Goal: Task Accomplishment & Management: Manage account settings

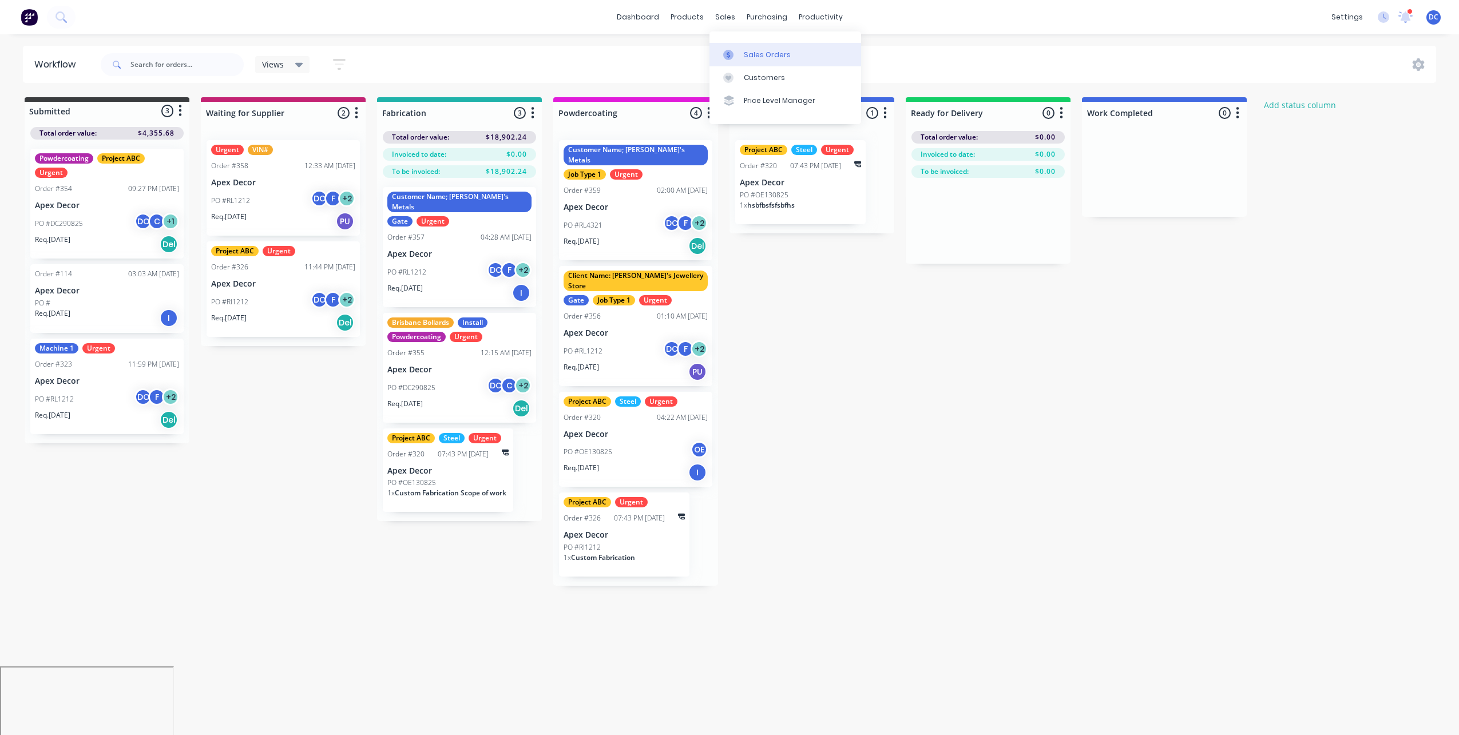
click at [731, 53] on icon at bounding box center [728, 55] width 10 height 10
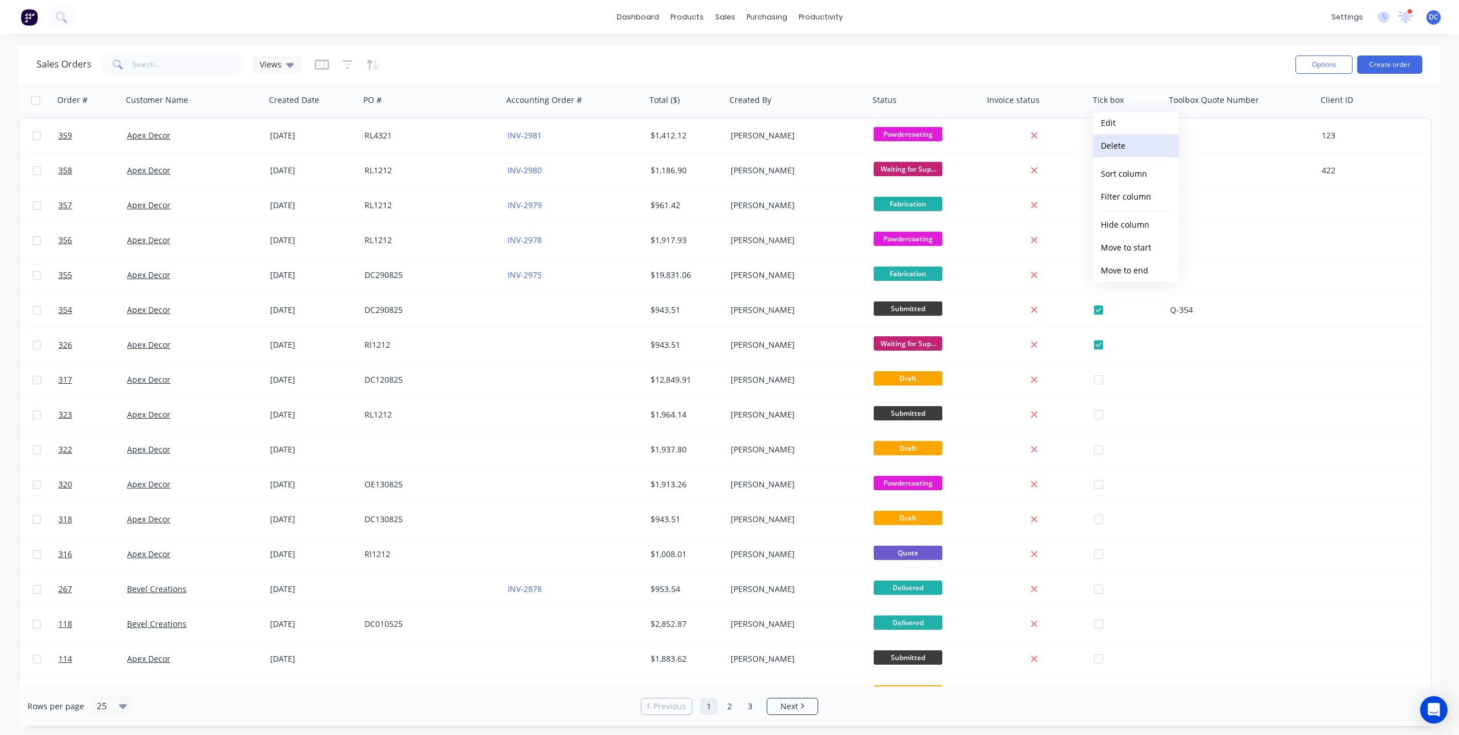
click at [1116, 145] on button "Delete" at bounding box center [1135, 145] width 86 height 23
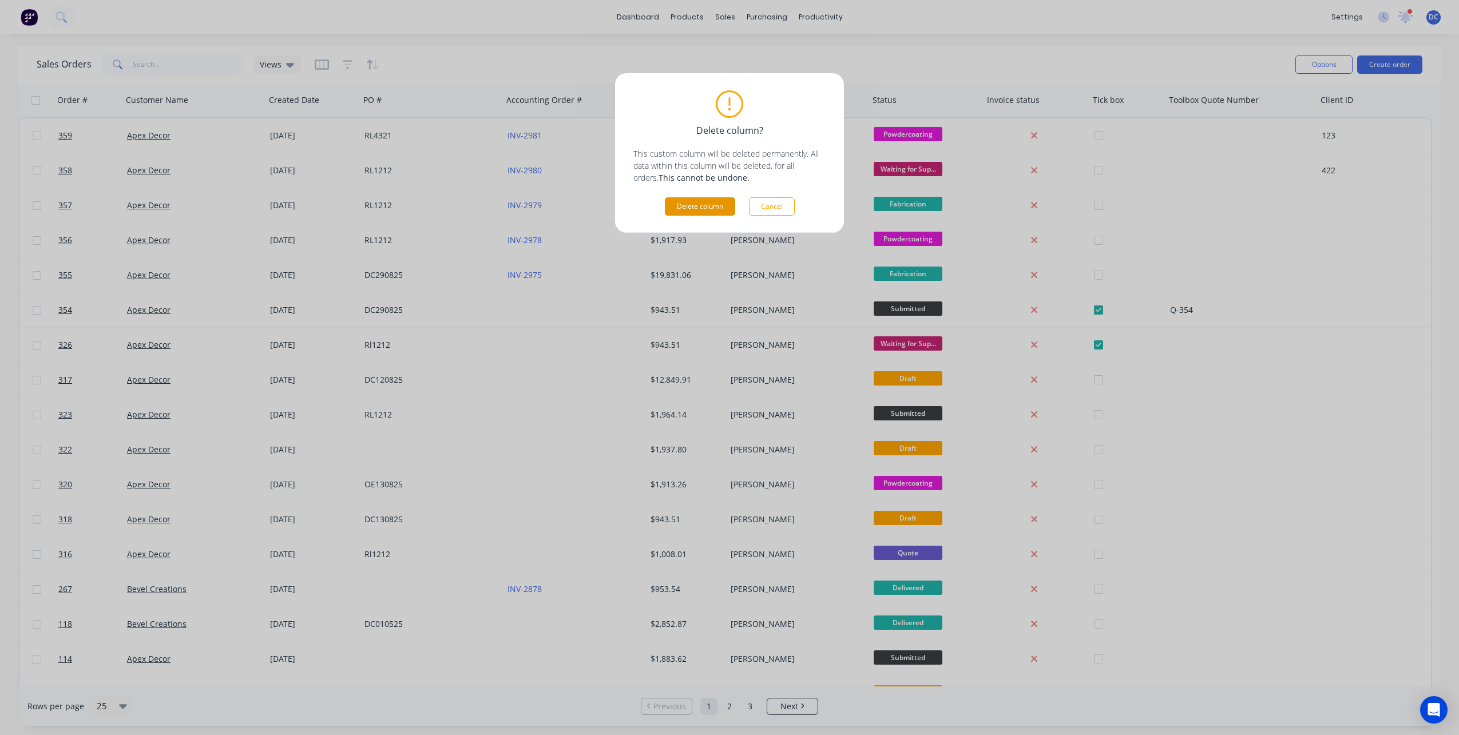
click at [688, 209] on button "Delete column" at bounding box center [700, 206] width 70 height 18
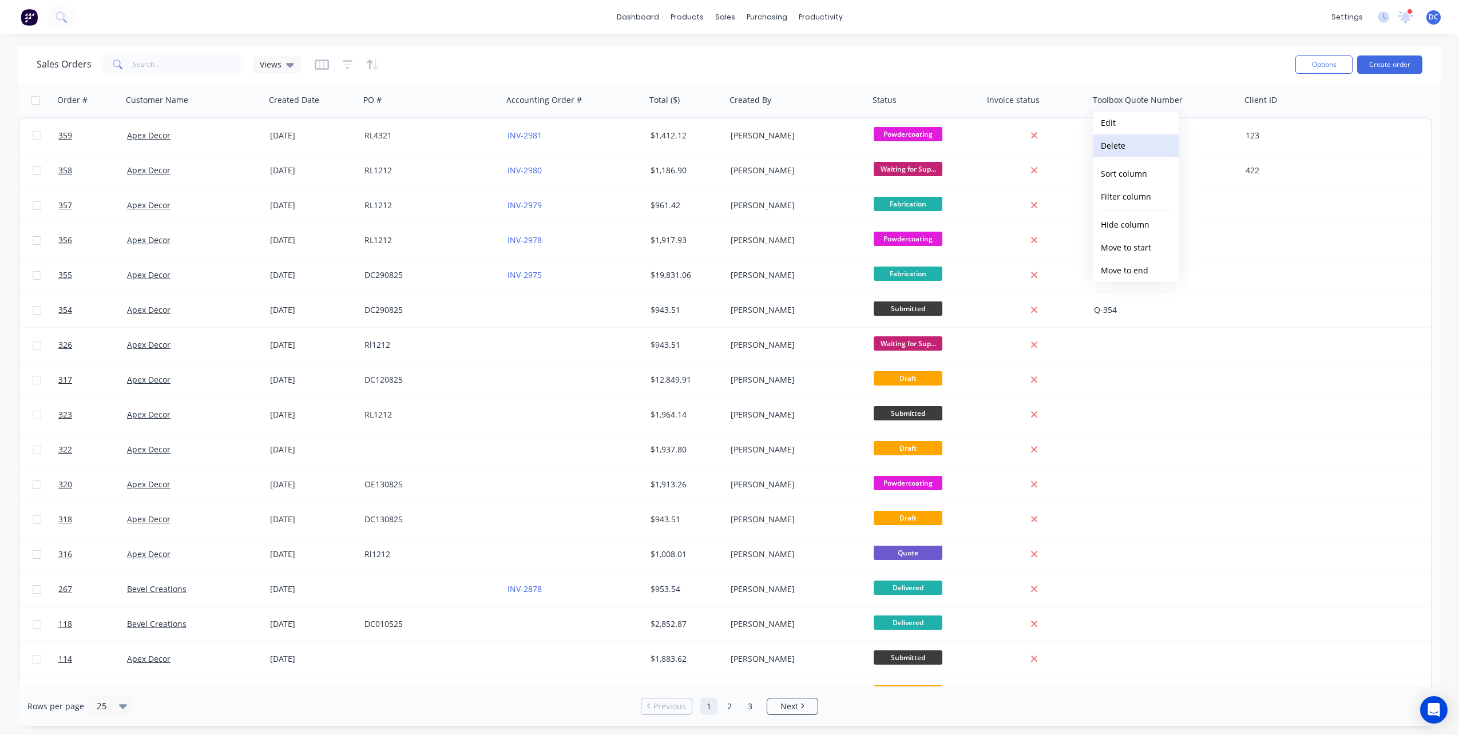
click at [1100, 142] on button "Delete" at bounding box center [1135, 145] width 86 height 23
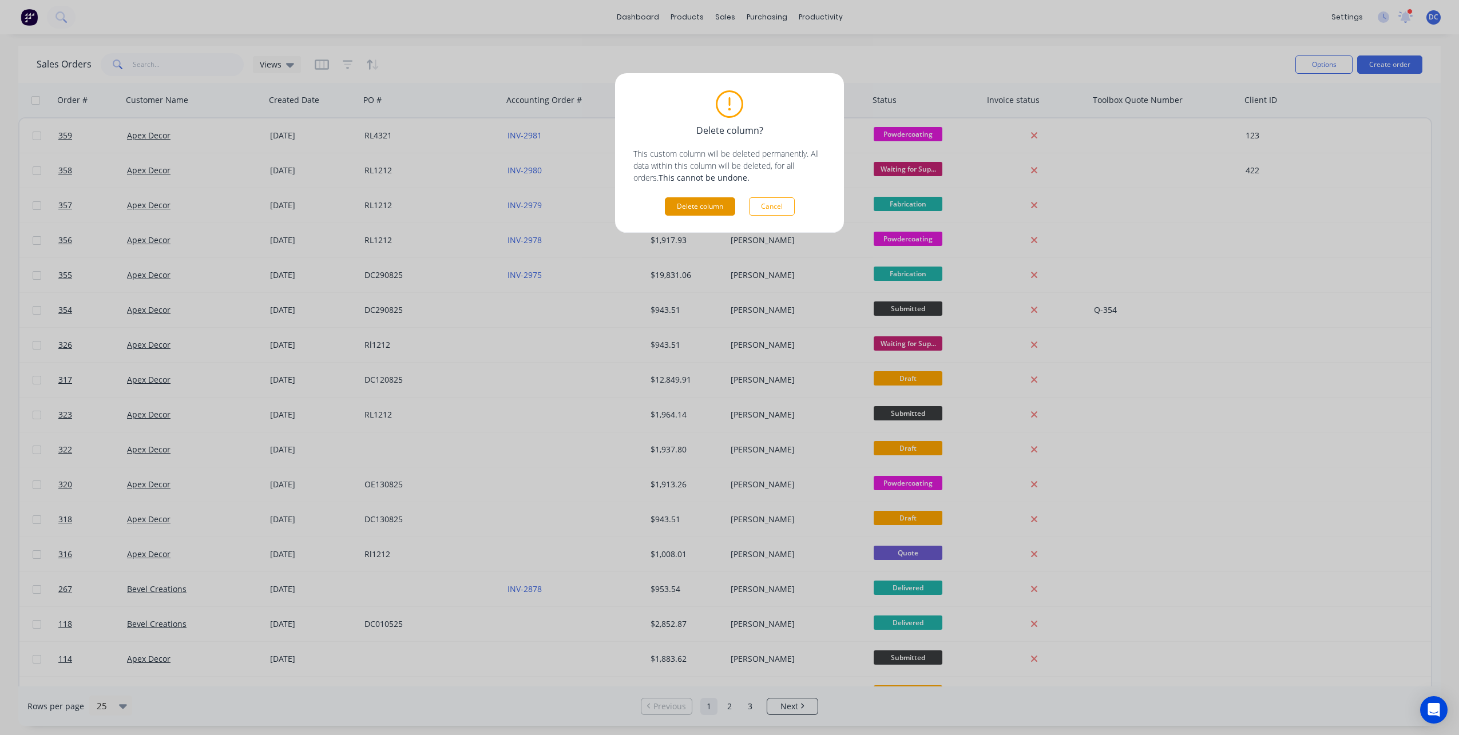
click at [725, 206] on button "Delete column" at bounding box center [700, 206] width 70 height 18
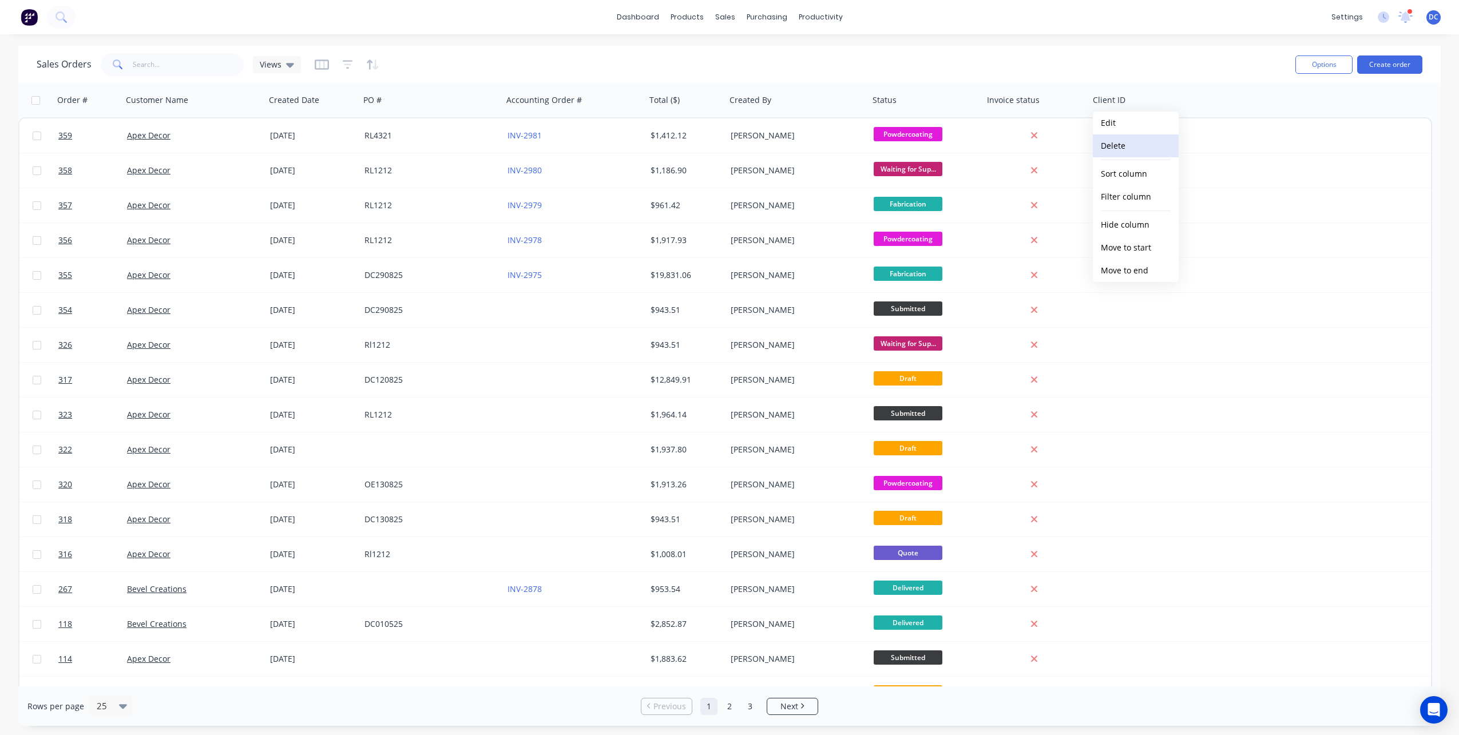
click at [1112, 149] on button "Delete" at bounding box center [1135, 145] width 86 height 23
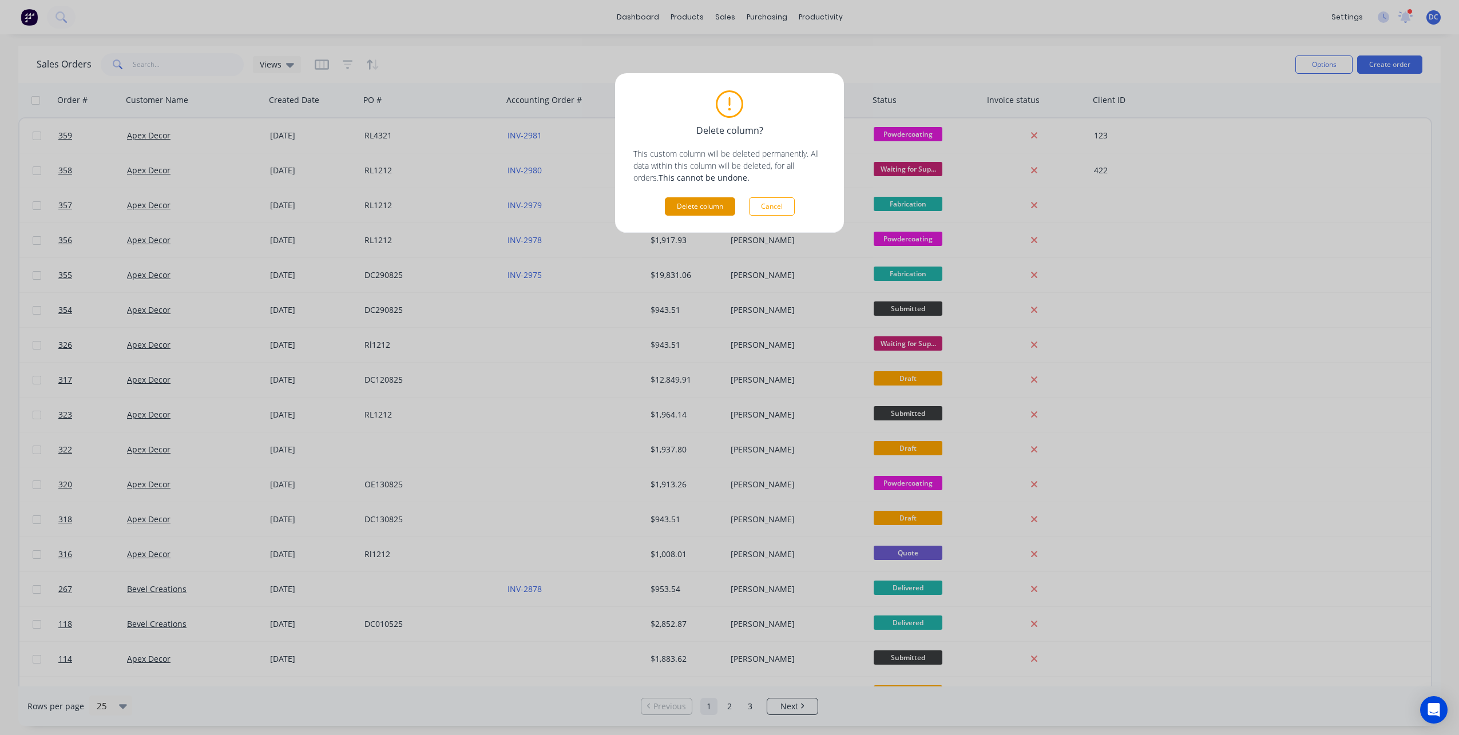
click at [691, 211] on button "Delete column" at bounding box center [700, 206] width 70 height 18
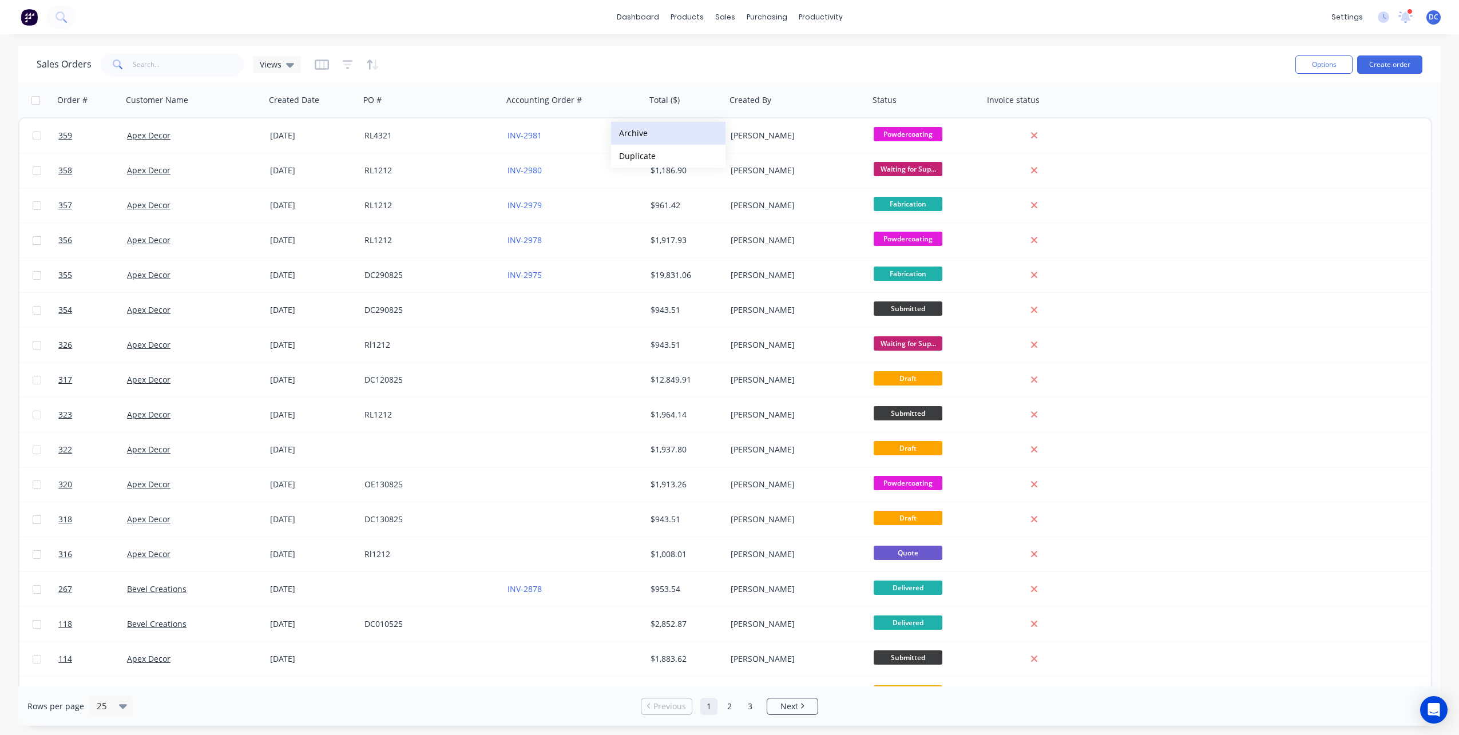
click at [631, 131] on button "Archive" at bounding box center [668, 133] width 114 height 23
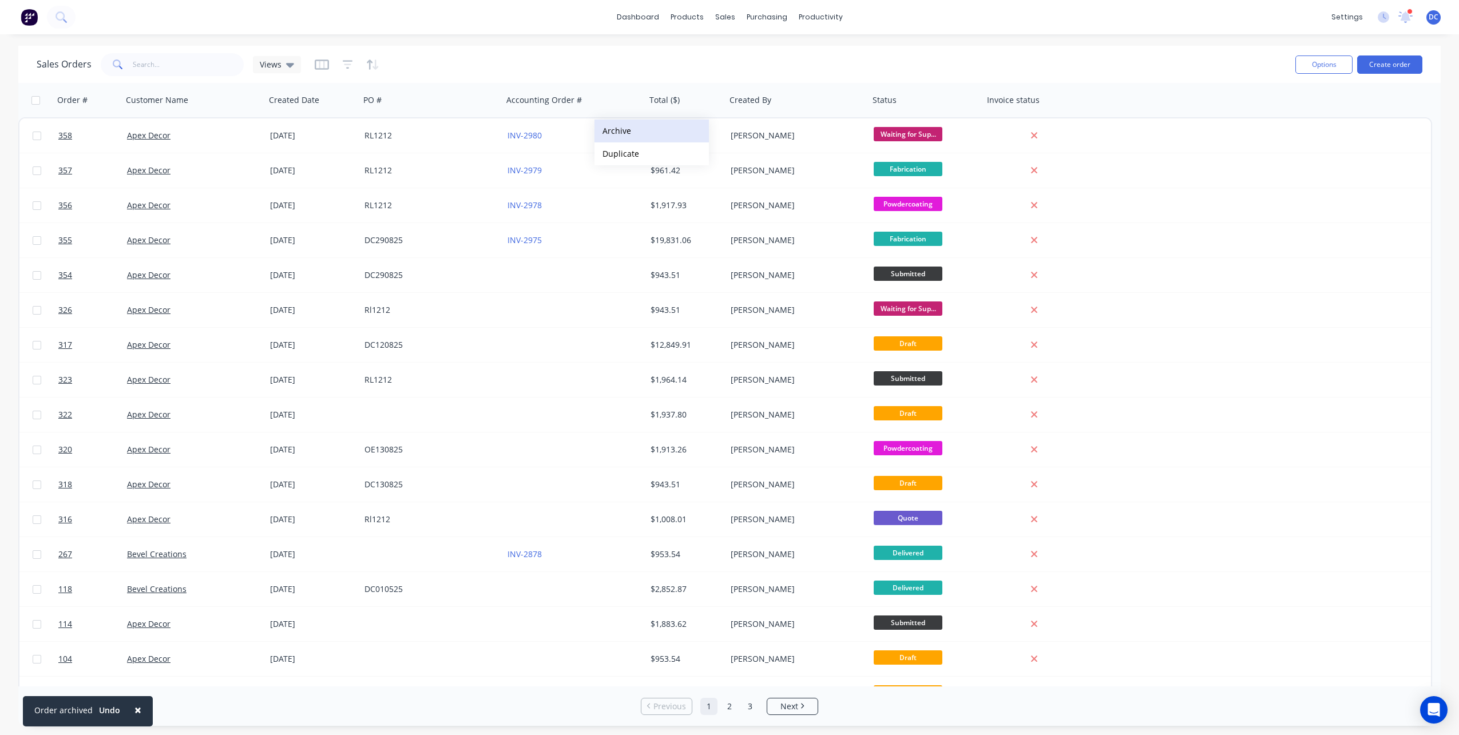
click at [618, 137] on button "Archive" at bounding box center [651, 131] width 114 height 23
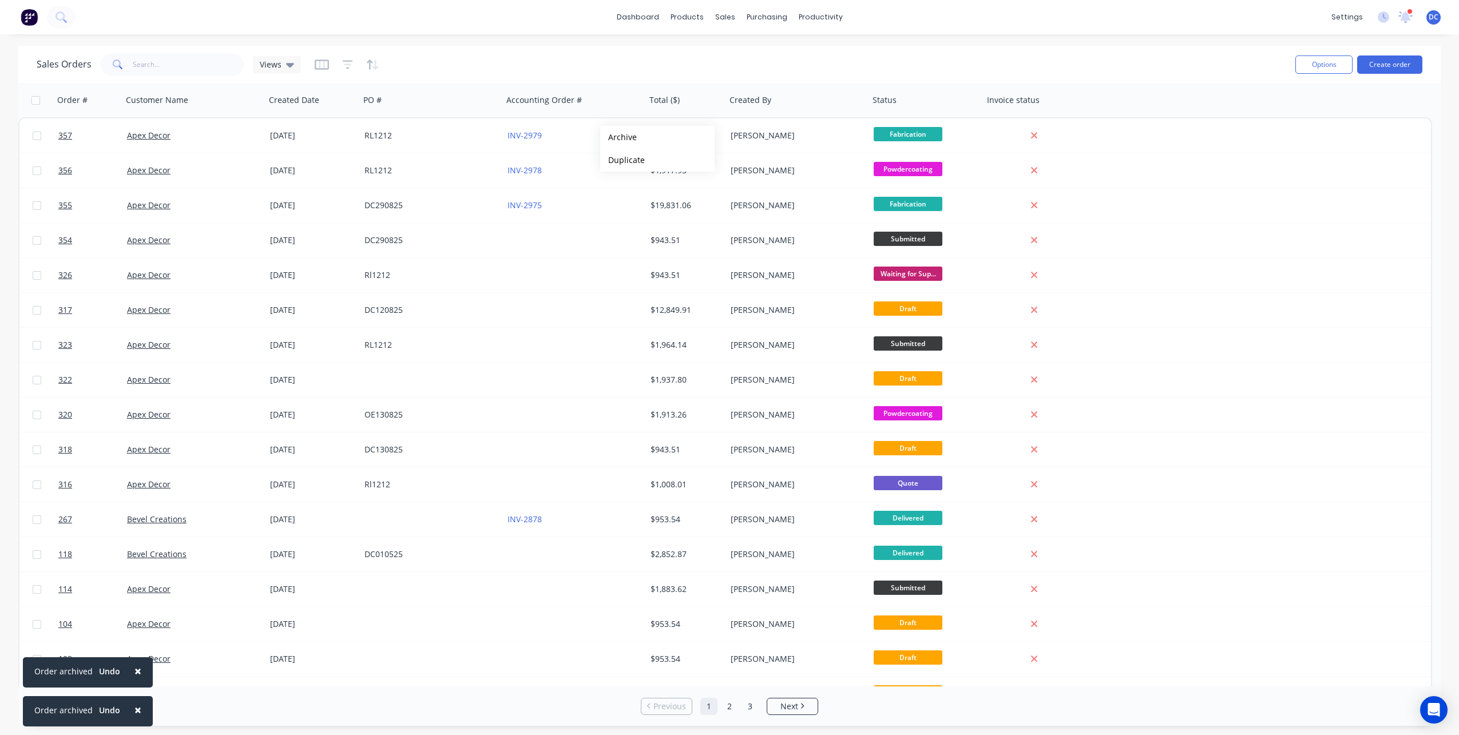
click at [618, 137] on button "Archive" at bounding box center [657, 137] width 114 height 23
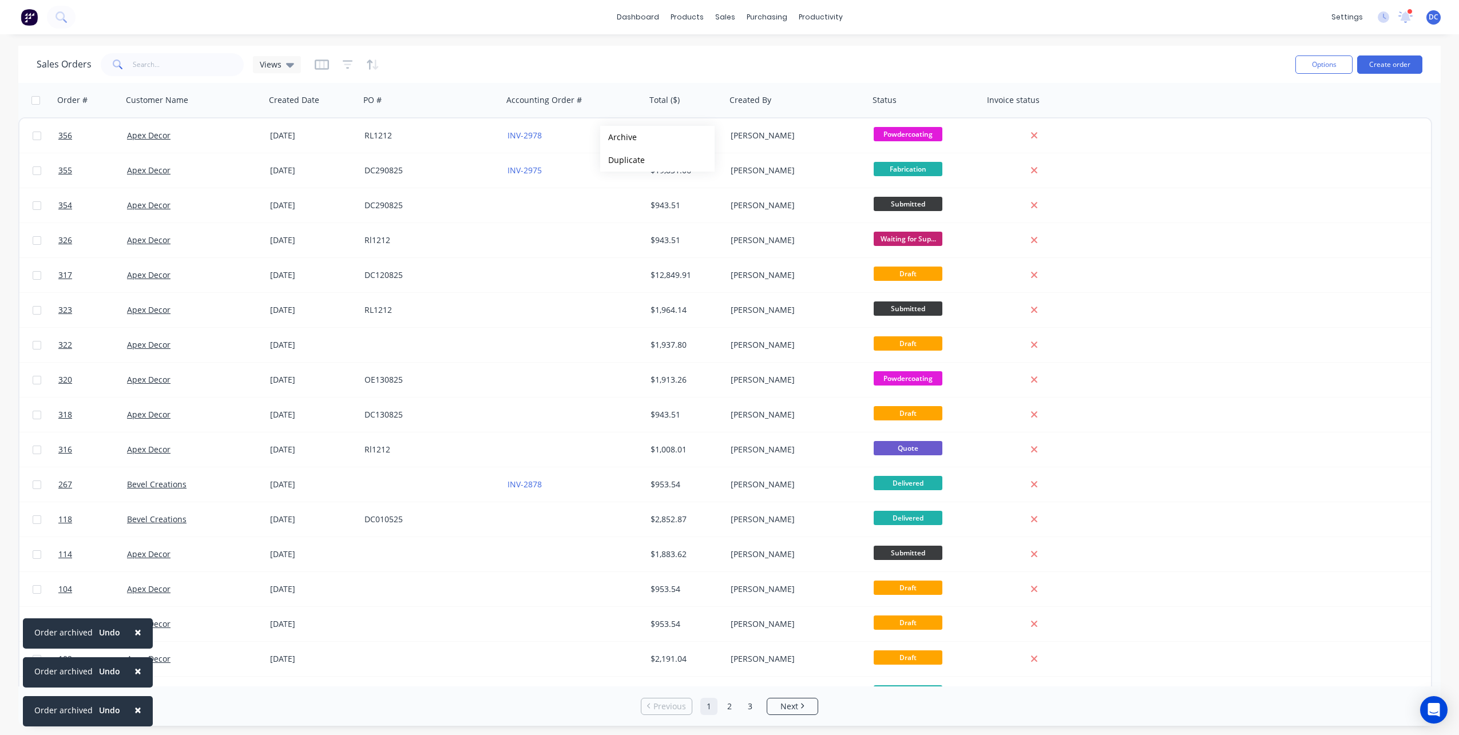
click at [618, 137] on button "Archive" at bounding box center [657, 137] width 114 height 23
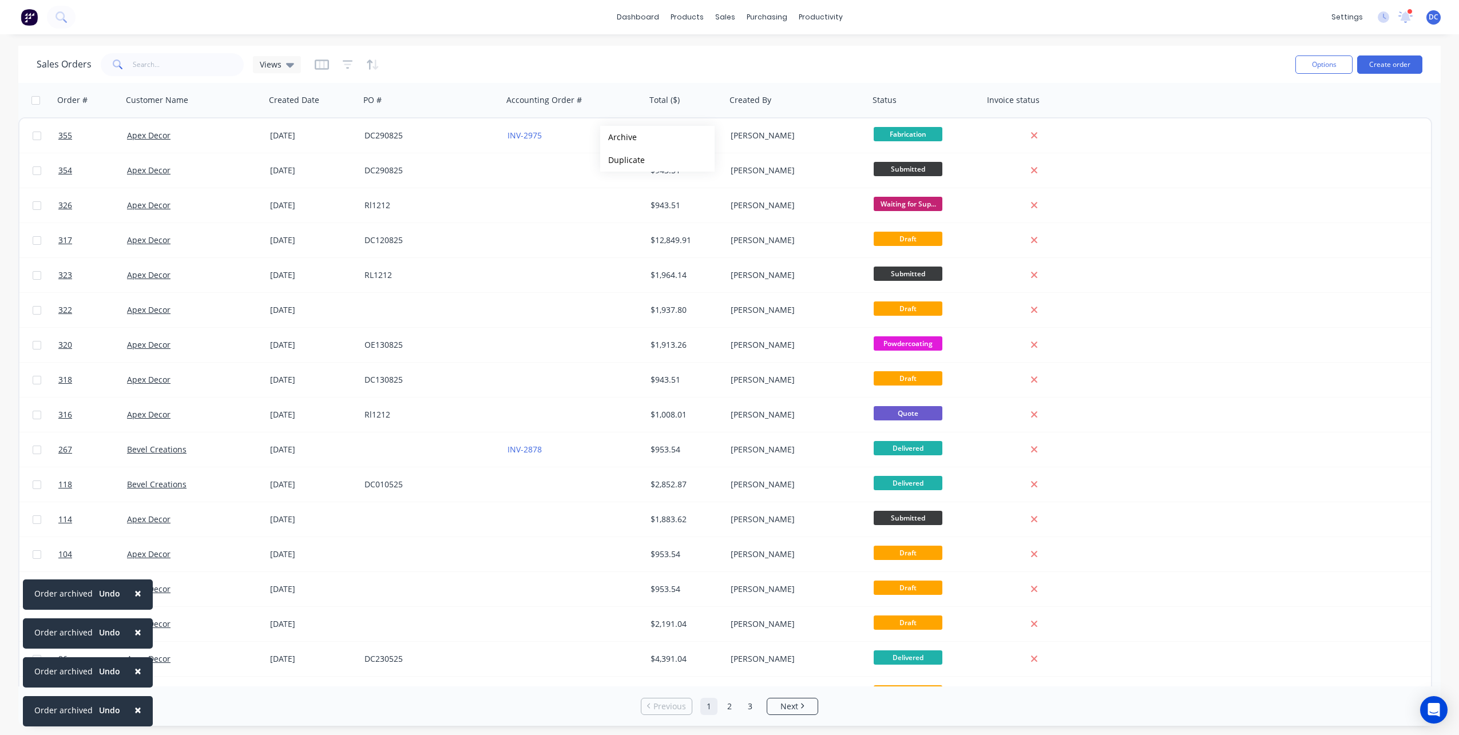
click at [618, 137] on button "Archive" at bounding box center [657, 137] width 114 height 23
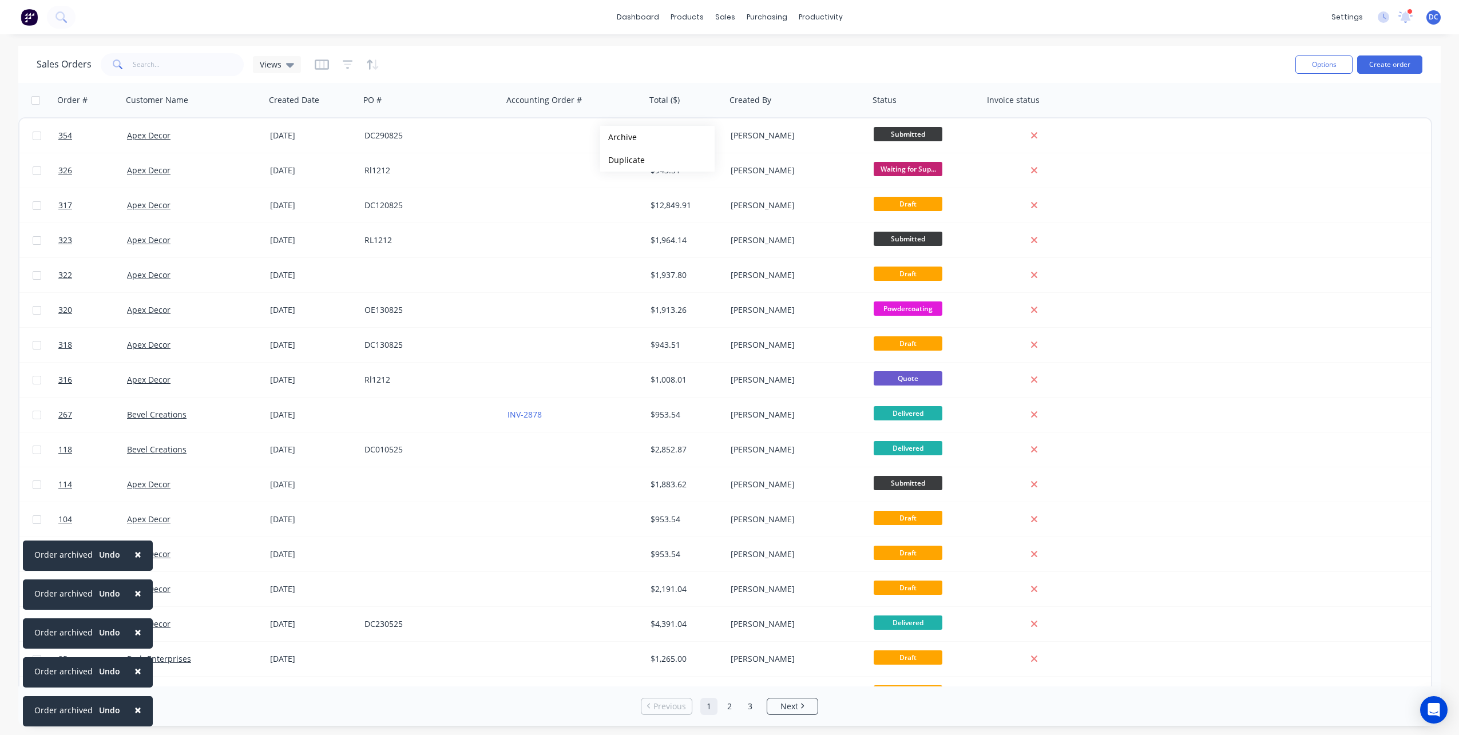
click at [618, 137] on button "Archive" at bounding box center [657, 137] width 114 height 23
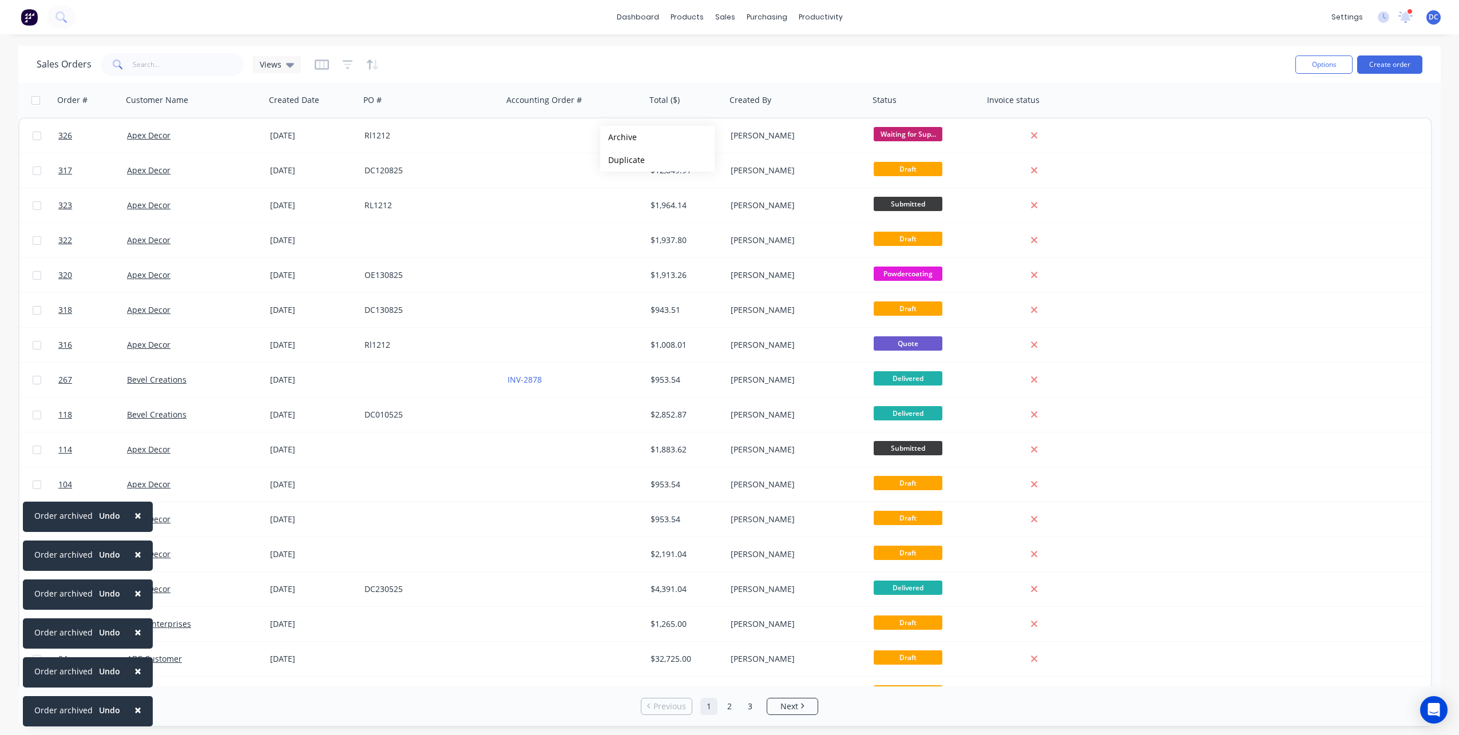
click at [618, 137] on button "Archive" at bounding box center [657, 137] width 114 height 23
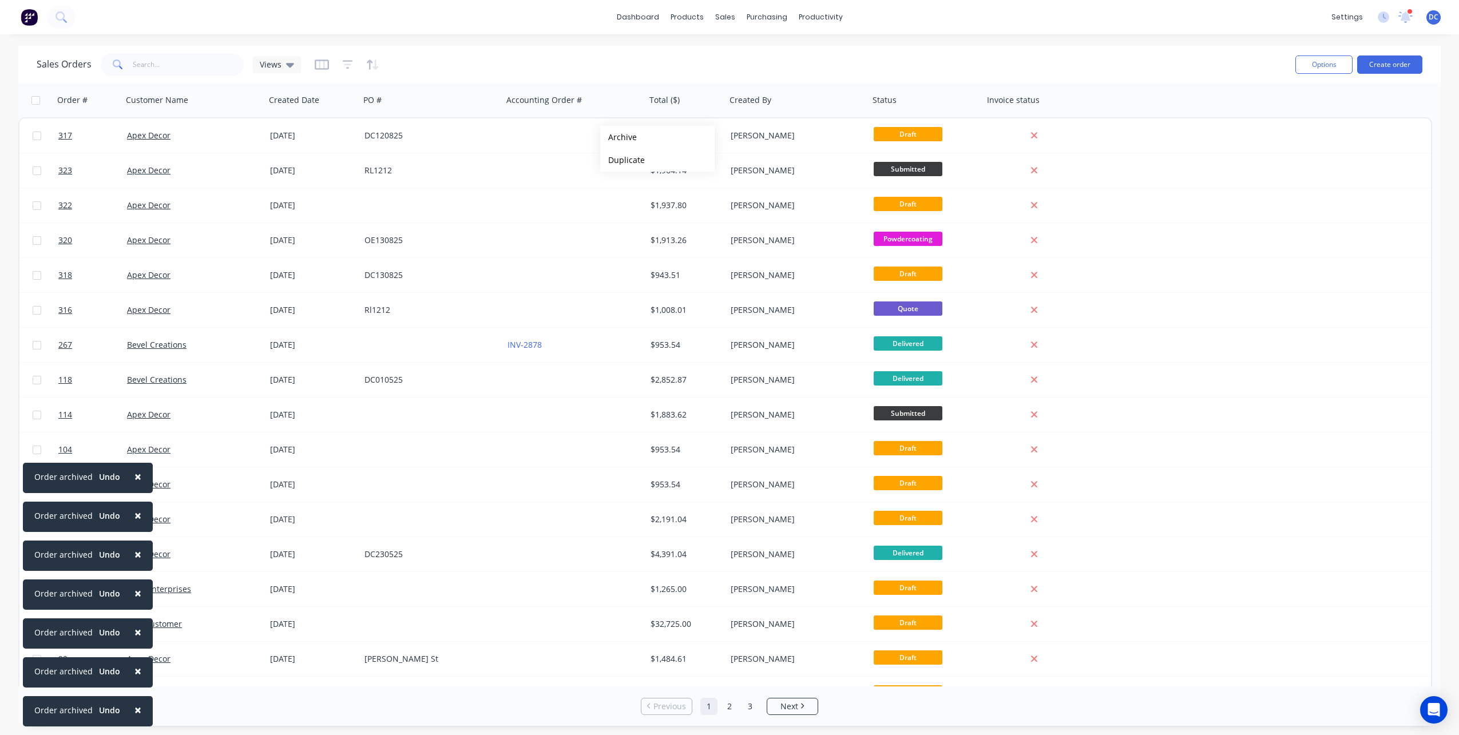
click at [618, 137] on button "Archive" at bounding box center [657, 137] width 114 height 23
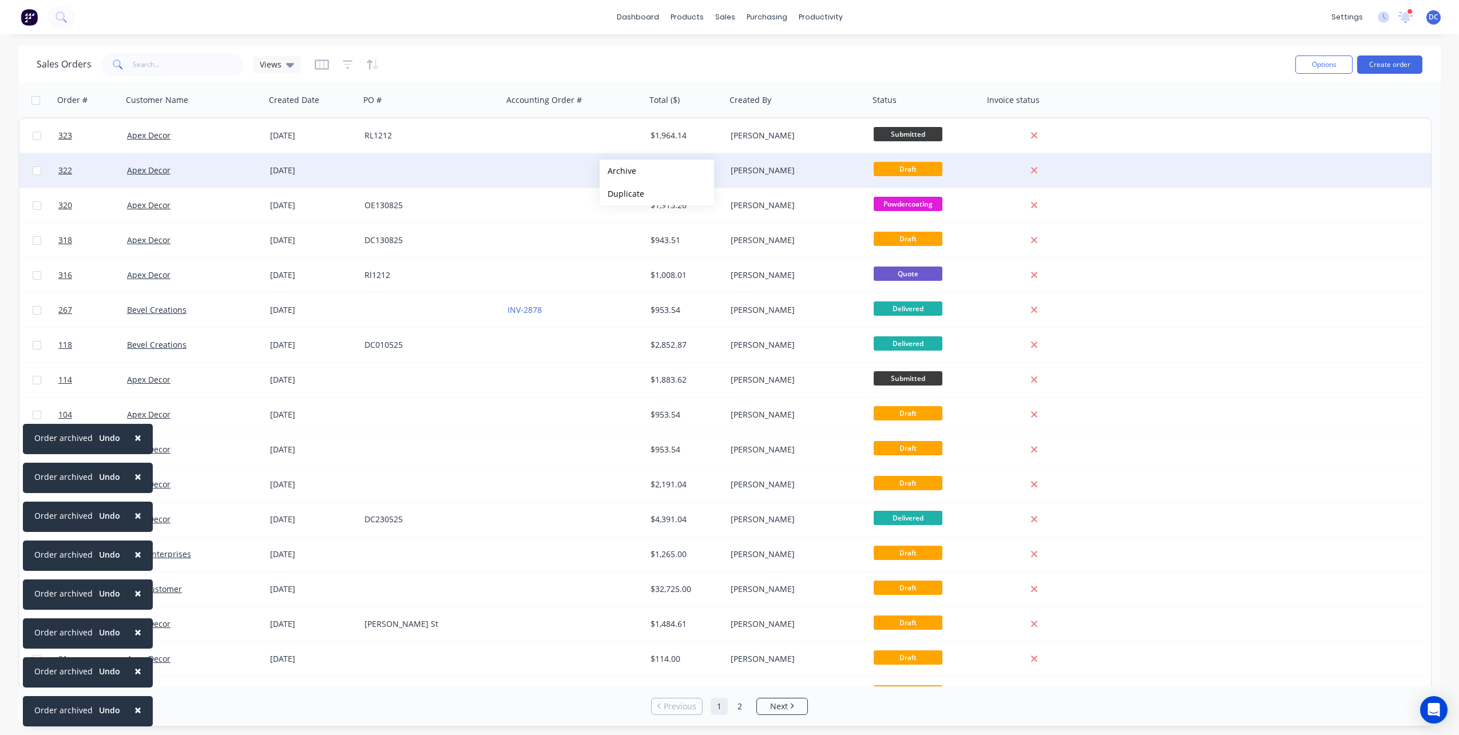
click at [618, 171] on button "Archive" at bounding box center [656, 171] width 114 height 23
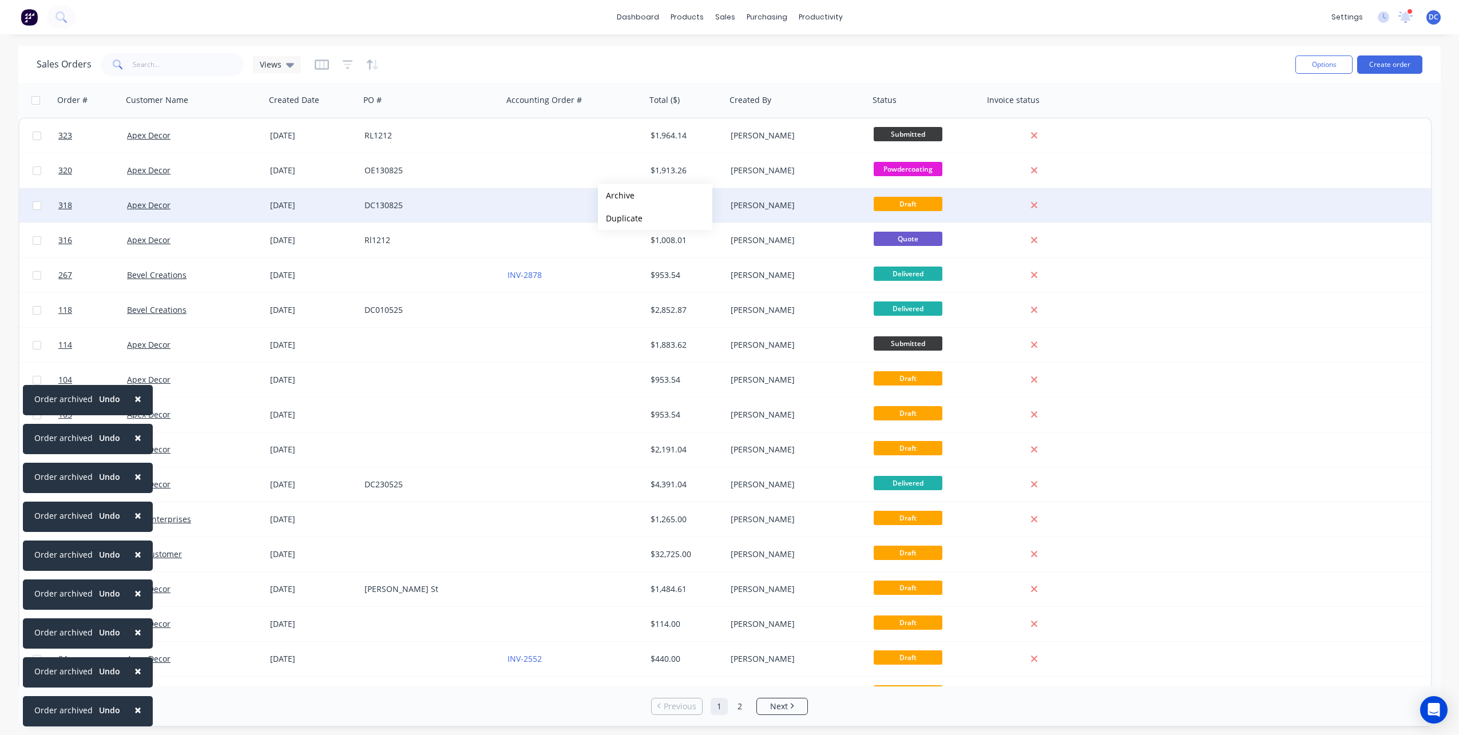
click at [616, 196] on button "Archive" at bounding box center [655, 195] width 114 height 23
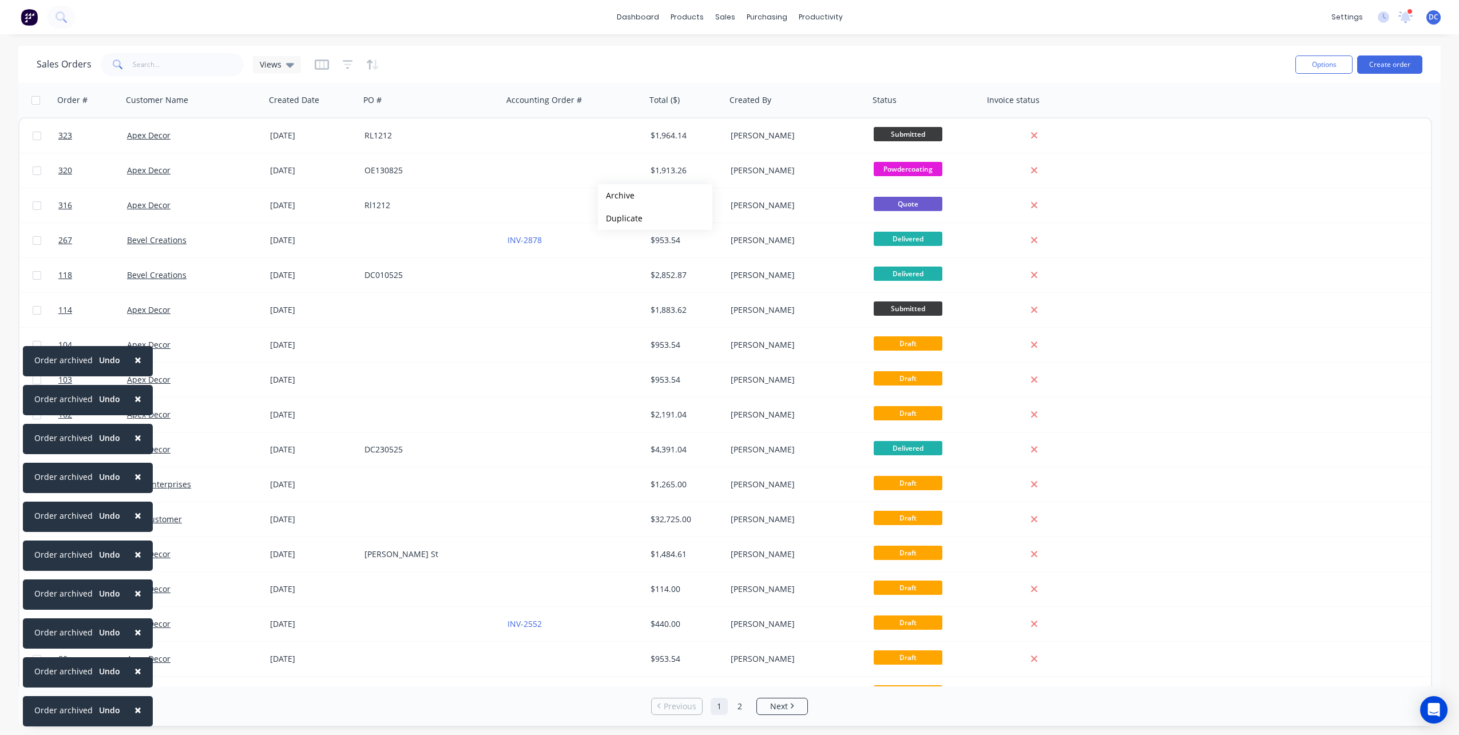
click at [616, 196] on button "Archive" at bounding box center [655, 195] width 114 height 23
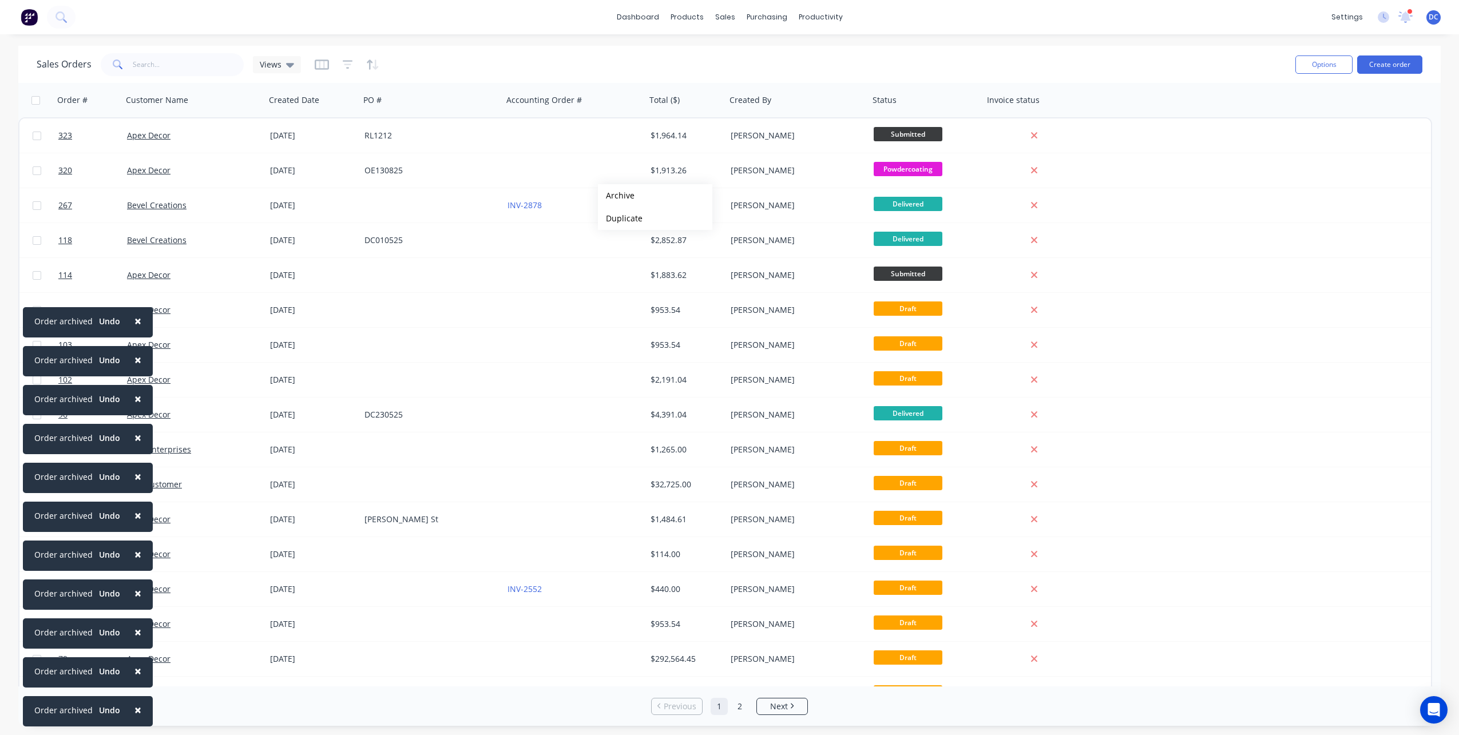
click at [616, 196] on button "Archive" at bounding box center [655, 195] width 114 height 23
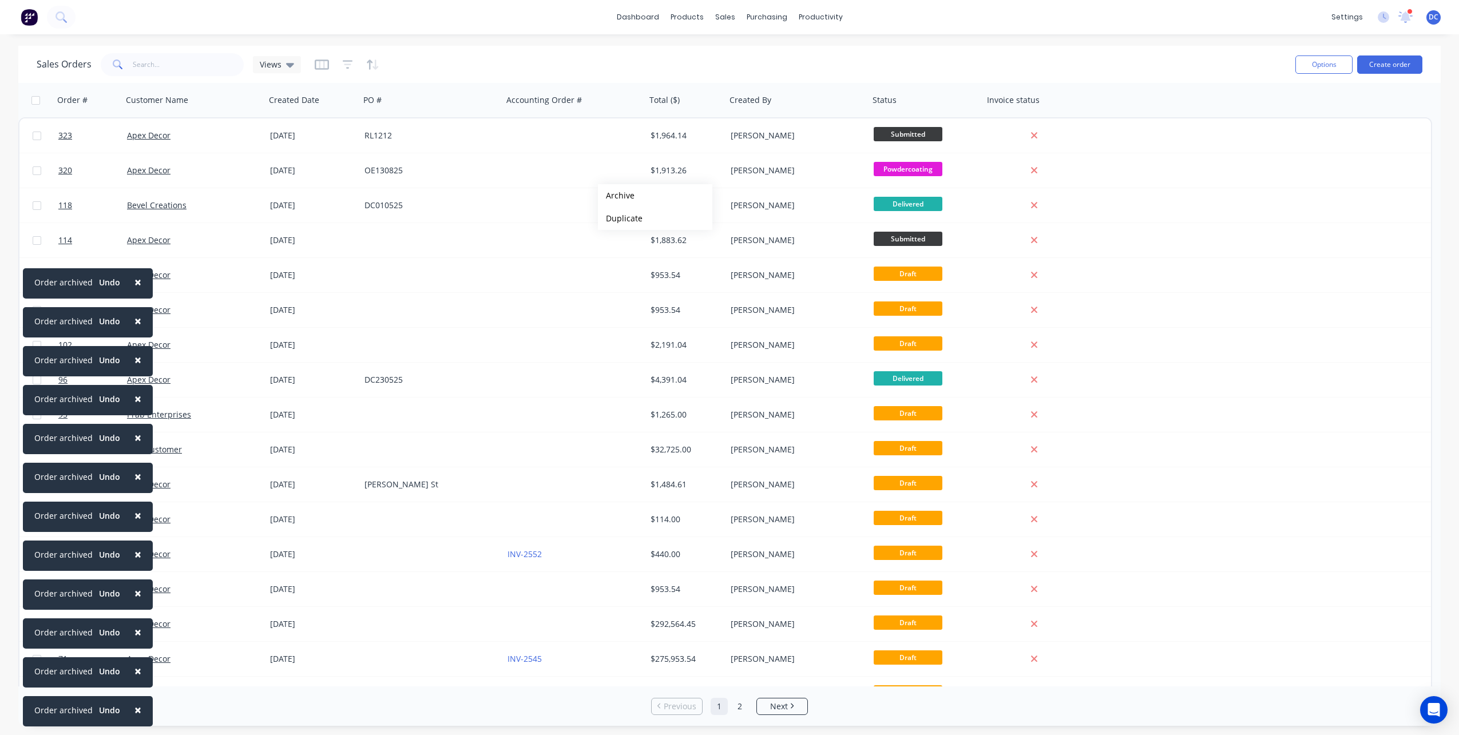
click at [616, 196] on button "Archive" at bounding box center [655, 195] width 114 height 23
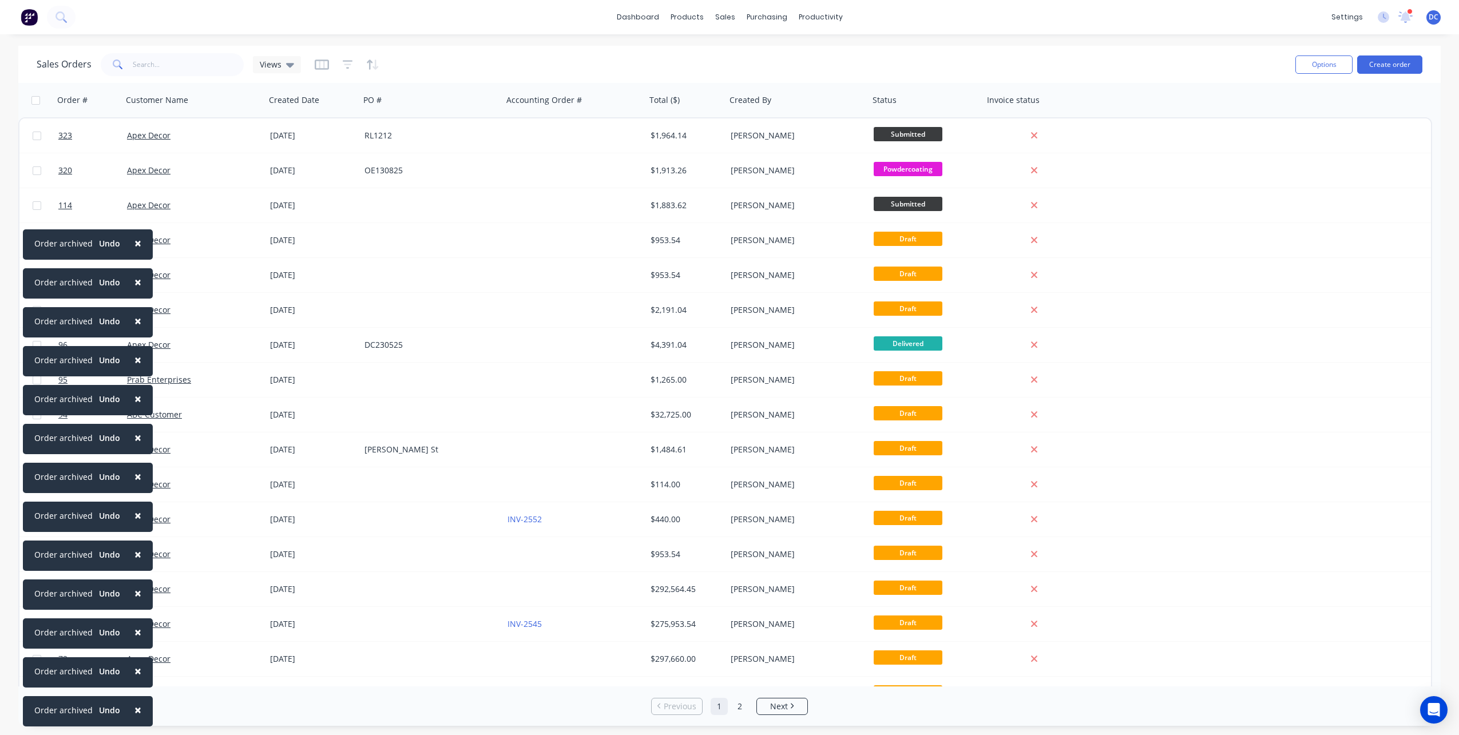
click at [134, 708] on span "×" at bounding box center [137, 710] width 7 height 16
click at [134, 679] on span "×" at bounding box center [137, 671] width 7 height 16
click at [134, 708] on span "×" at bounding box center [137, 710] width 7 height 16
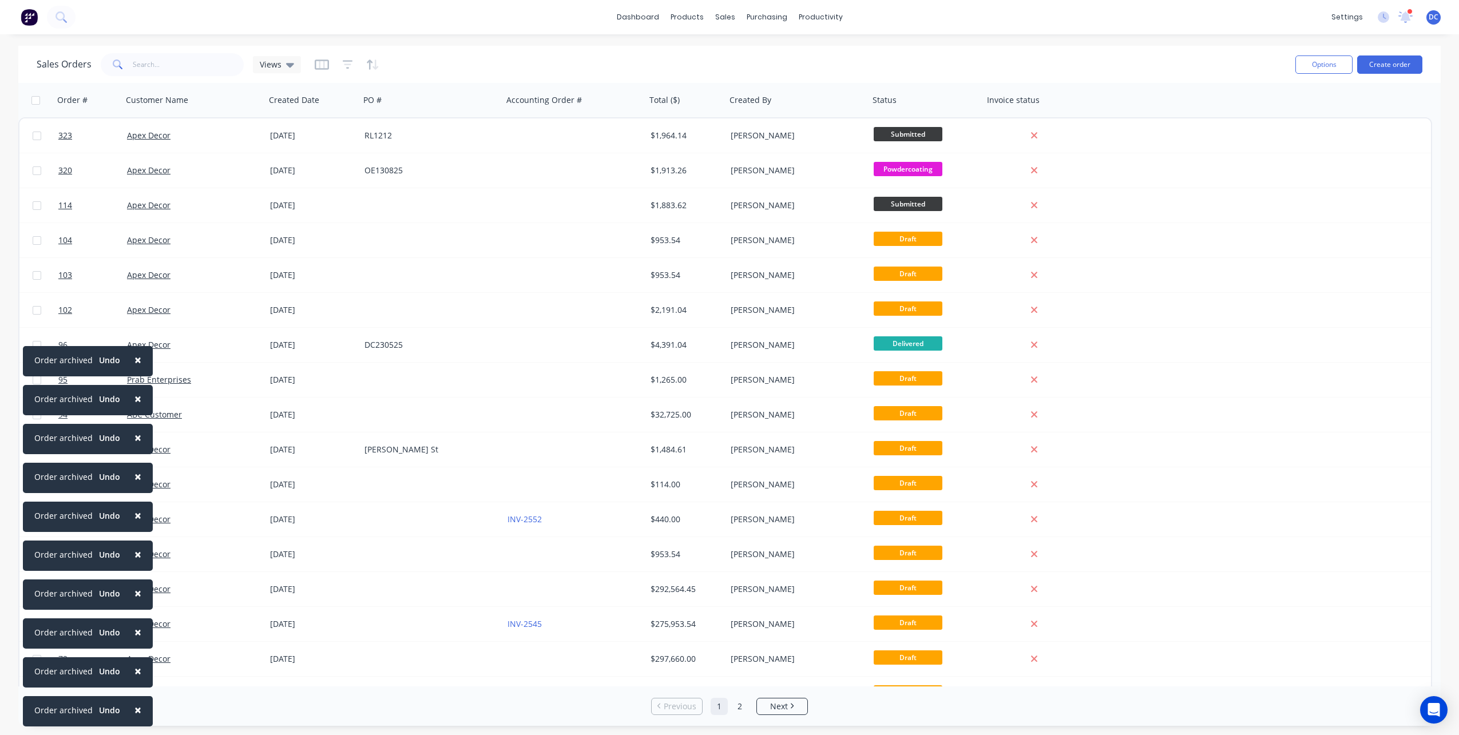
click at [134, 707] on span "×" at bounding box center [137, 710] width 7 height 16
click at [134, 679] on span "×" at bounding box center [137, 671] width 7 height 16
click at [134, 707] on span "×" at bounding box center [137, 710] width 7 height 16
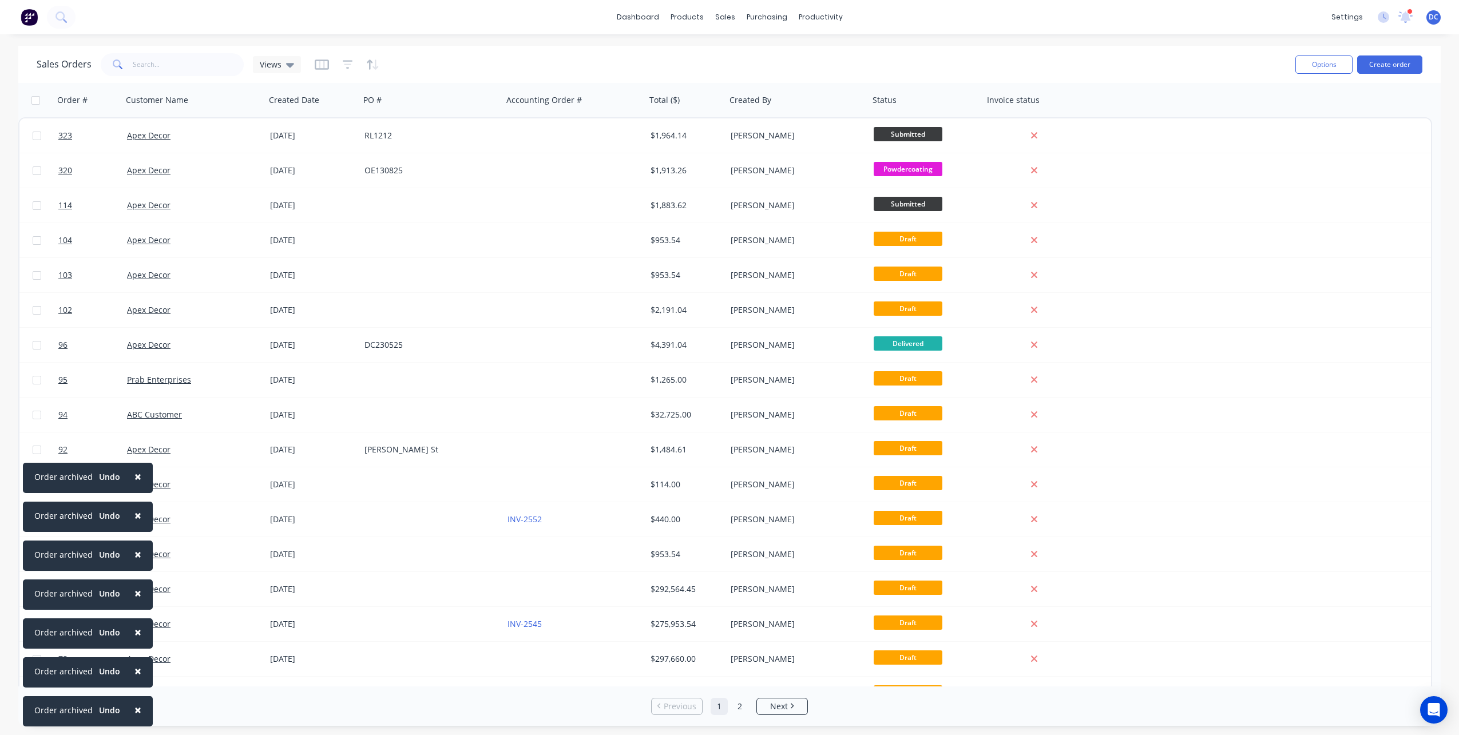
click at [134, 707] on span "×" at bounding box center [137, 710] width 7 height 16
click at [134, 679] on span "×" at bounding box center [137, 671] width 7 height 16
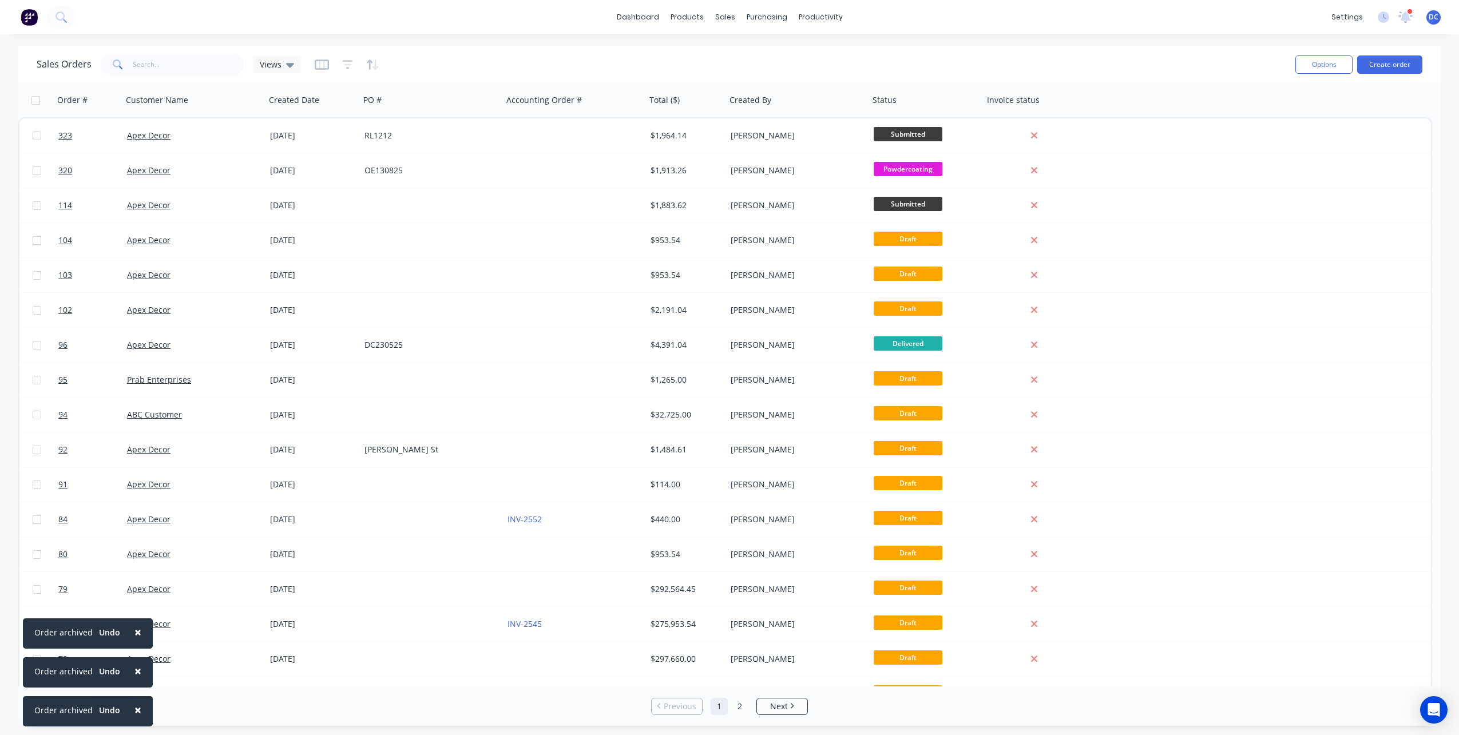
click at [134, 707] on span "×" at bounding box center [137, 710] width 7 height 16
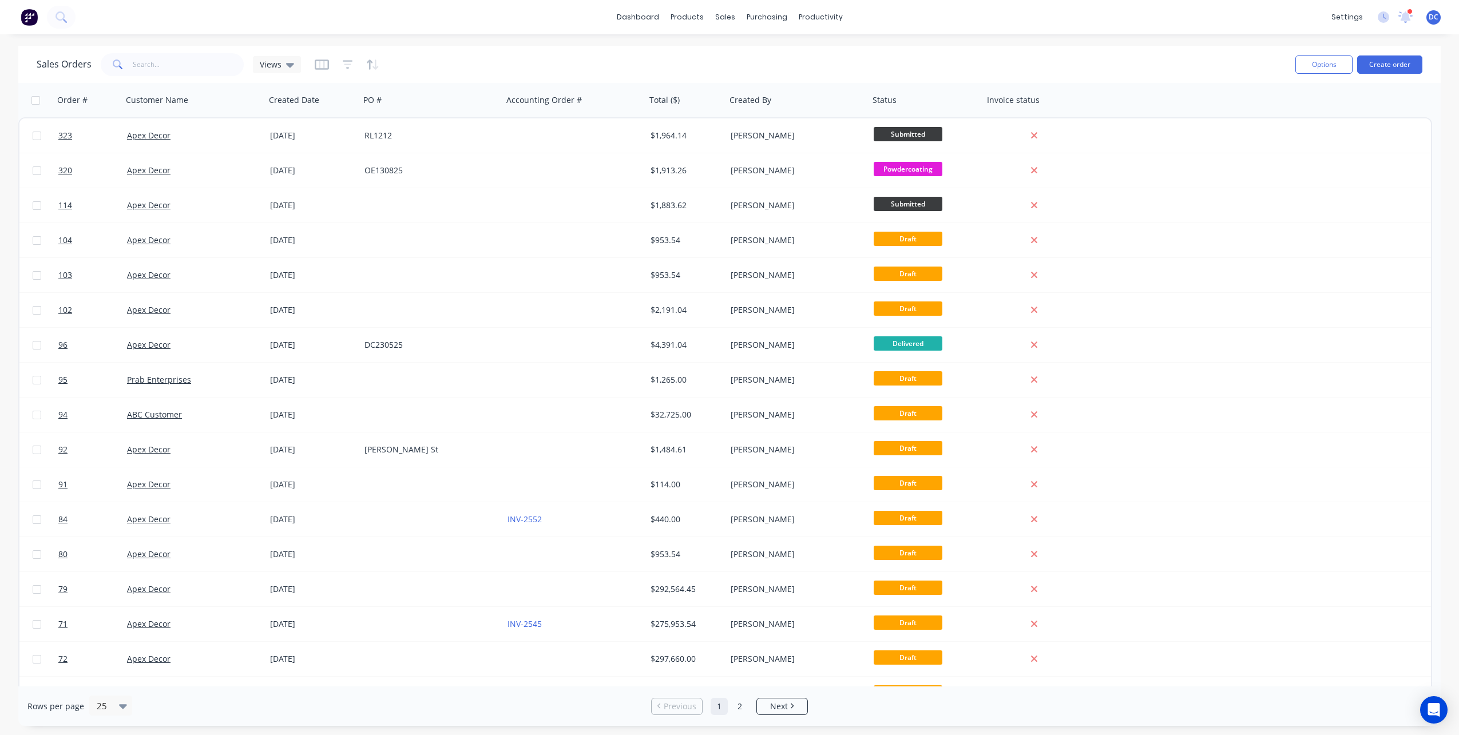
click at [34, 9] on img at bounding box center [29, 17] width 17 height 17
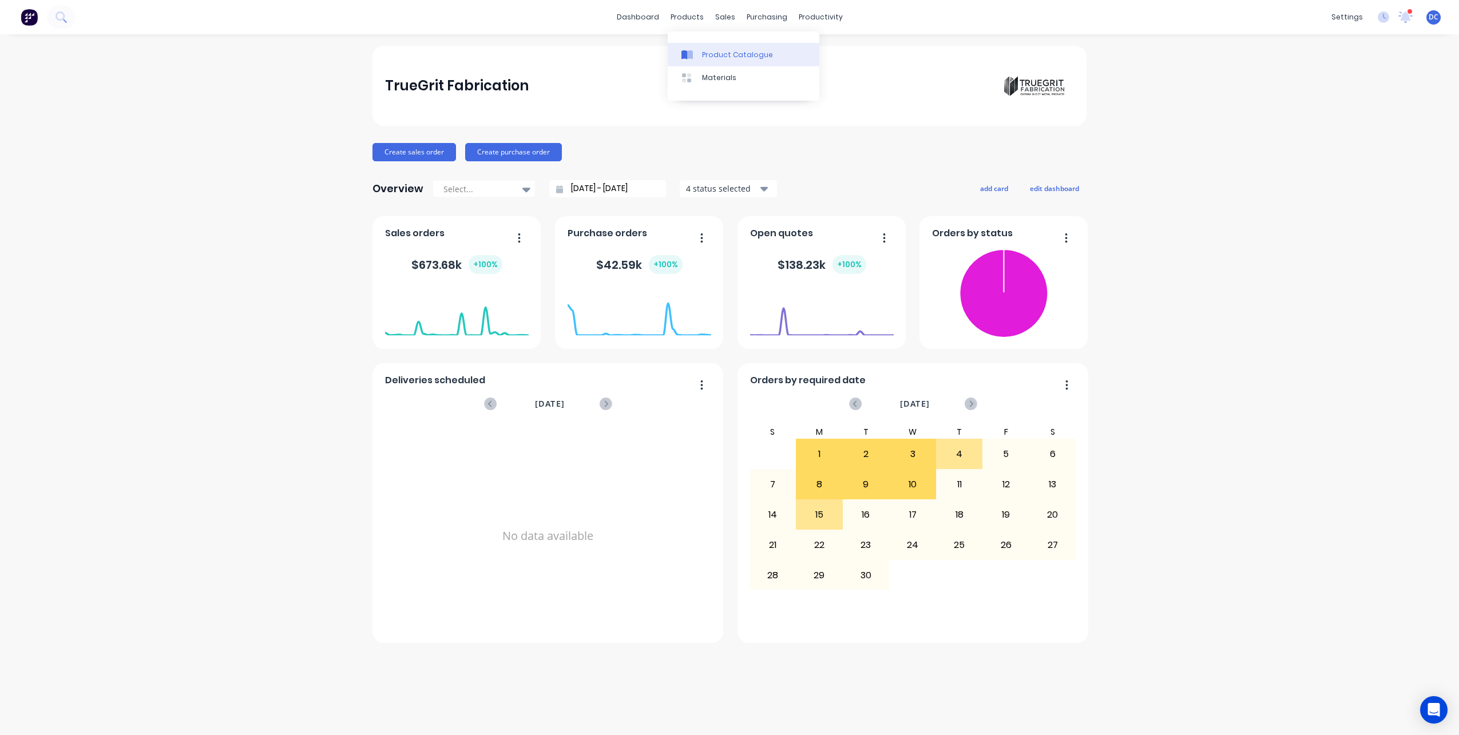
click at [720, 50] on div "Product Catalogue" at bounding box center [737, 55] width 71 height 10
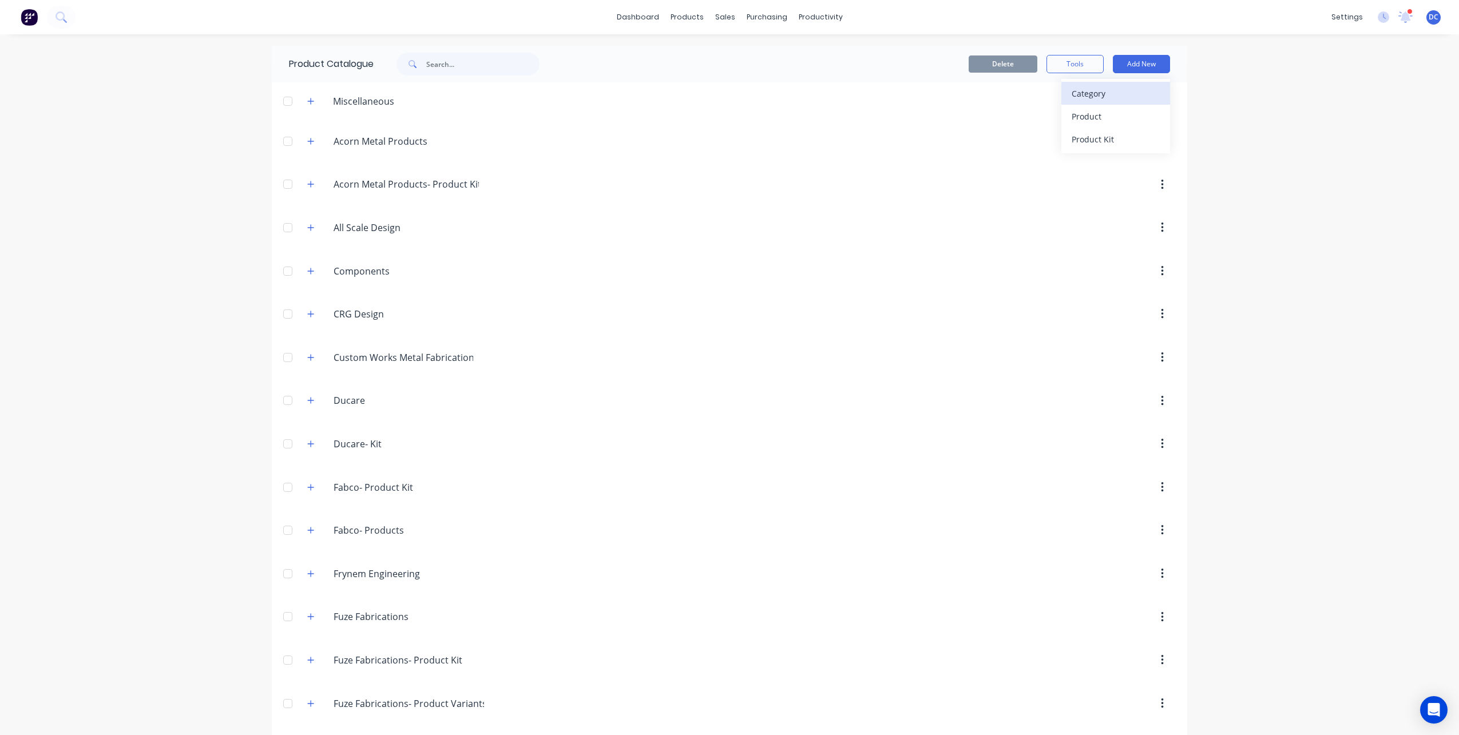
click at [1094, 92] on div "Category" at bounding box center [1115, 93] width 88 height 17
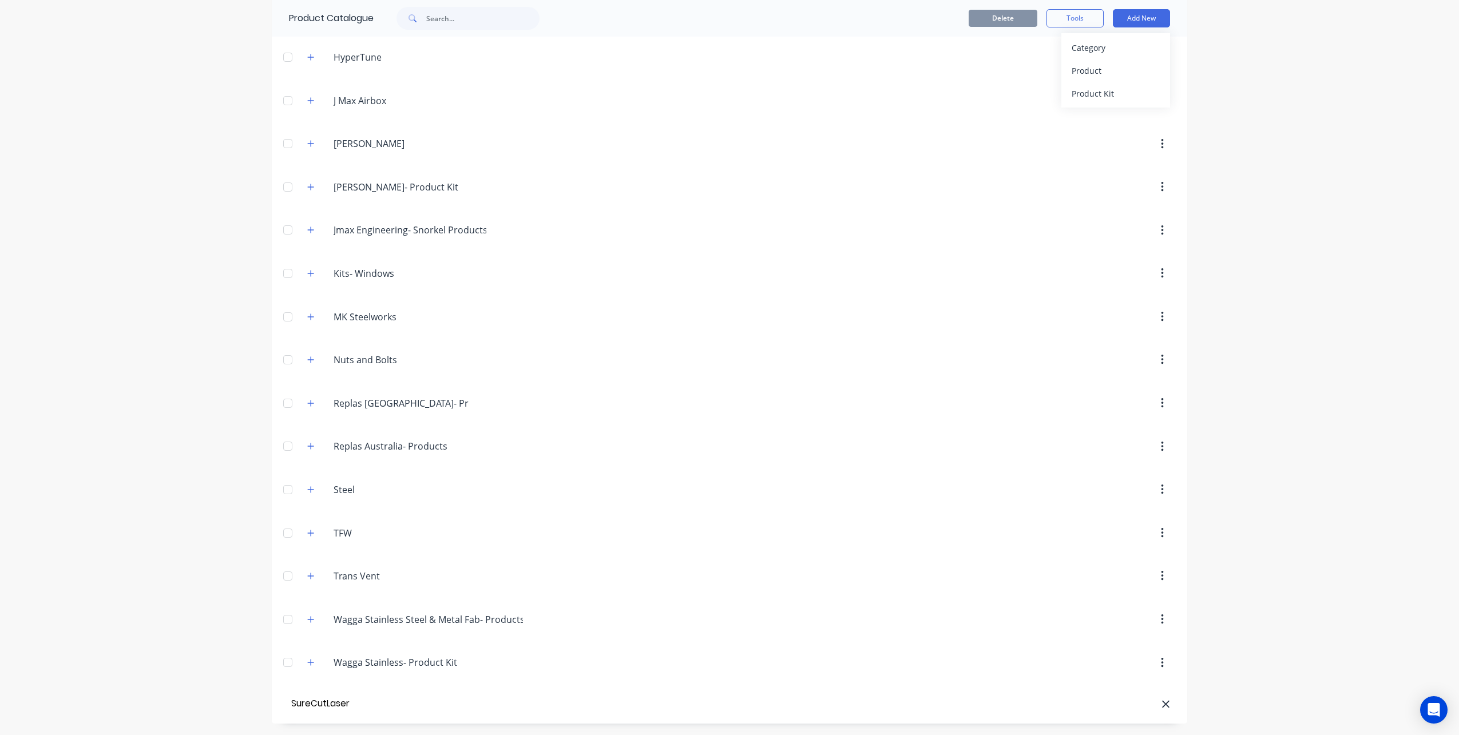
type input "SureCutLaser"
click at [1081, 71] on div "Product" at bounding box center [1115, 70] width 88 height 17
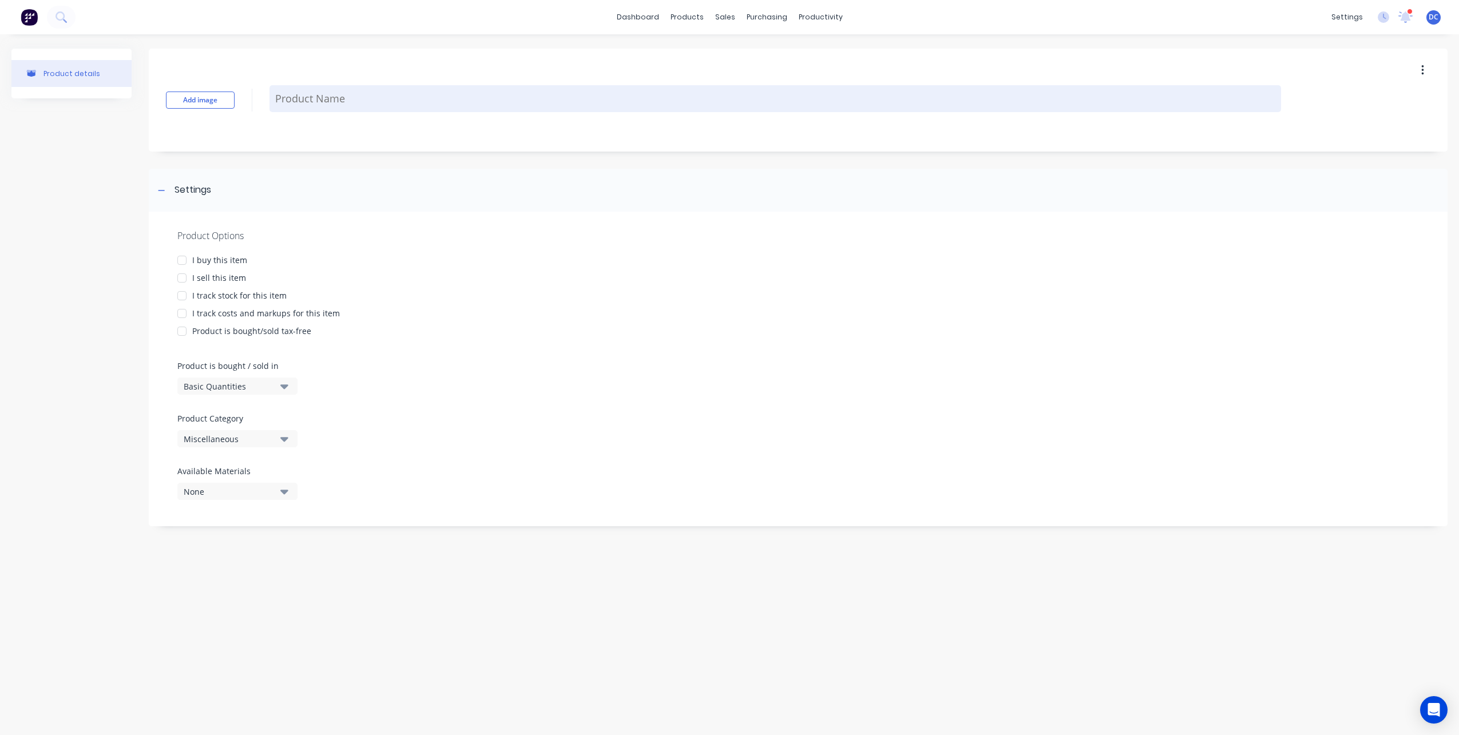
click at [320, 98] on textarea at bounding box center [774, 98] width 1011 height 27
paste textarea "FM01557-02 - Item 1"
type textarea "x"
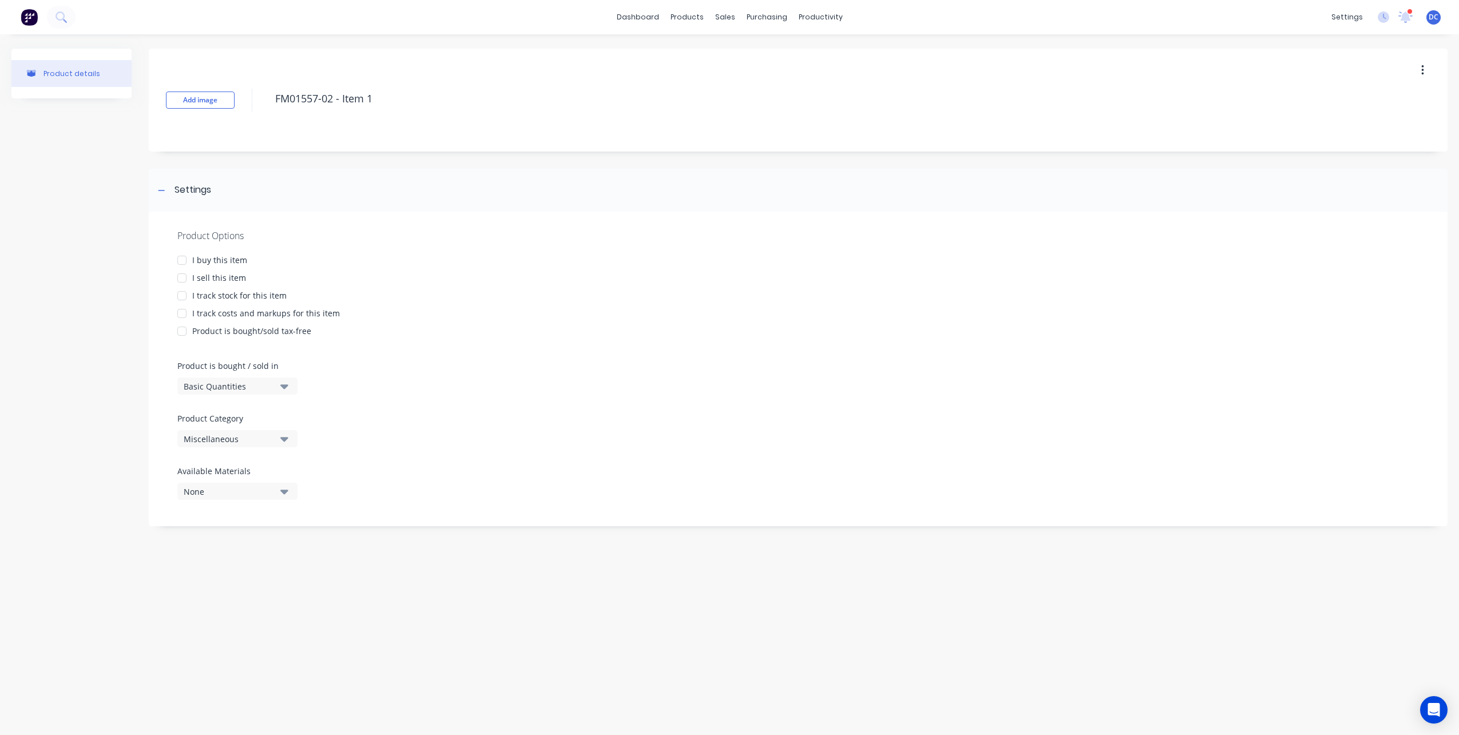
type textarea "FM01557-02 - Item 1"
type textarea "x"
type textarea "FM01557-02 - Item 1"
click at [208, 275] on div "I sell this item" at bounding box center [219, 278] width 54 height 12
type textarea "x"
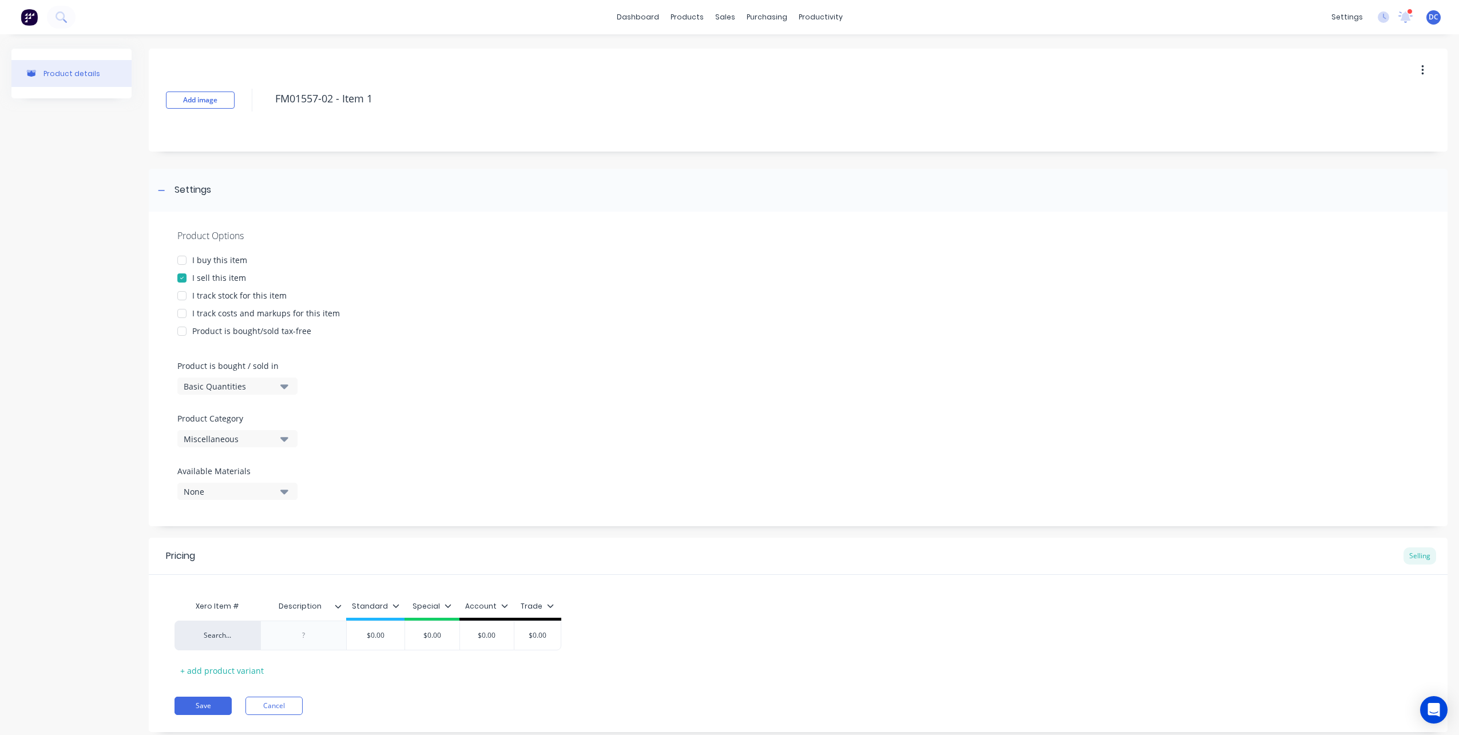
scroll to position [29, 0]
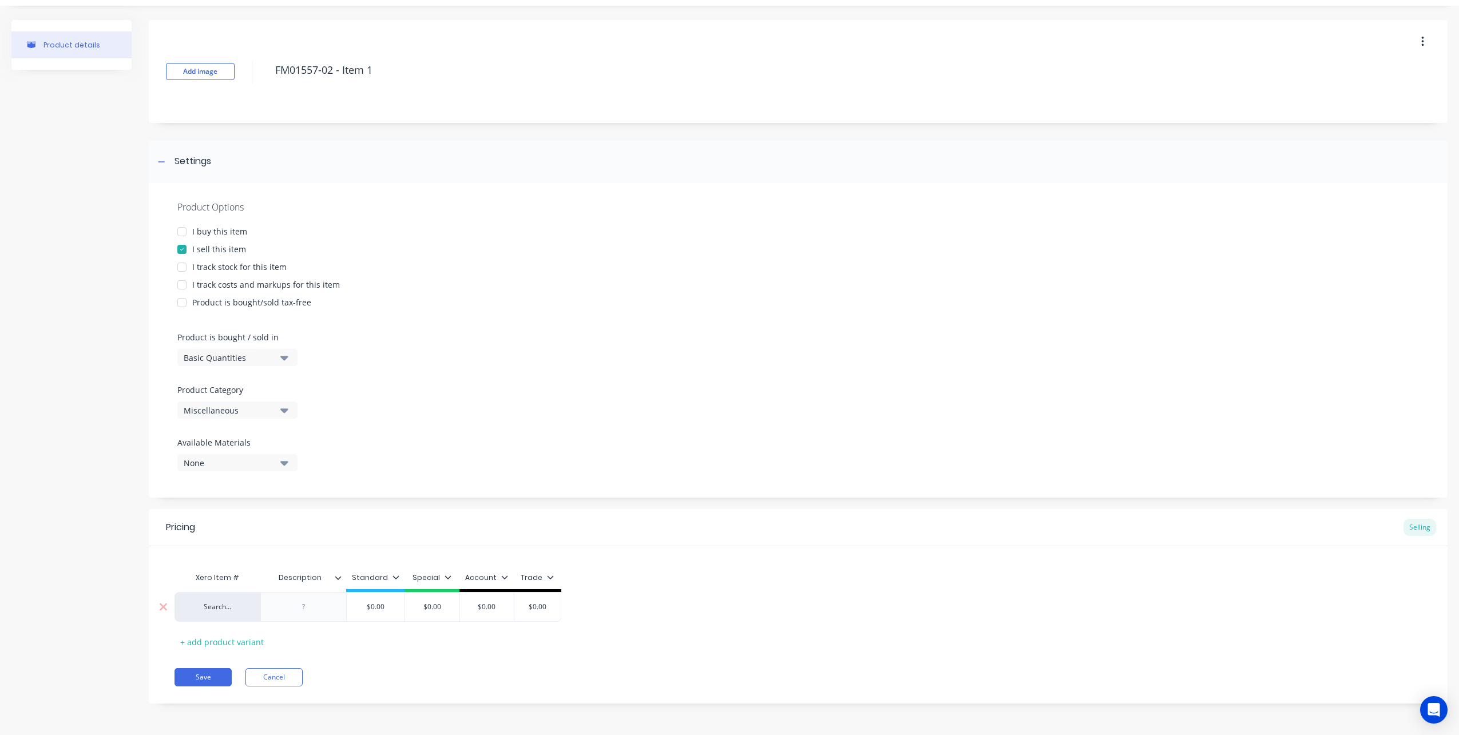
click at [303, 606] on div at bounding box center [303, 606] width 57 height 15
paste div
click at [642, 576] on div "Trade" at bounding box center [639, 578] width 33 height 10
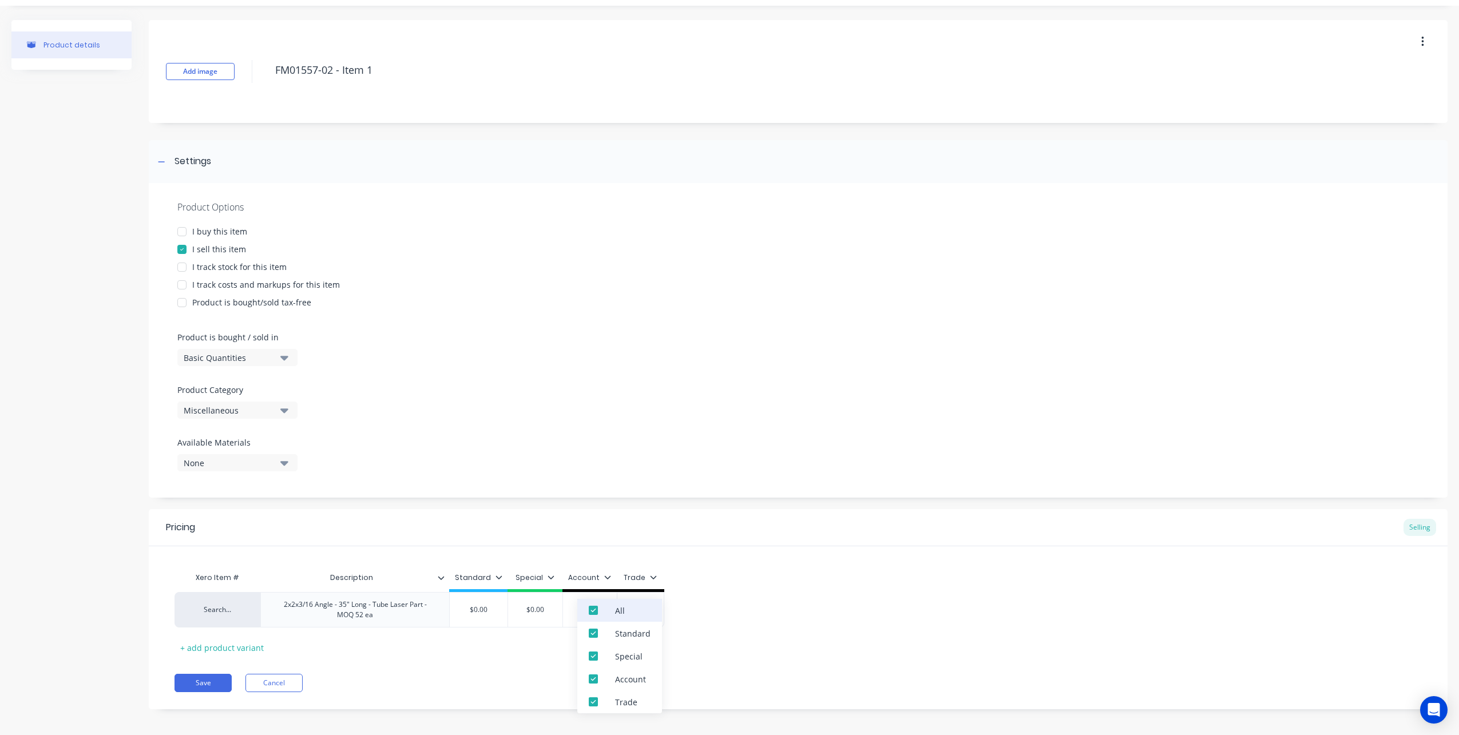
click at [619, 611] on div "All" at bounding box center [620, 611] width 10 height 12
type textarea "x"
click at [827, 633] on div "Xero Item # Description Standard Search... 2x2x3/16 Angle - 35" Long - Tube Las…" at bounding box center [797, 611] width 1247 height 90
type input "$0.00"
click at [488, 609] on input "$0.00" at bounding box center [478, 610] width 57 height 10
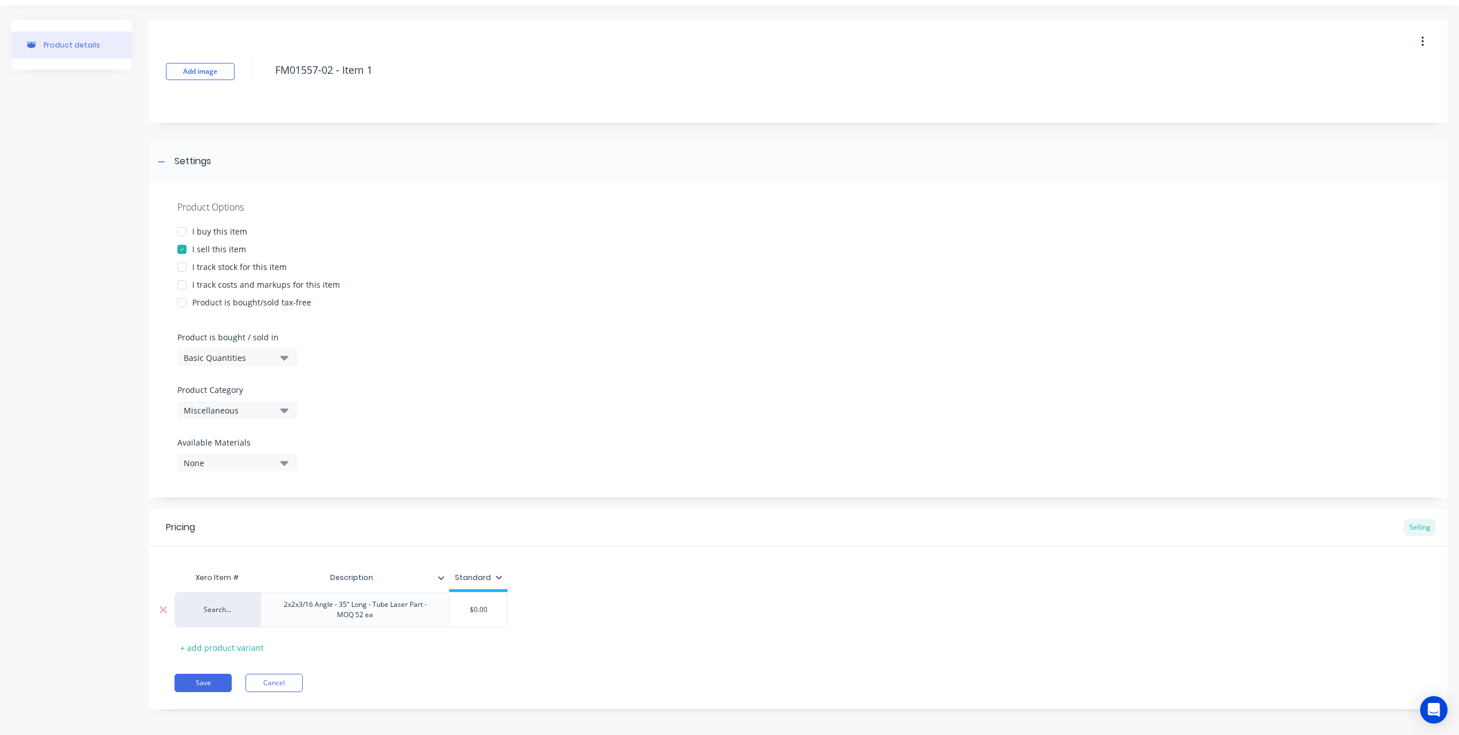
drag, startPoint x: 488, startPoint y: 609, endPoint x: 480, endPoint y: 609, distance: 8.6
click at [480, 609] on input "$0.00" at bounding box center [478, 610] width 57 height 10
type textarea "x"
type input "$1"
type textarea "x"
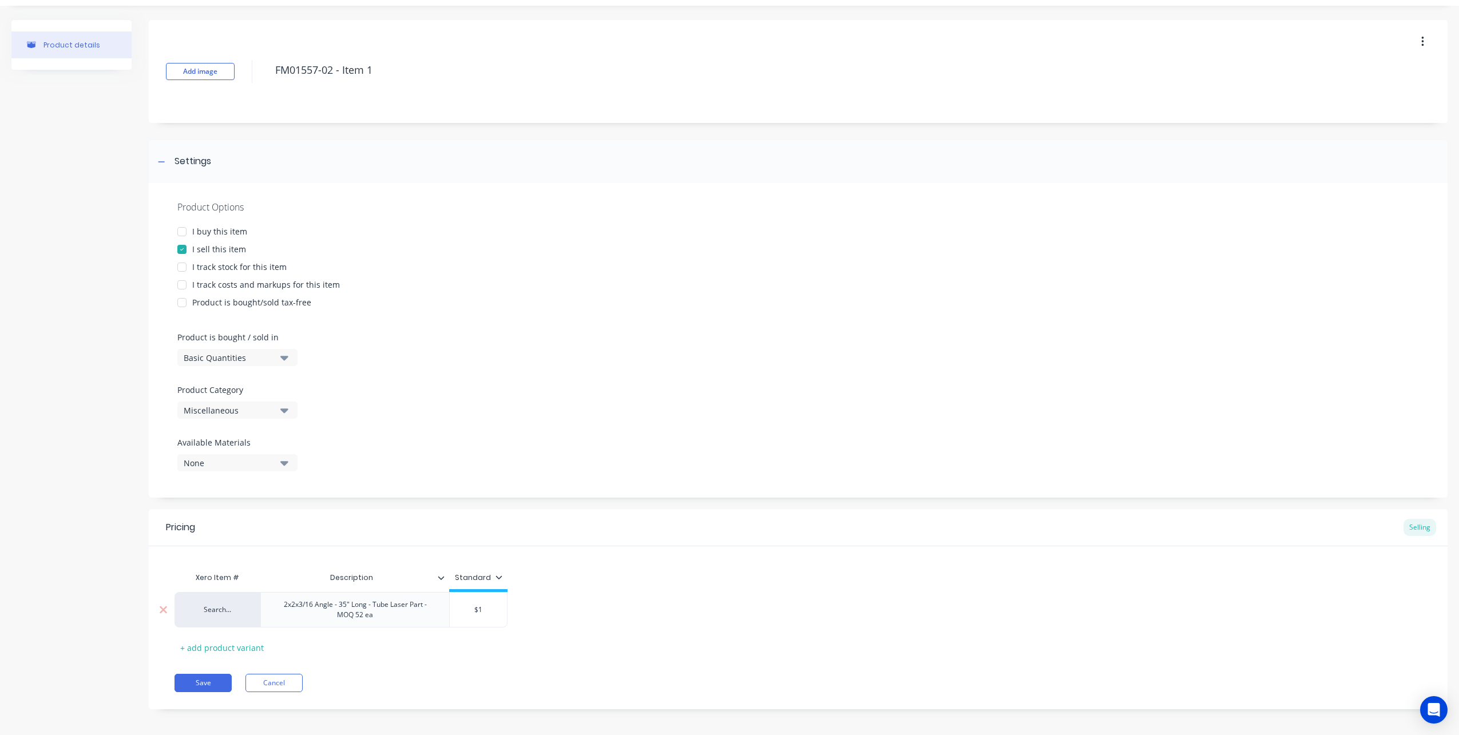
type input "$19"
type textarea "x"
type input "$19."
type textarea "x"
type input "$19.2"
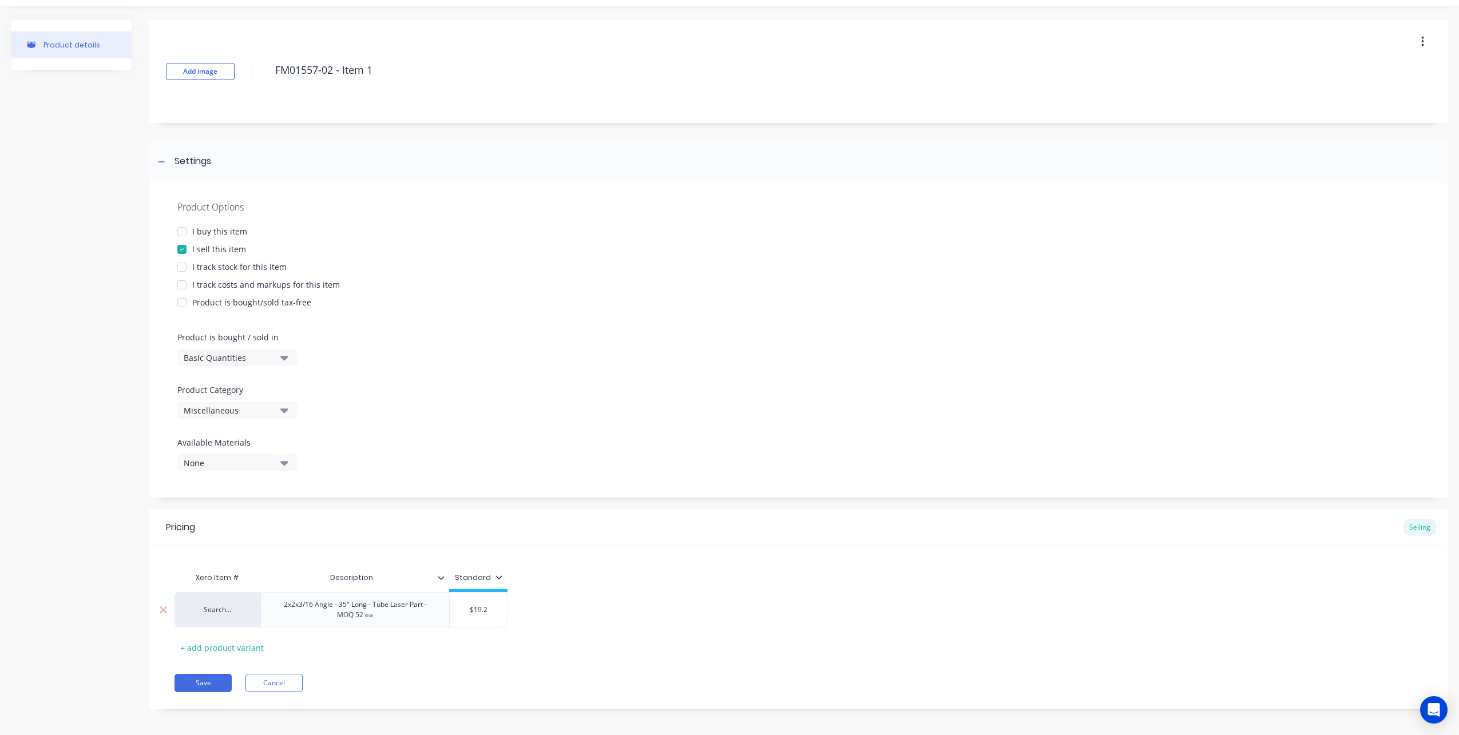
type textarea "x"
type input "$19.26"
click at [262, 412] on div "Miscellaneous" at bounding box center [230, 410] width 92 height 12
click at [261, 529] on div "SureCutLaser" at bounding box center [263, 532] width 172 height 23
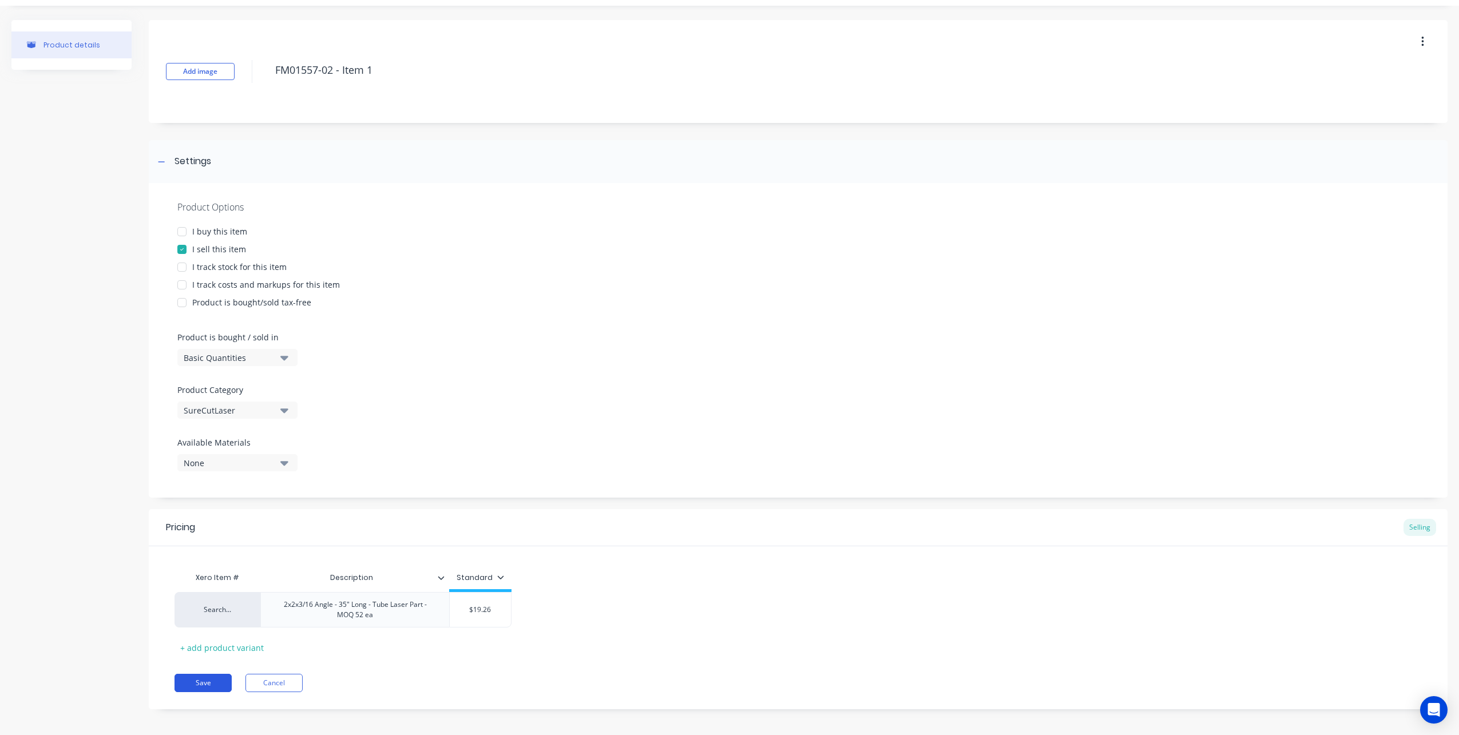
click at [208, 685] on button "Save" at bounding box center [202, 683] width 57 height 18
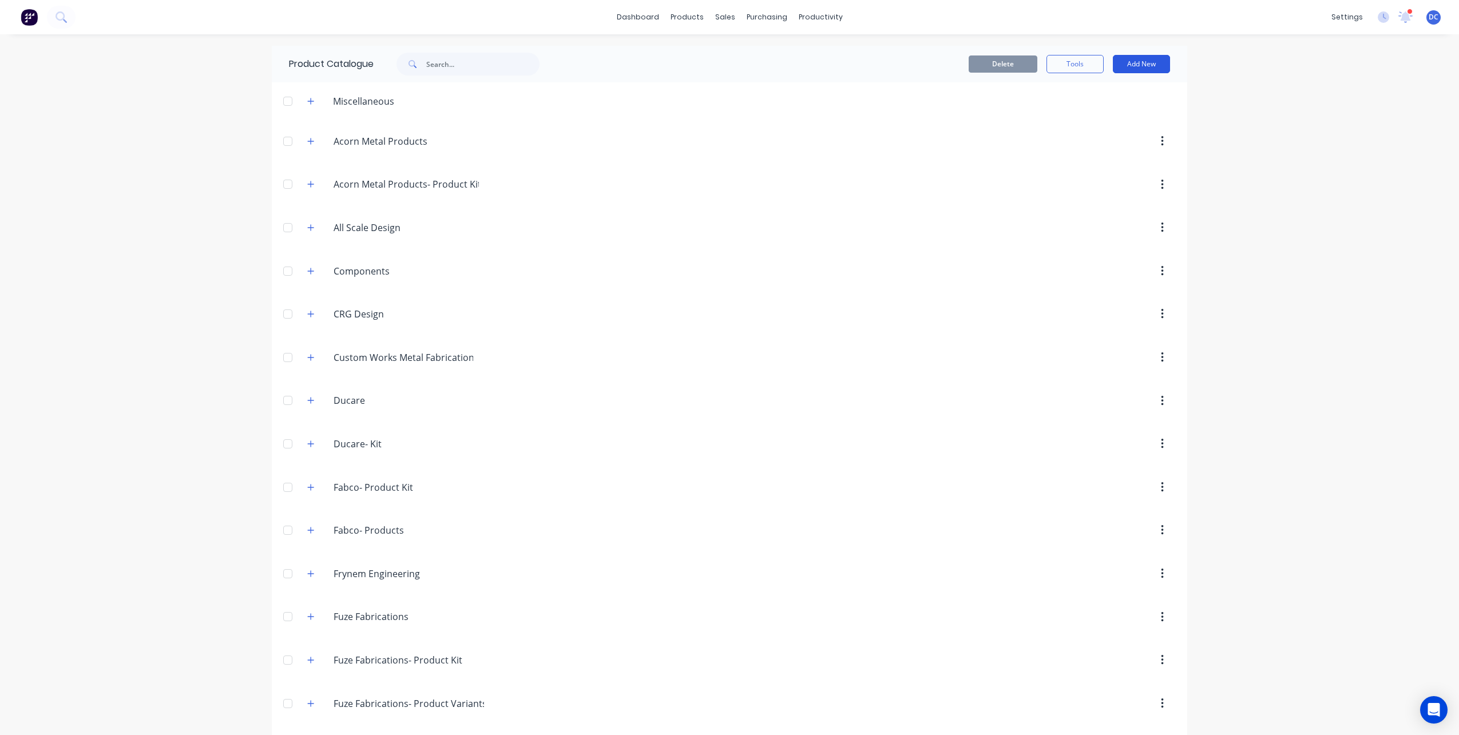
click at [1138, 61] on button "Add New" at bounding box center [1140, 64] width 57 height 18
click at [1120, 113] on div "Product" at bounding box center [1115, 116] width 88 height 17
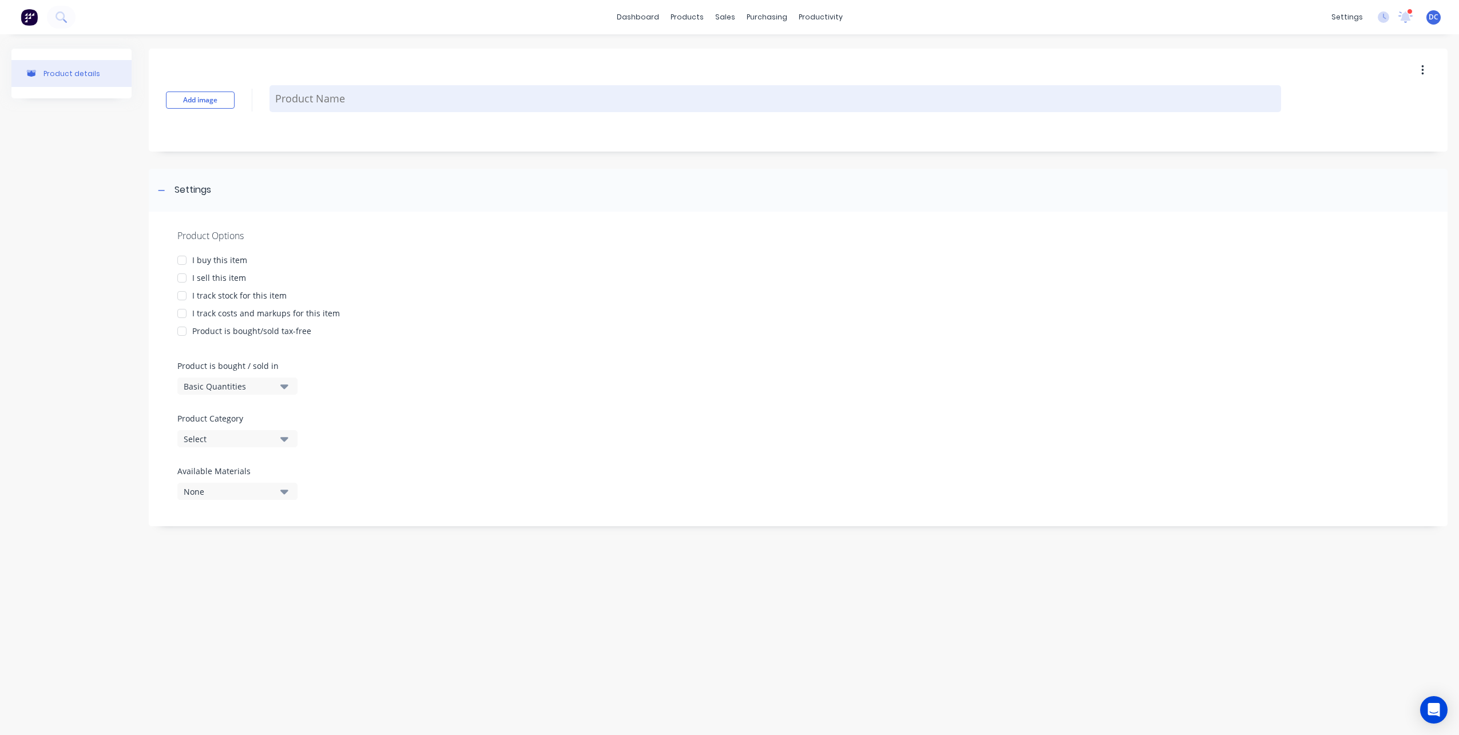
click at [448, 106] on textarea at bounding box center [774, 98] width 1011 height 27
paste textarea "FM01557-02 - Item 2"
type textarea "x"
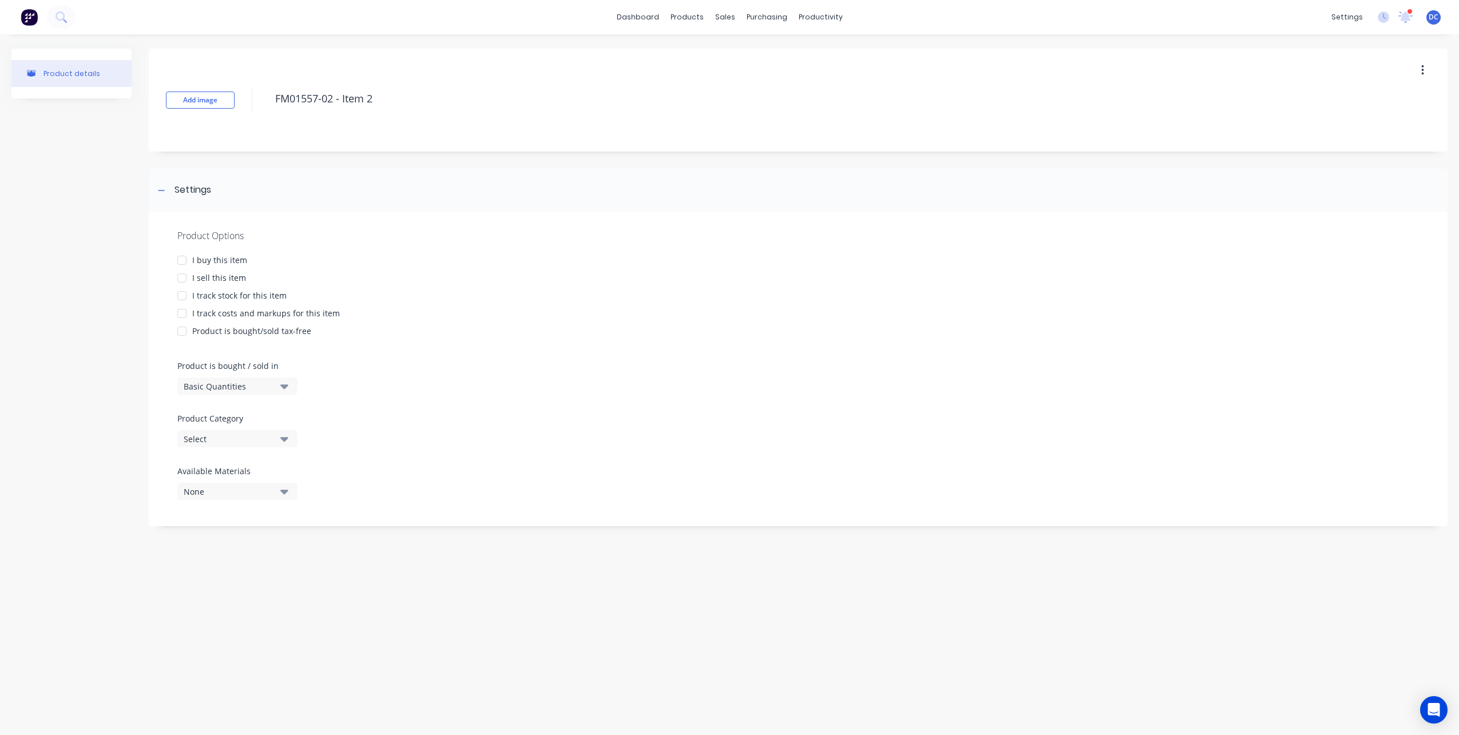
type textarea "FM01557-02 - Item 2"
type textarea "x"
type textarea "FM01557-02 - Item 2"
click at [220, 272] on div "I sell this item" at bounding box center [219, 278] width 54 height 12
click at [262, 439] on div "Select" at bounding box center [230, 439] width 92 height 12
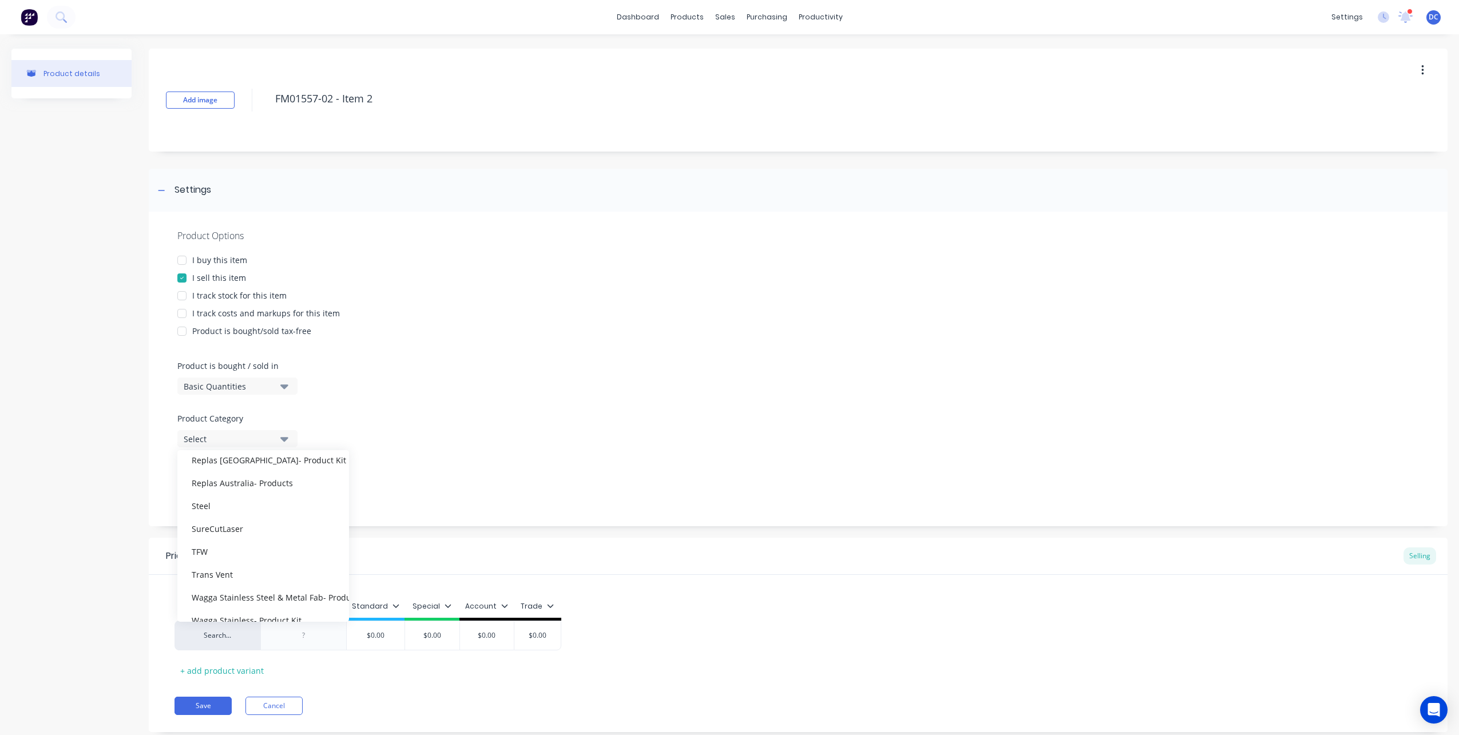
scroll to position [583, 0]
click at [271, 519] on div "SureCutLaser" at bounding box center [263, 513] width 172 height 23
type textarea "x"
click at [298, 632] on div at bounding box center [303, 635] width 57 height 15
paste div
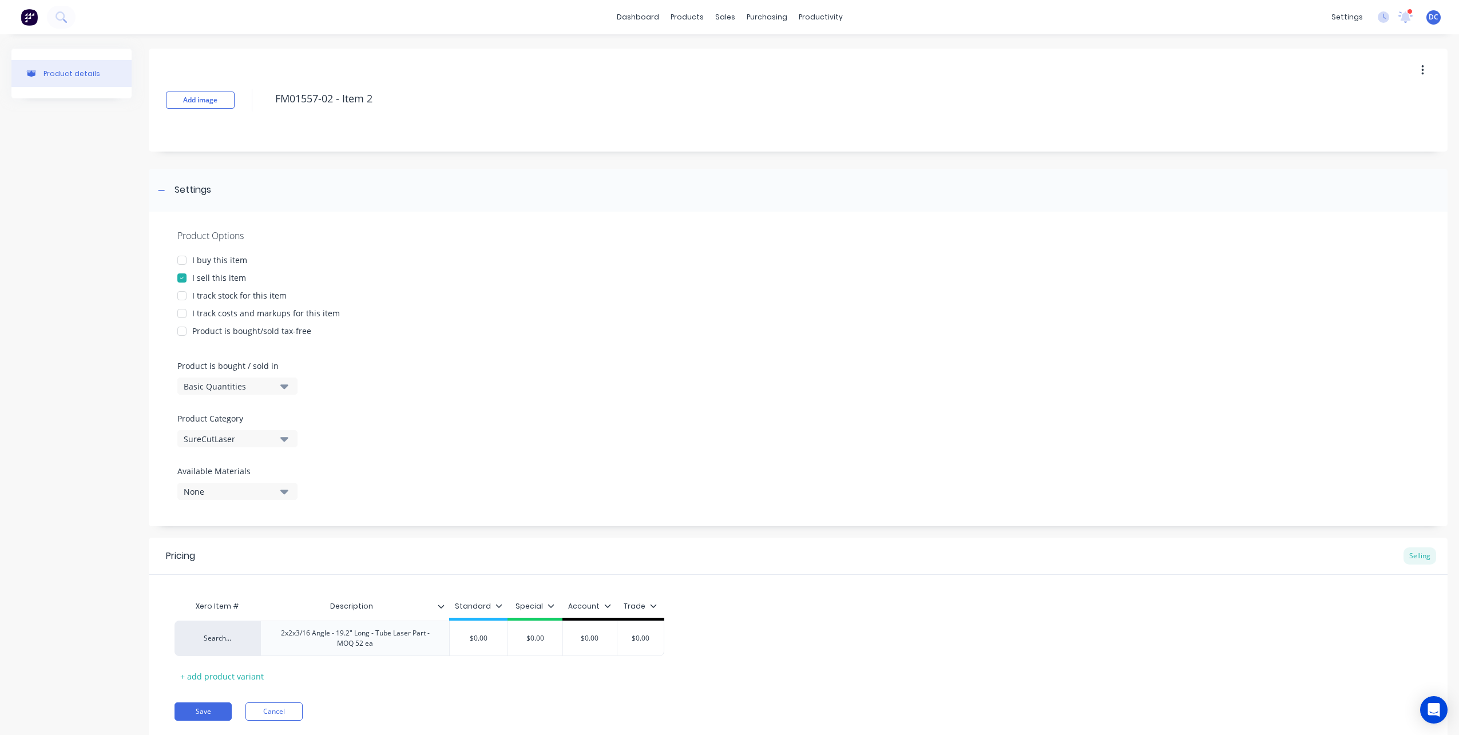
click at [538, 598] on div "Xero Item # Description Standard Special Account Trade" at bounding box center [419, 608] width 490 height 26
click at [642, 609] on div "Trade" at bounding box center [639, 606] width 33 height 10
click at [611, 475] on div "All" at bounding box center [619, 485] width 85 height 23
type textarea "x"
click at [733, 615] on div "Xero Item # Description Standard Special Account Trade Search... 2x2x3/16 Angle…" at bounding box center [797, 640] width 1247 height 90
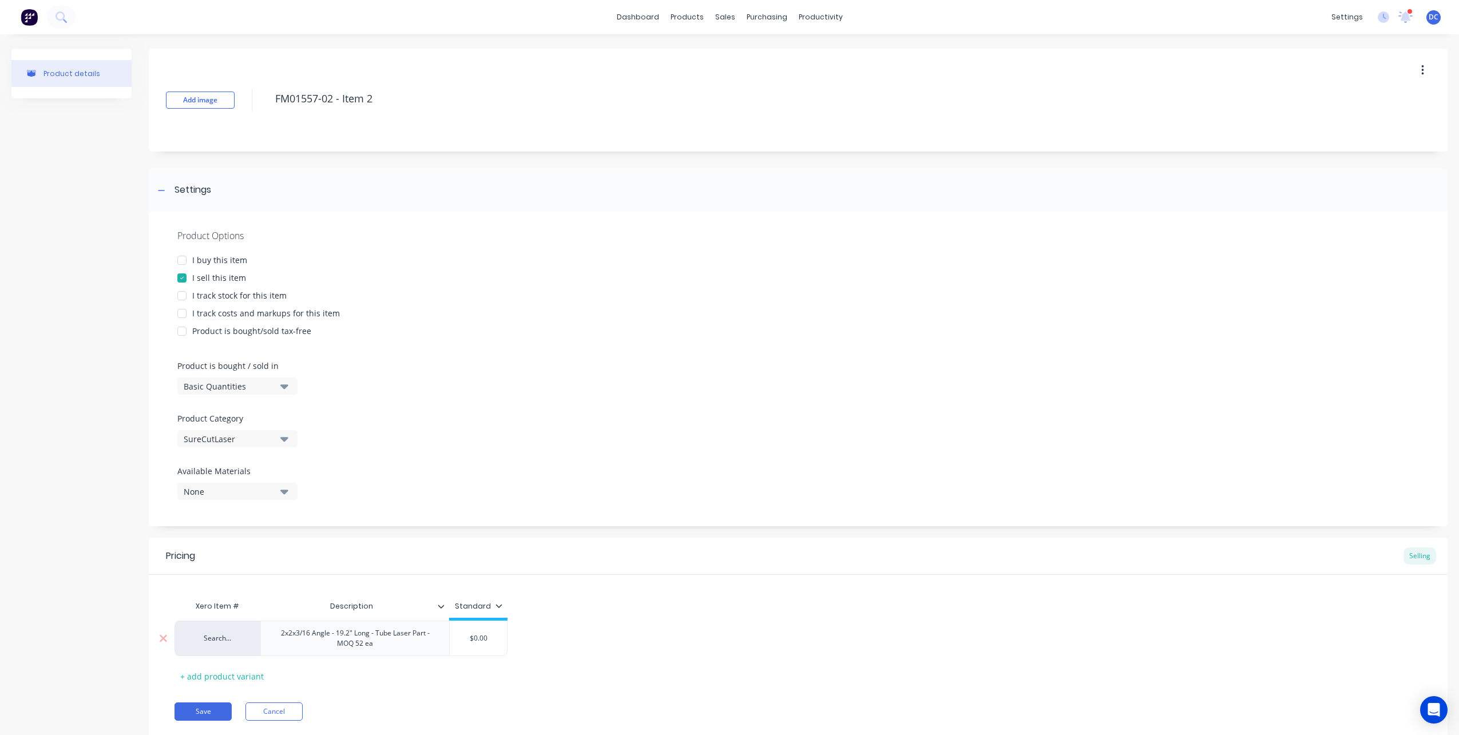
click at [484, 633] on div "$0.00" at bounding box center [478, 638] width 57 height 29
type input "$0.00"
click at [491, 637] on input "$0.00" at bounding box center [478, 638] width 57 height 10
type textarea "x"
type input "$0.0"
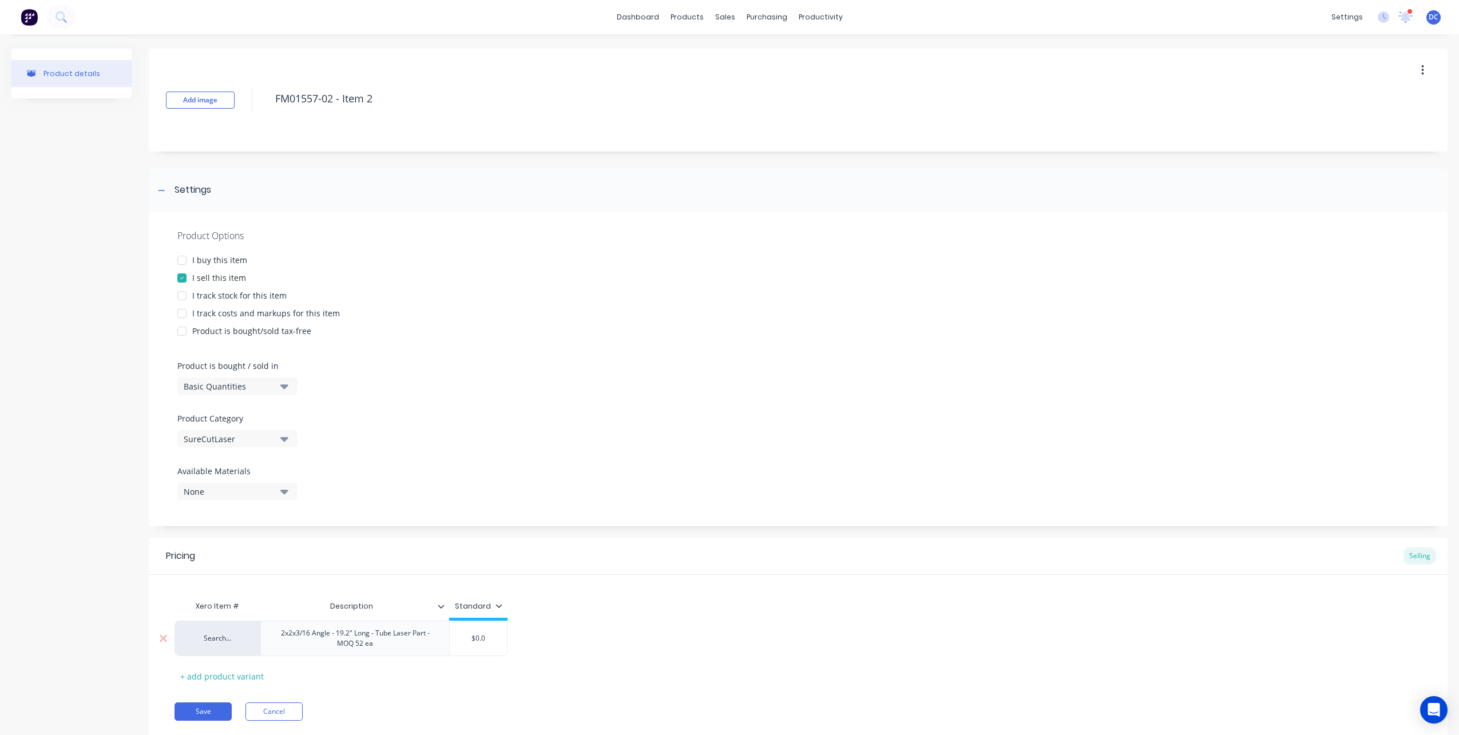
type textarea "x"
type input "$0."
type textarea "x"
type input "$0"
type textarea "x"
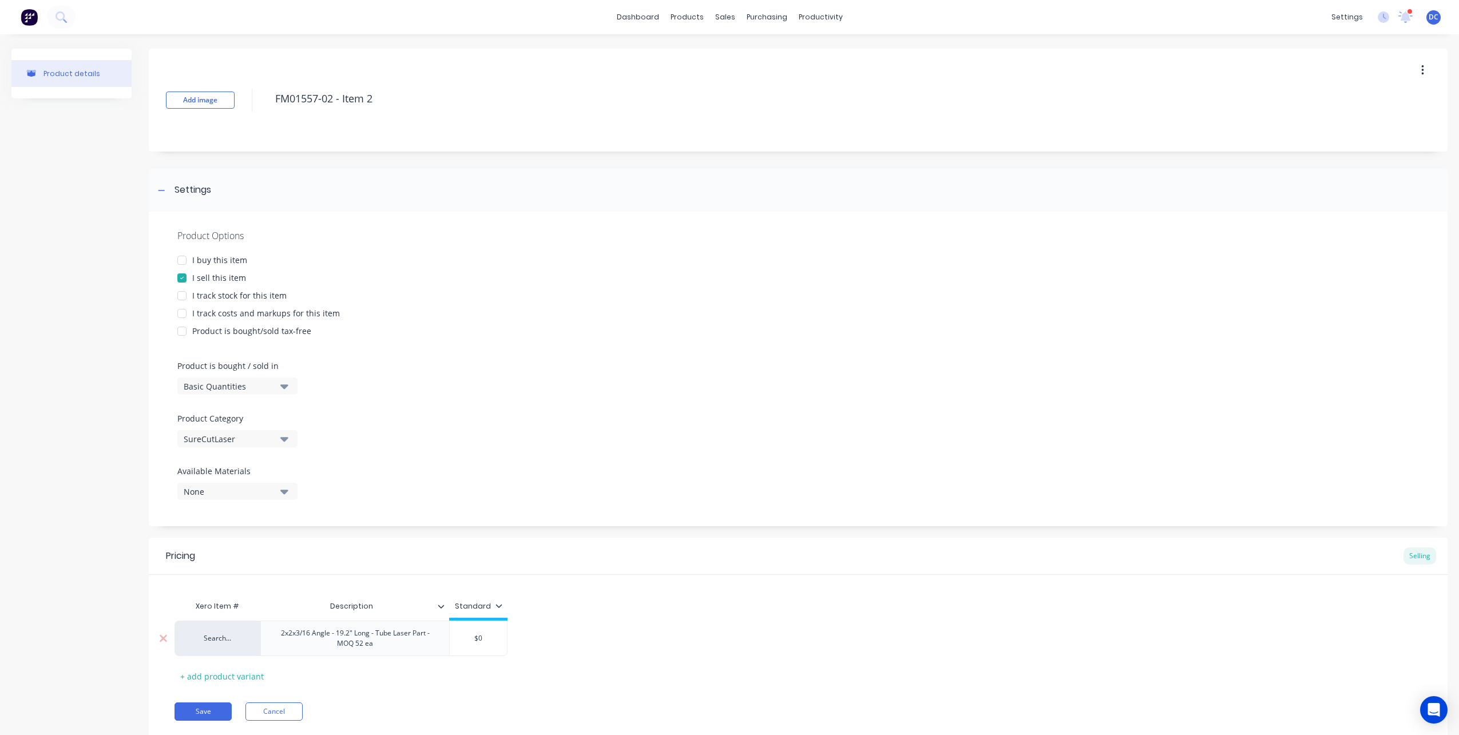
type input "$"
type textarea "x"
type input "$1"
type textarea "x"
type input "$11"
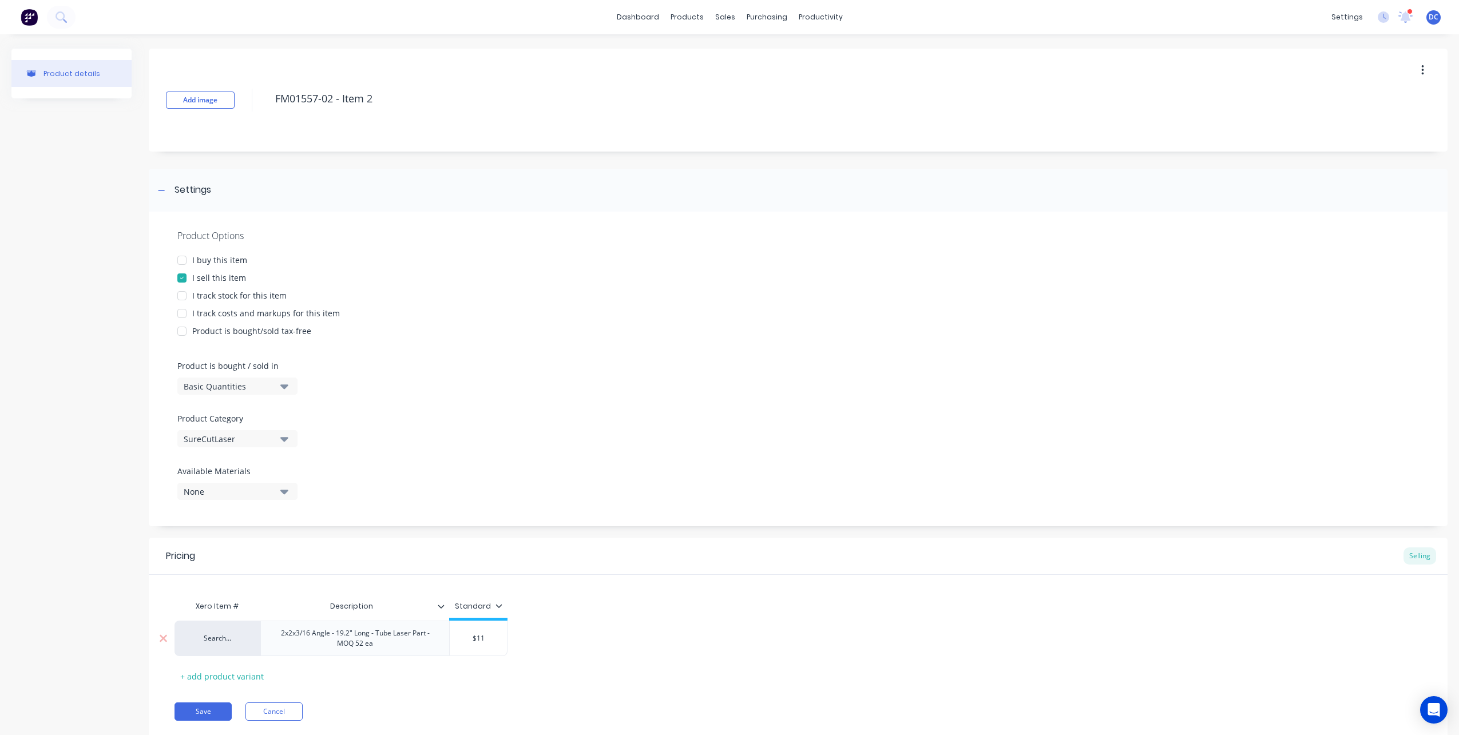
type textarea "x"
type input "$11."
type textarea "x"
type input "$11.4"
type textarea "x"
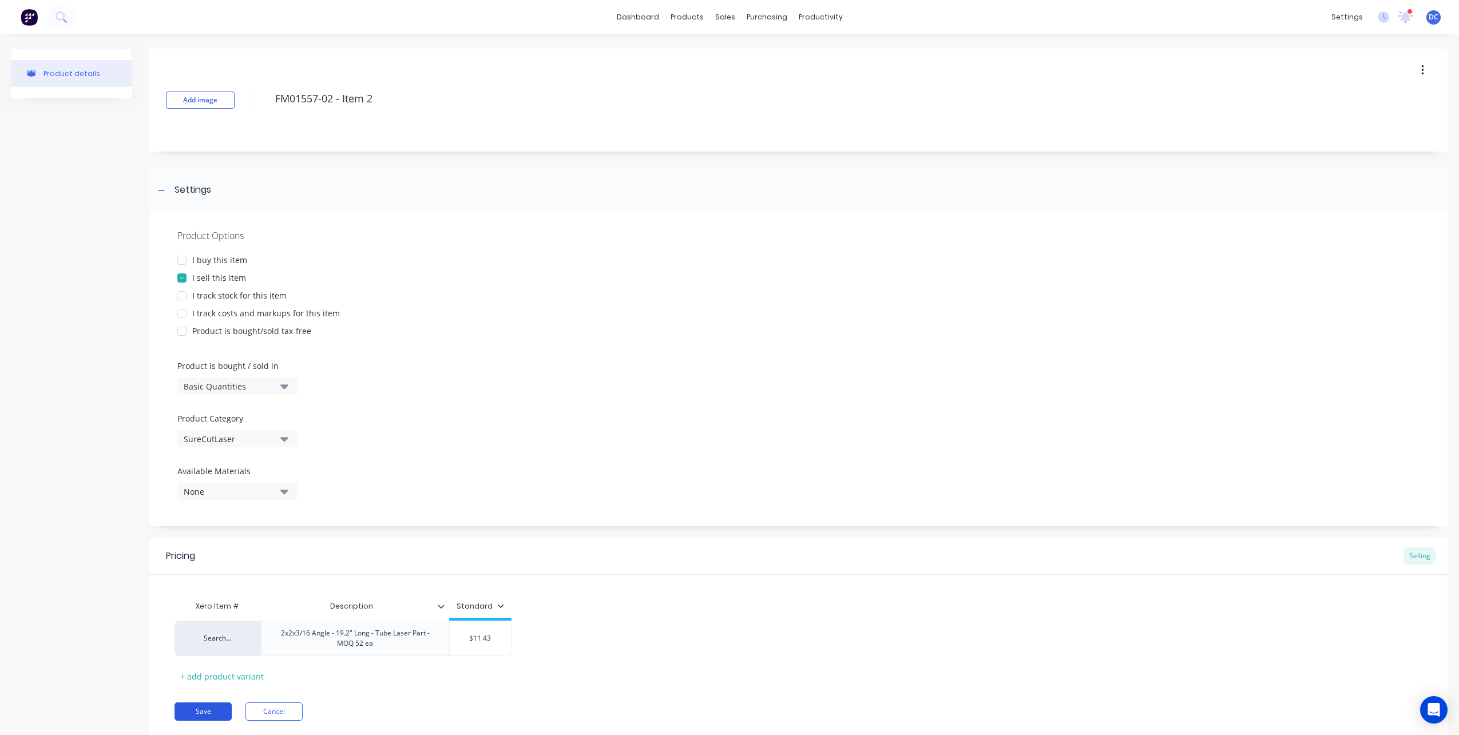
type input "$11.43"
click at [220, 716] on button "Save" at bounding box center [202, 711] width 57 height 18
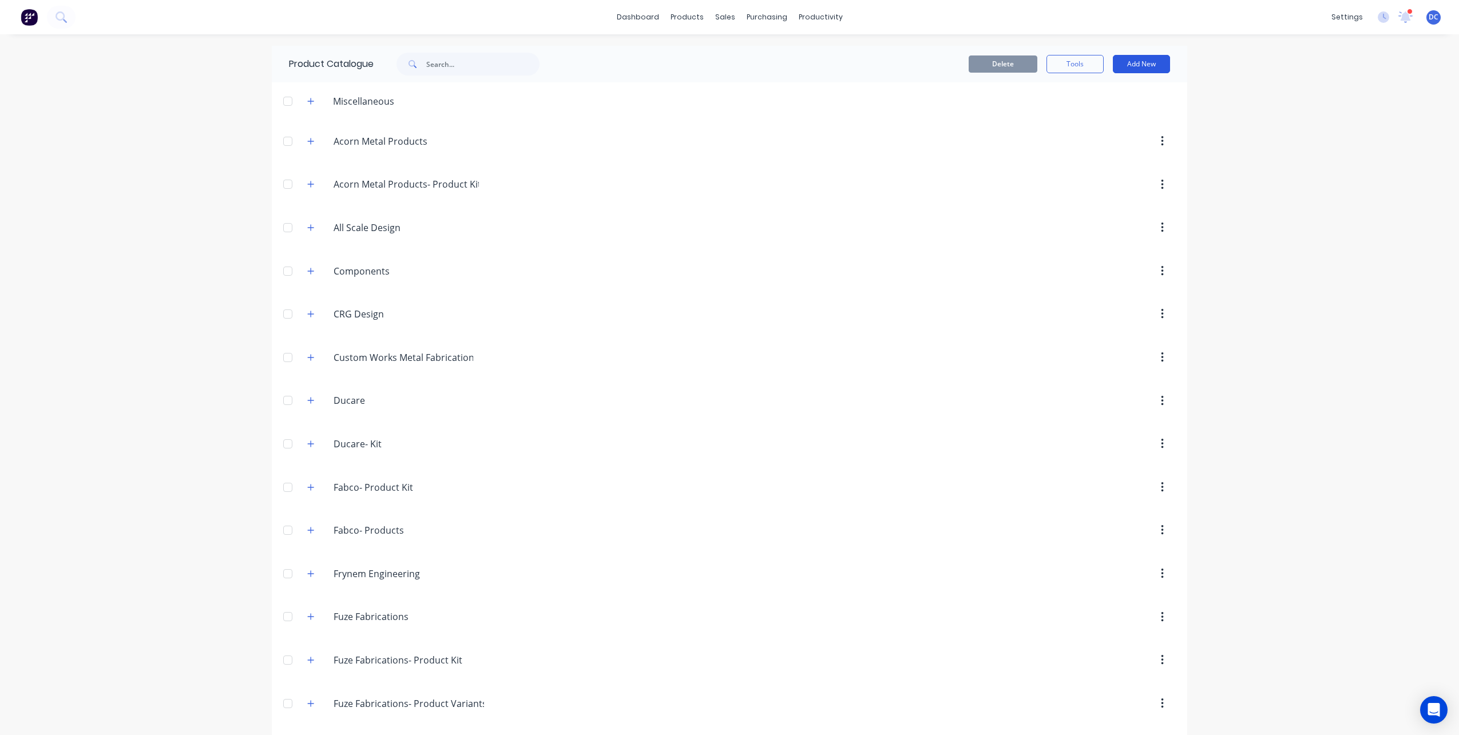
click at [1137, 60] on button "Add New" at bounding box center [1140, 64] width 57 height 18
click at [1134, 65] on button "Add New" at bounding box center [1140, 64] width 57 height 18
click at [1130, 113] on div "Product" at bounding box center [1115, 116] width 88 height 17
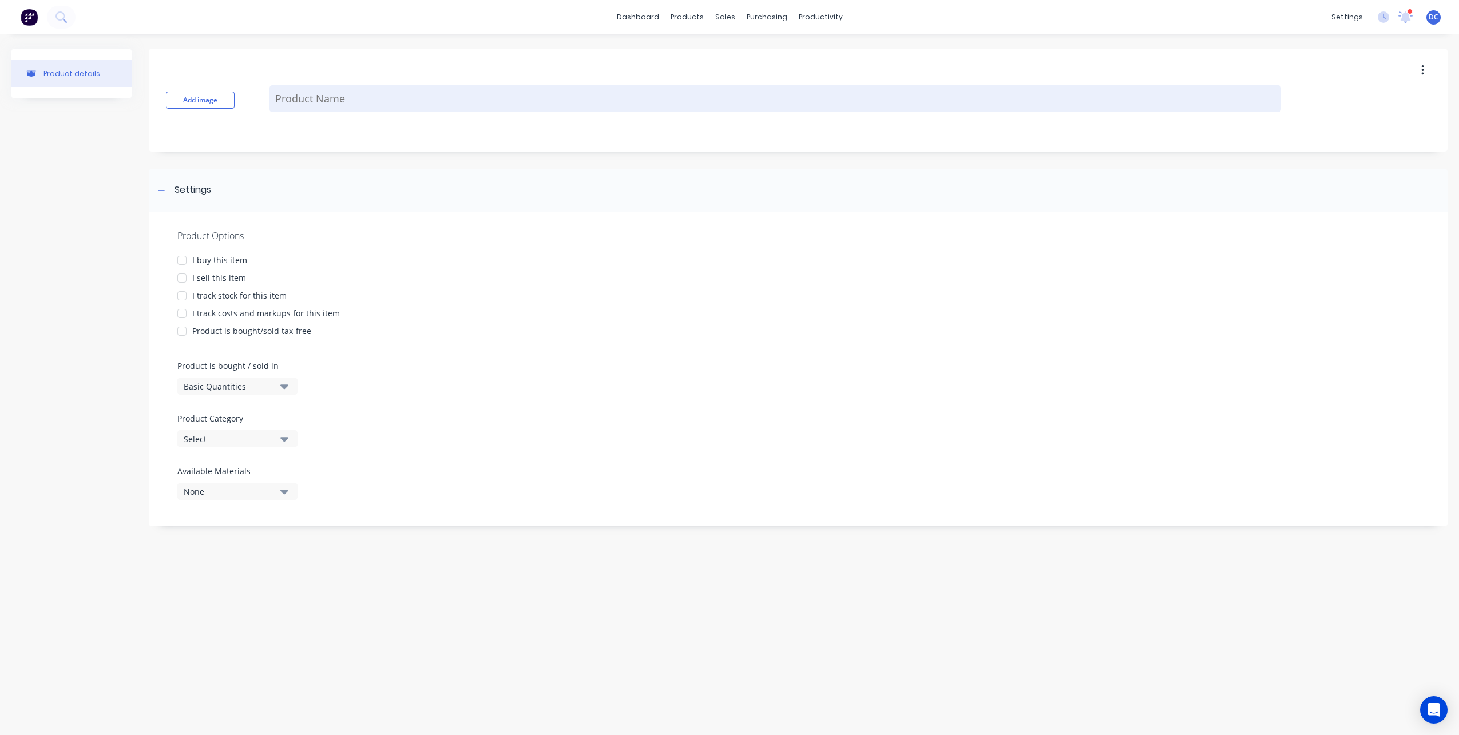
click at [435, 110] on textarea at bounding box center [774, 98] width 1011 height 27
paste textarea "FM01557-02 - Item 3"
type textarea "x"
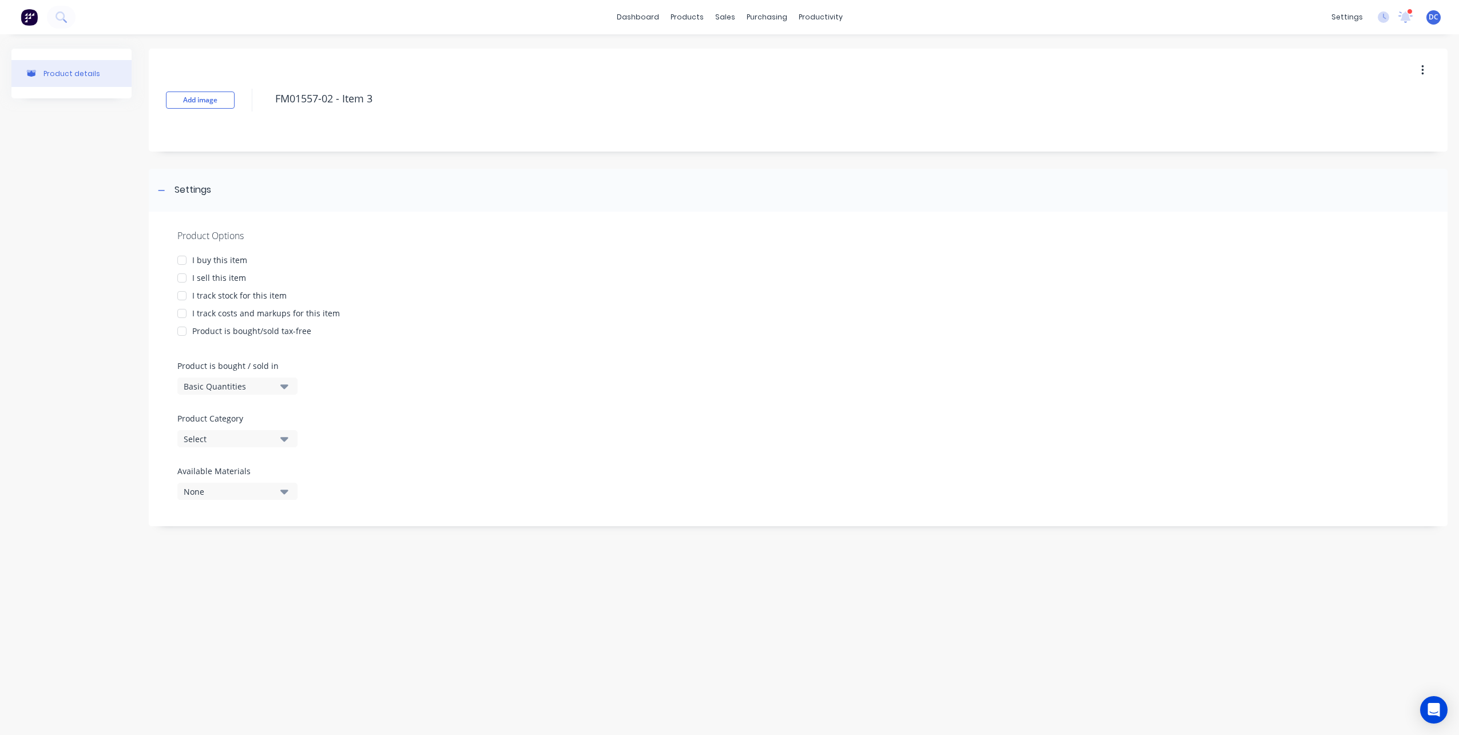
type textarea "FM01557-02 - Item 3"
type textarea "x"
type textarea "FM01557-02 - Item 3"
click at [194, 275] on div "I sell this item" at bounding box center [219, 278] width 54 height 12
click at [277, 438] on button "Select" at bounding box center [237, 438] width 120 height 17
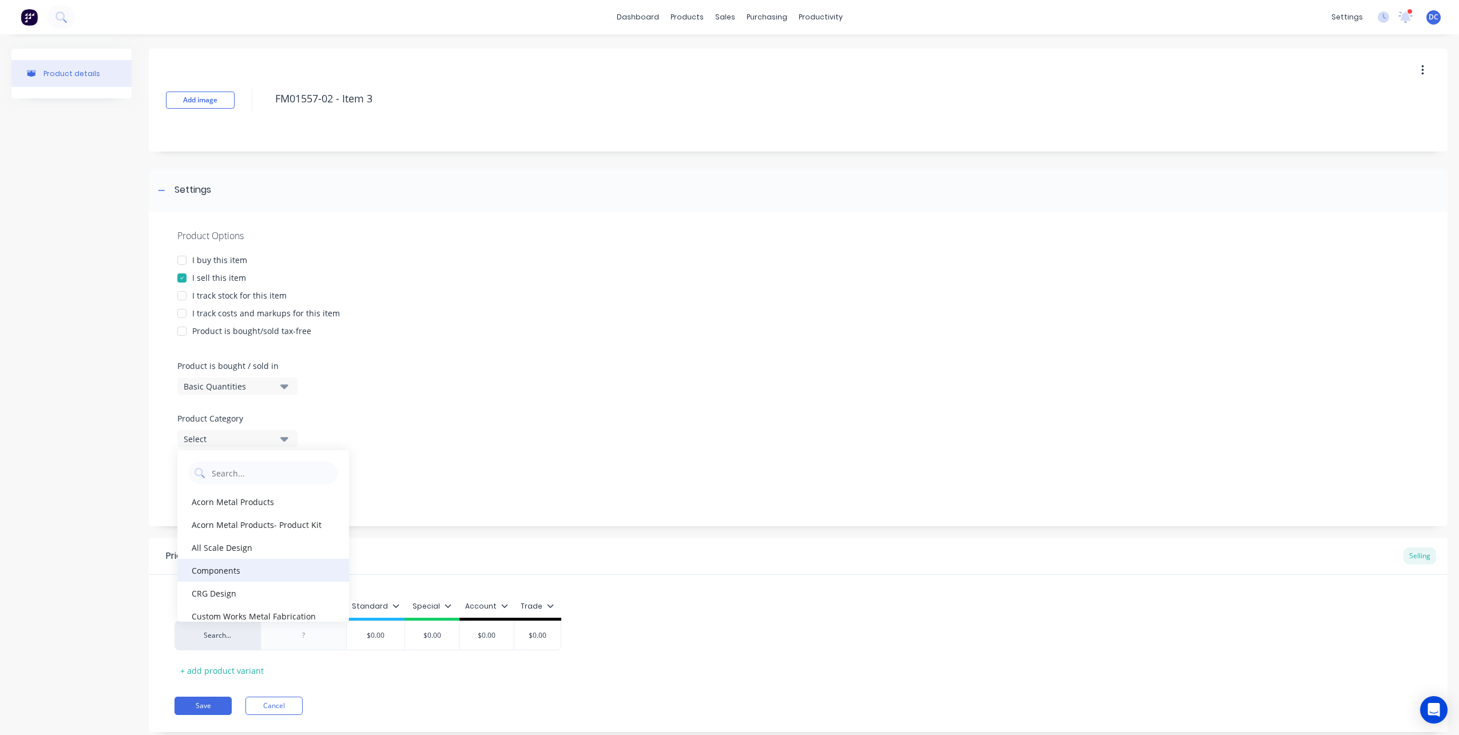
scroll to position [583, 0]
click at [247, 512] on div "SureCutLaser" at bounding box center [263, 513] width 172 height 23
type textarea "x"
click at [304, 632] on div at bounding box center [303, 635] width 57 height 15
paste div
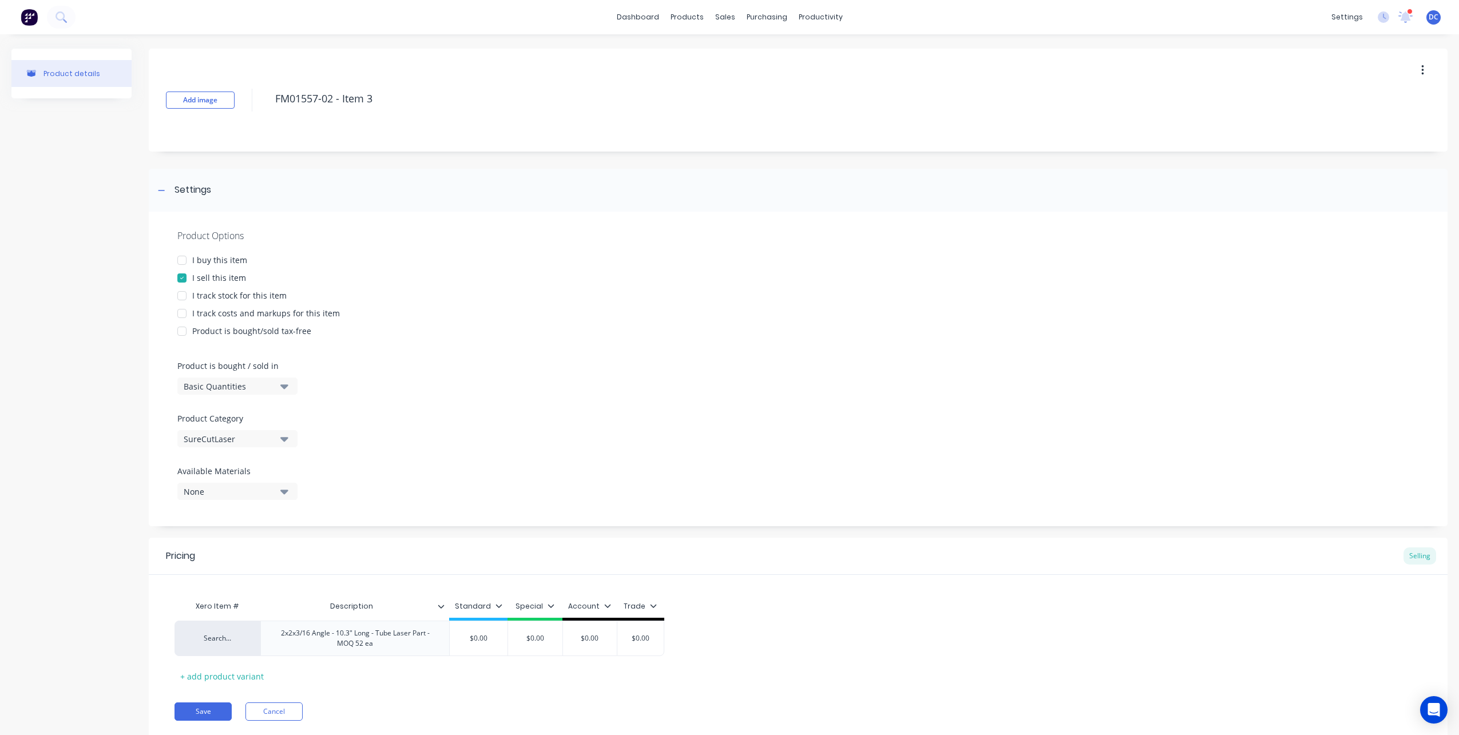
click at [639, 607] on div "Trade" at bounding box center [639, 606] width 33 height 10
click at [616, 476] on div "All" at bounding box center [619, 485] width 85 height 23
type textarea "x"
click at [459, 516] on div "Product Options I buy this item I sell this item I track stock for this item I …" at bounding box center [798, 369] width 1298 height 315
click at [495, 644] on div "$0.00" at bounding box center [478, 638] width 57 height 29
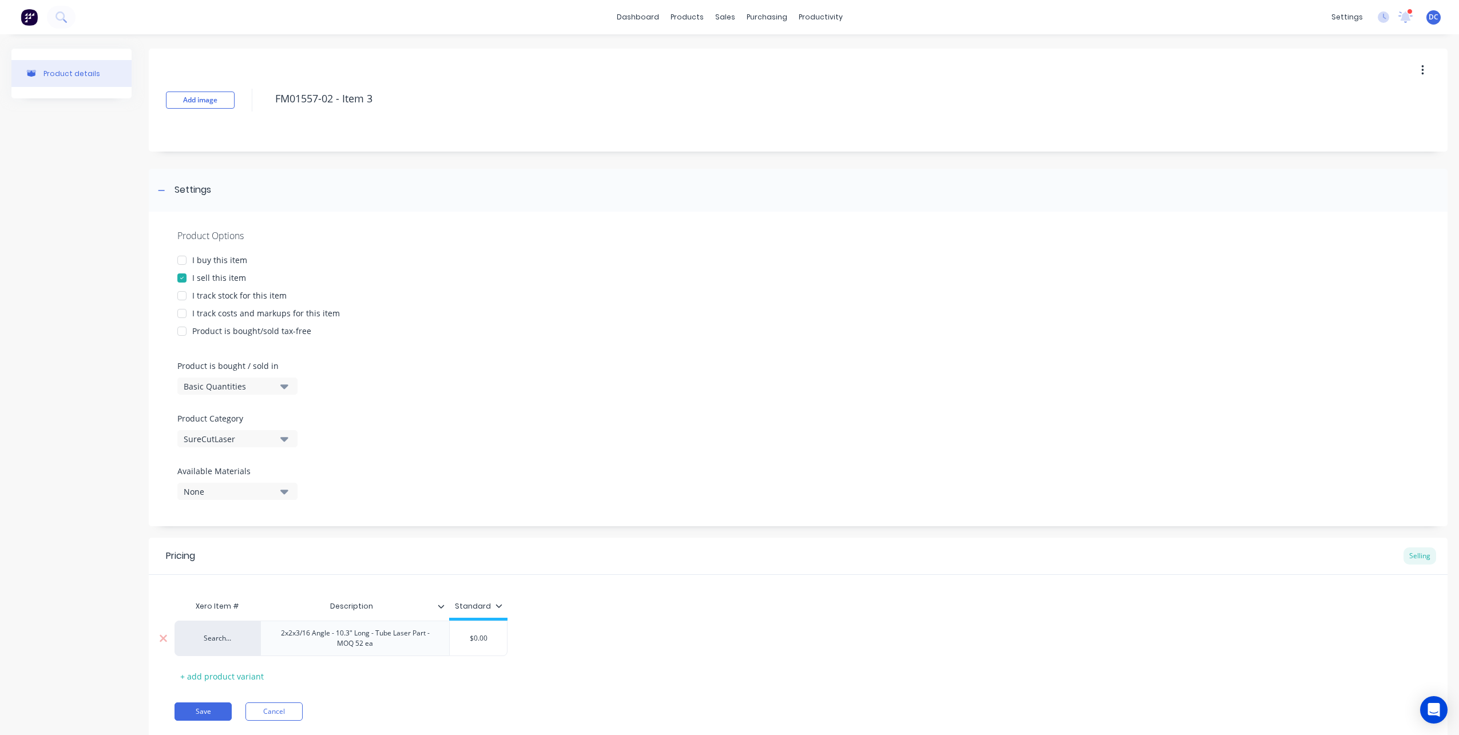
type input "$0.00"
type textarea "x"
type input "$0.0"
type textarea "x"
type input "$0."
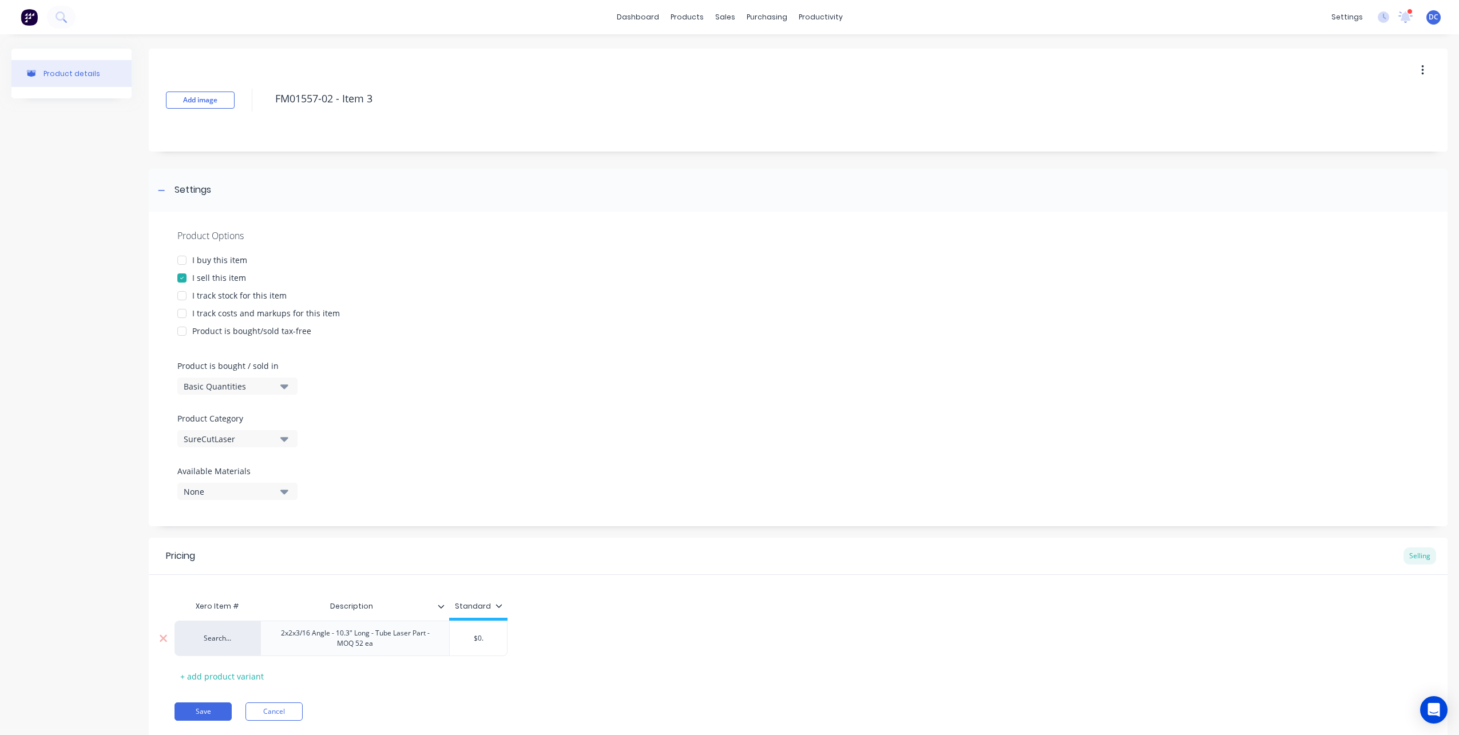
type textarea "x"
type input "$0"
type textarea "x"
type input "$"
type textarea "x"
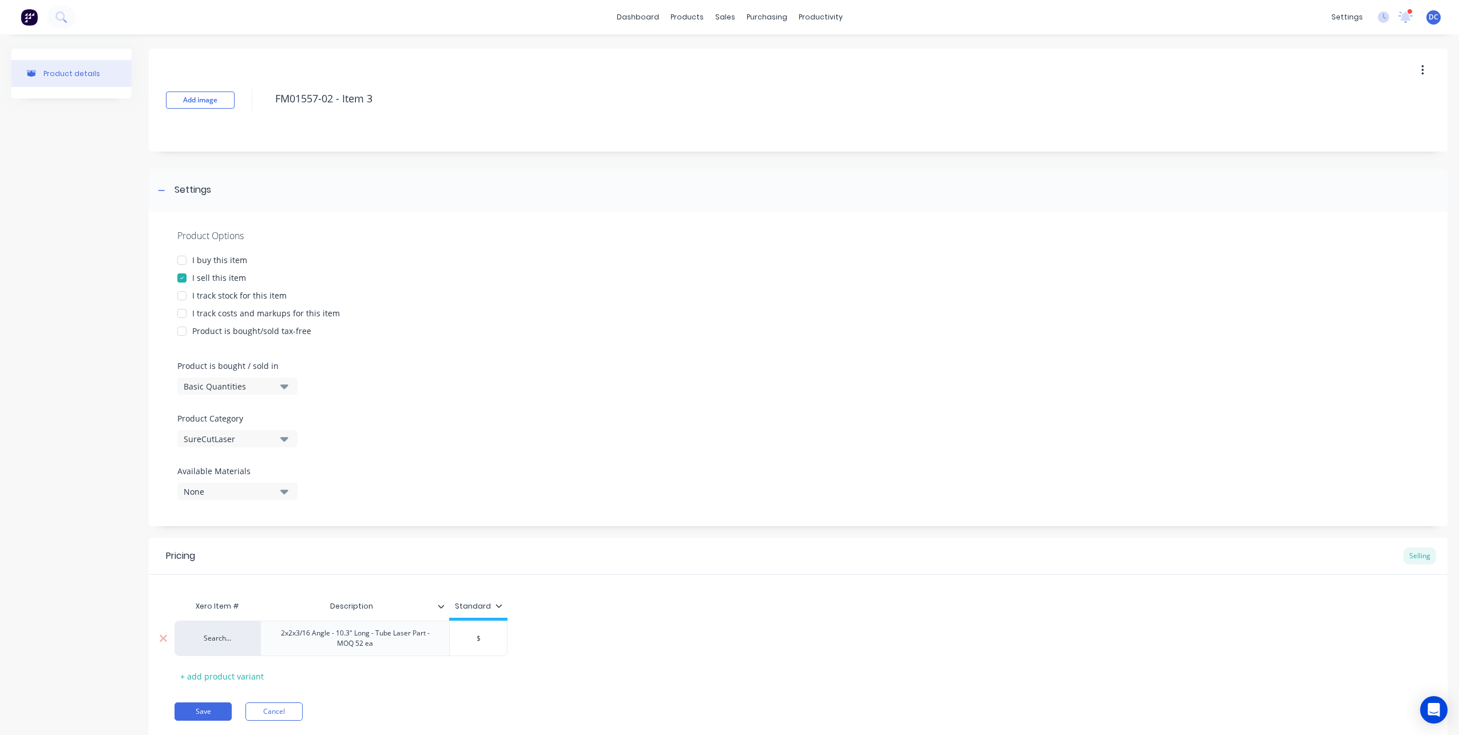
type input "$9"
type textarea "x"
type input "$9."
type textarea "x"
type input "$9.8"
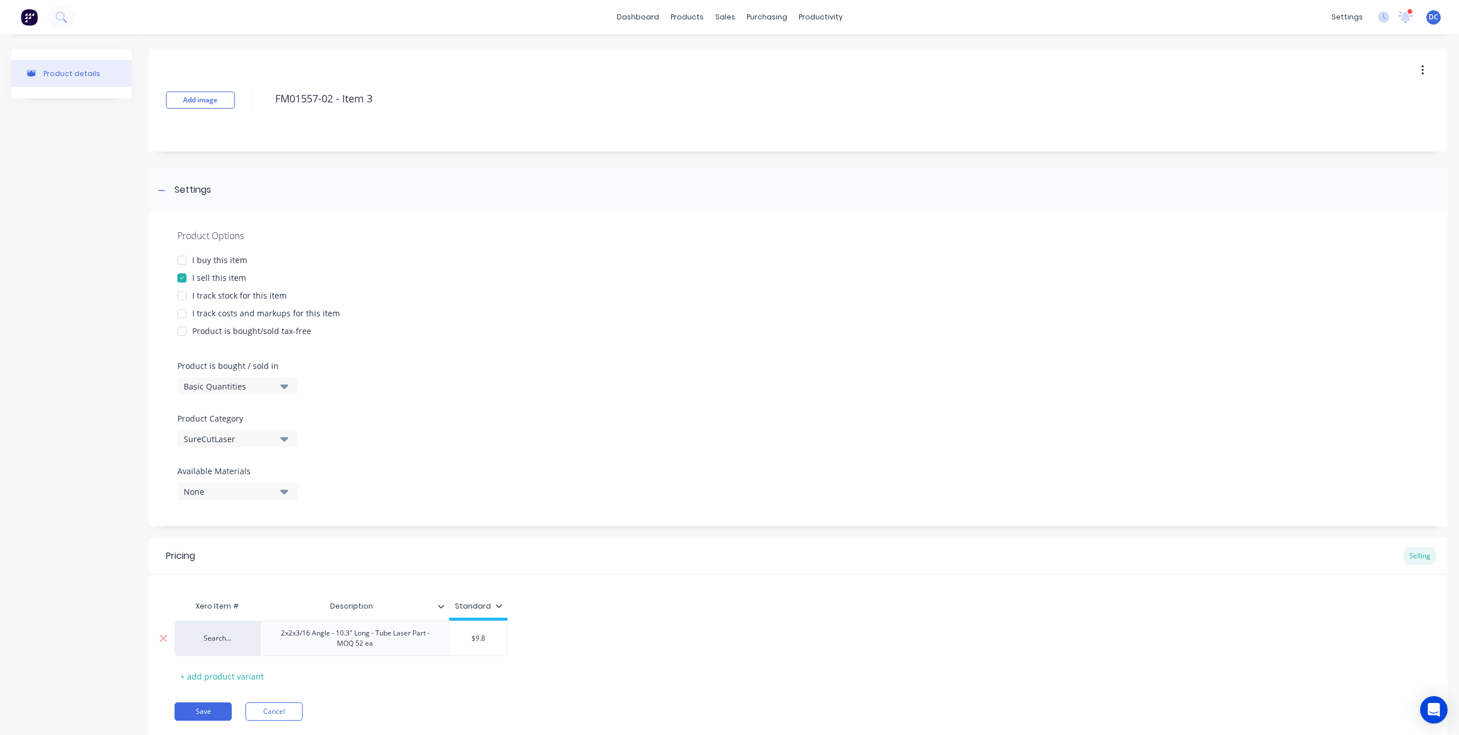
type textarea "x"
type input "$9.84"
click at [210, 703] on button "Save" at bounding box center [202, 711] width 57 height 18
type textarea "x"
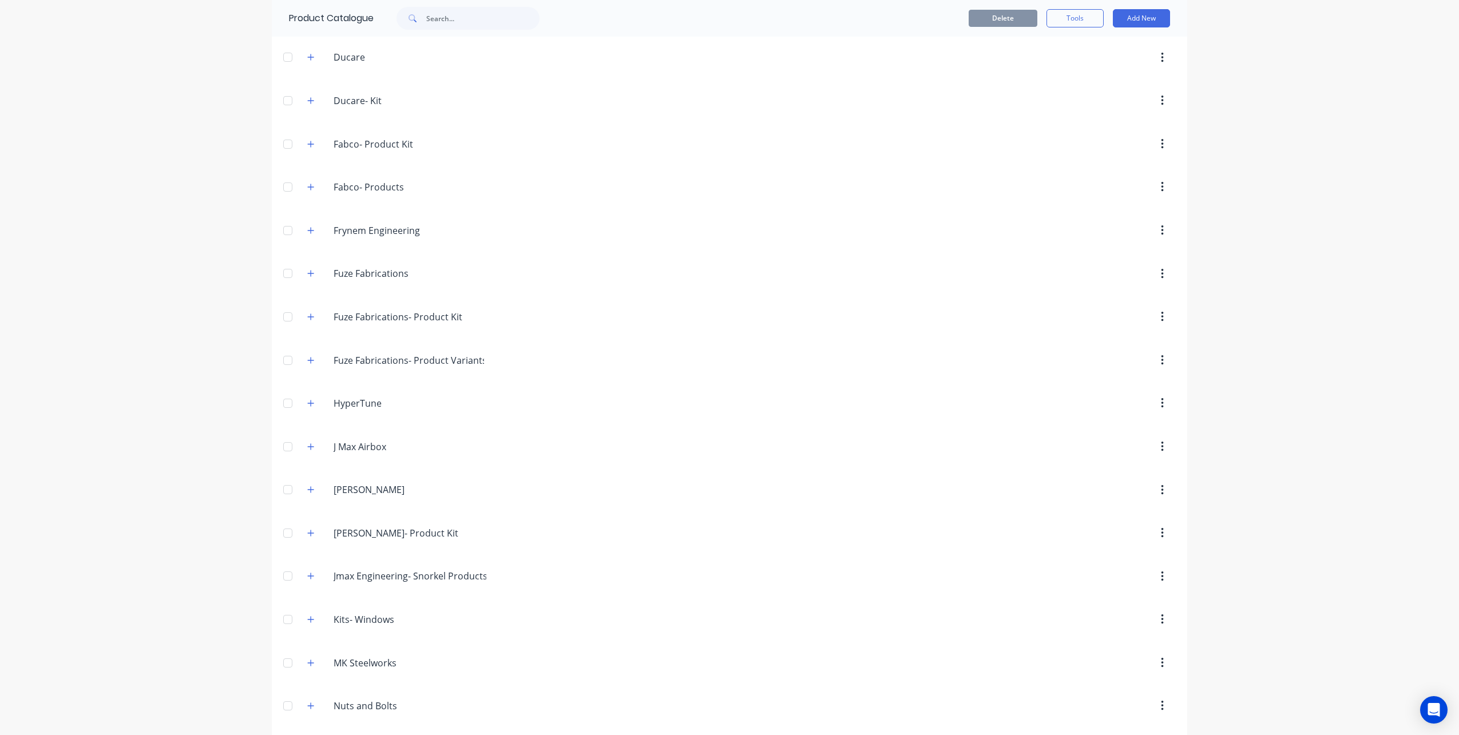
scroll to position [539, 0]
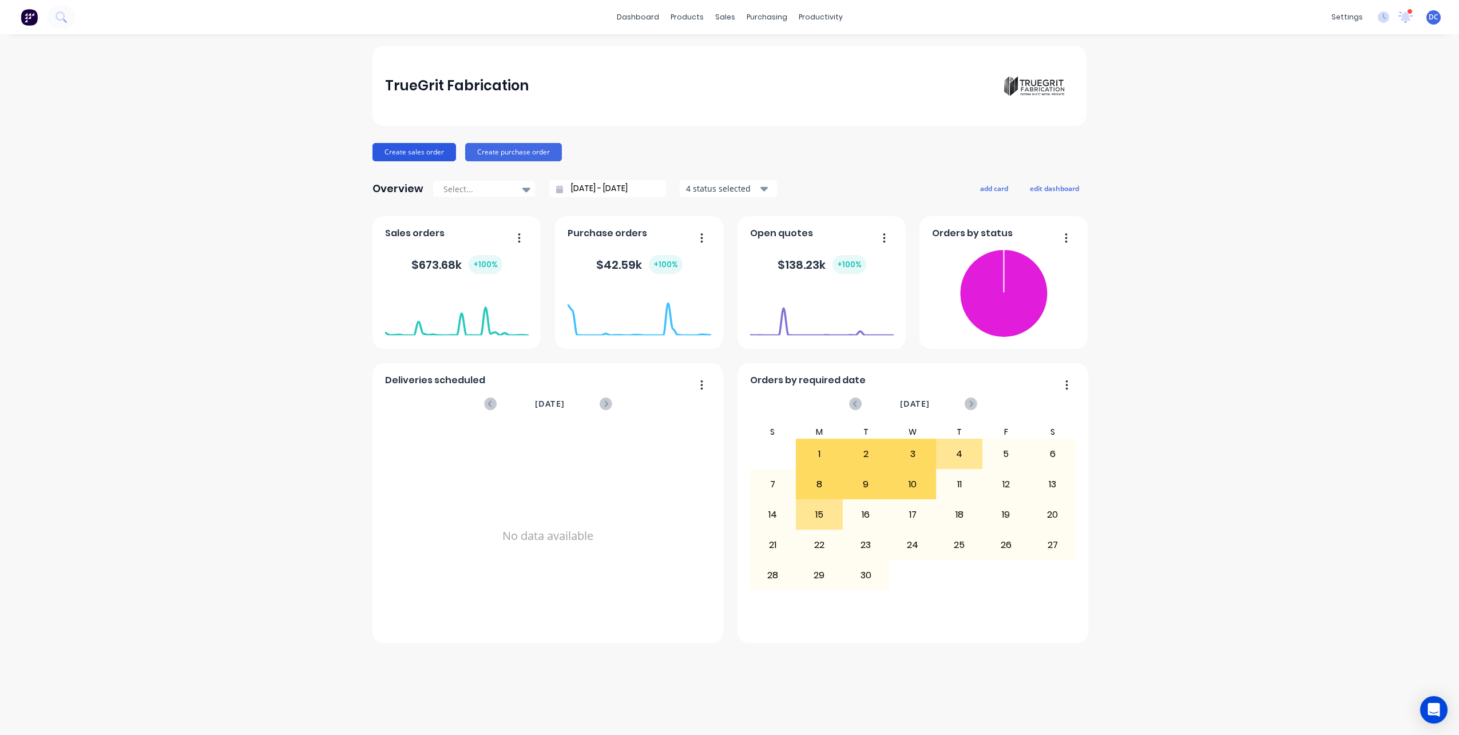
click at [440, 153] on button "Create sales order" at bounding box center [414, 152] width 84 height 18
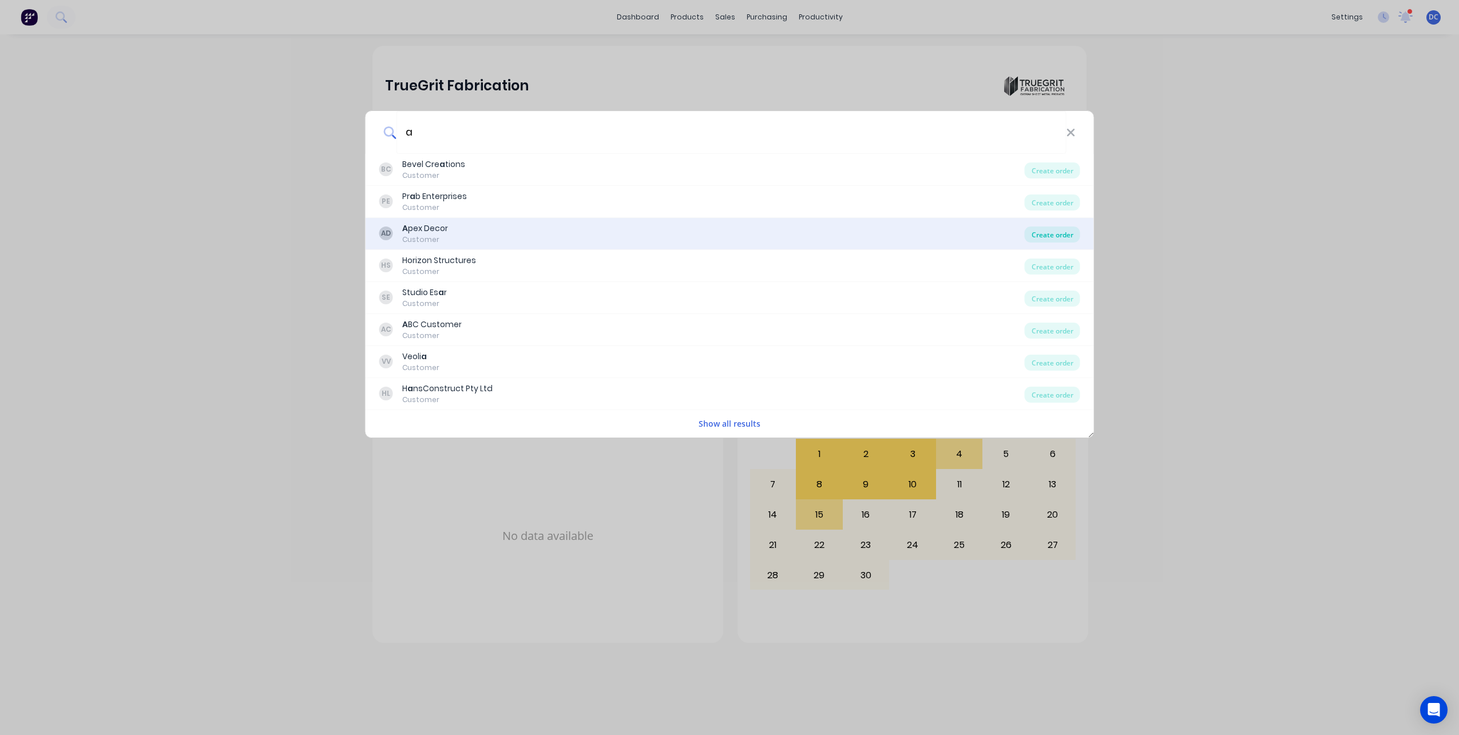
type input "a"
click at [1051, 233] on div "Create order" at bounding box center [1051, 235] width 55 height 16
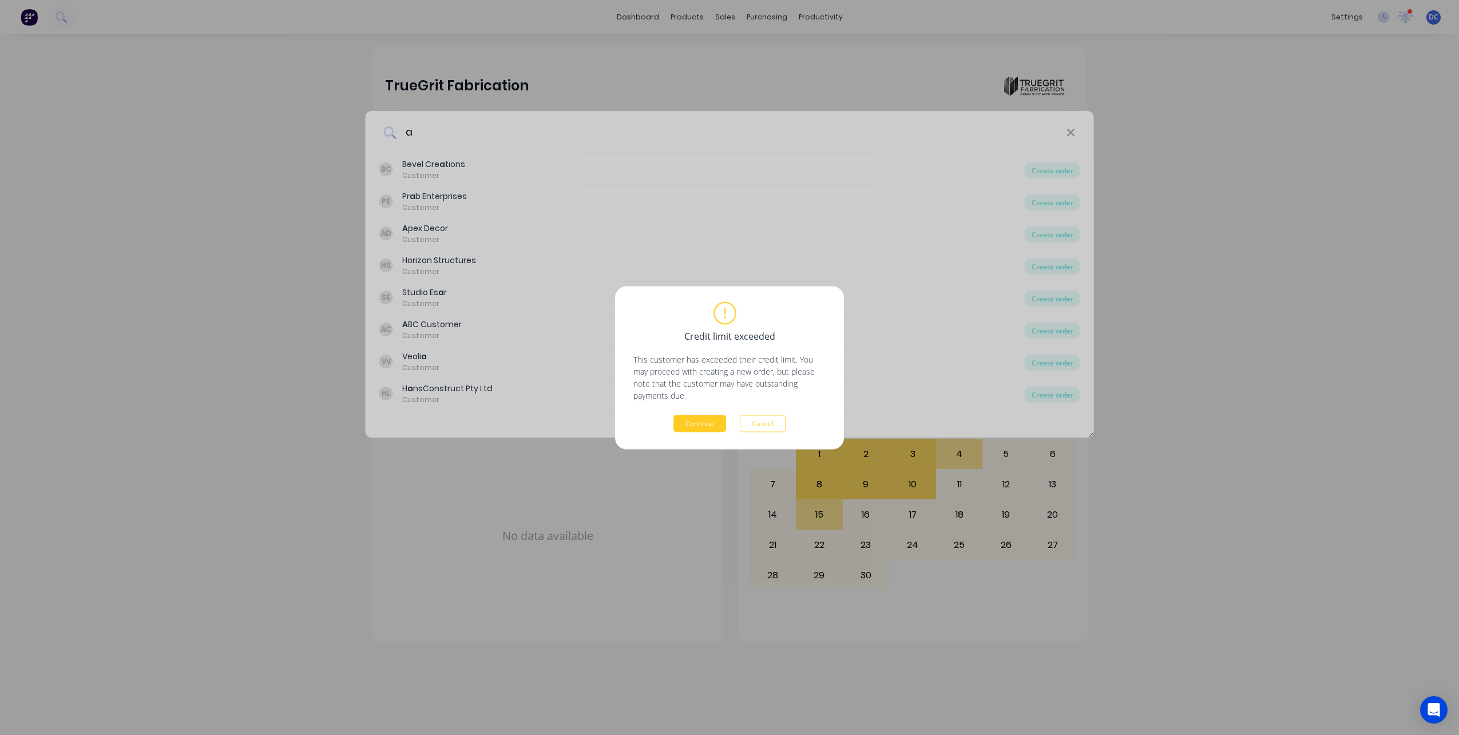
click at [710, 426] on button "Continue" at bounding box center [699, 423] width 53 height 17
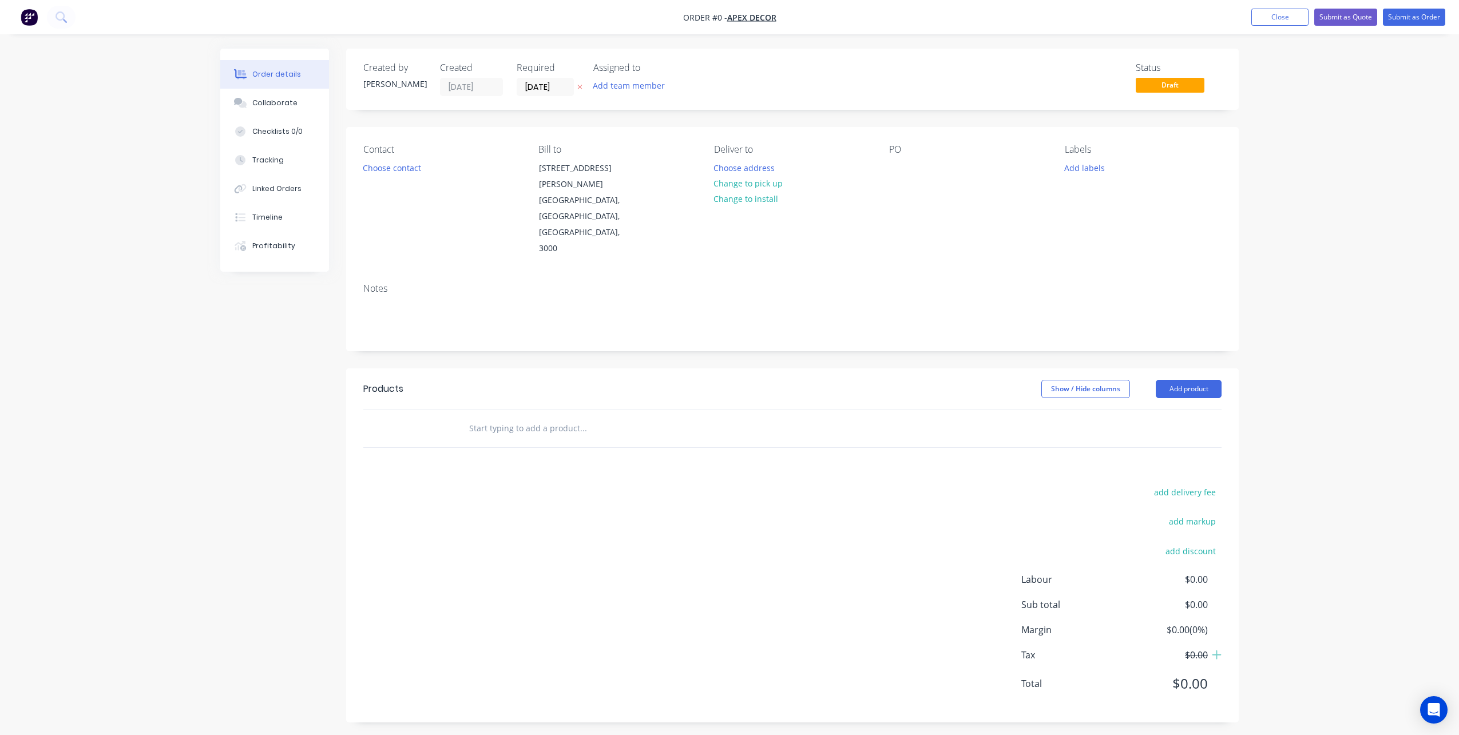
click at [557, 417] on input "text" at bounding box center [582, 428] width 229 height 23
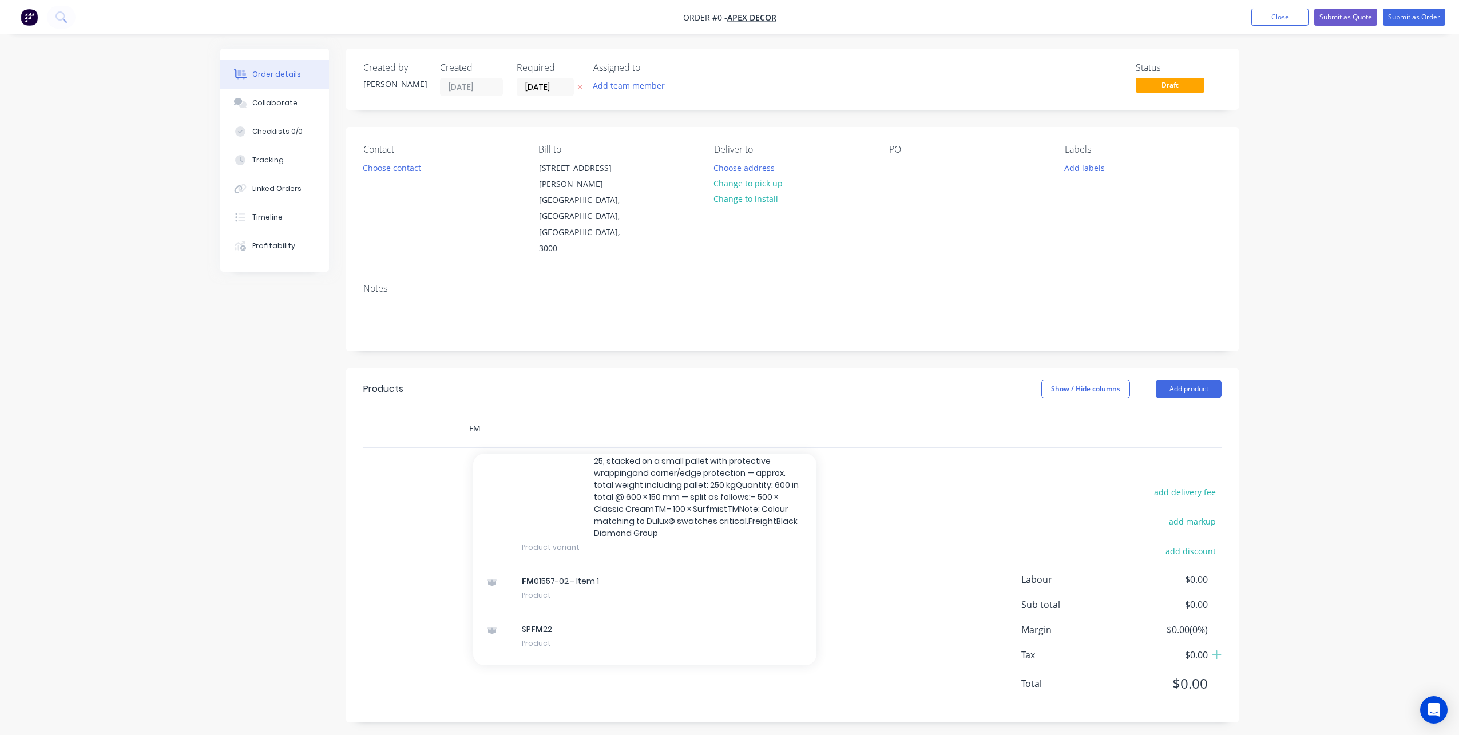
scroll to position [364, 0]
click at [349, 423] on div "Products Show / Hide columns Add product FM Add FM to order Diiva swivel stool …" at bounding box center [792, 545] width 892 height 354
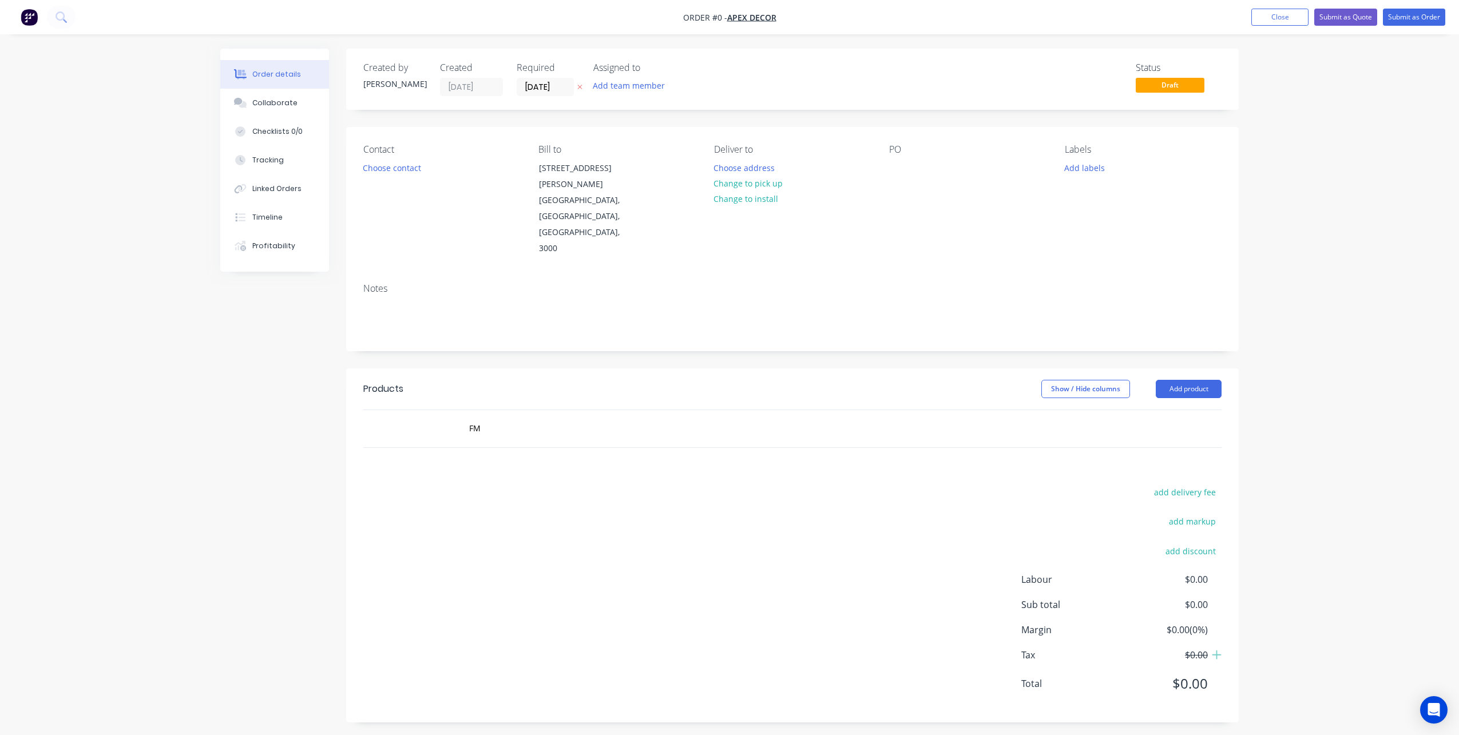
click at [511, 410] on div "FM" at bounding box center [661, 428] width 412 height 37
click at [511, 417] on input "FM" at bounding box center [582, 428] width 229 height 23
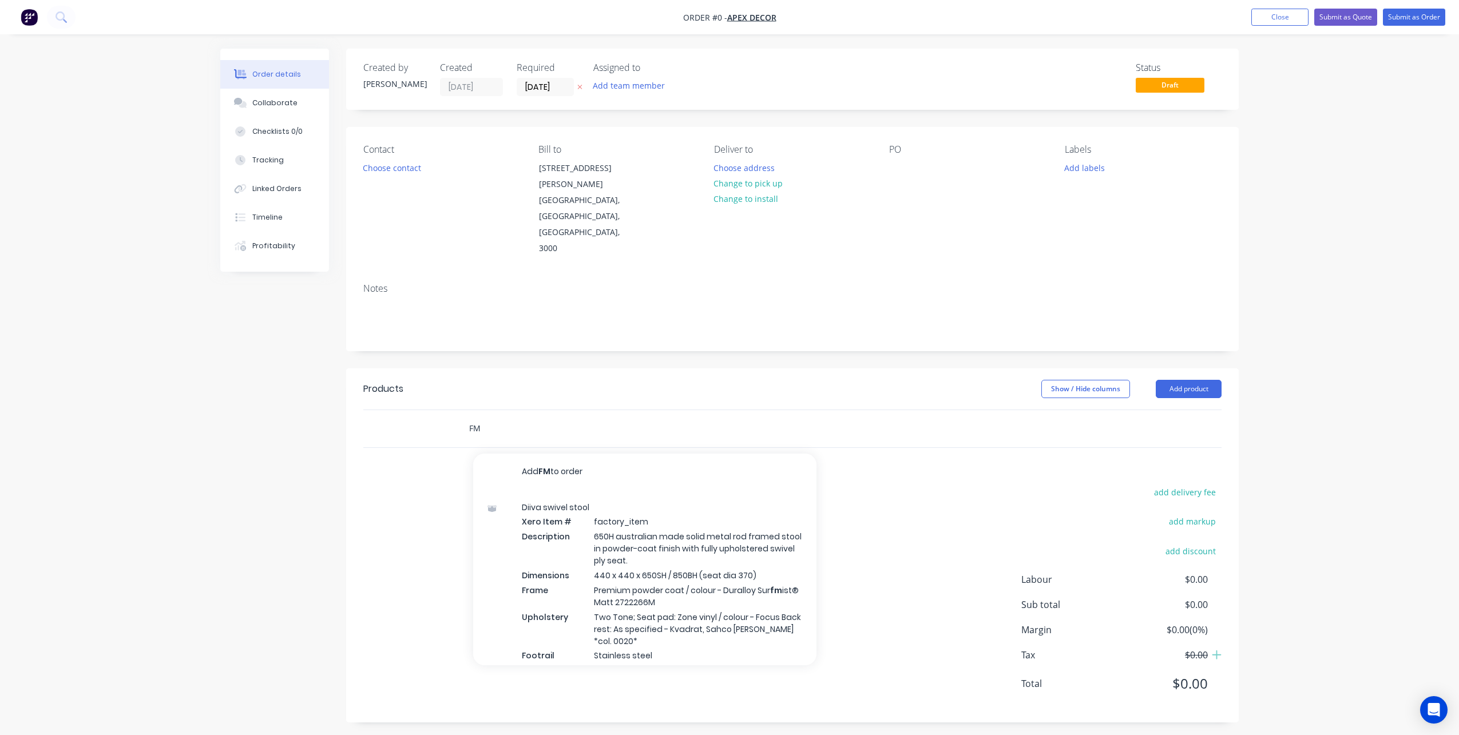
type input "F"
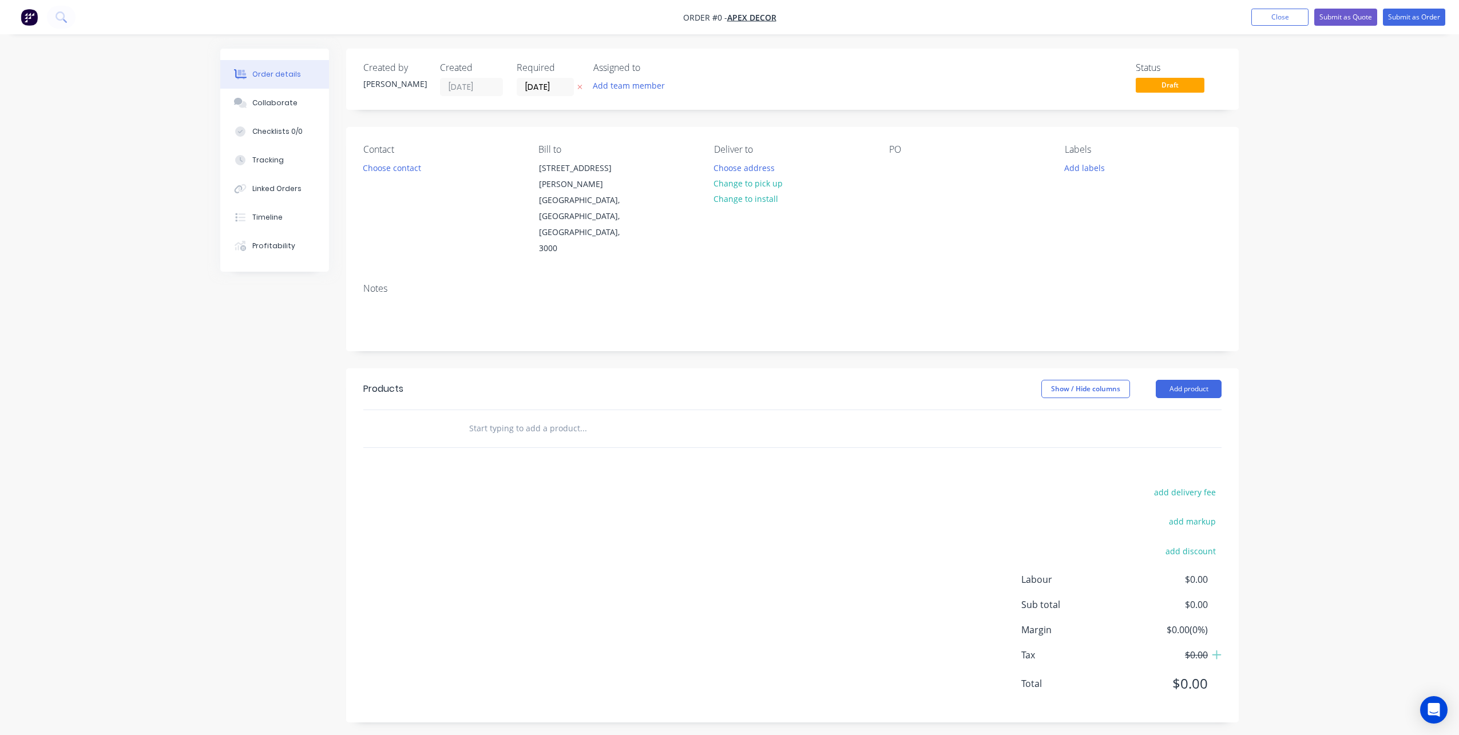
click at [298, 359] on div "Created by [PERSON_NAME] Created [DATE] Required [DATE] Assigned to Add team me…" at bounding box center [729, 394] width 1018 height 691
click at [30, 17] on img "button" at bounding box center [29, 17] width 17 height 17
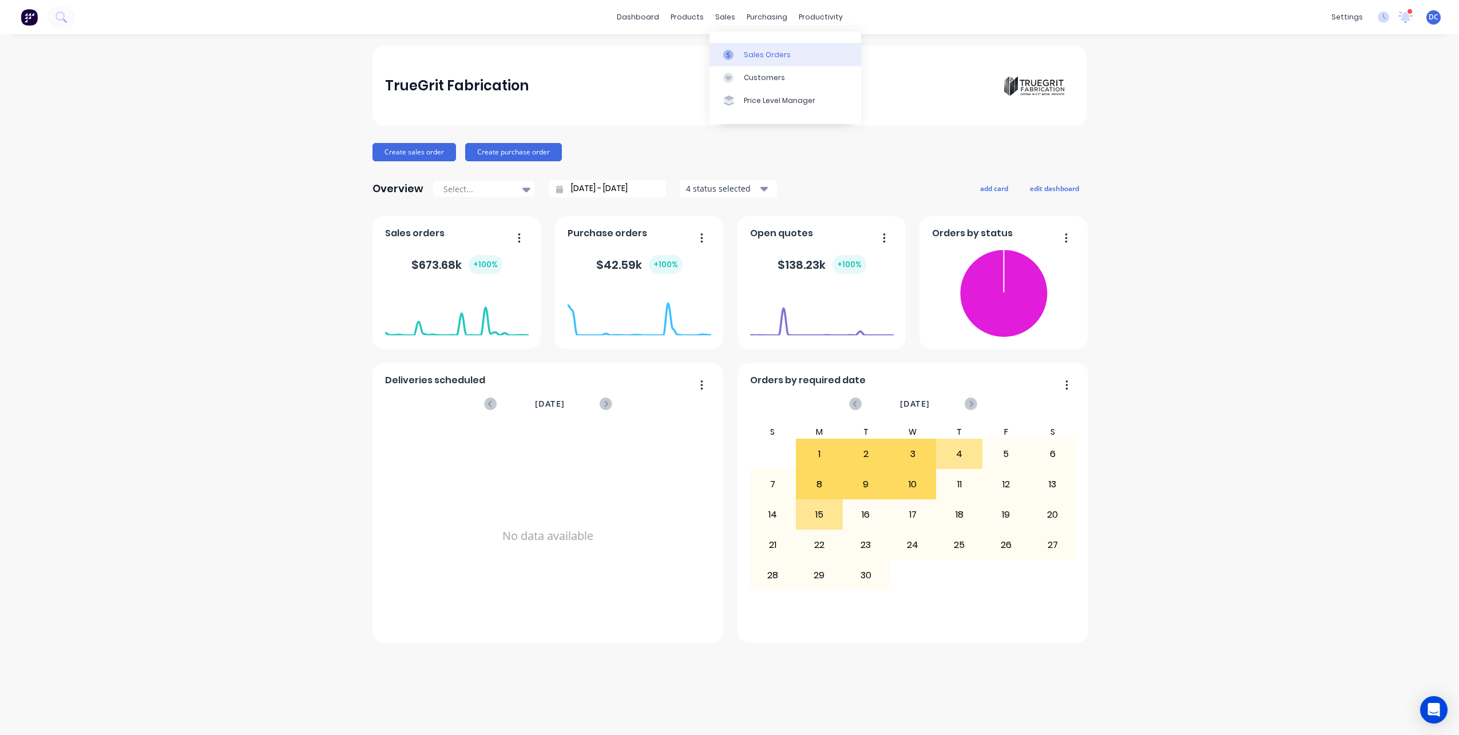
click at [744, 62] on link "Sales Orders" at bounding box center [785, 54] width 152 height 23
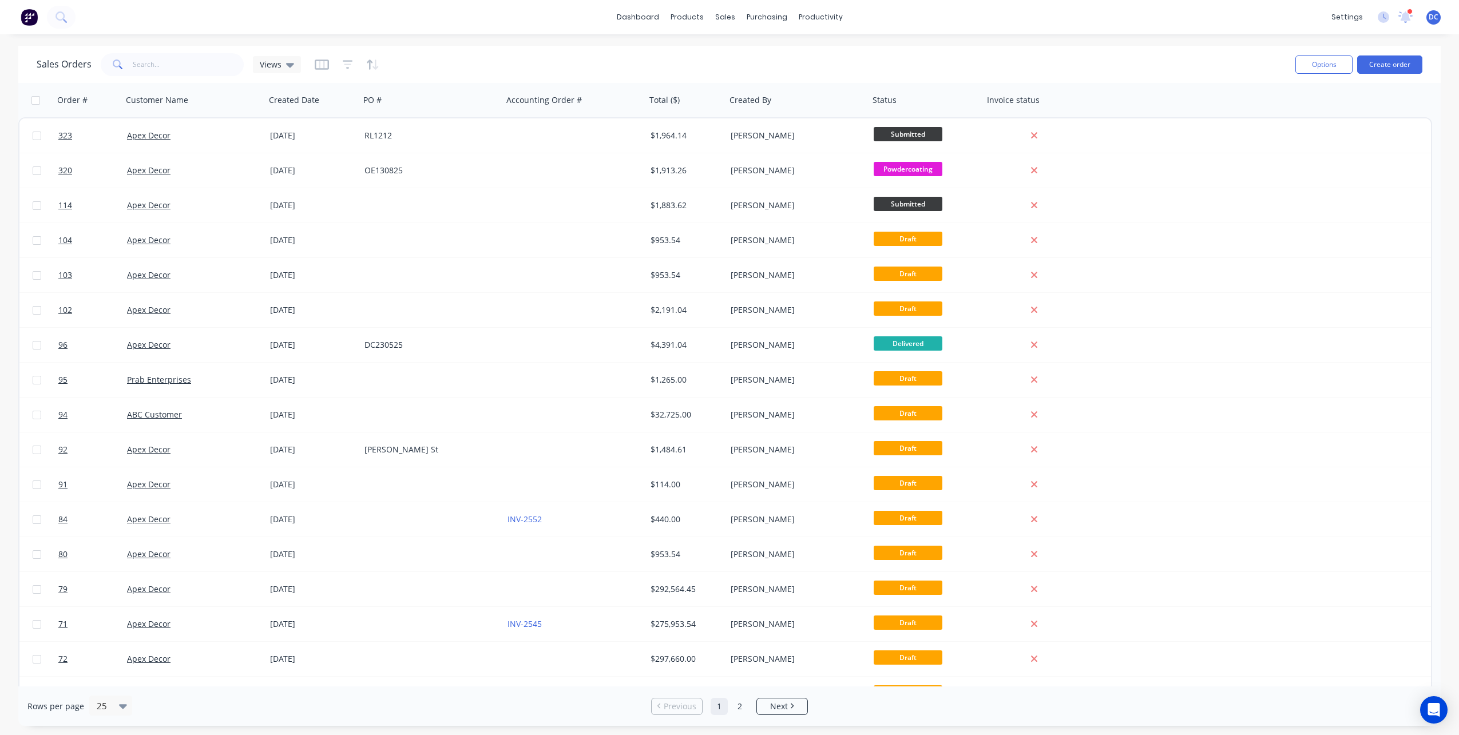
click at [25, 15] on img at bounding box center [29, 17] width 17 height 17
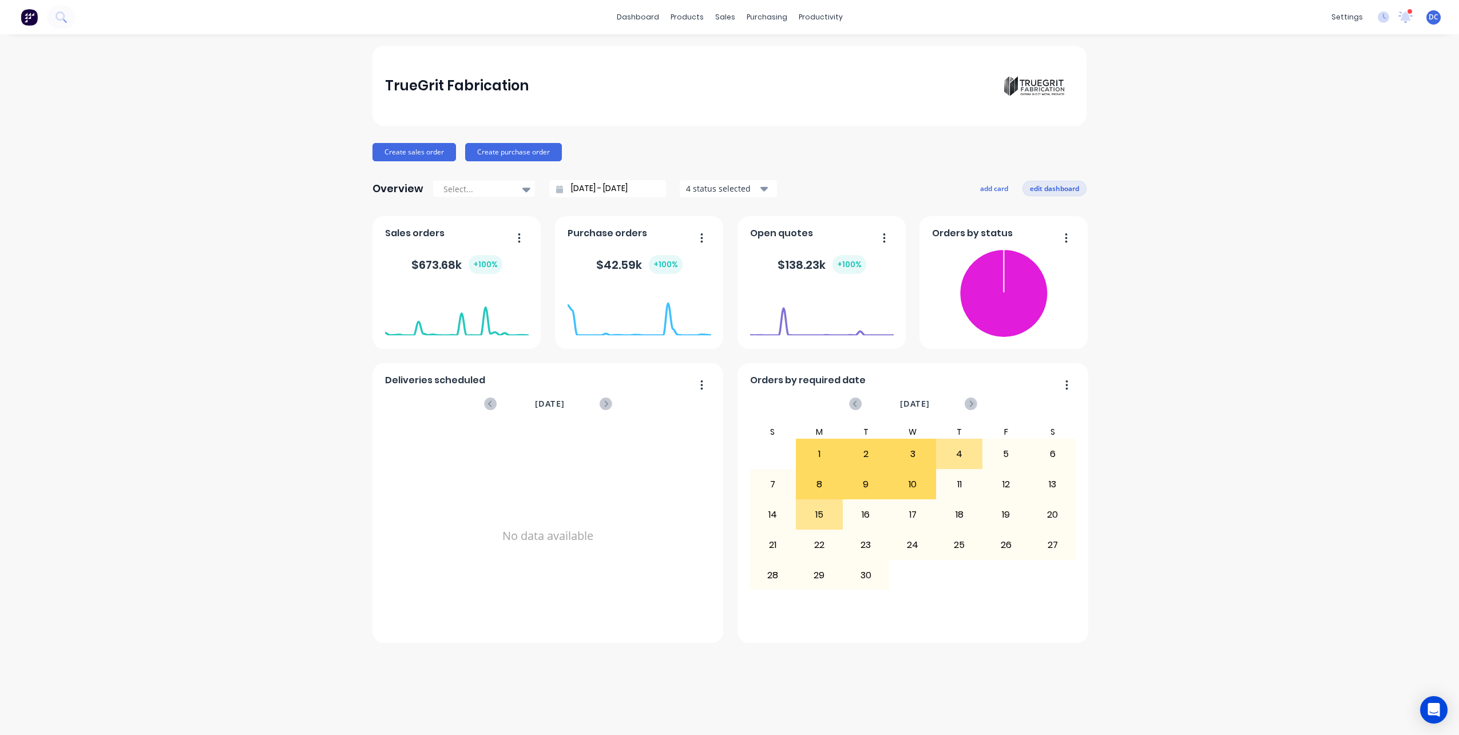
click at [1060, 190] on button "edit dashboard" at bounding box center [1054, 188] width 64 height 15
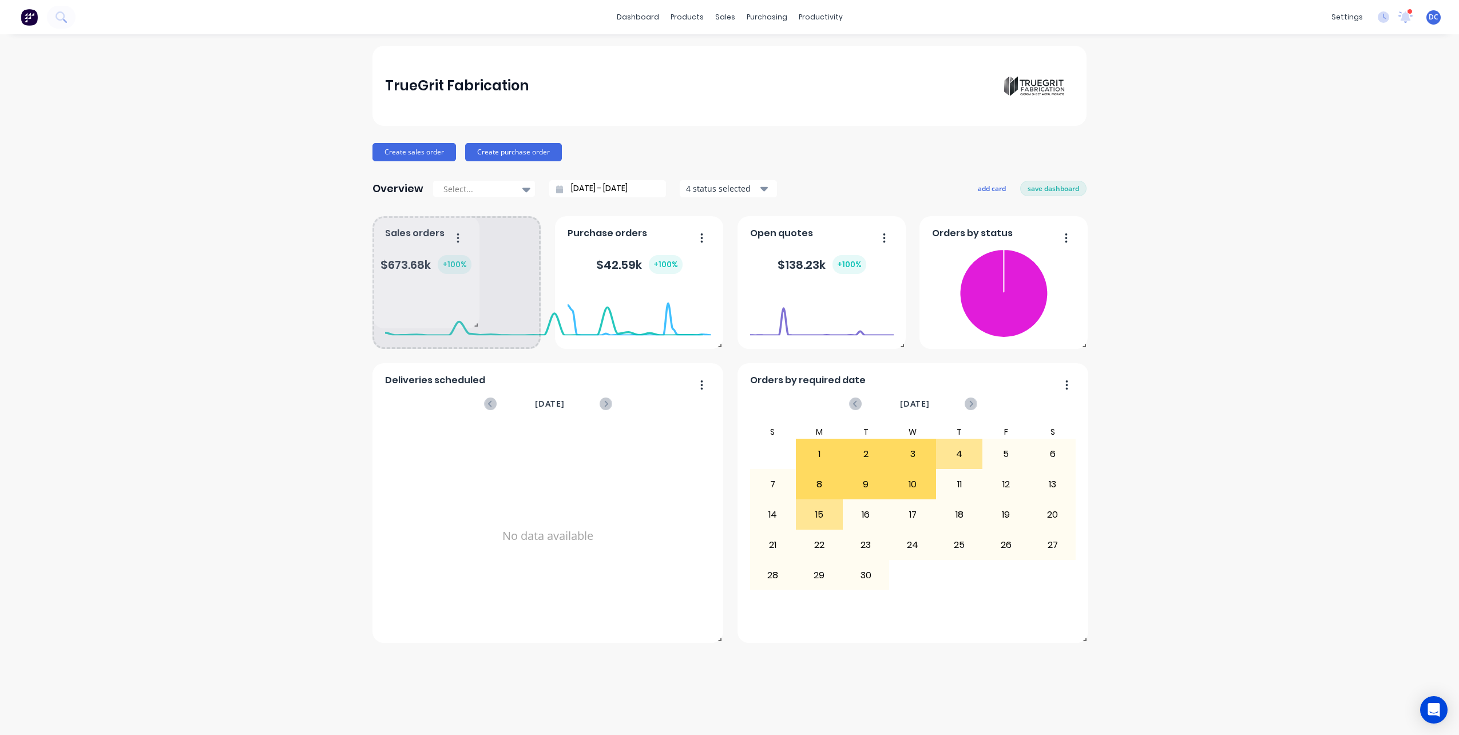
drag, startPoint x: 537, startPoint y: 344, endPoint x: 471, endPoint y: 319, distance: 70.2
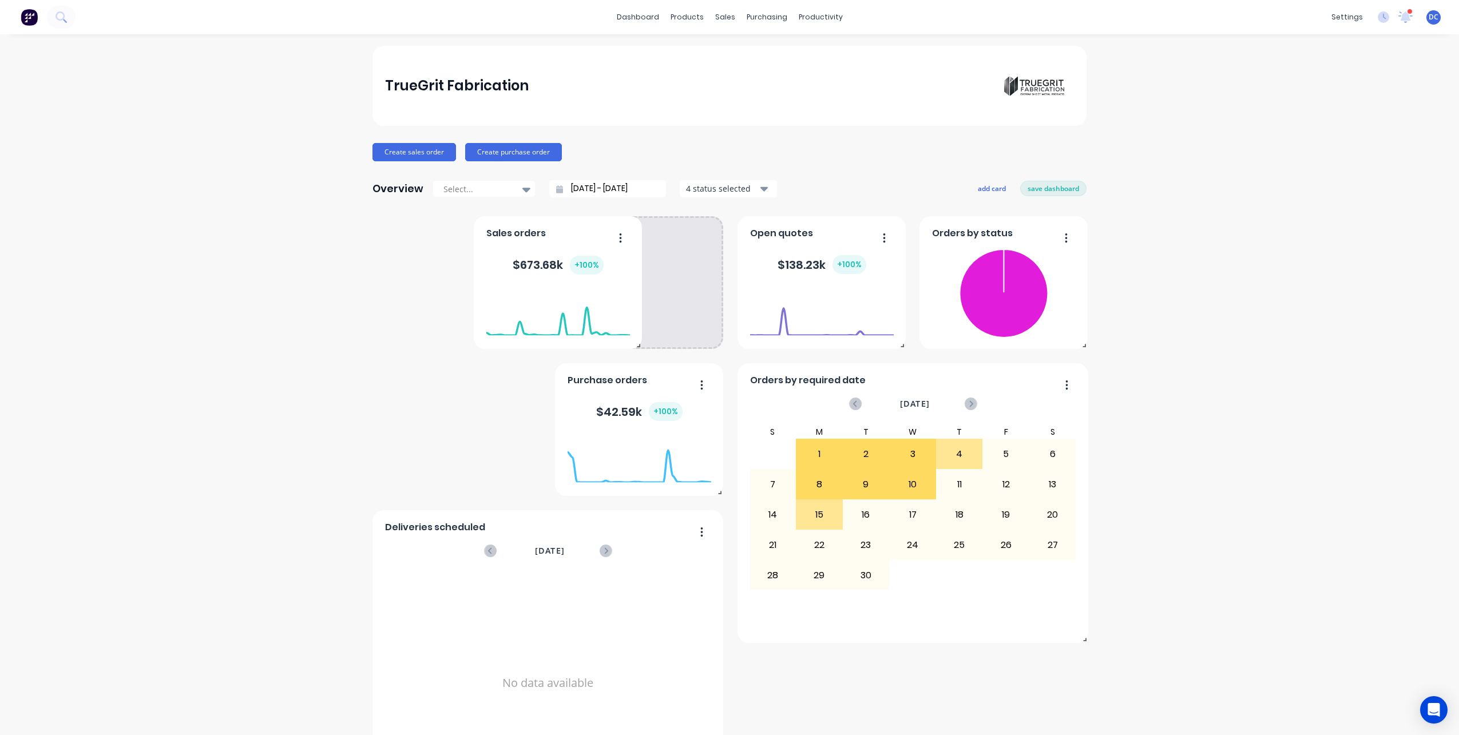
drag, startPoint x: 471, startPoint y: 319, endPoint x: 550, endPoint y: 277, distance: 89.3
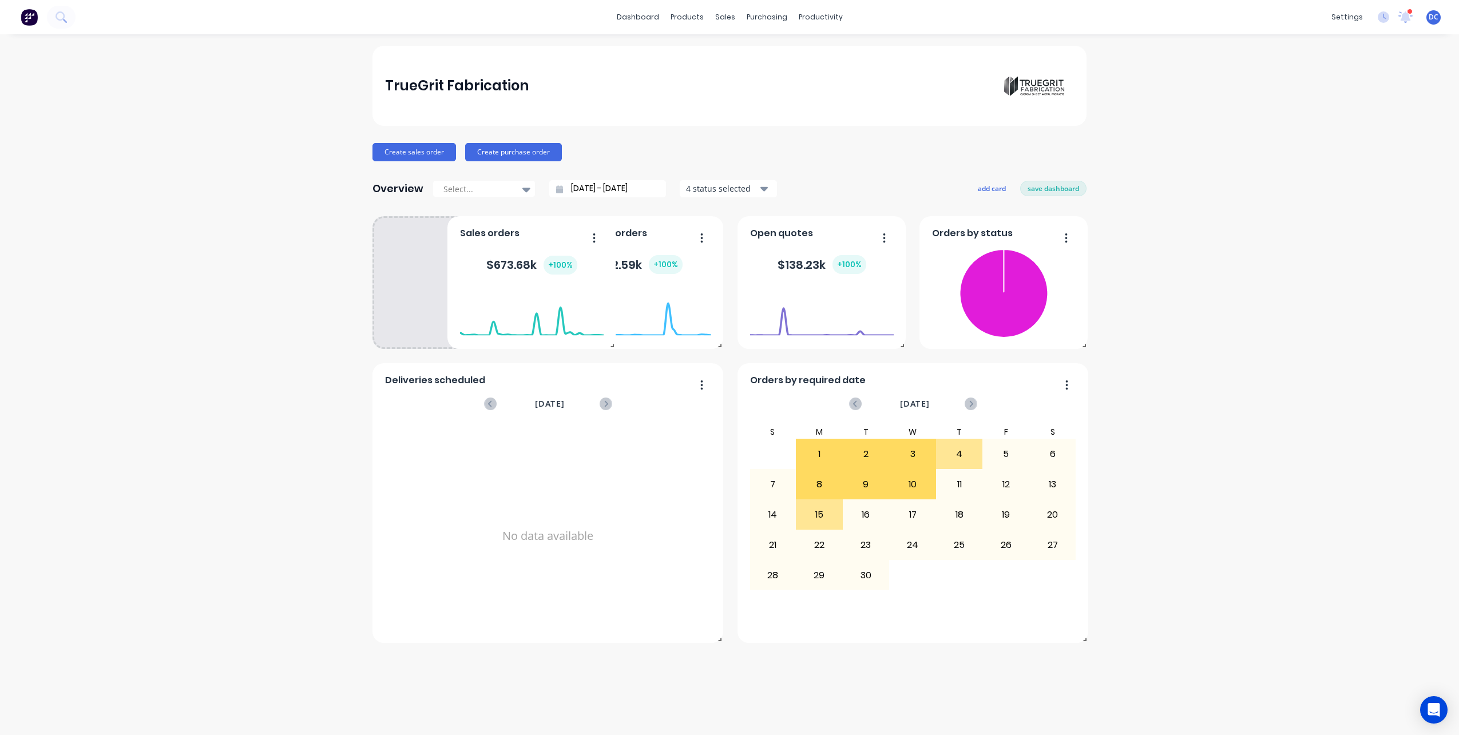
drag, startPoint x: 649, startPoint y: 255, endPoint x: 520, endPoint y: 249, distance: 128.8
click at [524, 249] on div "$ 673.68k + 100 %" at bounding box center [532, 265] width 144 height 34
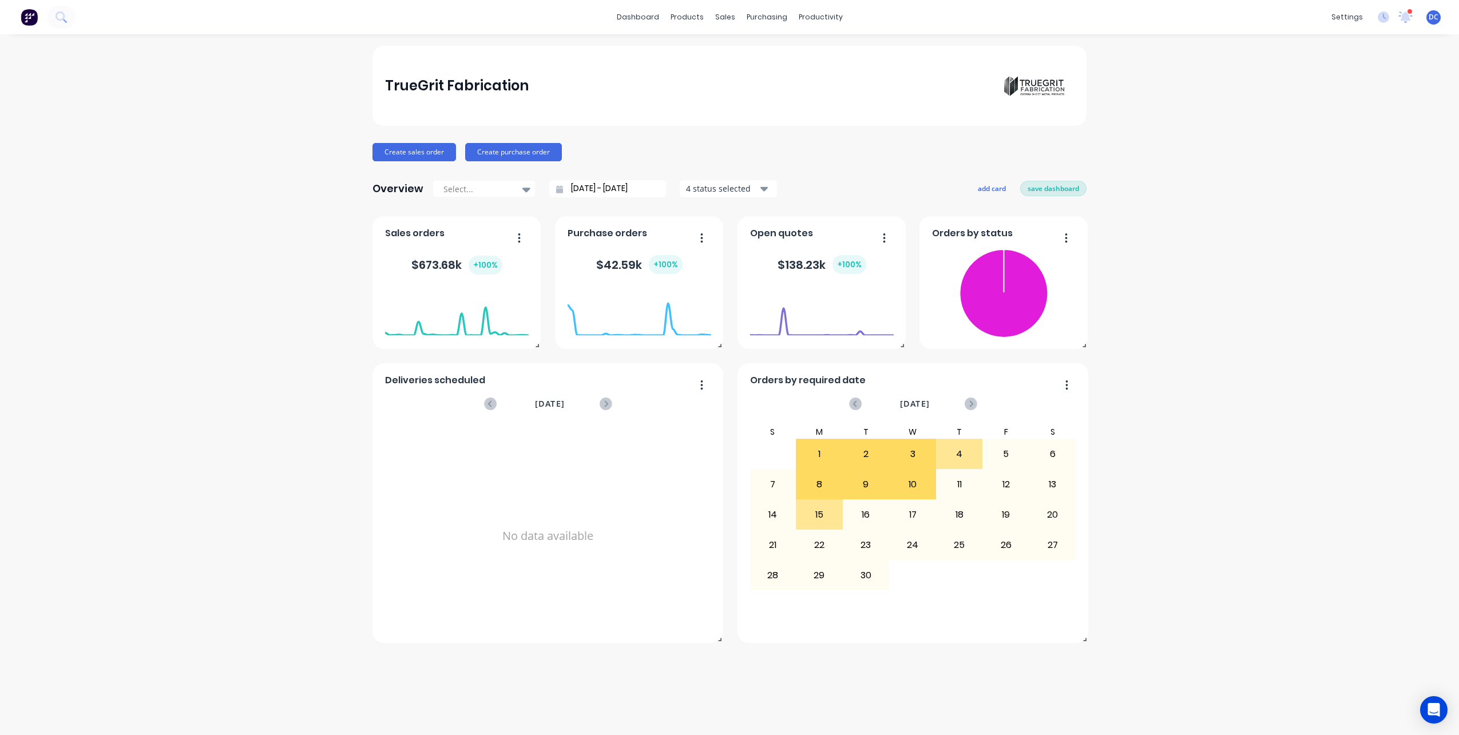
click at [1054, 189] on button "save dashboard" at bounding box center [1053, 188] width 66 height 15
click at [978, 185] on button "add card" at bounding box center [993, 188] width 43 height 15
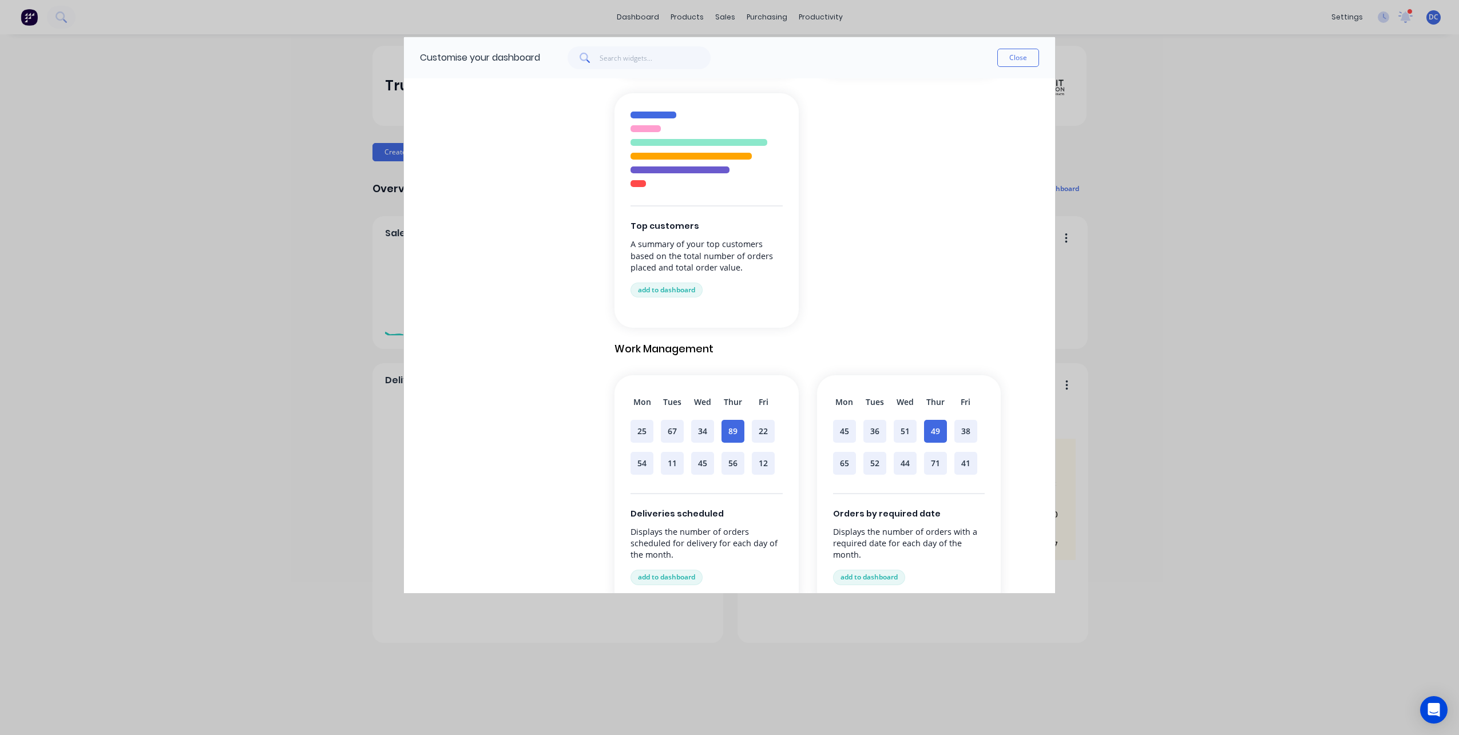
scroll to position [543, 0]
click at [1015, 59] on button "Close" at bounding box center [1018, 58] width 42 height 18
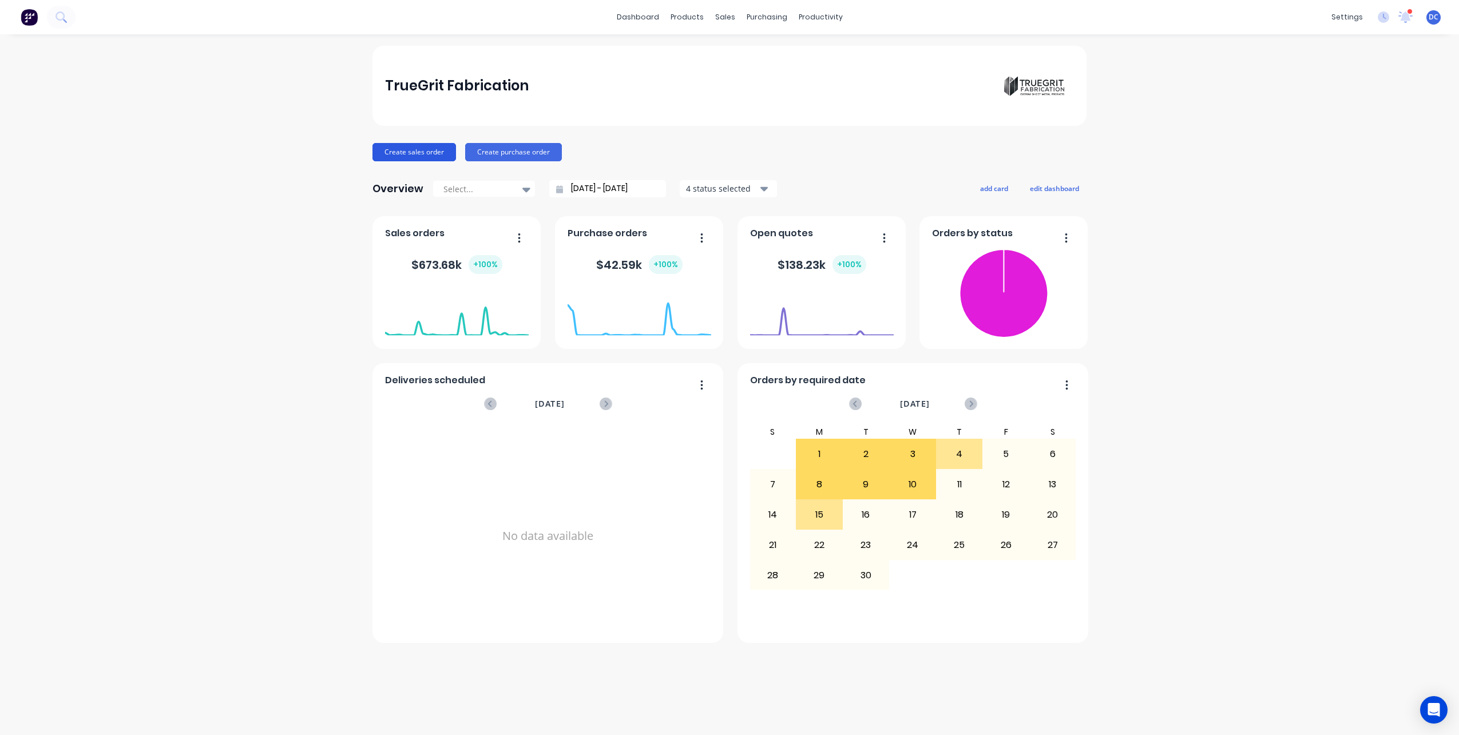
click at [436, 154] on button "Create sales order" at bounding box center [414, 152] width 84 height 18
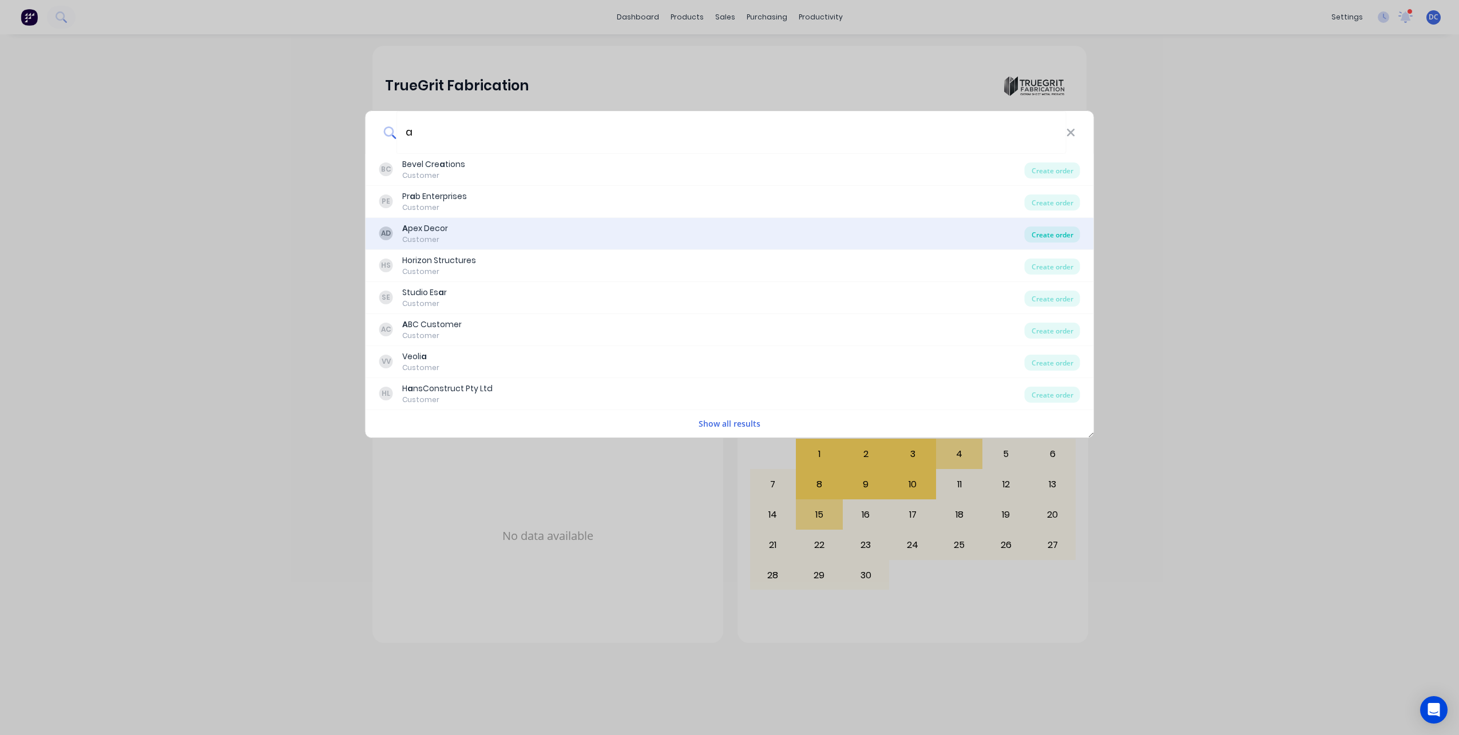
type input "a"
click at [1044, 236] on div "Create order" at bounding box center [1051, 235] width 55 height 16
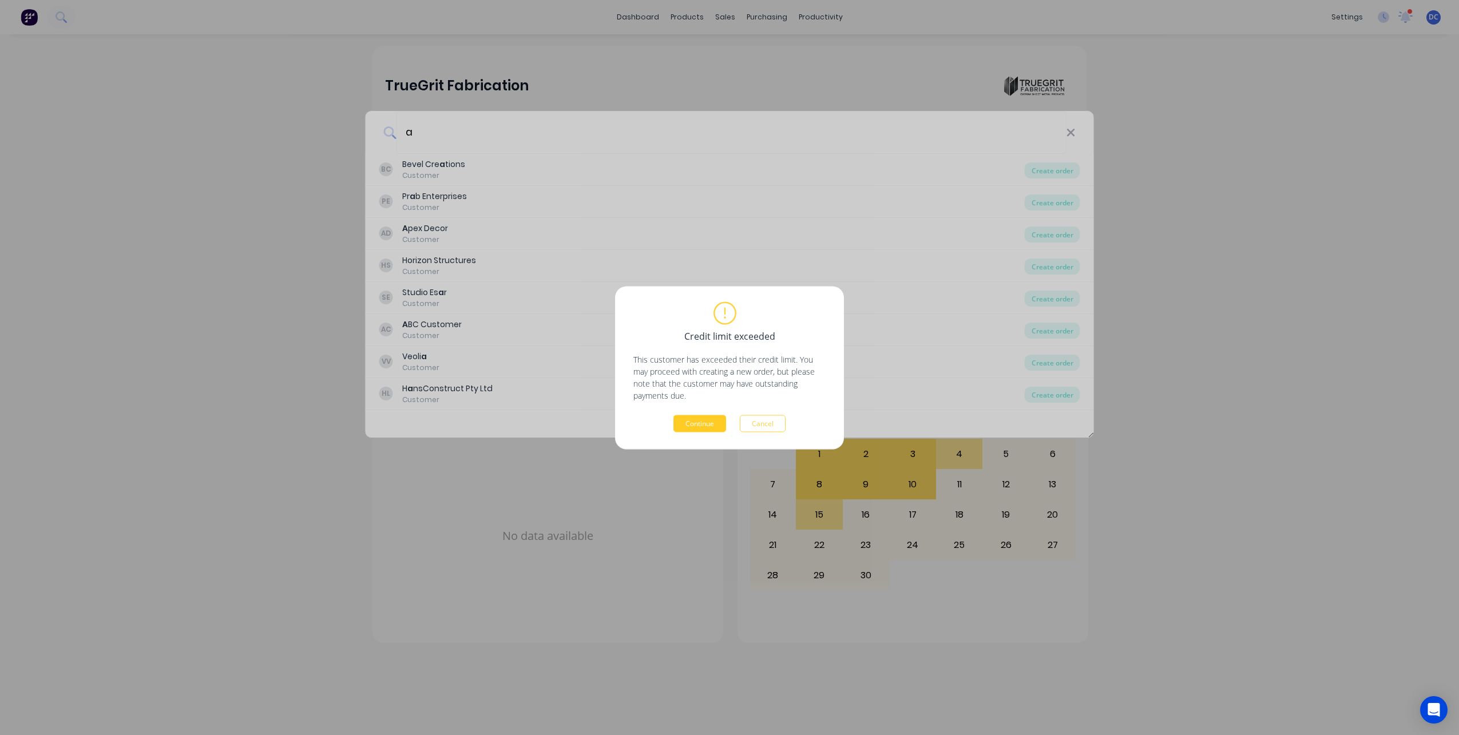
click at [695, 428] on button "Continue" at bounding box center [699, 423] width 53 height 17
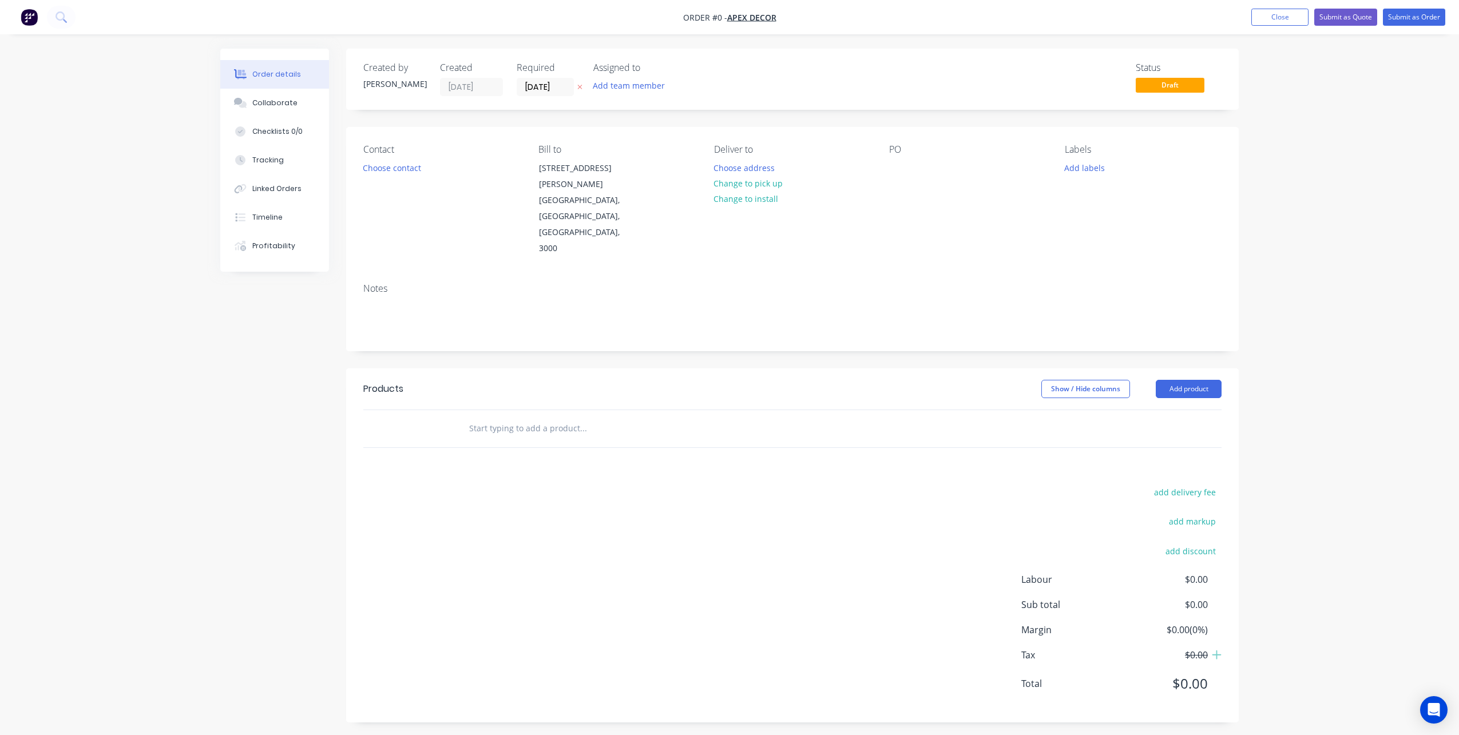
click at [527, 417] on input "text" at bounding box center [582, 428] width 229 height 23
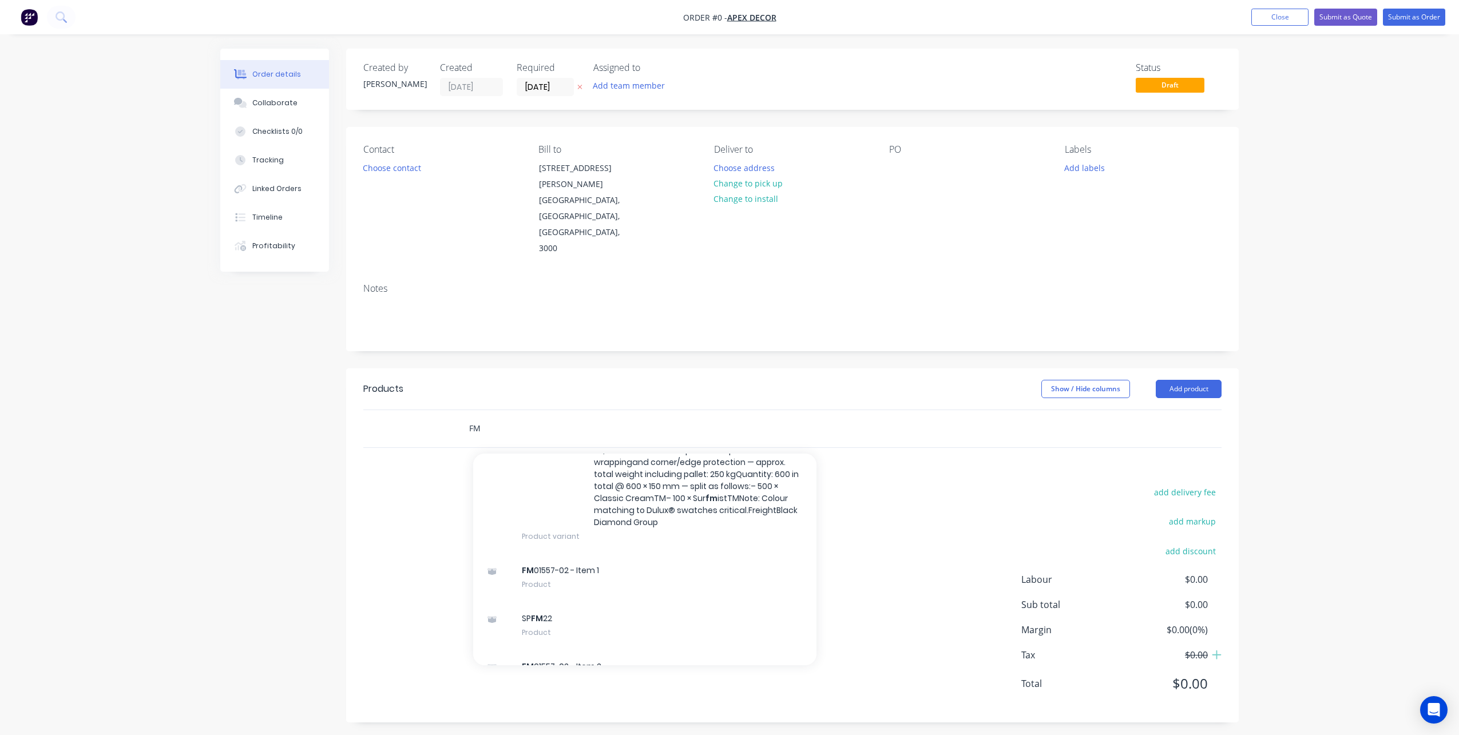
scroll to position [378, 0]
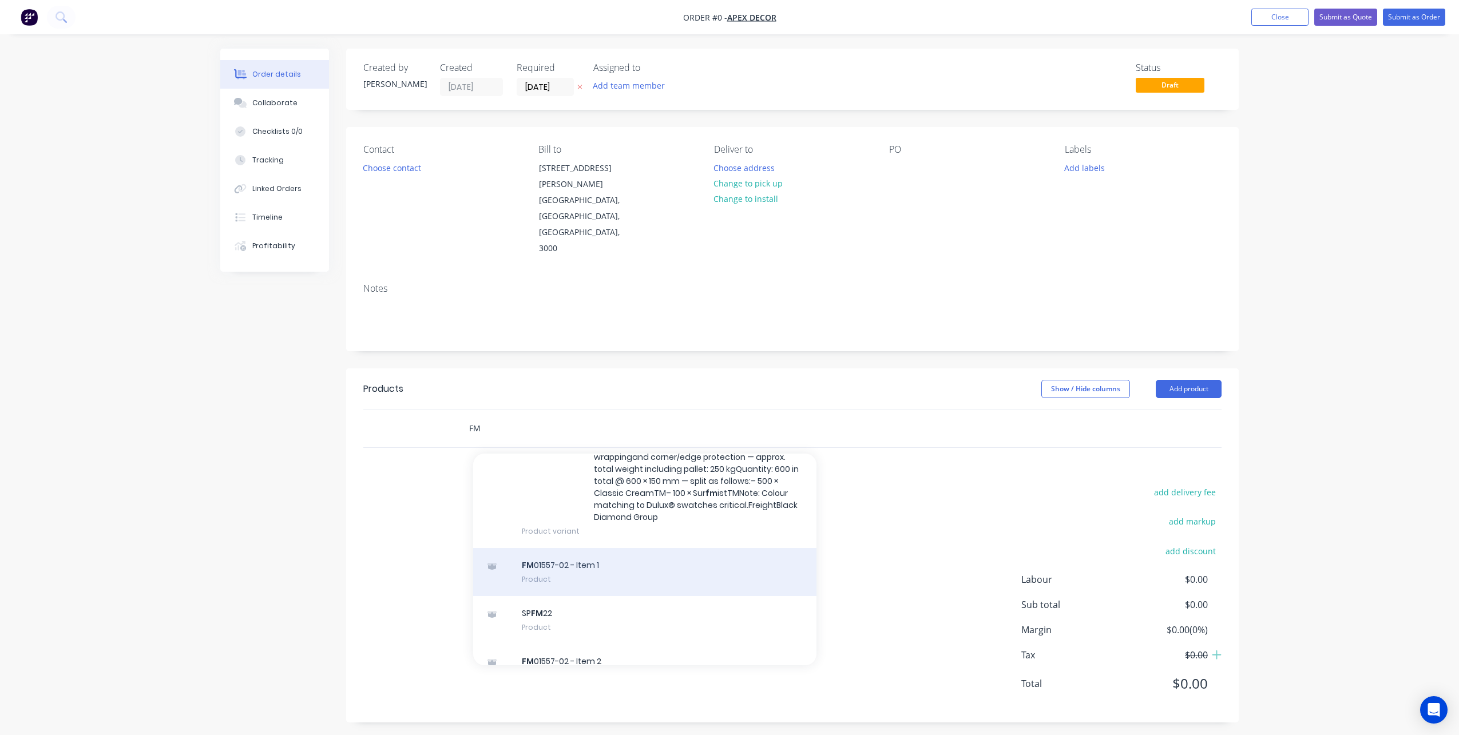
type input "FM"
click at [603, 548] on div "FM 01557-02 - Item 1 Product" at bounding box center [644, 572] width 343 height 48
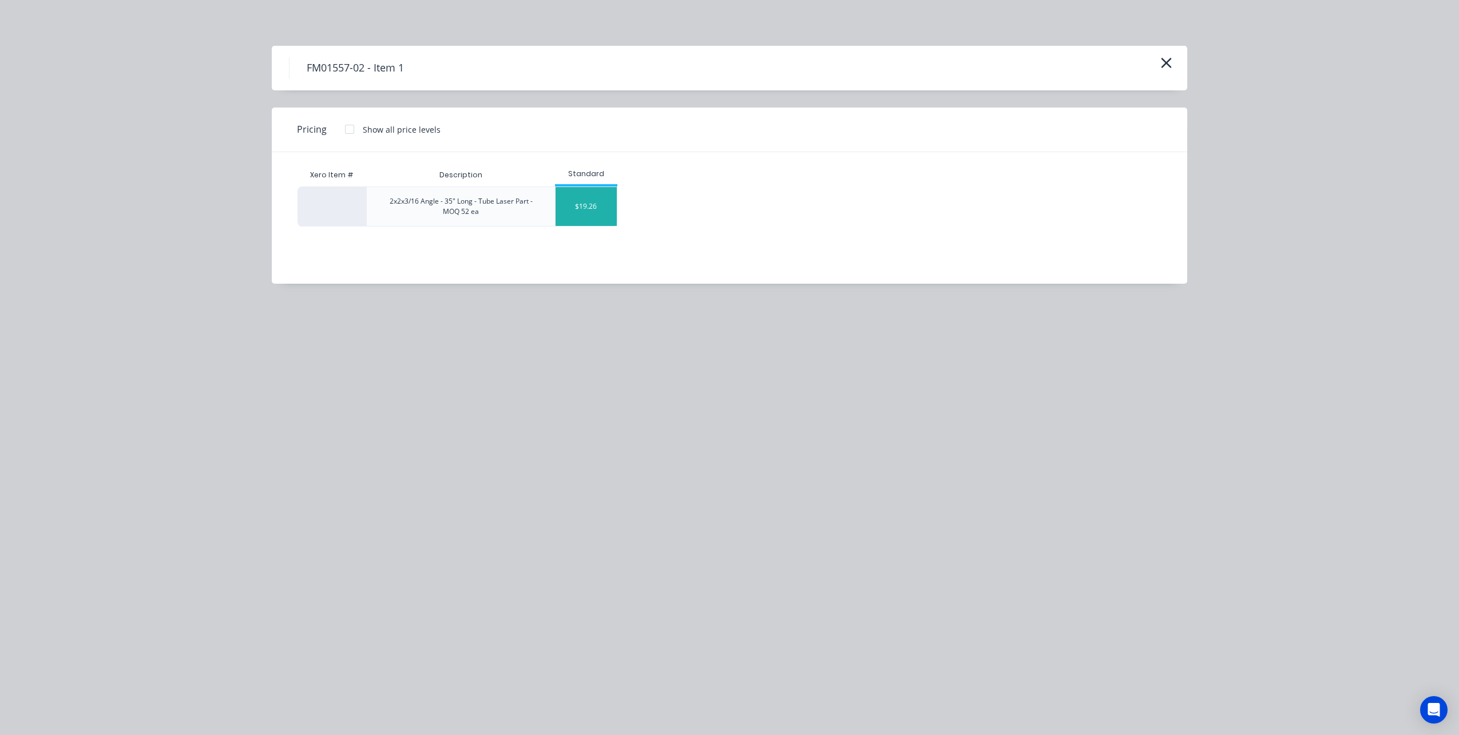
click at [586, 194] on div "$19.26" at bounding box center [585, 206] width 61 height 39
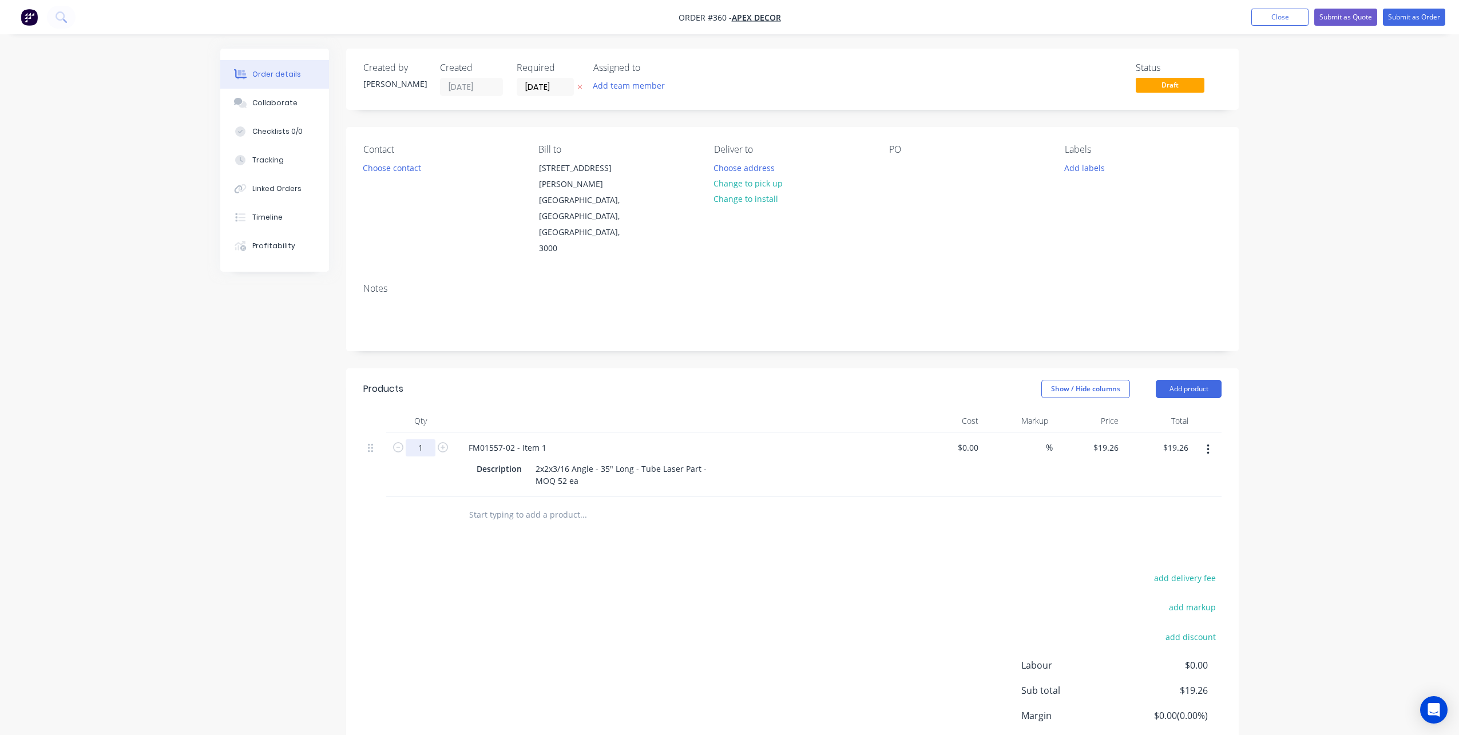
click at [426, 439] on input "1" at bounding box center [421, 447] width 30 height 17
type input "52"
type input "$1,001.52"
click at [482, 503] on input "text" at bounding box center [582, 514] width 229 height 23
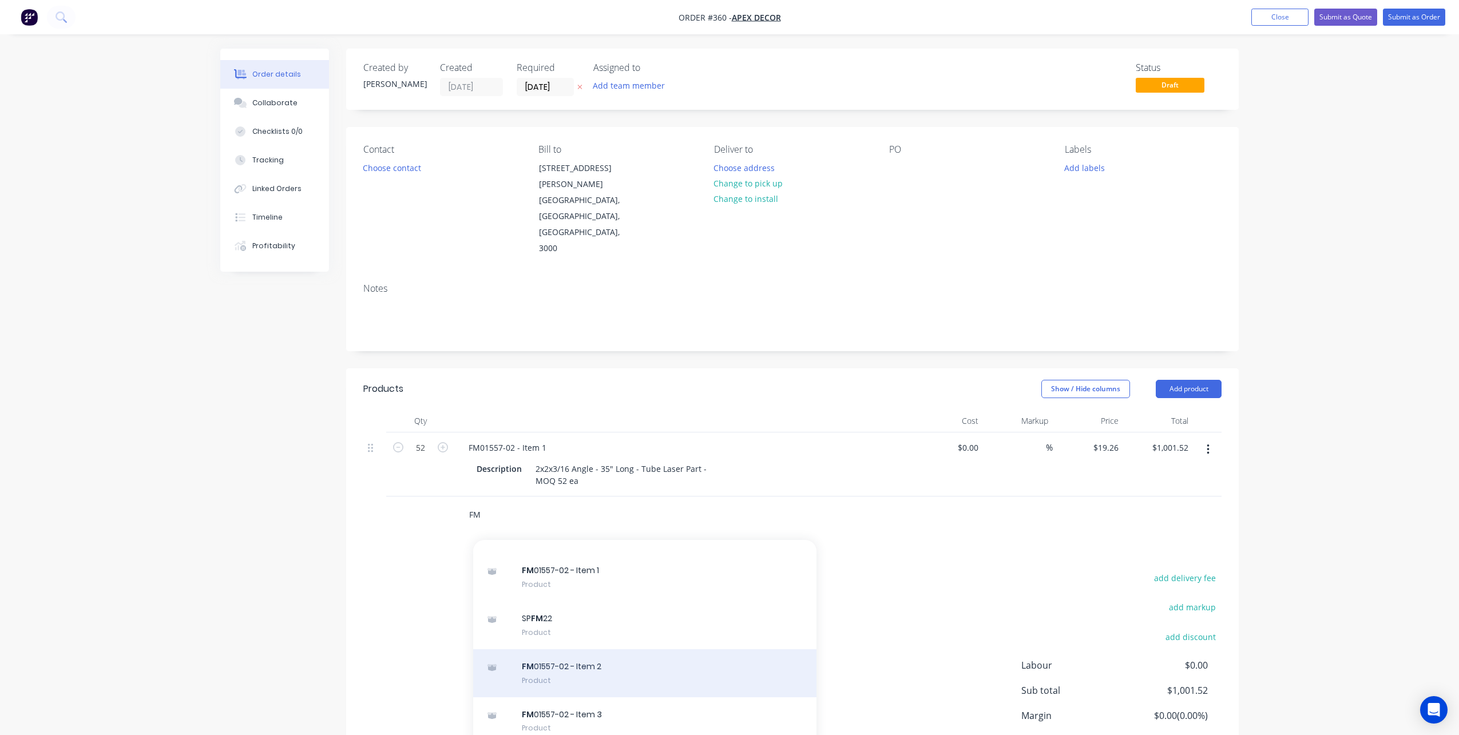
scroll to position [460, 0]
type input "FM"
click at [538, 647] on div "FM 01557-02 - Item 2 Product" at bounding box center [644, 671] width 343 height 48
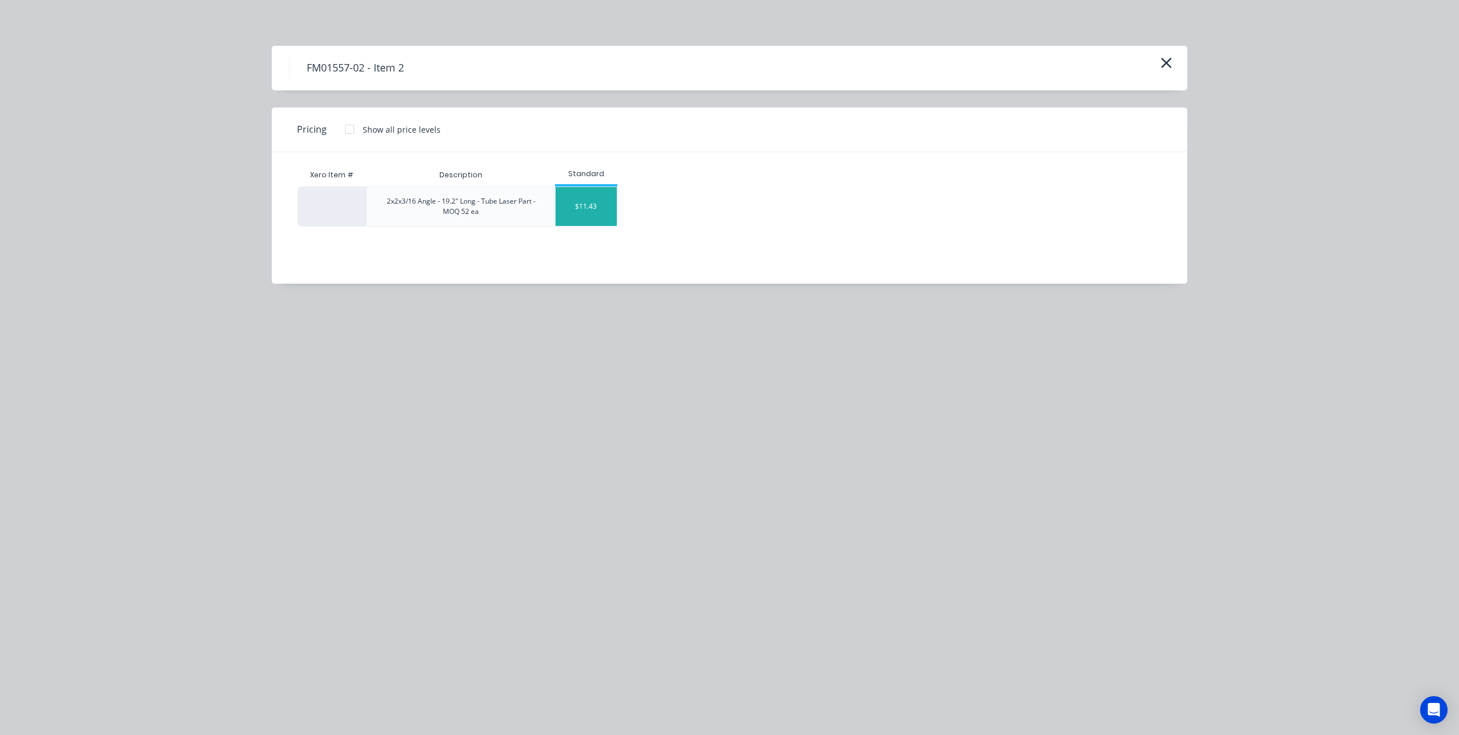
click at [578, 214] on div "$11.43" at bounding box center [585, 206] width 61 height 39
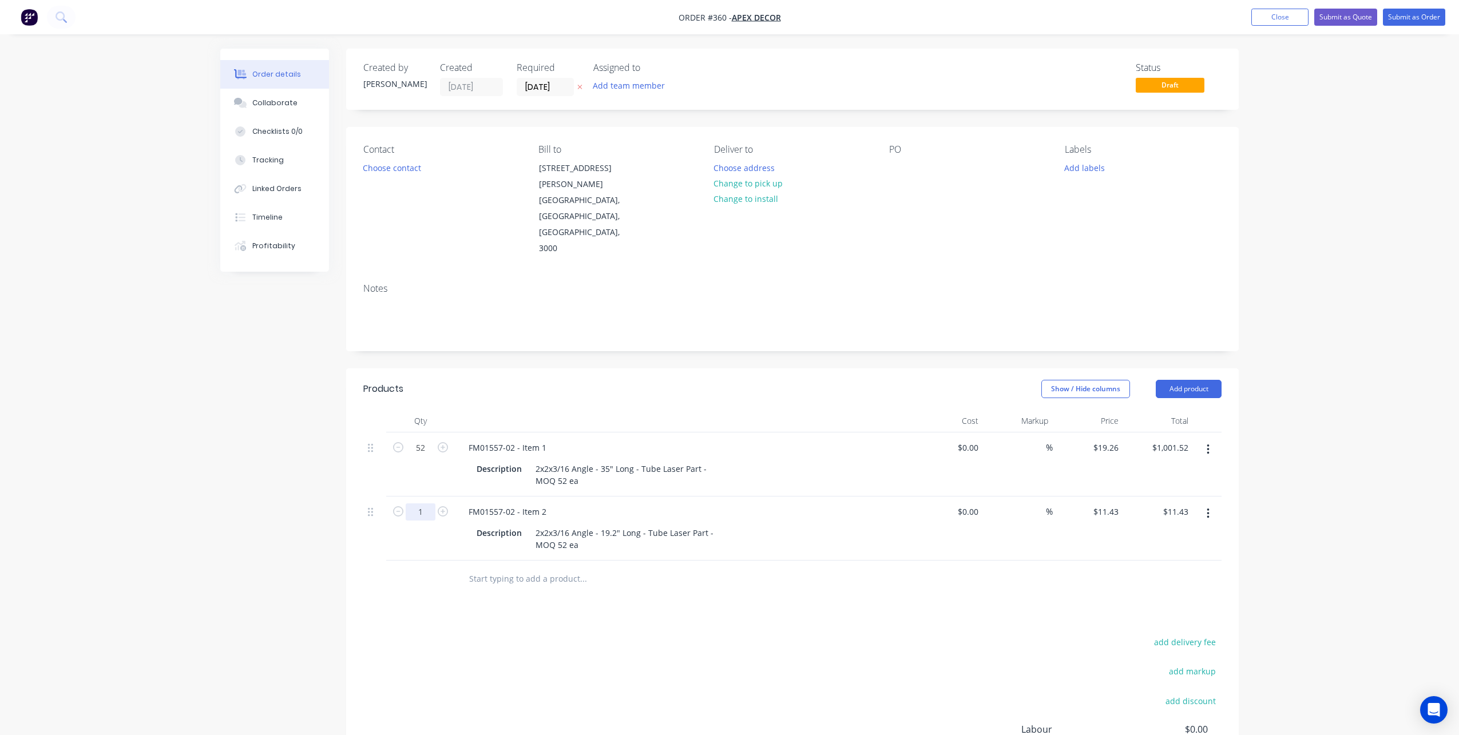
click at [419, 456] on input "1" at bounding box center [421, 447] width 30 height 17
type input "52"
type input "$594.36"
click at [533, 567] on input "text" at bounding box center [582, 578] width 229 height 23
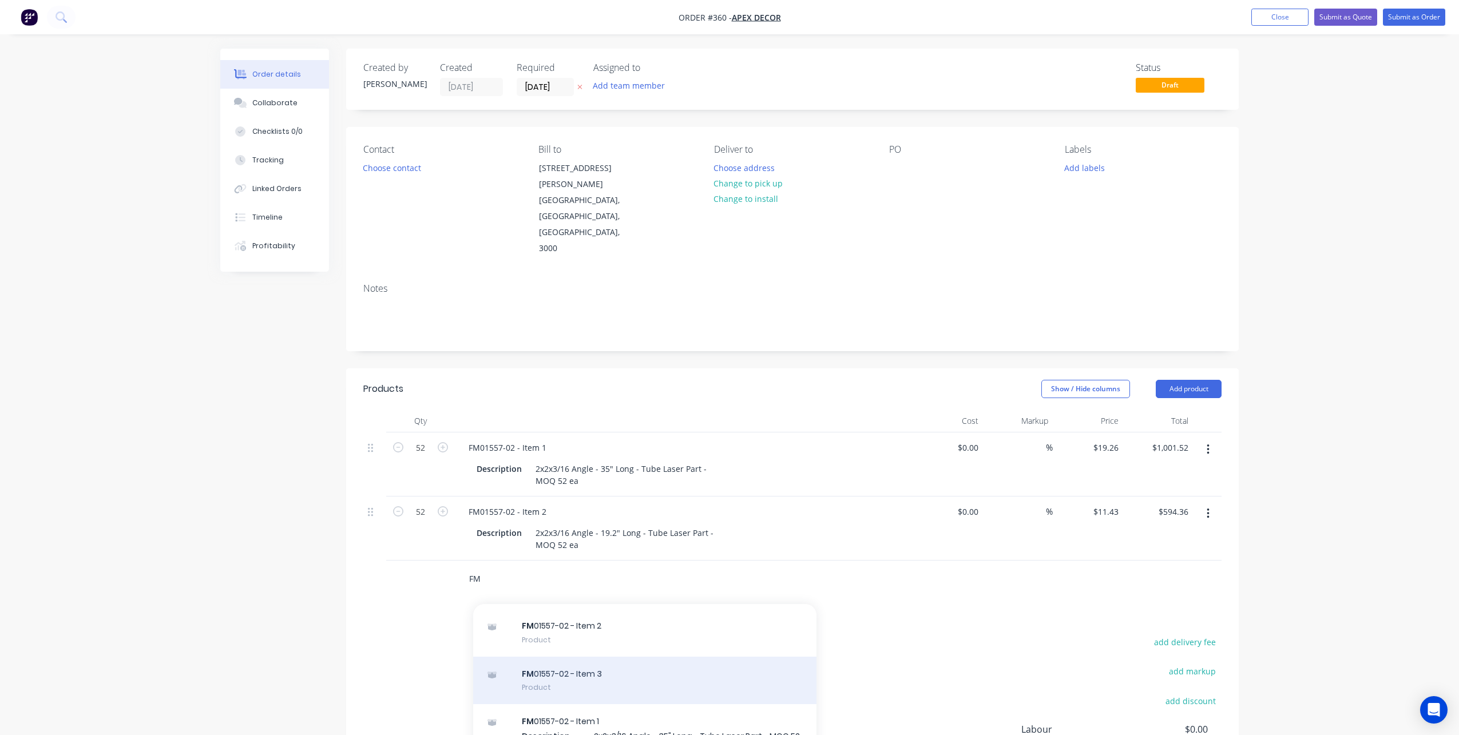
type input "FM"
click at [607, 657] on div "FM 01557-02 - Item 3 Product" at bounding box center [644, 681] width 343 height 48
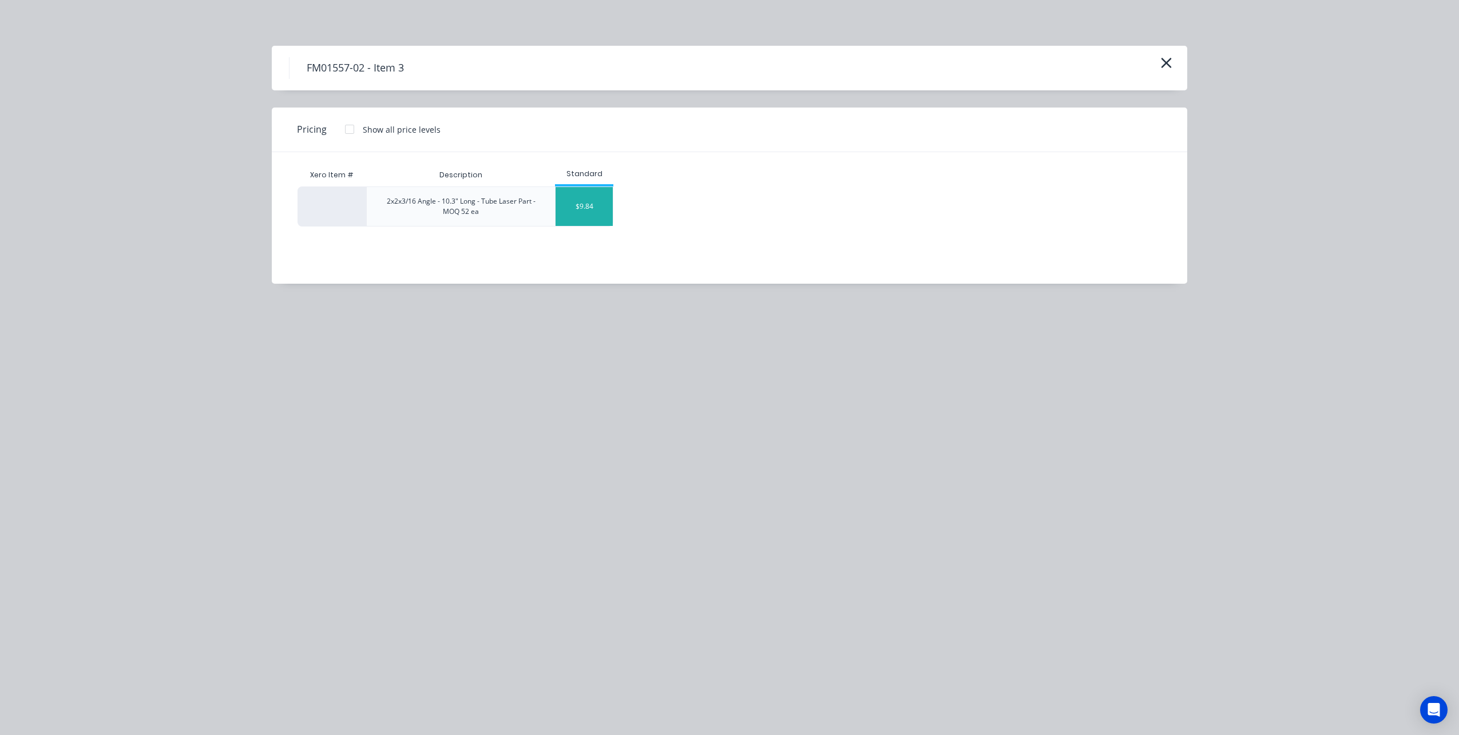
click at [582, 220] on div "$9.84" at bounding box center [583, 206] width 57 height 39
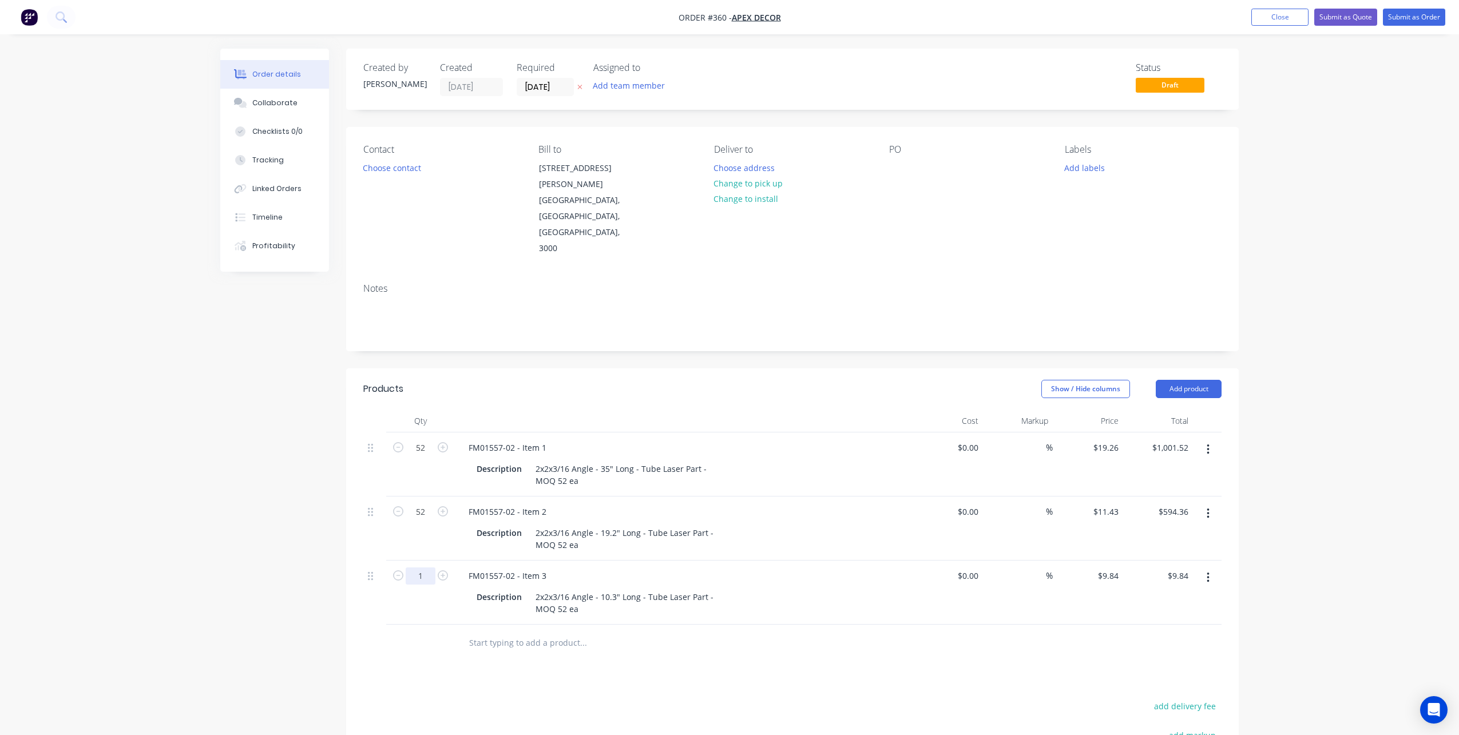
click at [426, 456] on input "1" at bounding box center [421, 447] width 30 height 17
type input "52"
type input "$511.68"
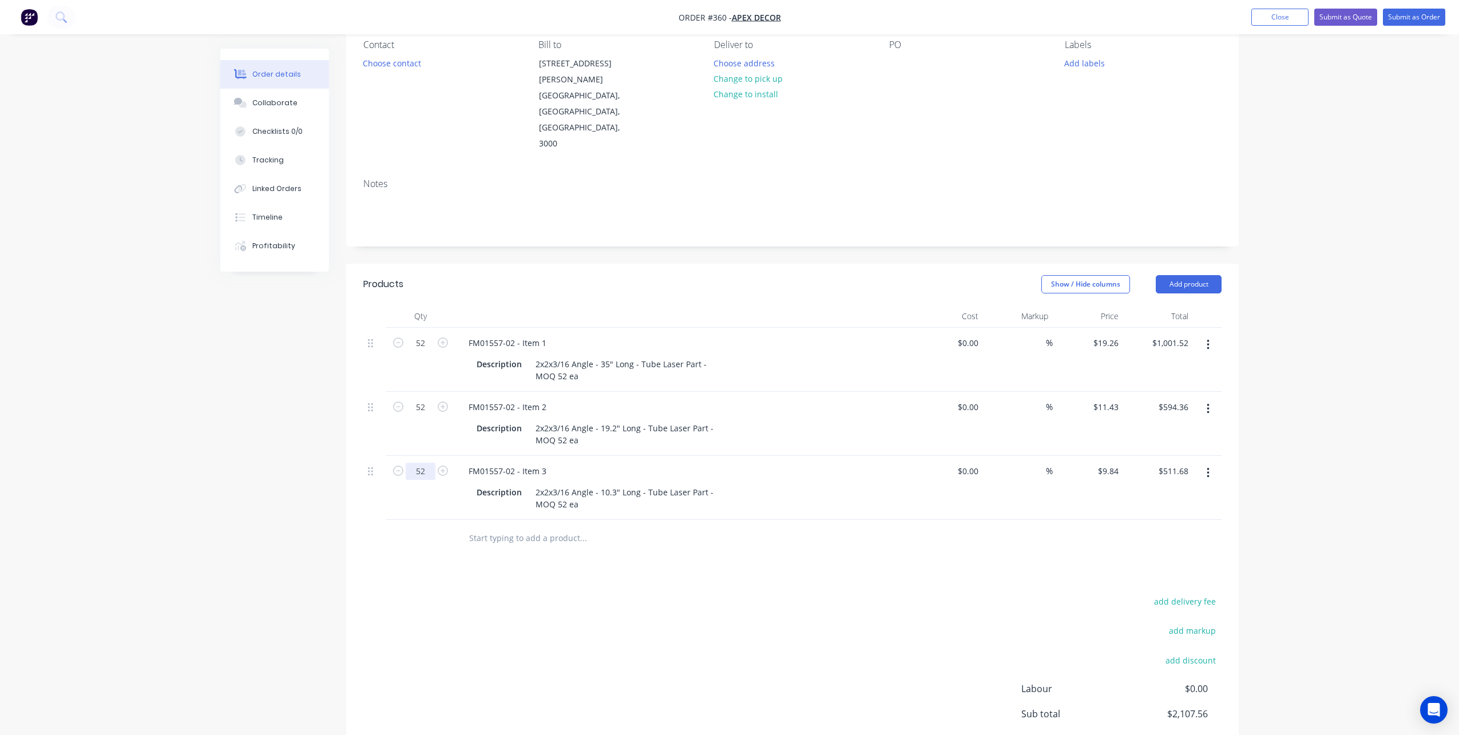
scroll to position [107, 0]
click at [1194, 518] on div at bounding box center [792, 536] width 858 height 37
click at [1202, 273] on button "Add product" at bounding box center [1188, 282] width 66 height 18
click at [1132, 414] on button "Labour" at bounding box center [1166, 425] width 109 height 23
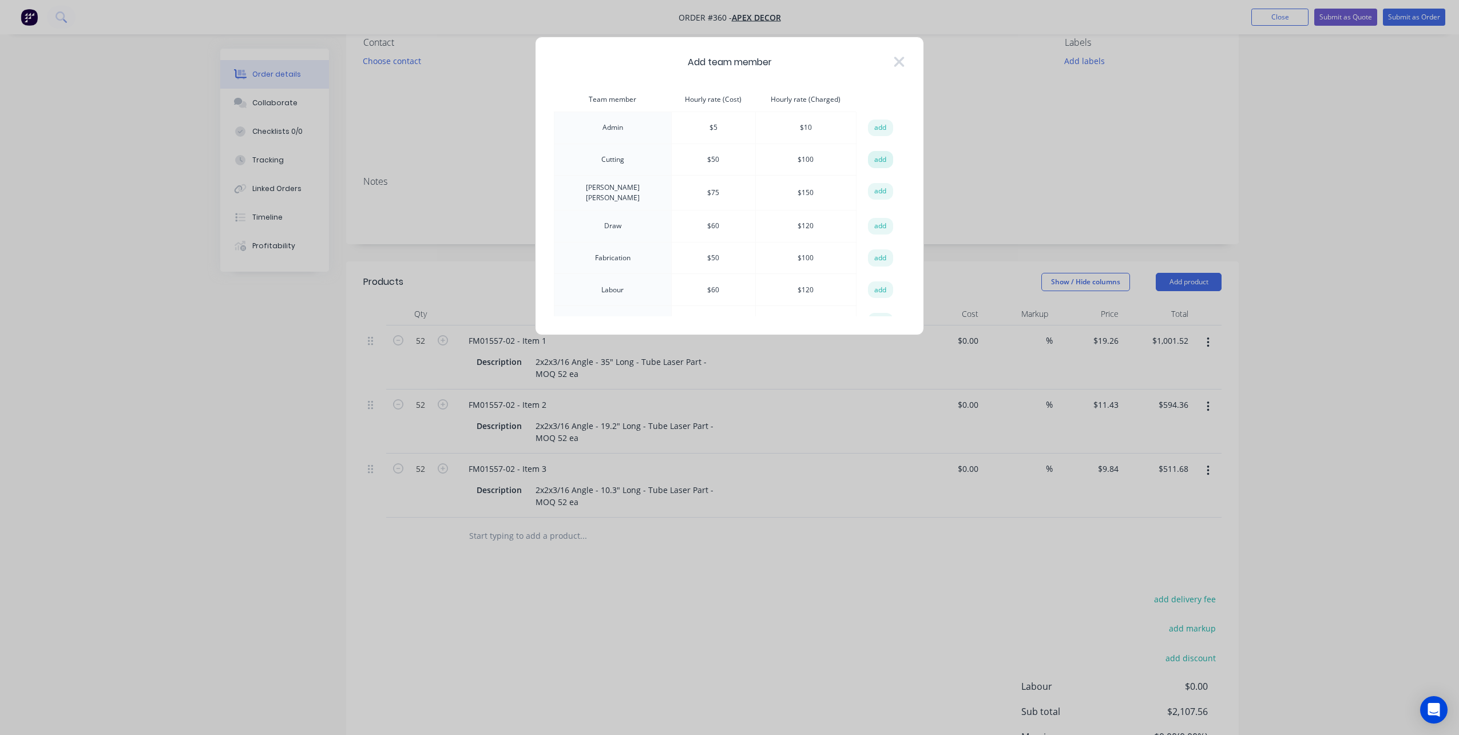
click at [871, 160] on button "add" at bounding box center [880, 159] width 25 height 17
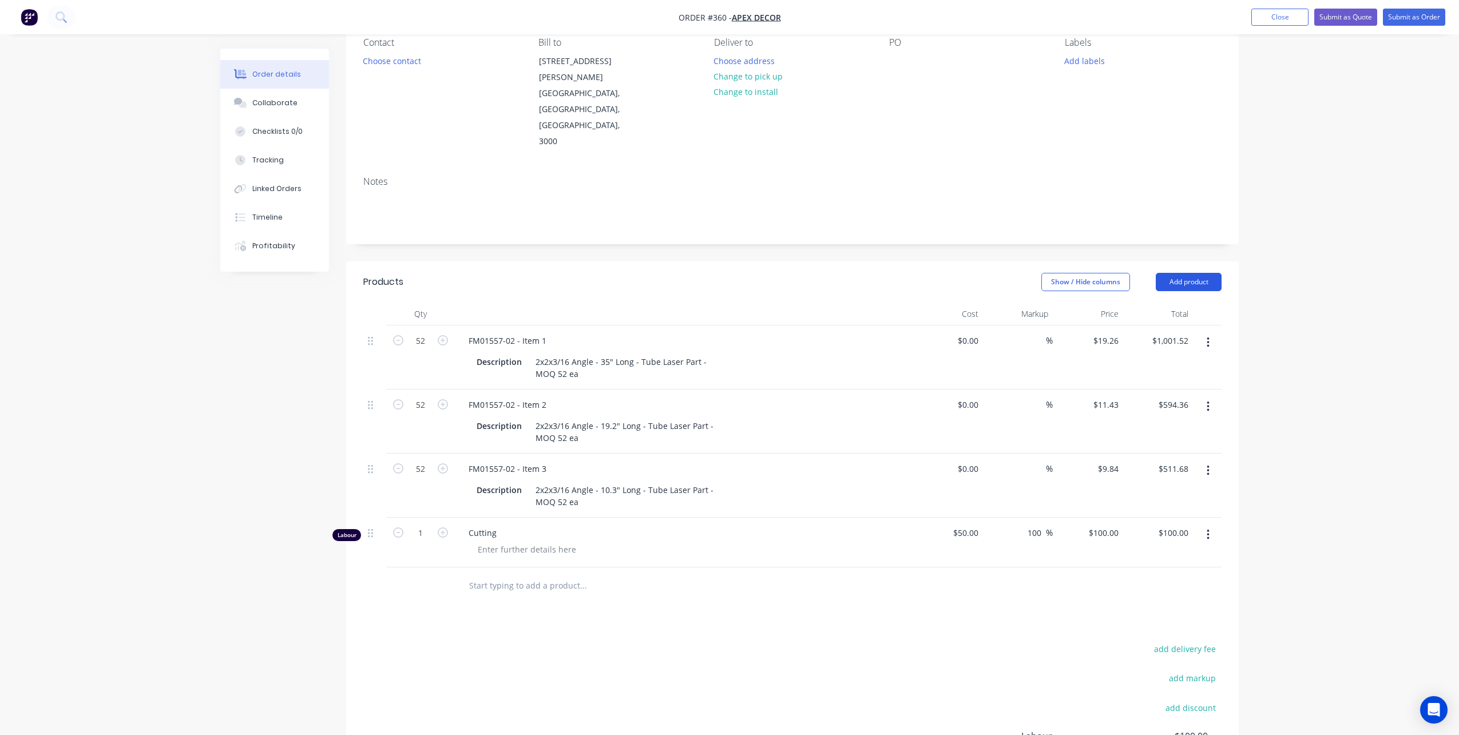
click at [1172, 273] on button "Add product" at bounding box center [1188, 282] width 66 height 18
click at [1134, 417] on div "Labour" at bounding box center [1167, 425] width 88 height 17
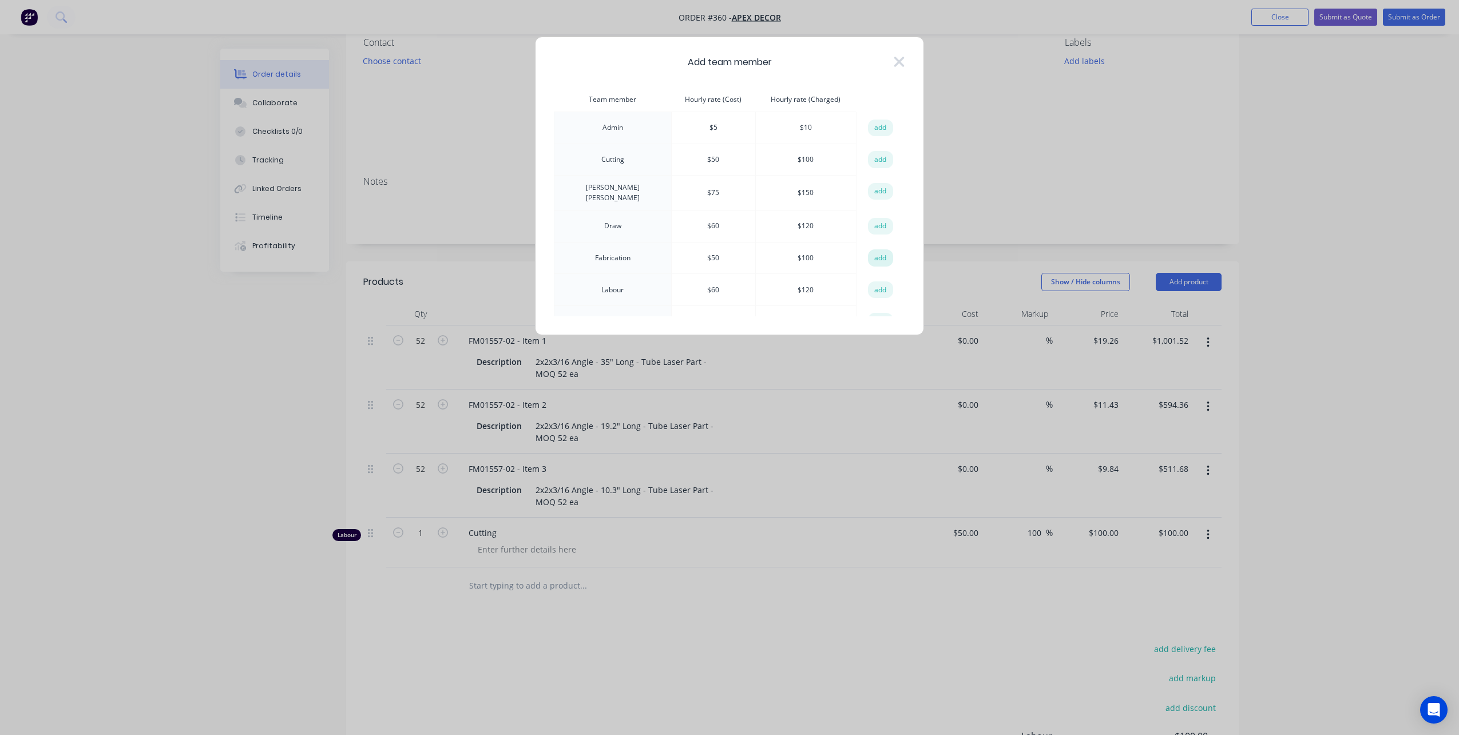
click at [869, 255] on button "add" at bounding box center [880, 257] width 25 height 17
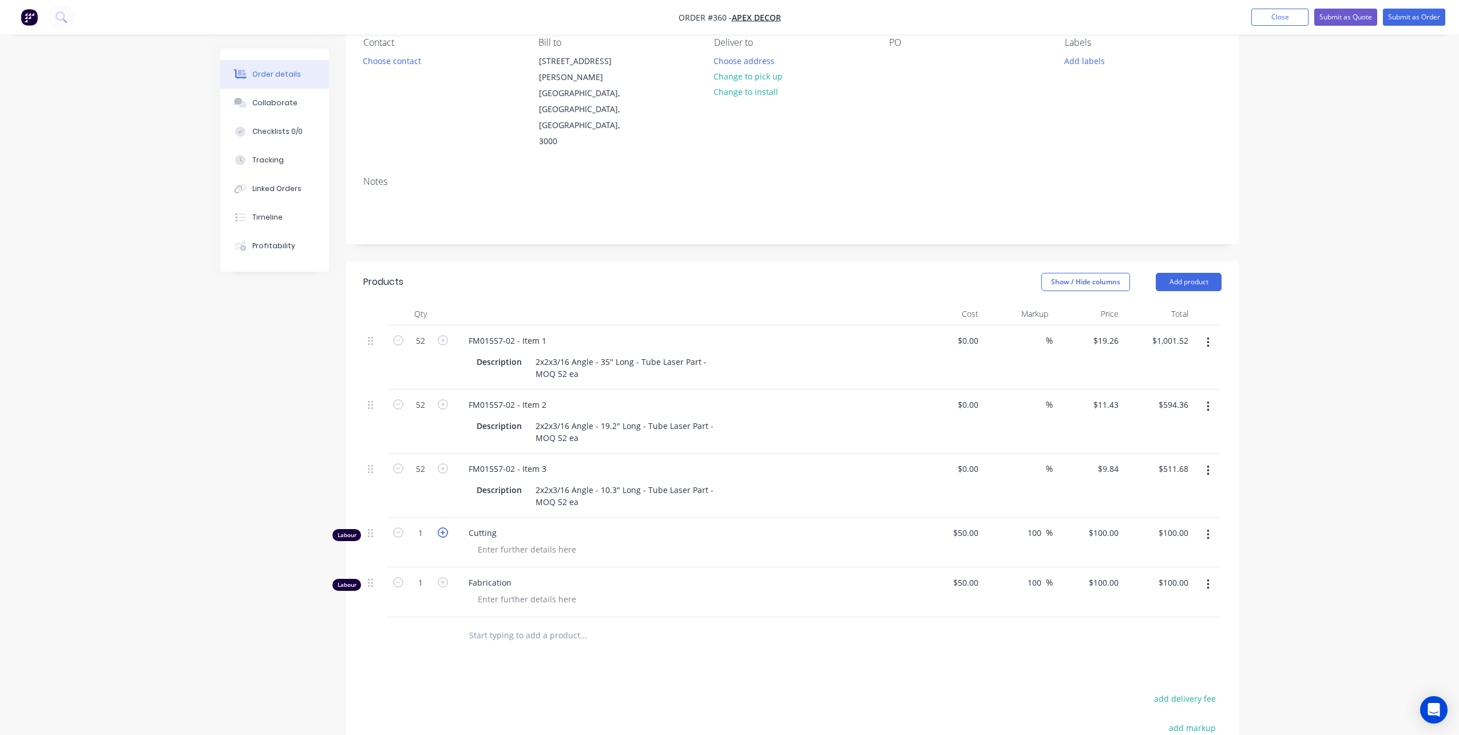
click at [443, 527] on icon "button" at bounding box center [443, 532] width 10 height 10
type input "2"
type input "$200.00"
click at [443, 527] on icon "button" at bounding box center [443, 532] width 10 height 10
type input "3"
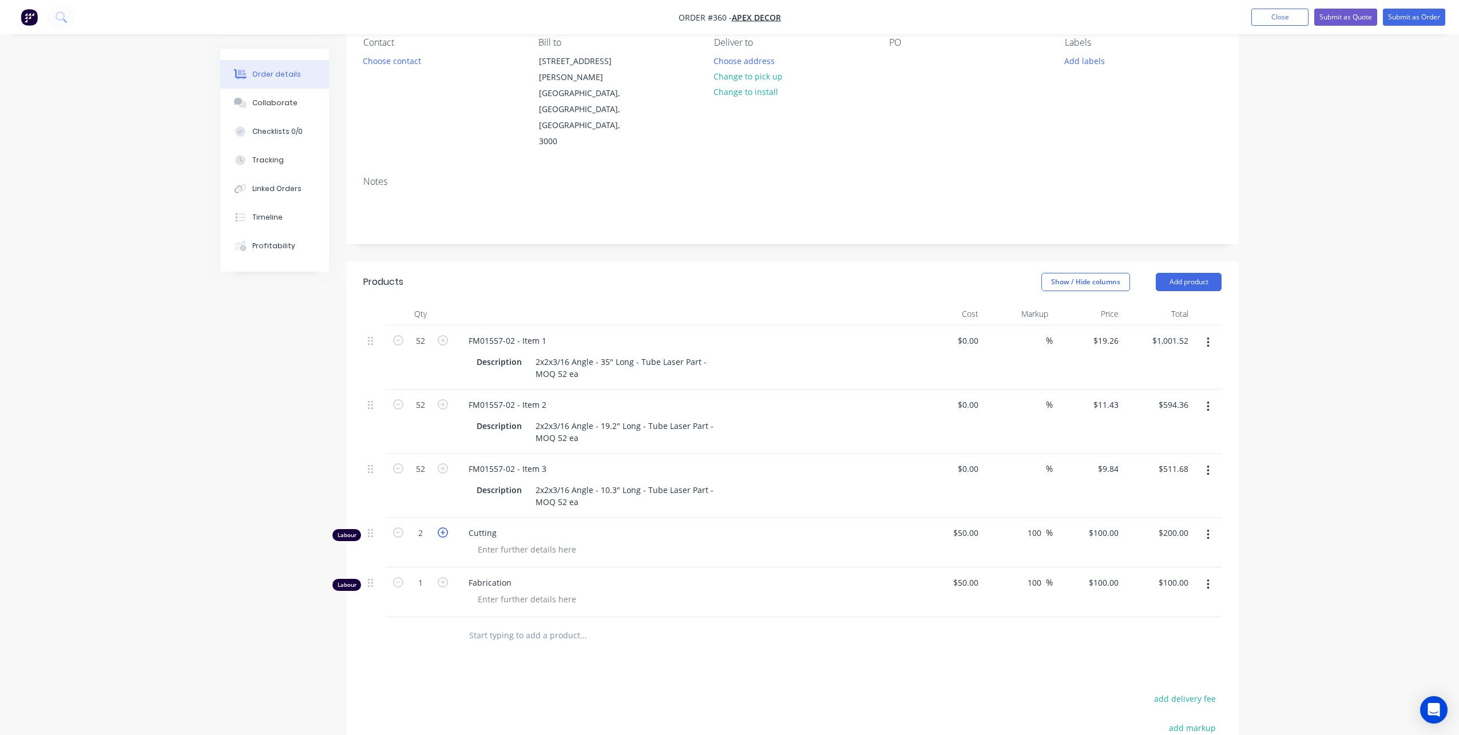
type input "$300.00"
click at [444, 577] on icon "button" at bounding box center [443, 582] width 10 height 10
type input "2"
type input "$200.00"
click at [444, 577] on icon "button" at bounding box center [443, 582] width 10 height 10
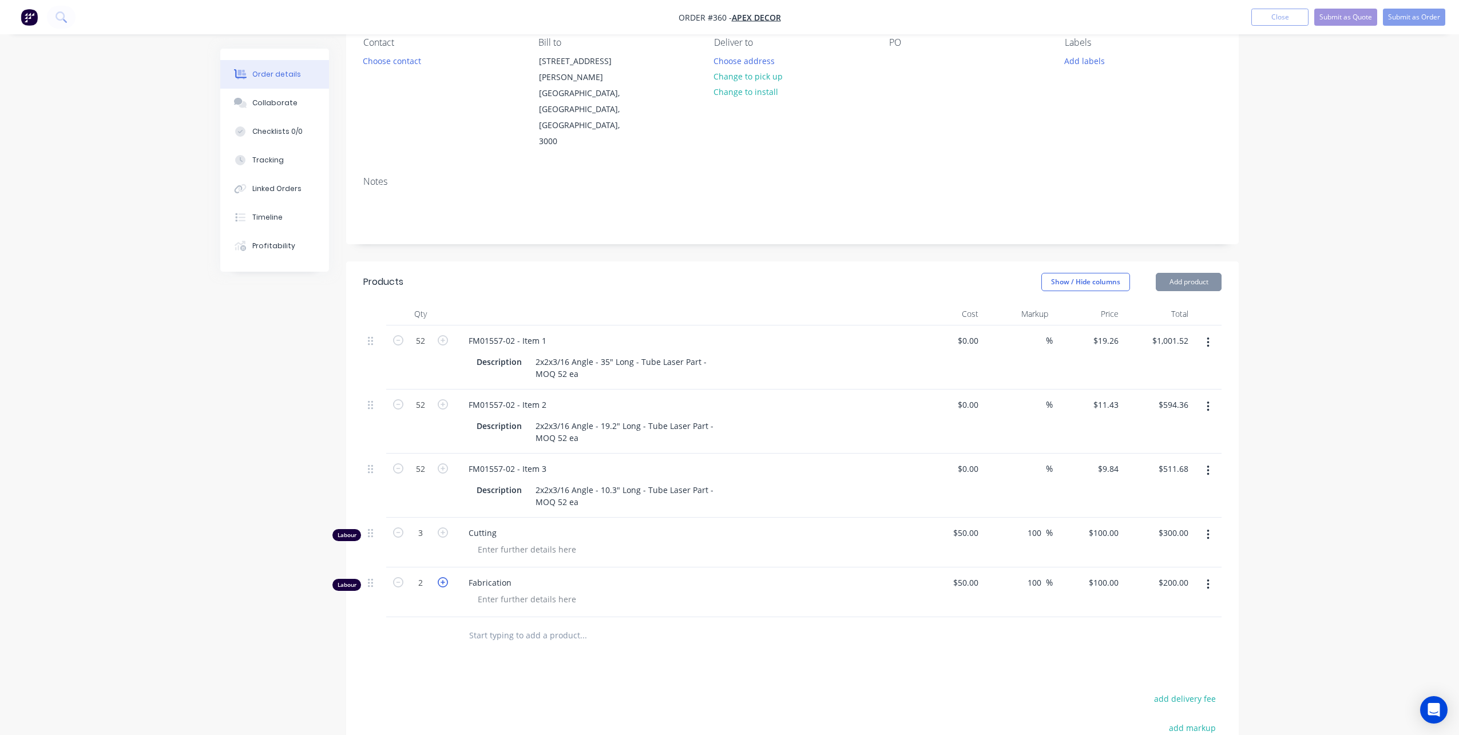
type input "3"
type input "$300.00"
click at [1246, 559] on div "Order details Collaborate Checklists 0/0 Tracking Linked Orders Timeline Profit…" at bounding box center [729, 444] width 1041 height 1004
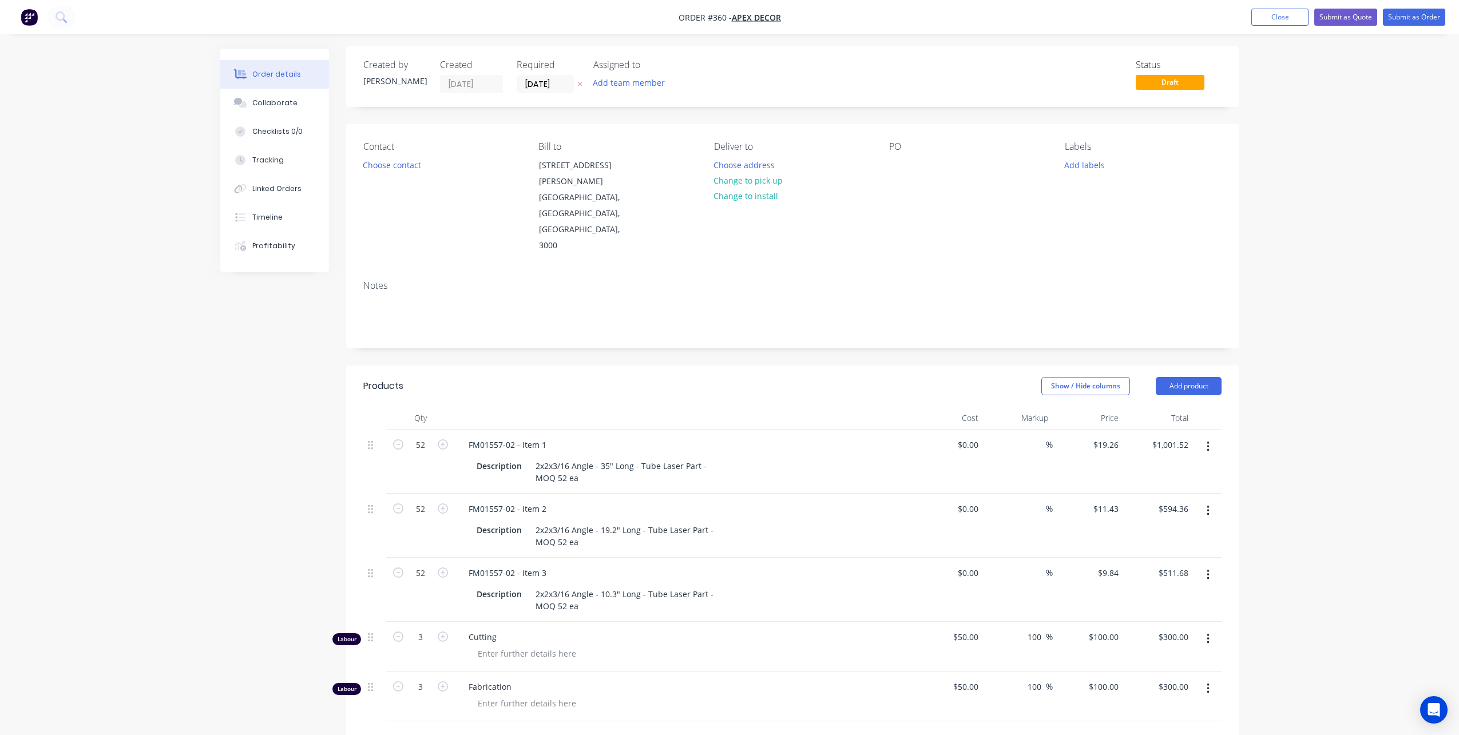
scroll to position [0, 0]
click at [1418, 17] on button "Submit as Order" at bounding box center [1413, 17] width 62 height 17
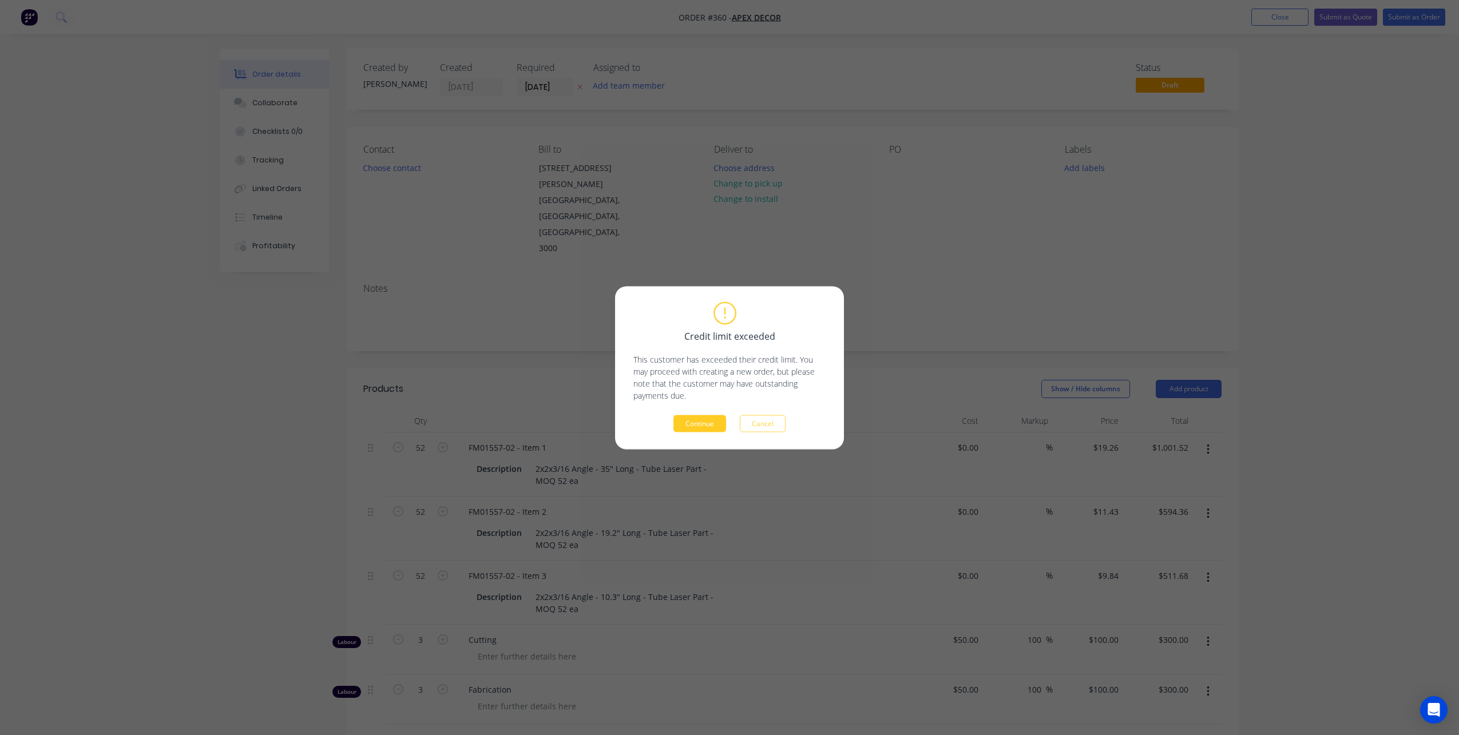
click at [696, 418] on button "Continue" at bounding box center [699, 423] width 53 height 17
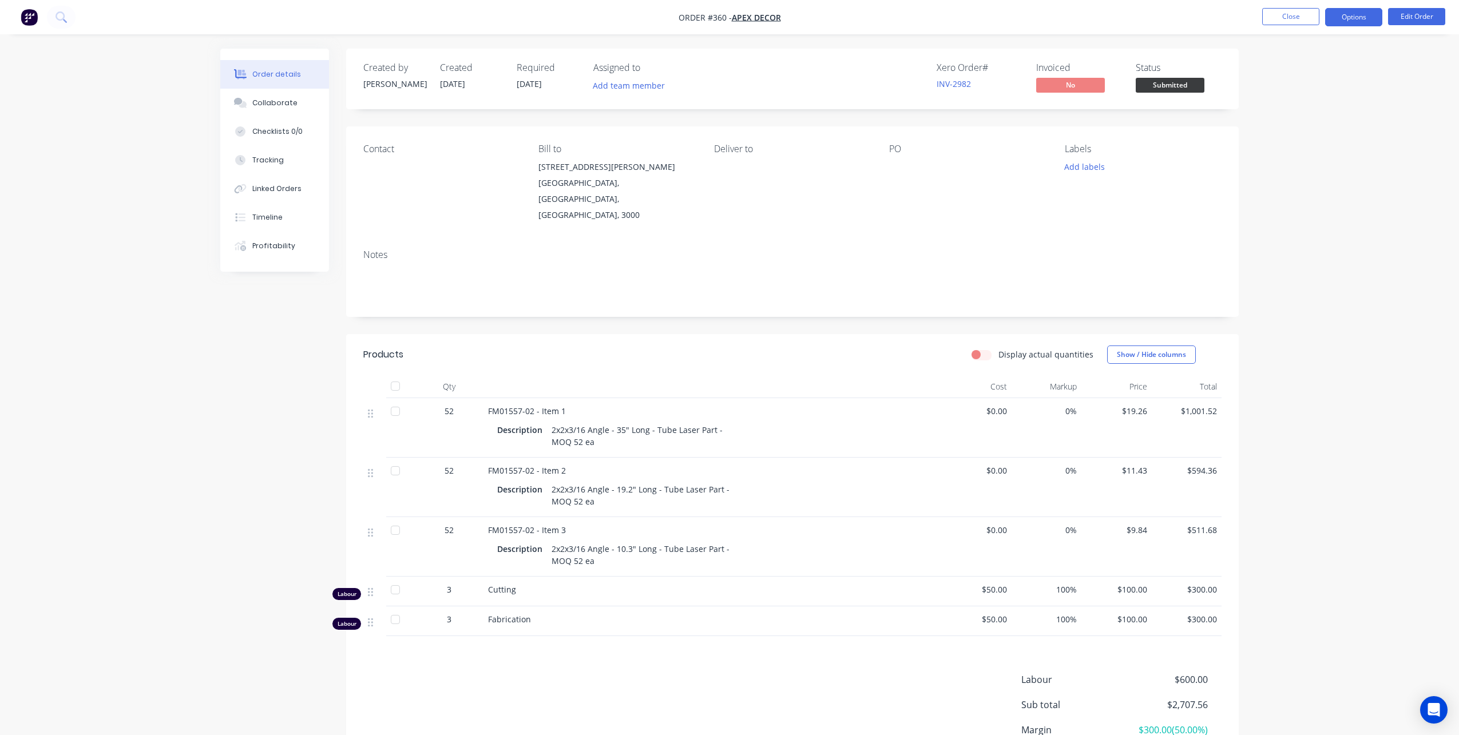
click at [1354, 13] on button "Options" at bounding box center [1353, 17] width 57 height 18
click at [348, 334] on header "Products Display actual quantities Show / Hide columns" at bounding box center [792, 354] width 892 height 41
click at [272, 102] on div "Collaborate" at bounding box center [274, 103] width 45 height 10
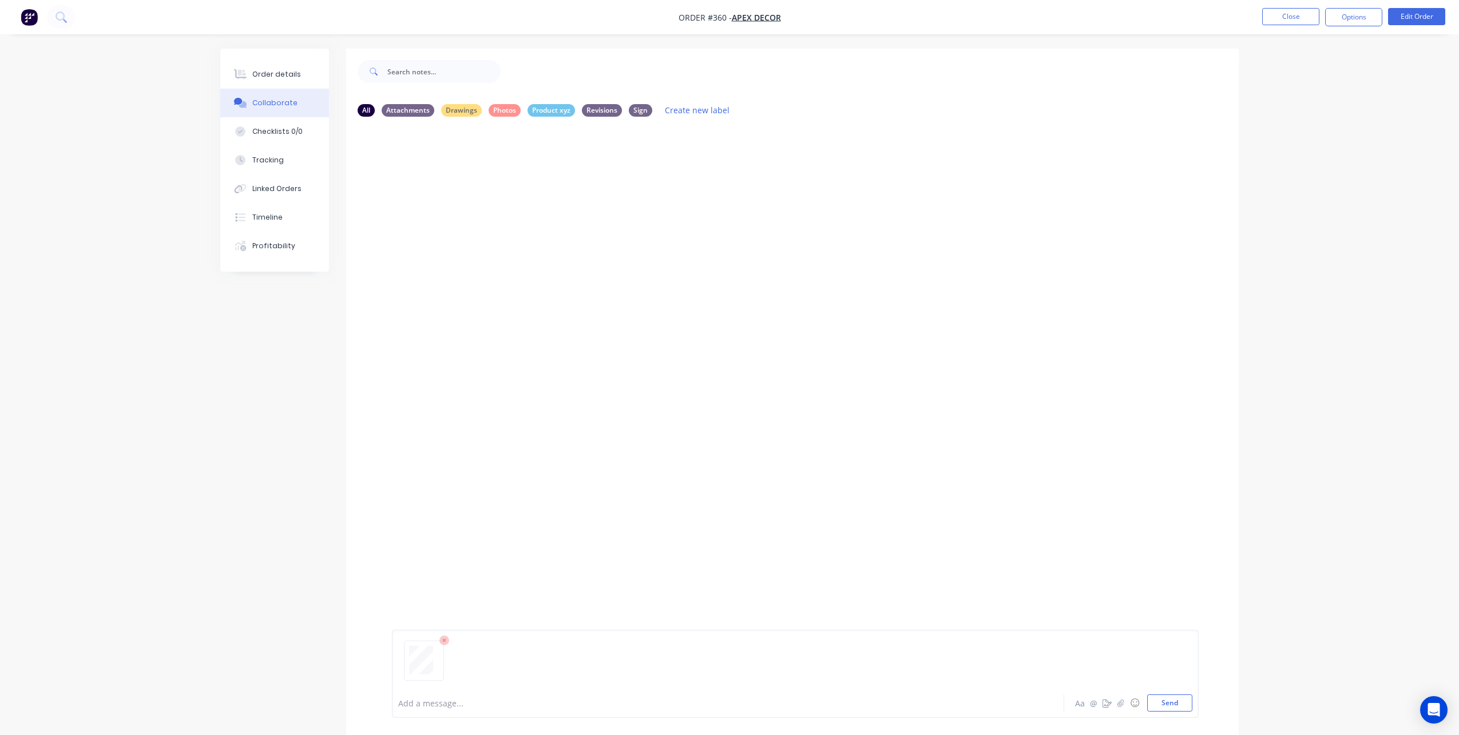
click at [444, 692] on div at bounding box center [795, 665] width 794 height 58
click at [407, 708] on div at bounding box center [696, 703] width 595 height 12
click at [1389, 49] on icon at bounding box center [1388, 55] width 10 height 14
click at [262, 130] on div "Checklists 0/0" at bounding box center [277, 131] width 50 height 10
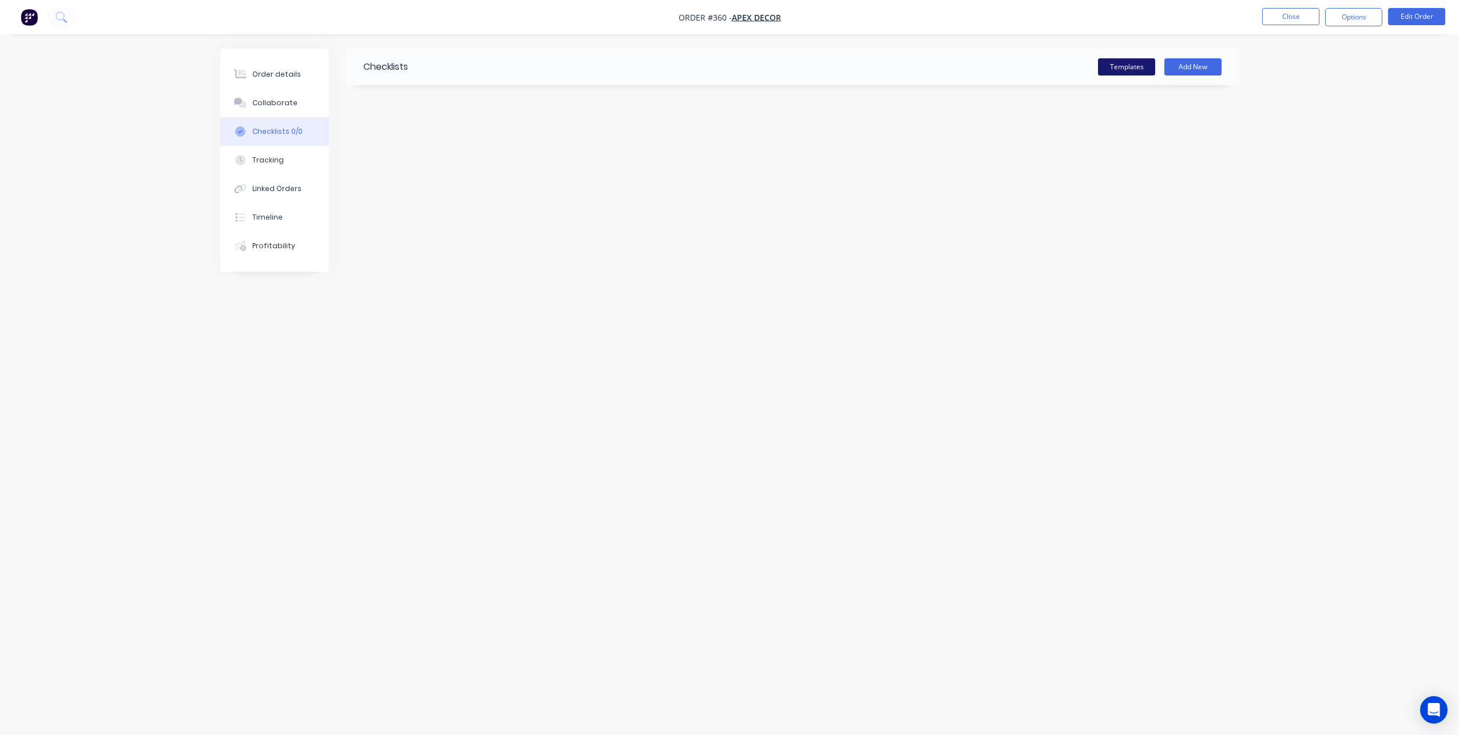
click at [1137, 65] on button "Templates" at bounding box center [1126, 66] width 57 height 17
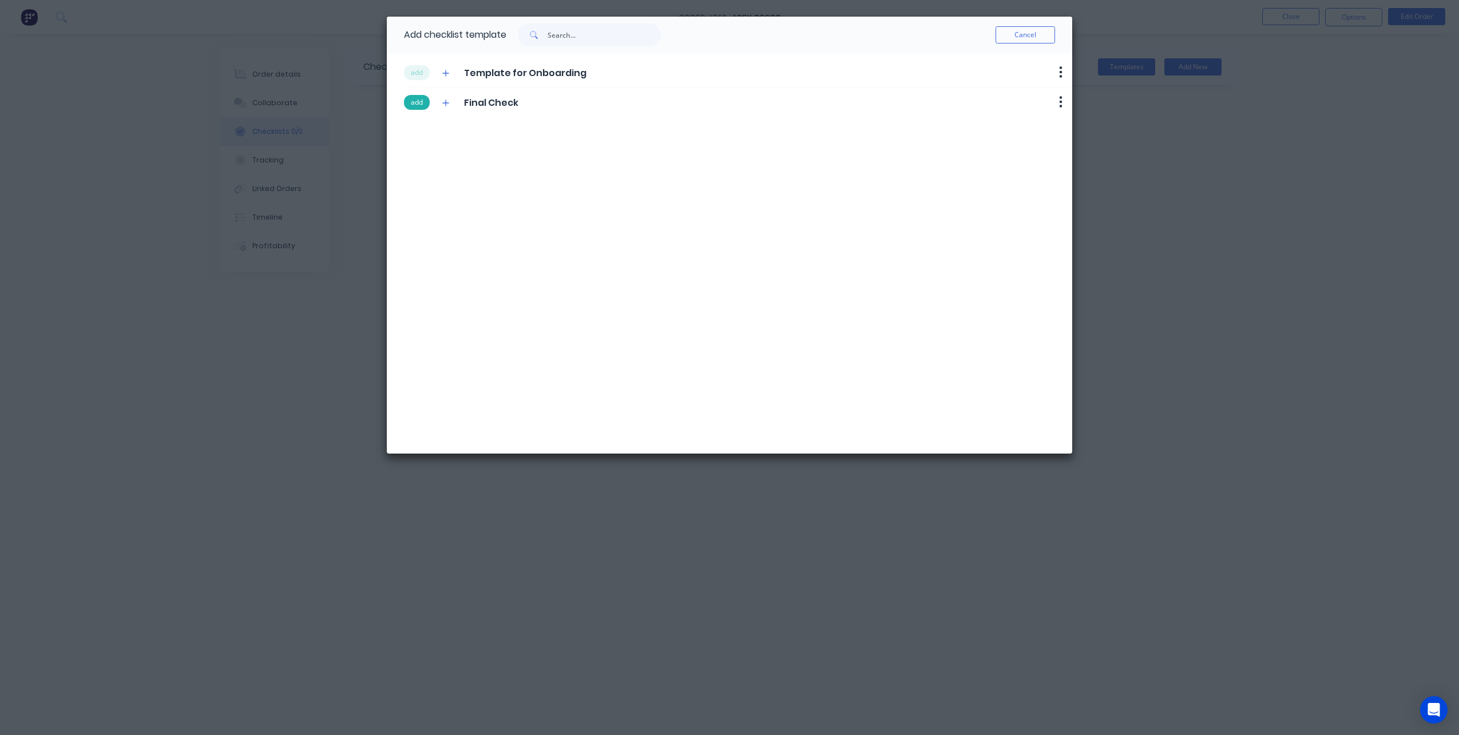
click at [418, 108] on button "add" at bounding box center [417, 102] width 26 height 15
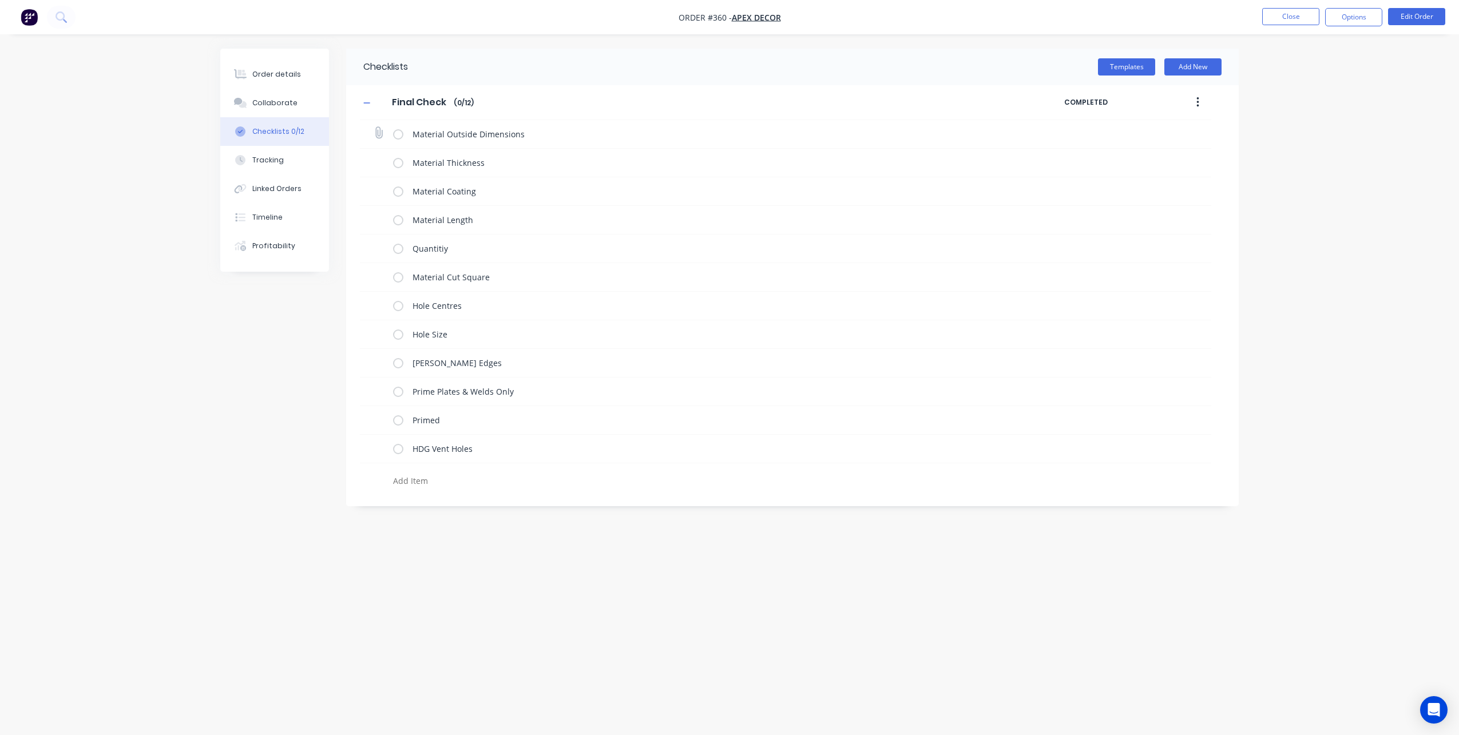
click at [398, 134] on label at bounding box center [398, 134] width 10 height 12
click at [0, 0] on input "checkbox" at bounding box center [0, 0] width 0 height 0
click at [400, 162] on label at bounding box center [398, 163] width 10 height 12
click at [0, 0] on input "checkbox" at bounding box center [0, 0] width 0 height 0
click at [396, 189] on label at bounding box center [398, 191] width 10 height 12
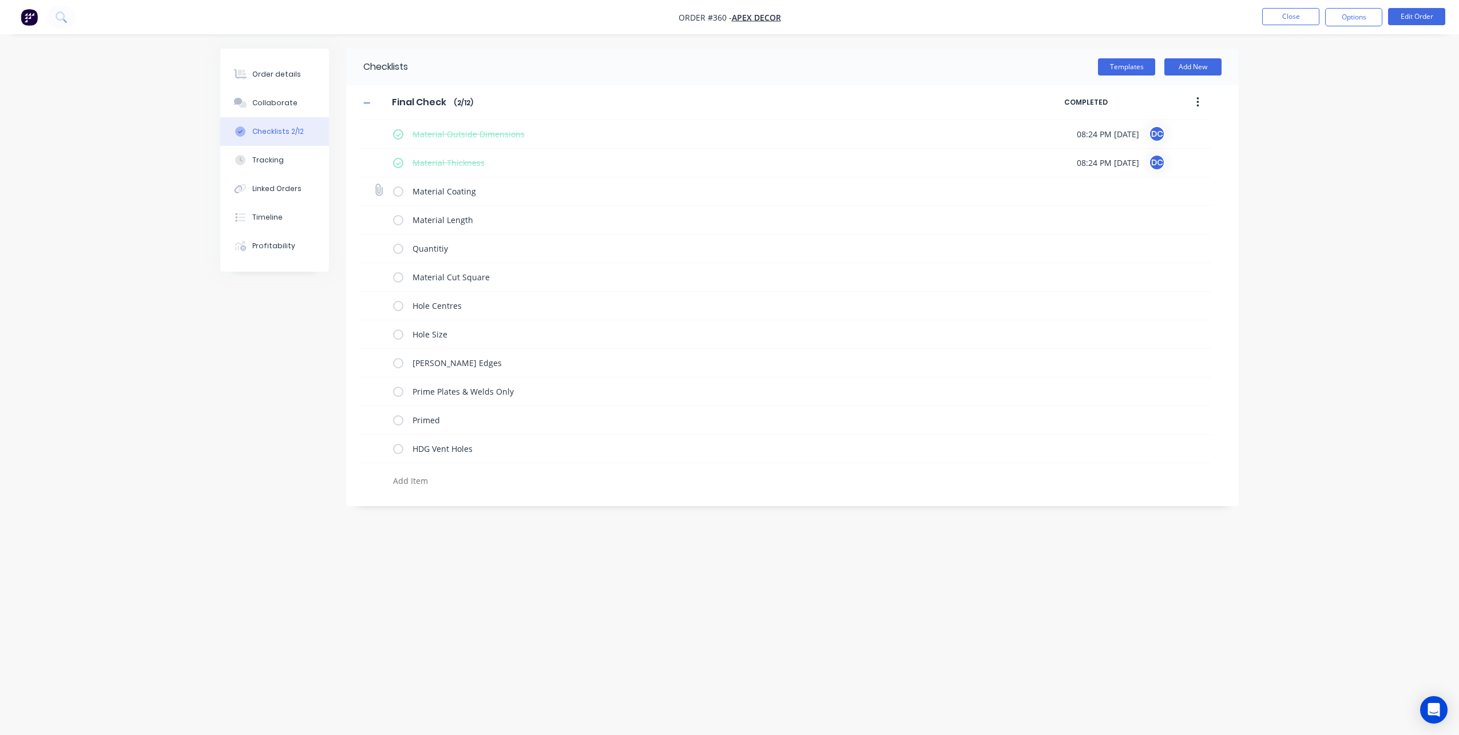
click at [0, 0] on input "checkbox" at bounding box center [0, 0] width 0 height 0
click at [288, 149] on button "Tracking" at bounding box center [274, 160] width 109 height 29
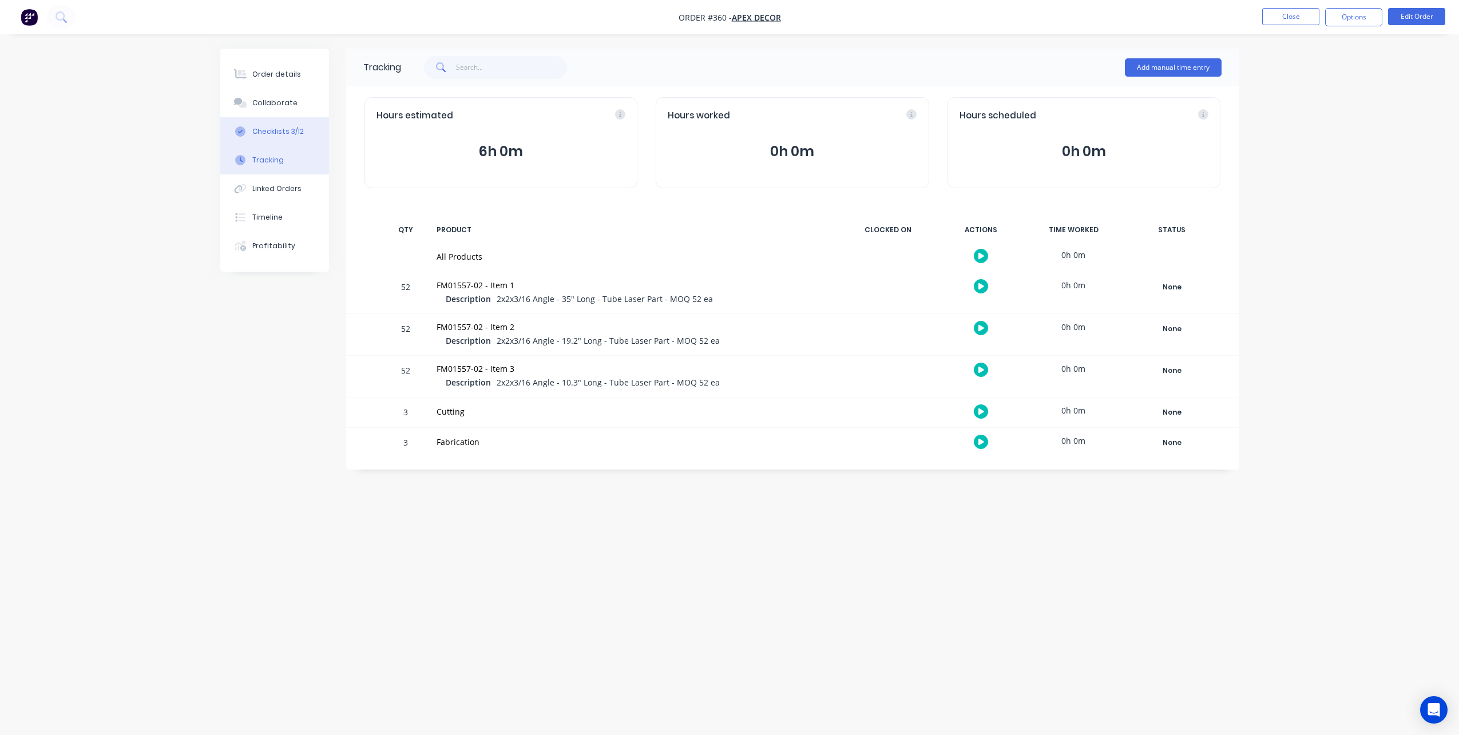
click at [261, 129] on div "Checklists 3/12" at bounding box center [277, 131] width 51 height 10
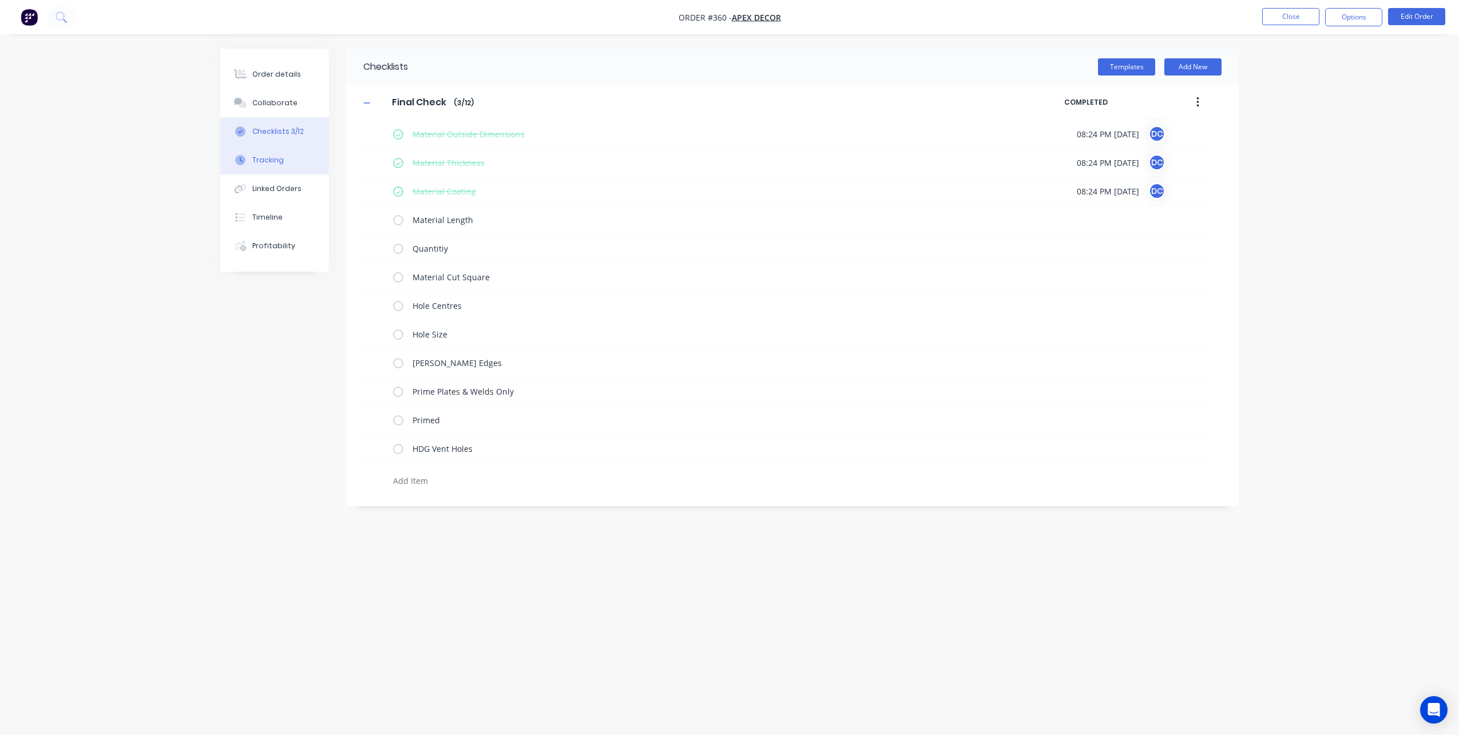
click at [280, 164] on div "Tracking" at bounding box center [267, 160] width 31 height 10
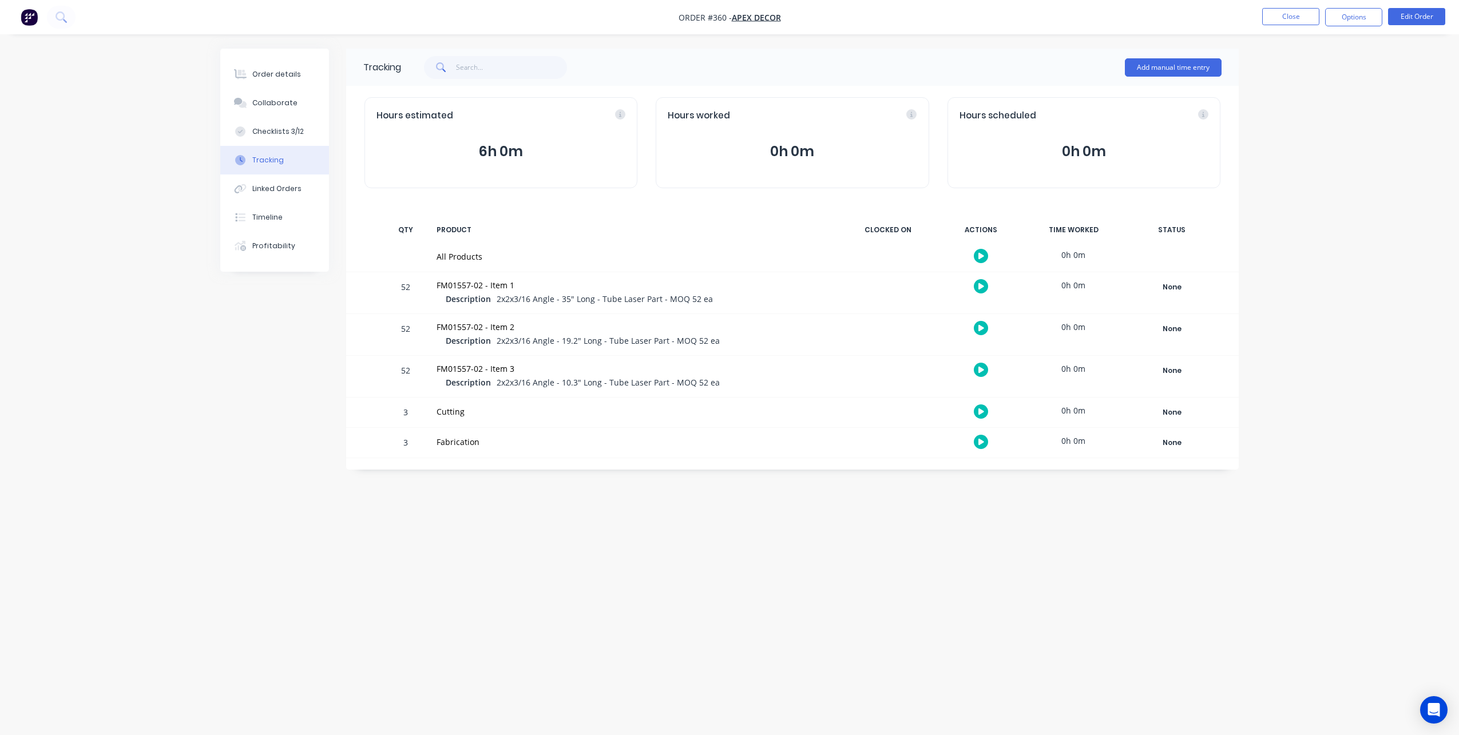
click at [980, 288] on icon "button" at bounding box center [981, 286] width 6 height 6
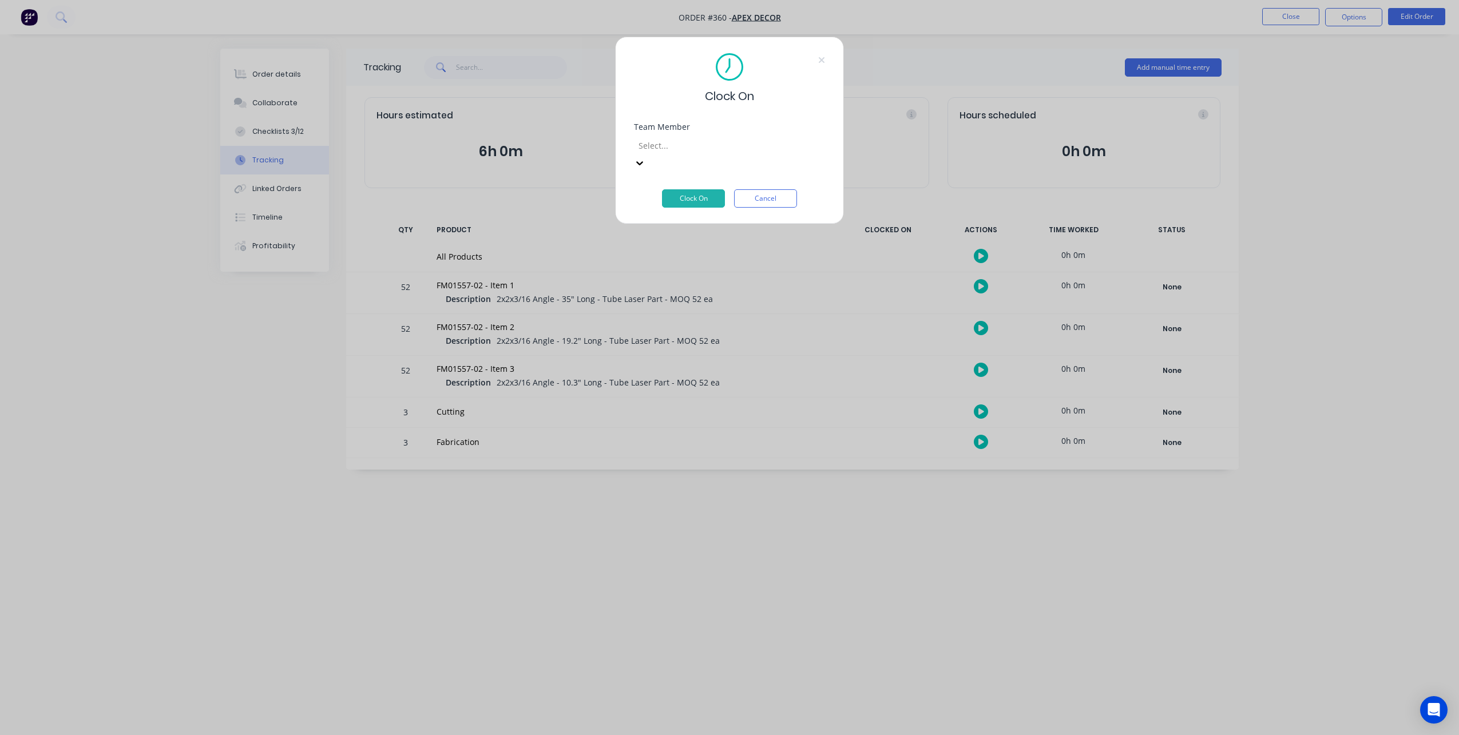
click at [693, 142] on div at bounding box center [719, 145] width 165 height 14
click at [694, 189] on button "Clock On" at bounding box center [693, 198] width 63 height 18
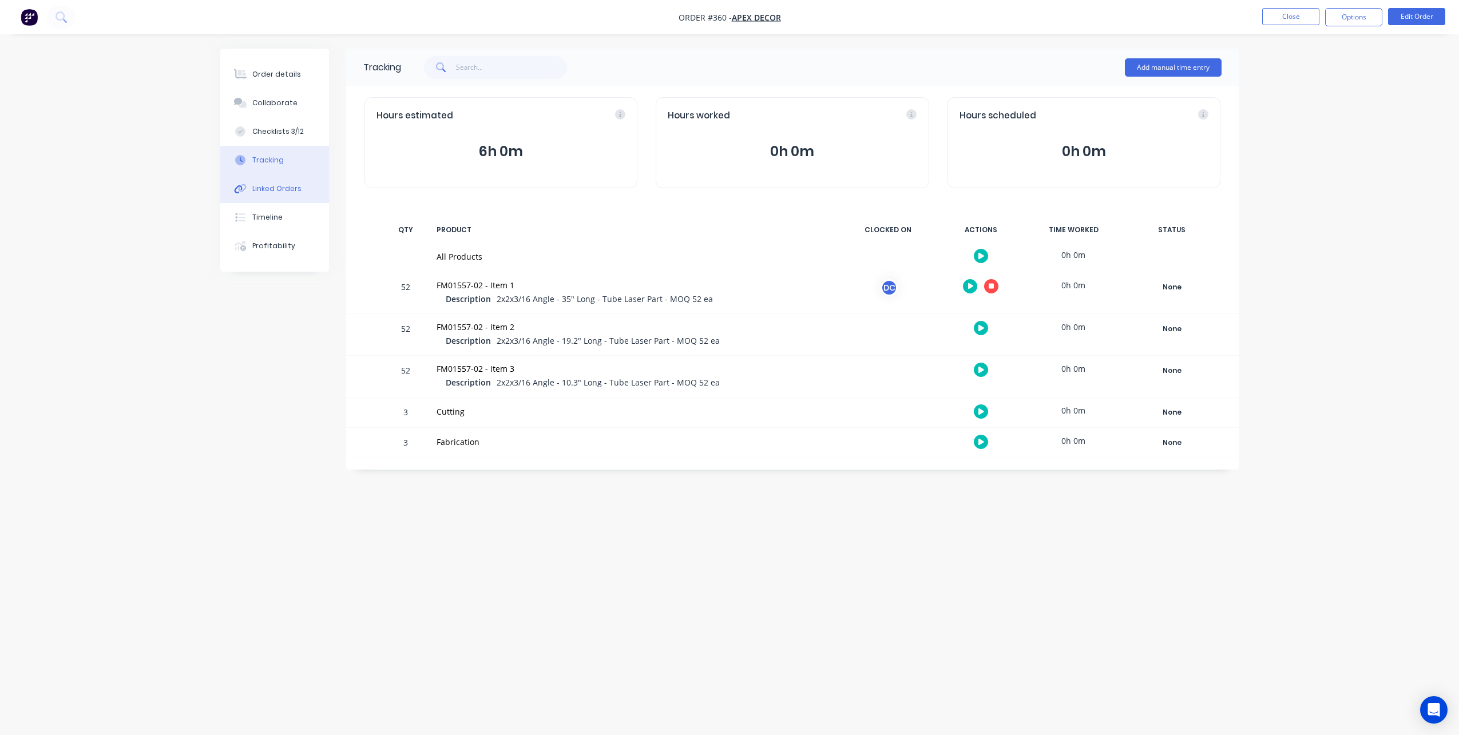
click at [291, 190] on div "Linked Orders" at bounding box center [276, 189] width 49 height 10
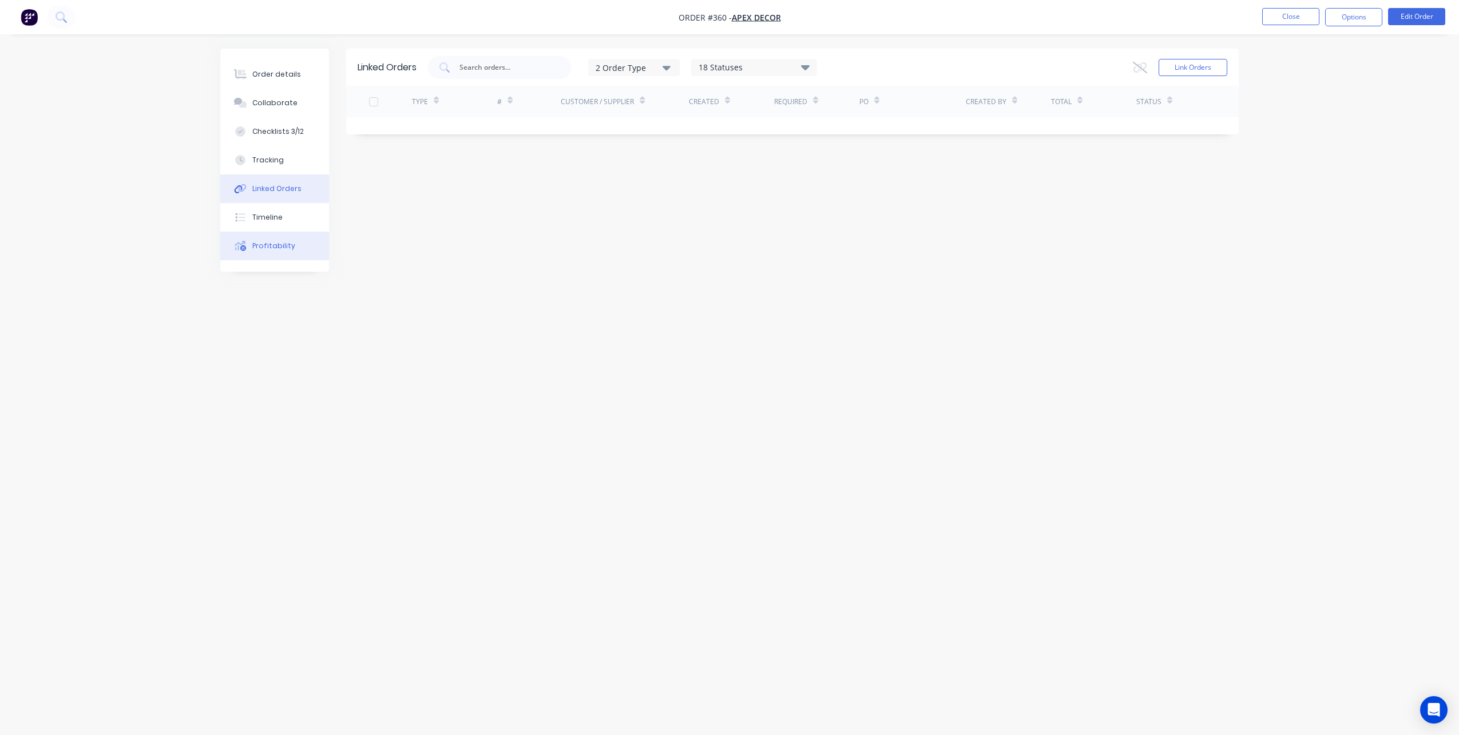
click at [272, 249] on div "Profitability" at bounding box center [273, 246] width 43 height 10
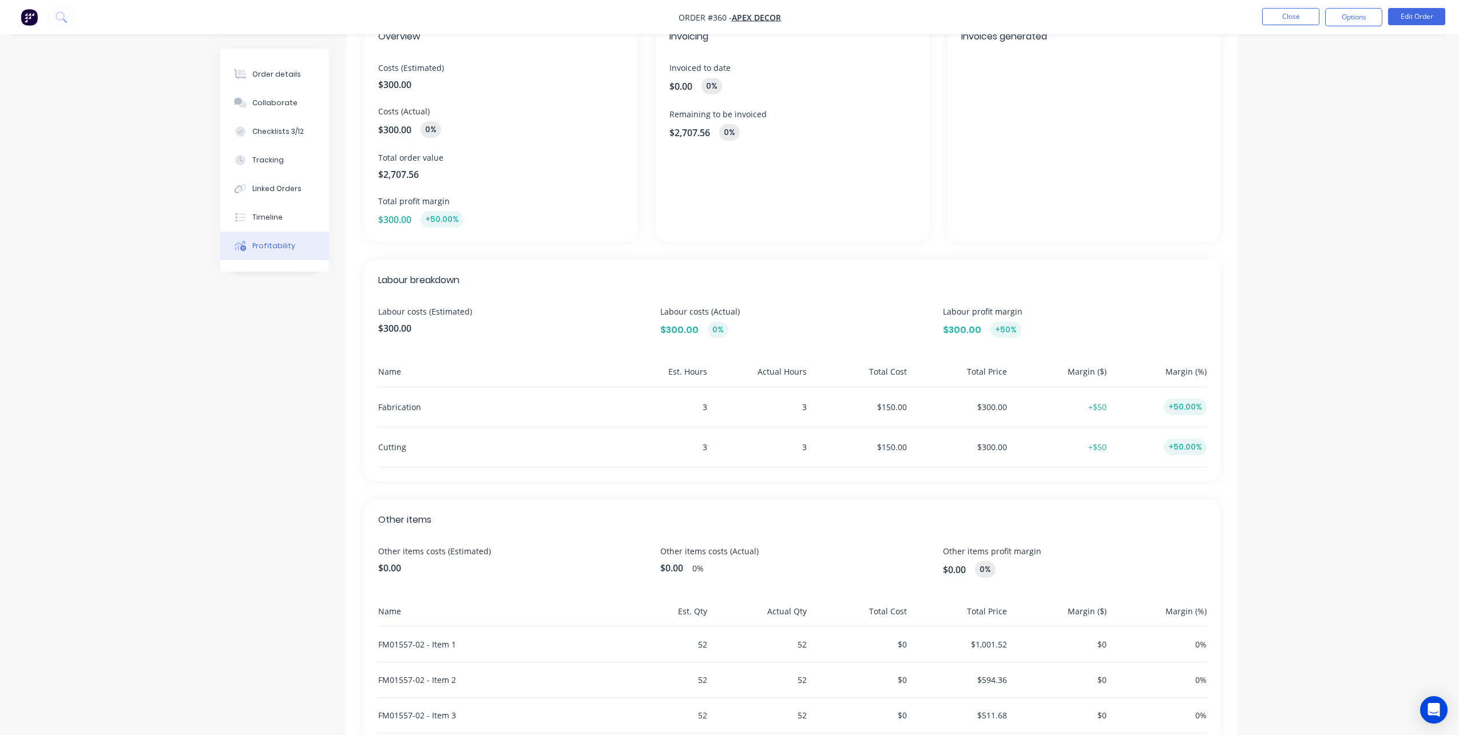
scroll to position [137, 0]
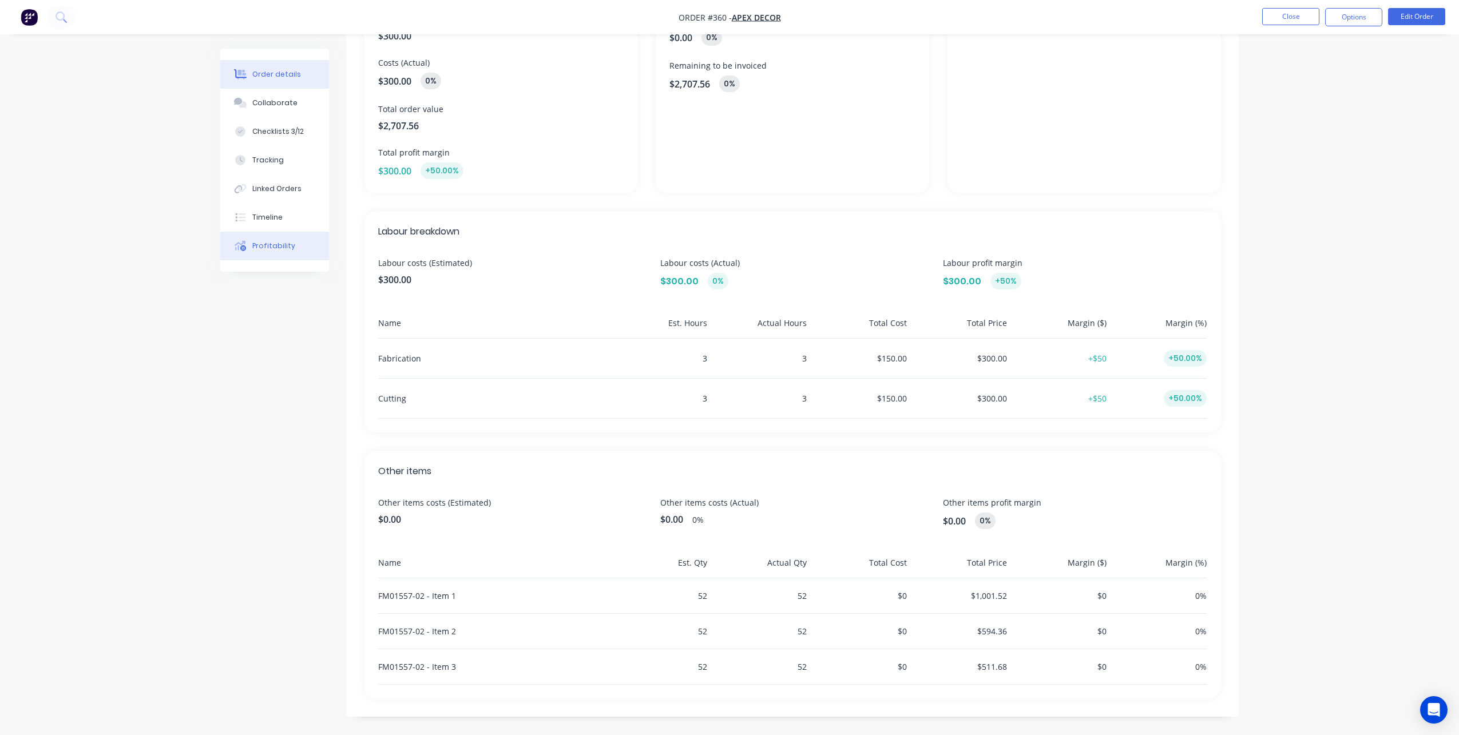
click at [262, 65] on button "Order details" at bounding box center [274, 74] width 109 height 29
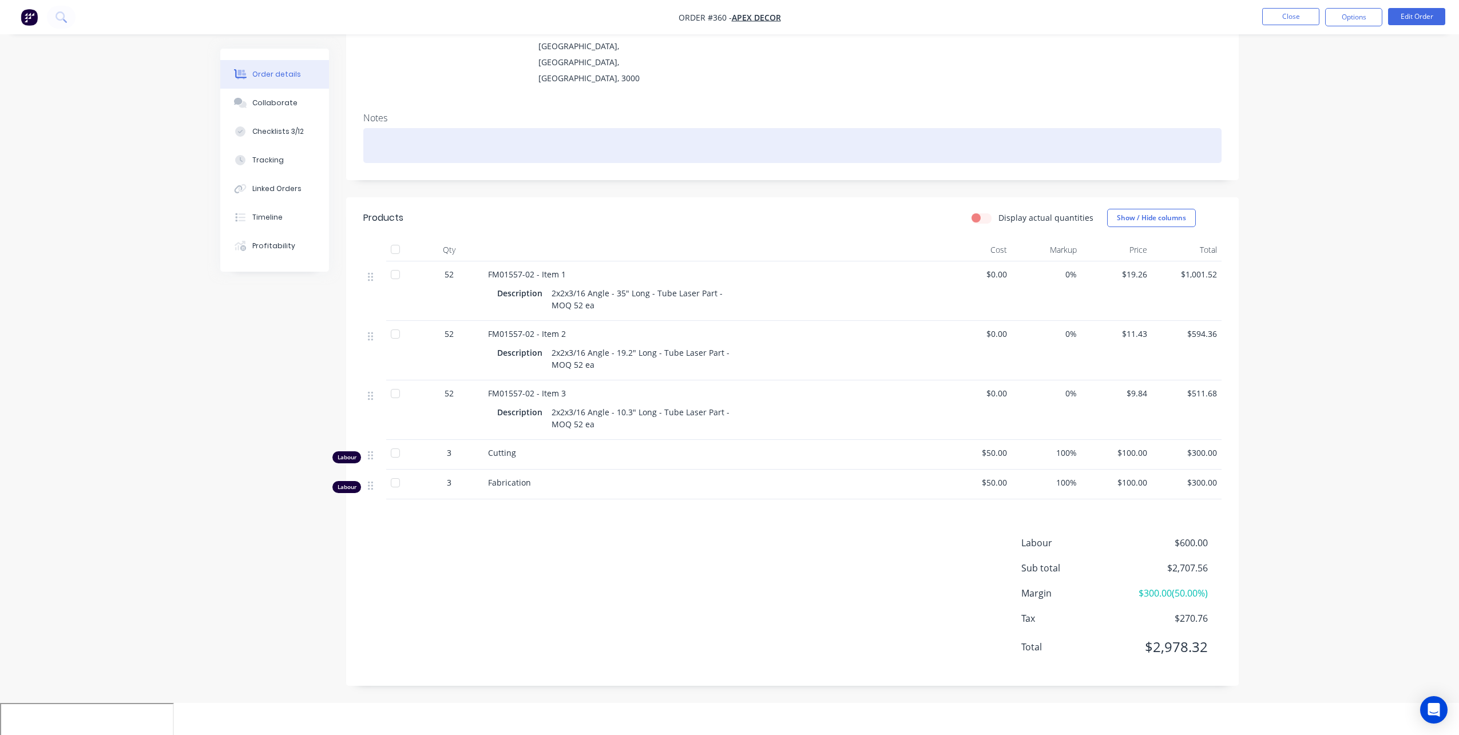
scroll to position [77, 0]
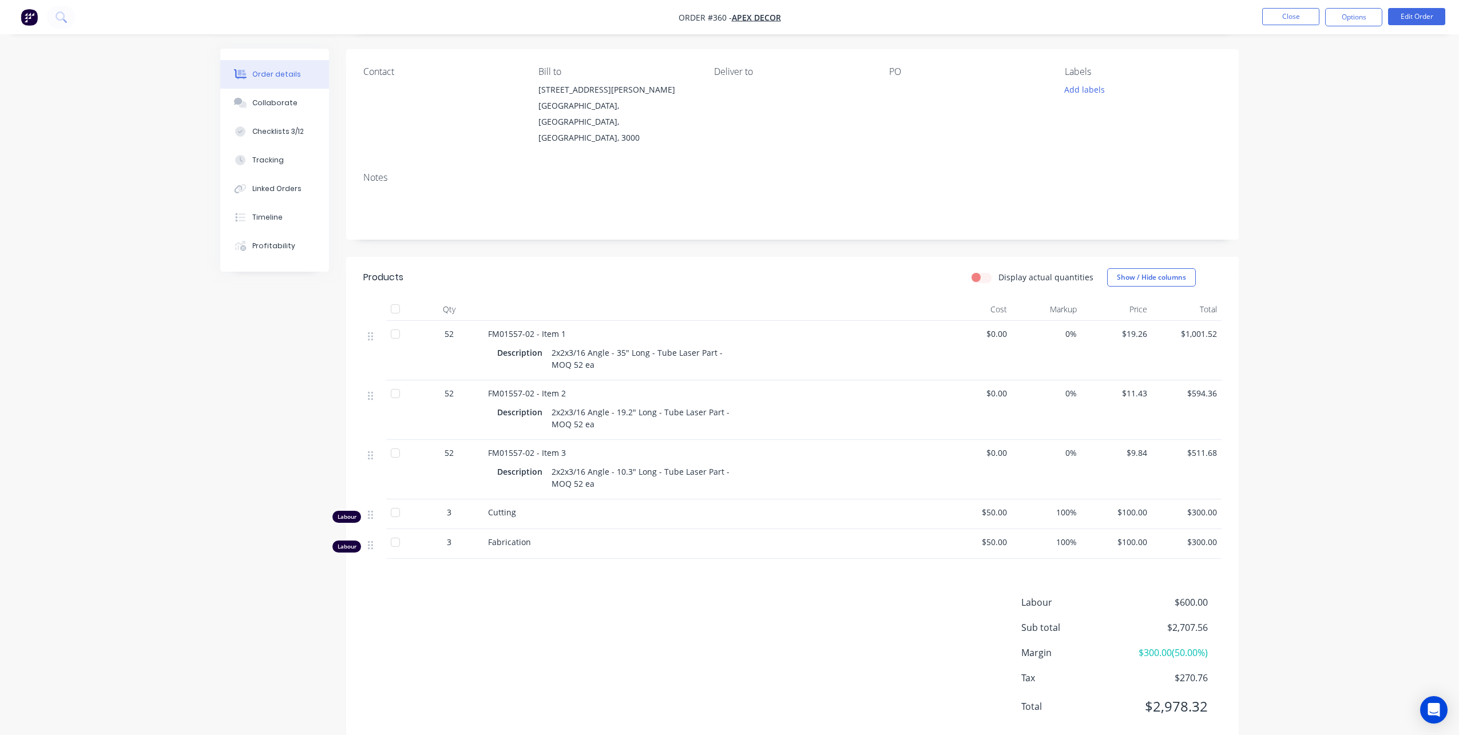
click at [998, 271] on label "Display actual quantities" at bounding box center [1045, 277] width 95 height 12
click at [980, 271] on input "Display actual quantities" at bounding box center [975, 276] width 9 height 11
checkbox input "true"
click at [470, 331] on icon "button" at bounding box center [471, 336] width 10 height 10
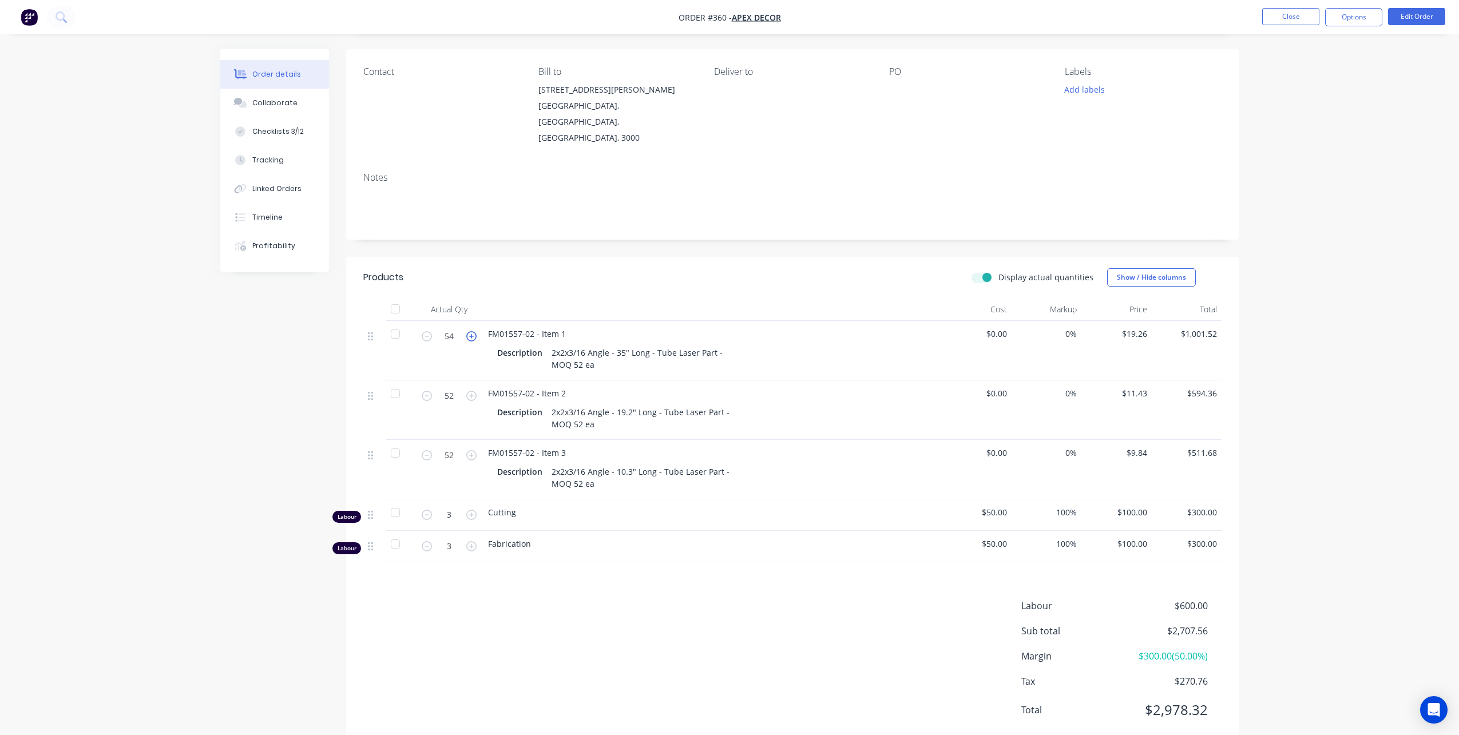
click at [470, 331] on icon "button" at bounding box center [471, 336] width 10 height 10
type input "55"
click at [995, 271] on div "Display actual quantities" at bounding box center [1032, 277] width 122 height 12
click at [998, 271] on label "Display actual quantities" at bounding box center [1045, 277] width 95 height 12
click at [980, 271] on input "Display actual quantities" at bounding box center [975, 276] width 9 height 11
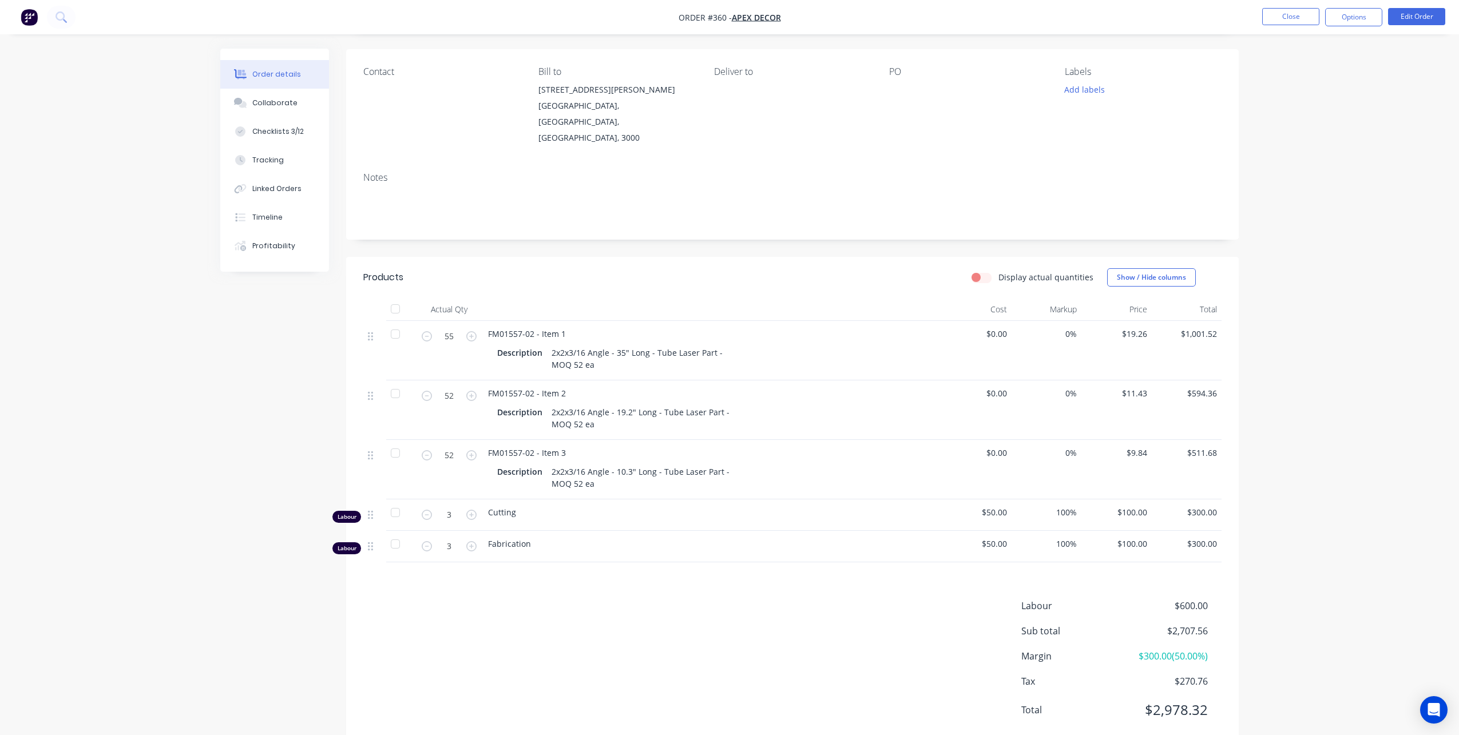
checkbox input "false"
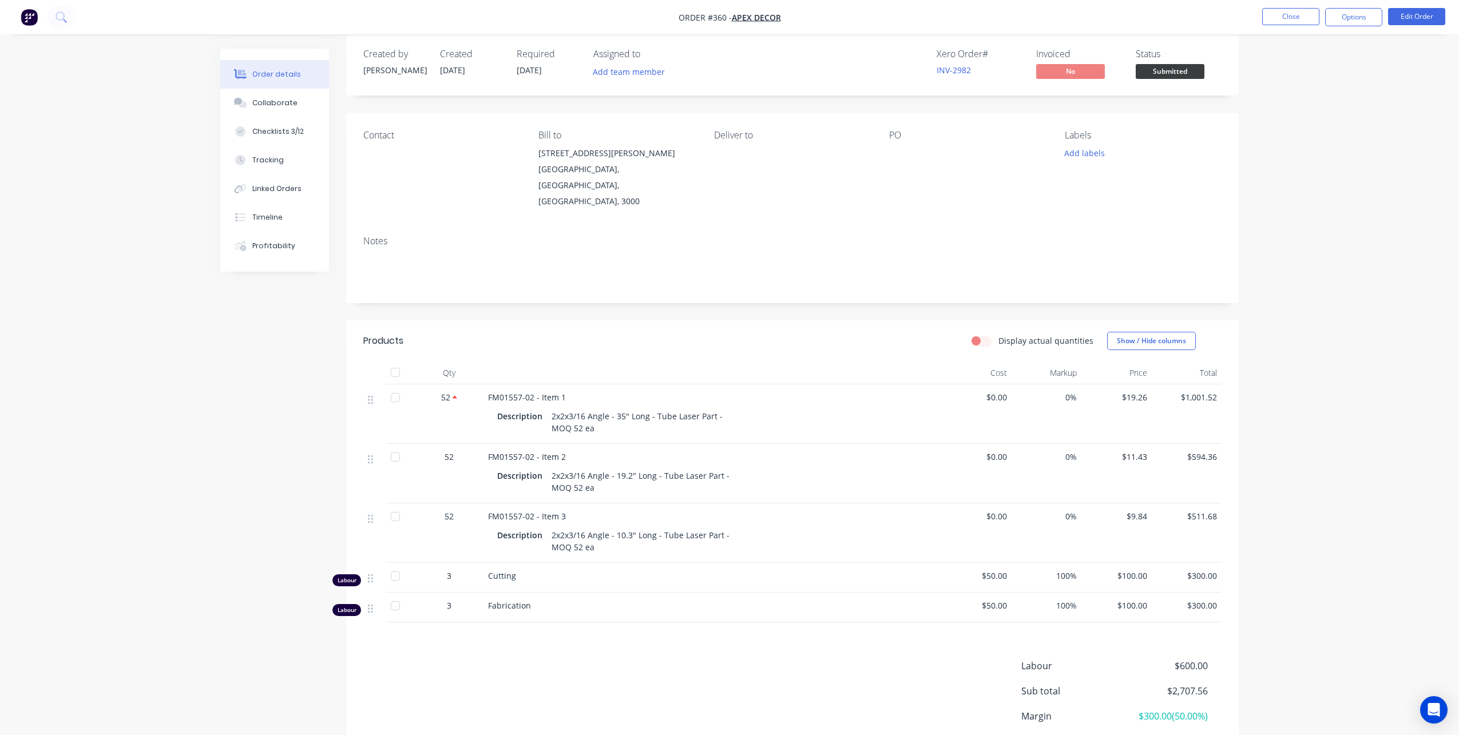
scroll to position [0, 0]
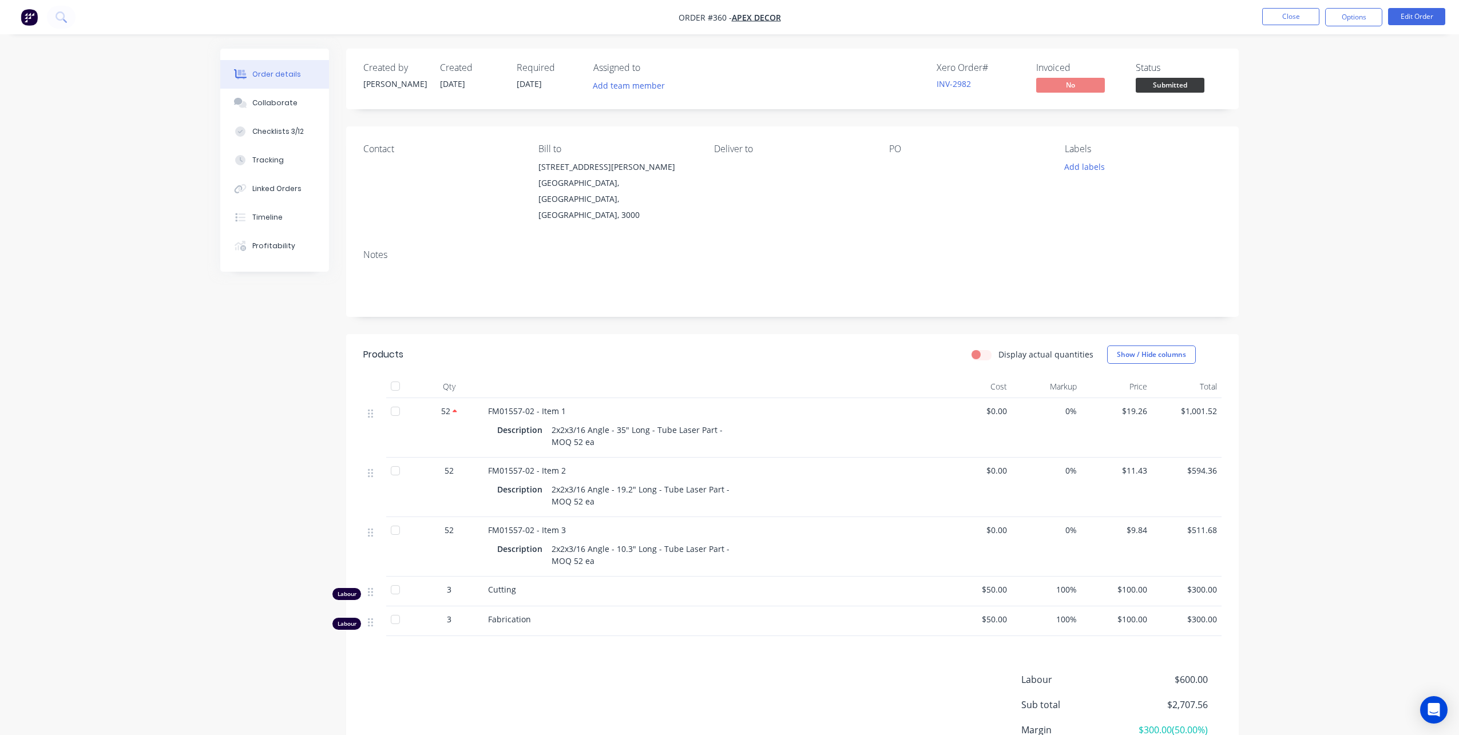
click at [34, 16] on img "button" at bounding box center [29, 17] width 17 height 17
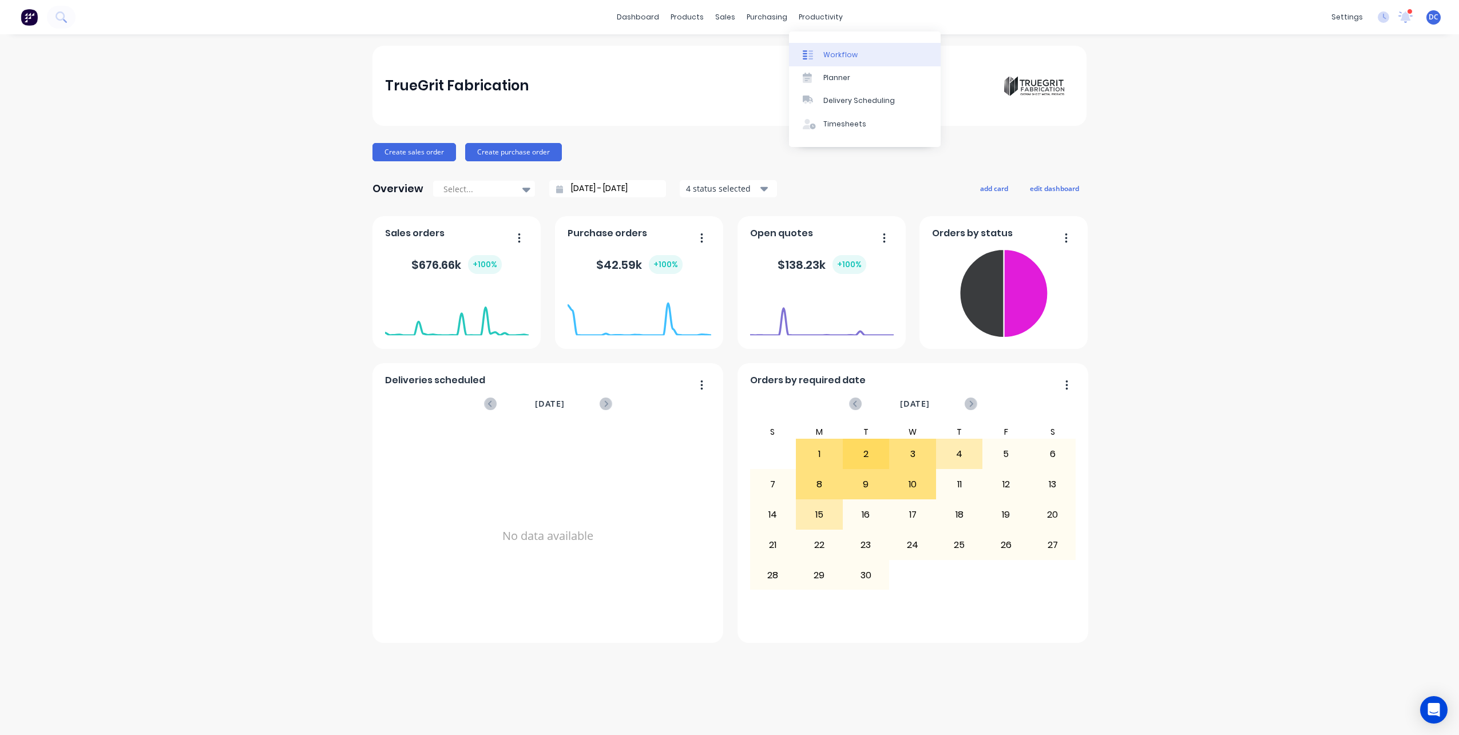
click at [847, 53] on div "Workflow" at bounding box center [840, 55] width 34 height 10
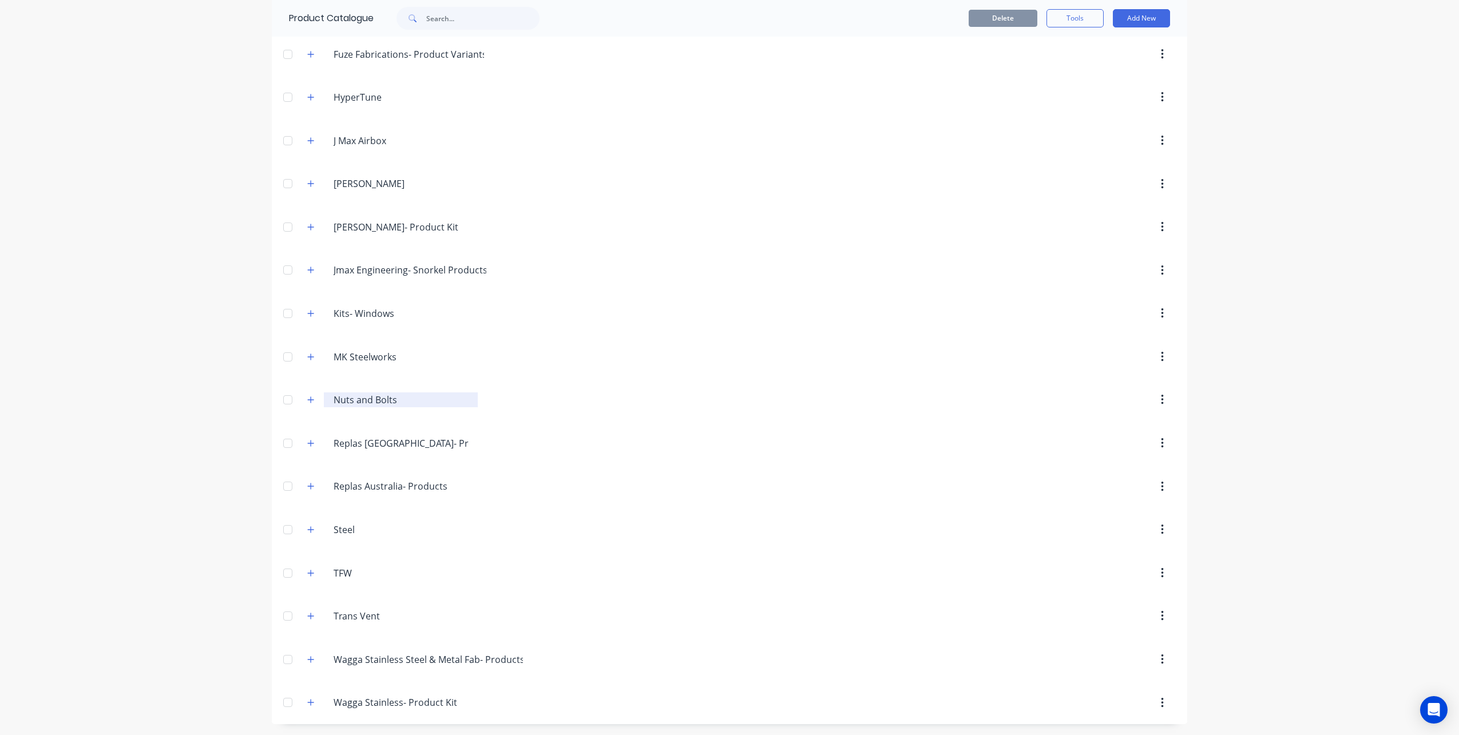
scroll to position [649, 0]
click at [309, 393] on button "button" at bounding box center [311, 400] width 14 height 14
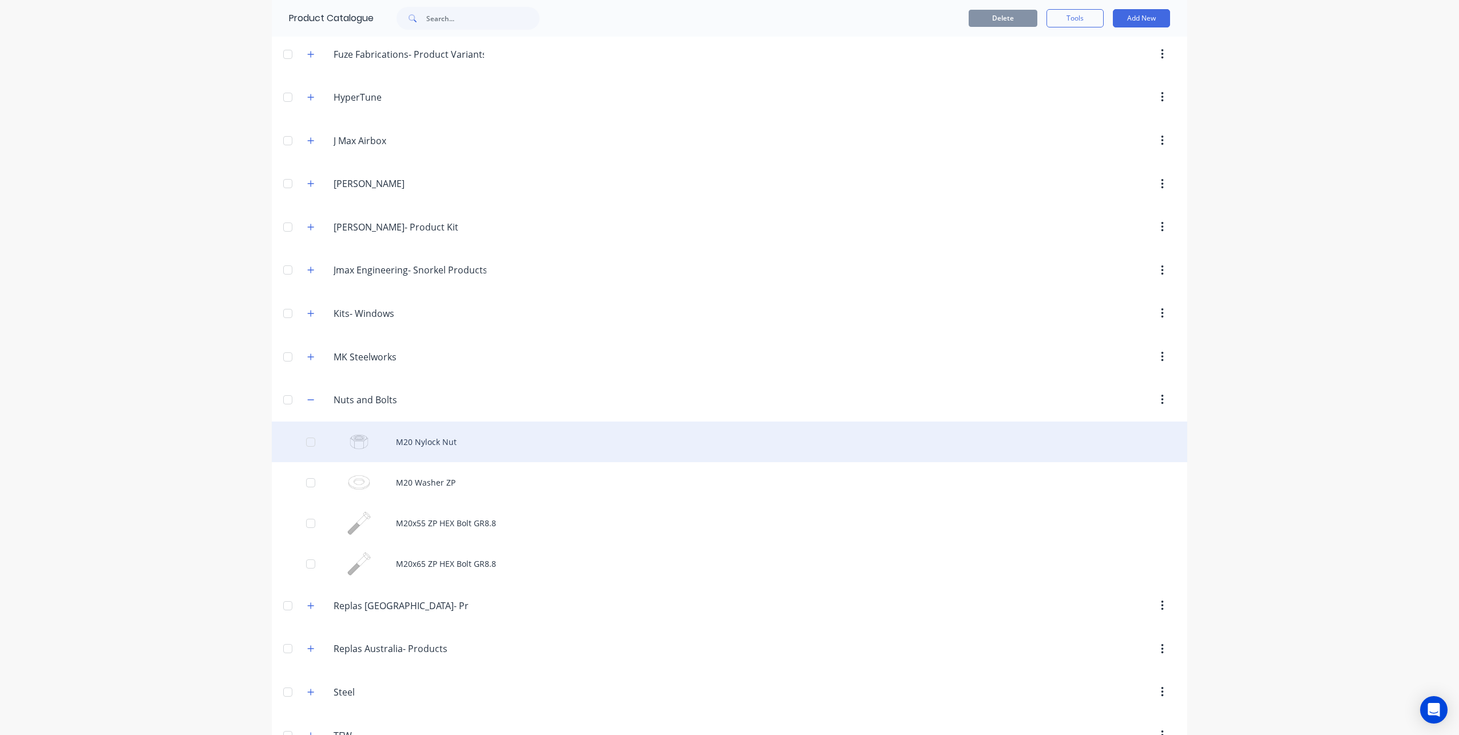
click at [452, 440] on div "M20 Nylock Nut" at bounding box center [729, 442] width 915 height 41
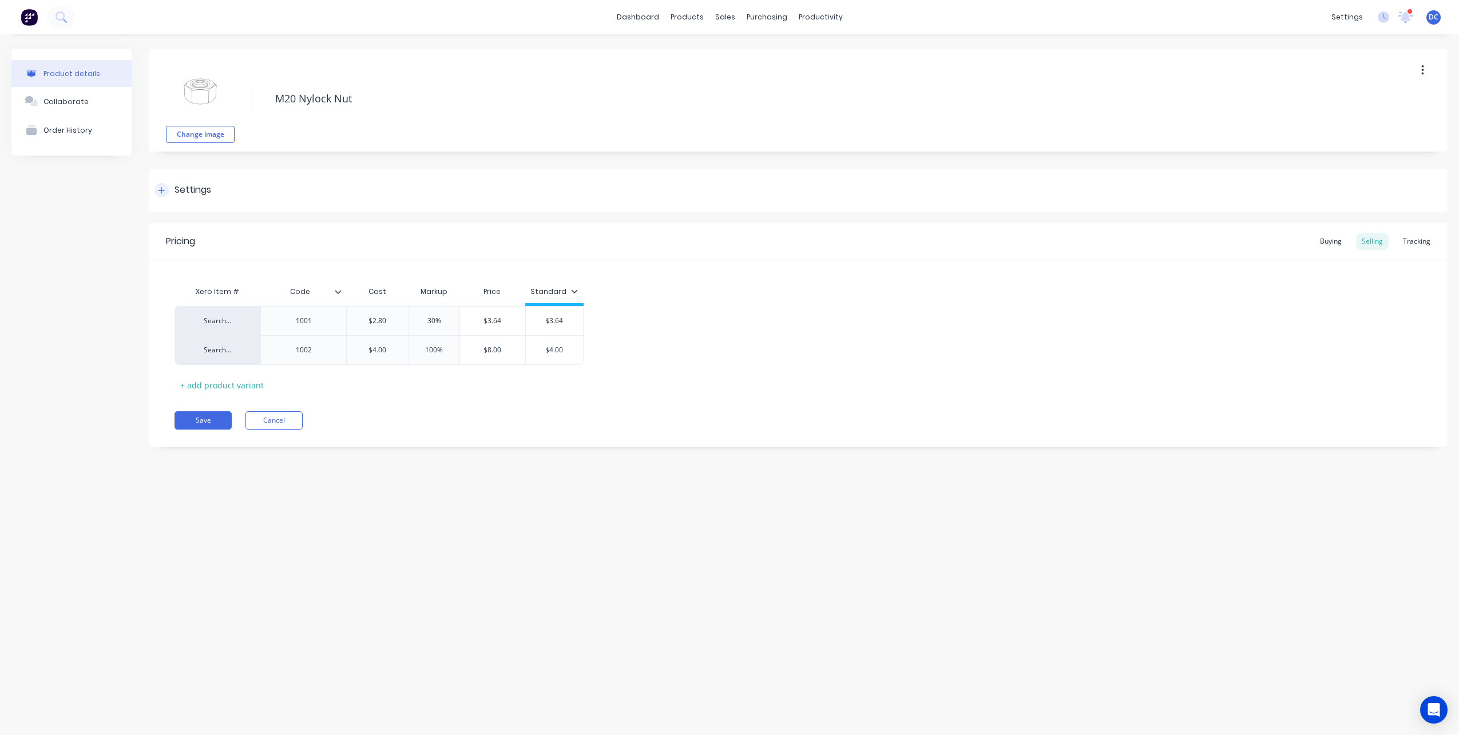
click at [163, 192] on icon at bounding box center [161, 190] width 7 height 8
type textarea "x"
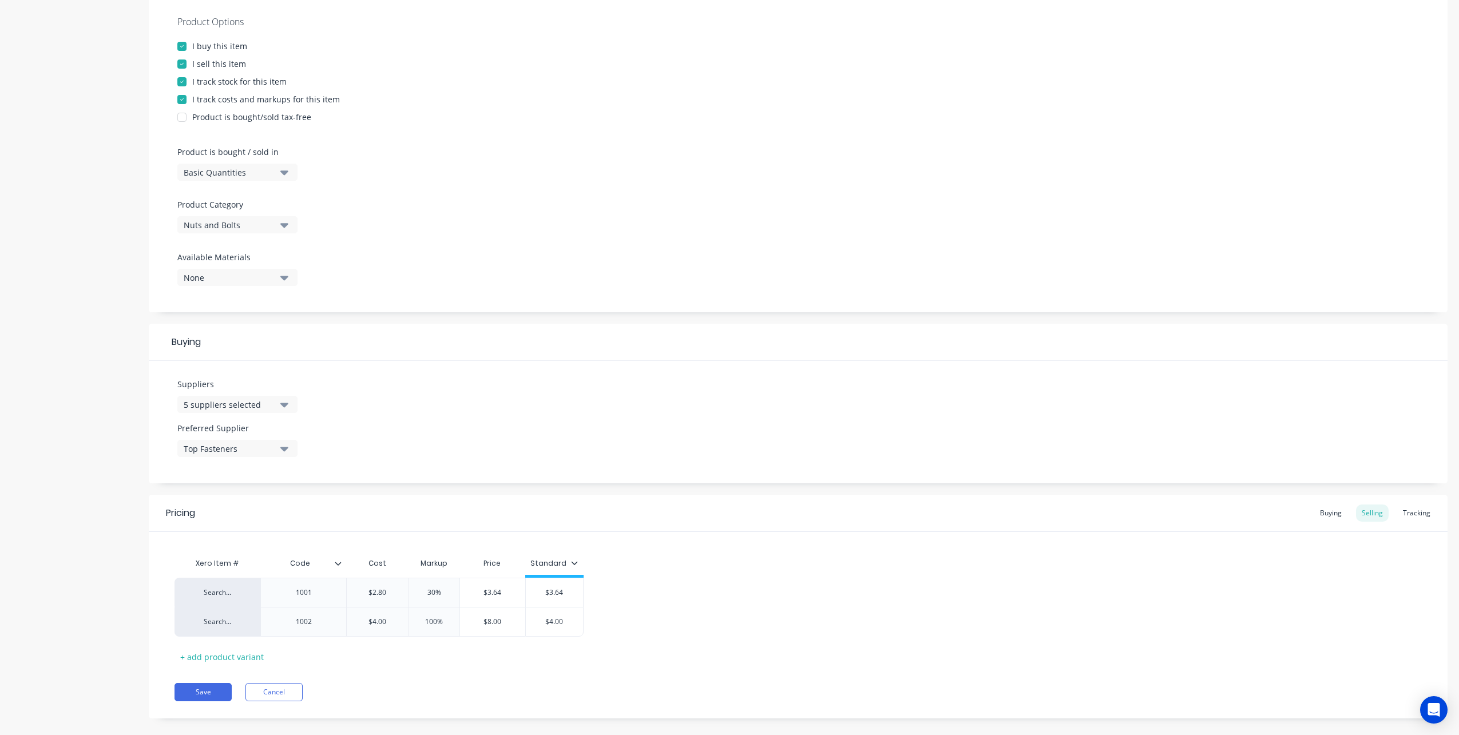
scroll to position [229, 0]
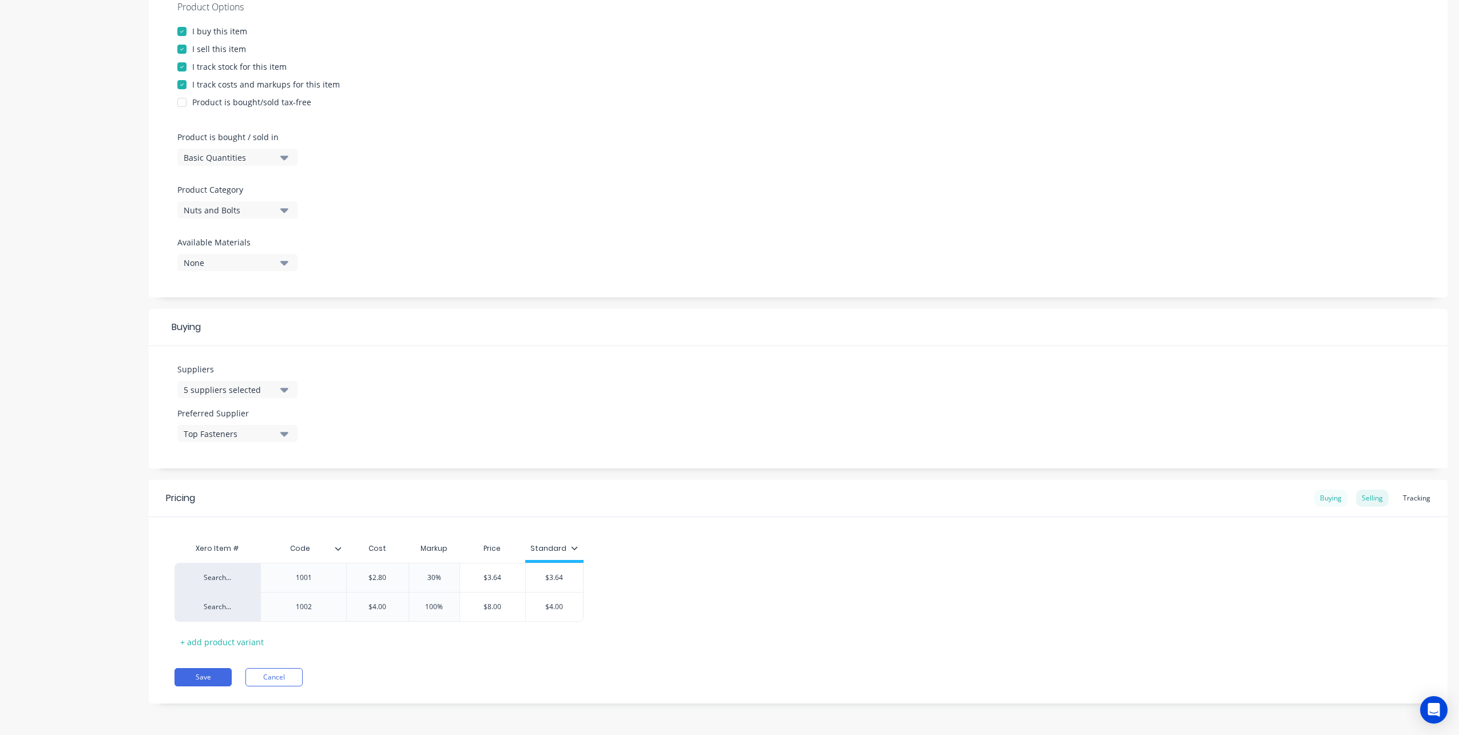
click at [1321, 500] on div "Buying" at bounding box center [1330, 498] width 33 height 17
click at [1381, 495] on div "Selling" at bounding box center [1372, 500] width 33 height 17
click at [1417, 500] on div "Tracking" at bounding box center [1416, 500] width 39 height 17
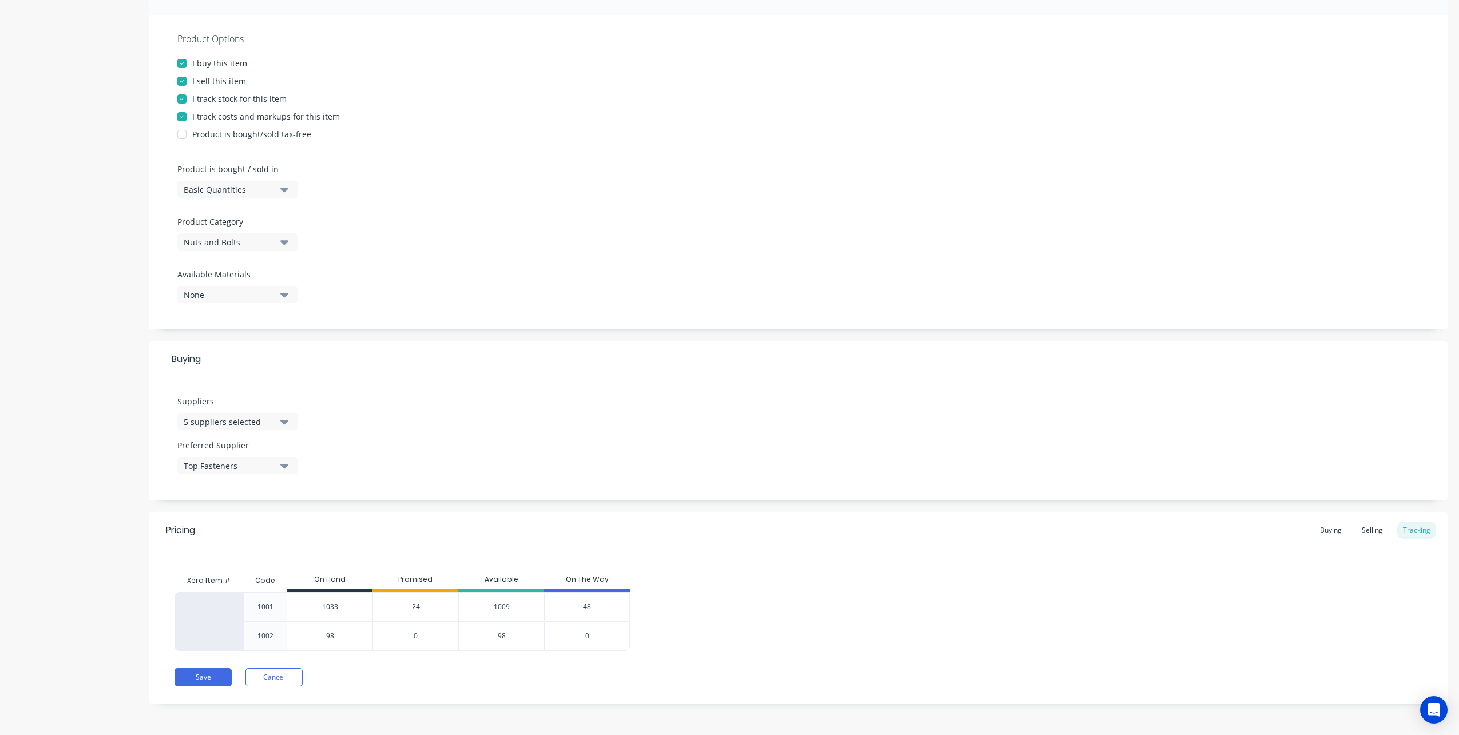
scroll to position [0, 0]
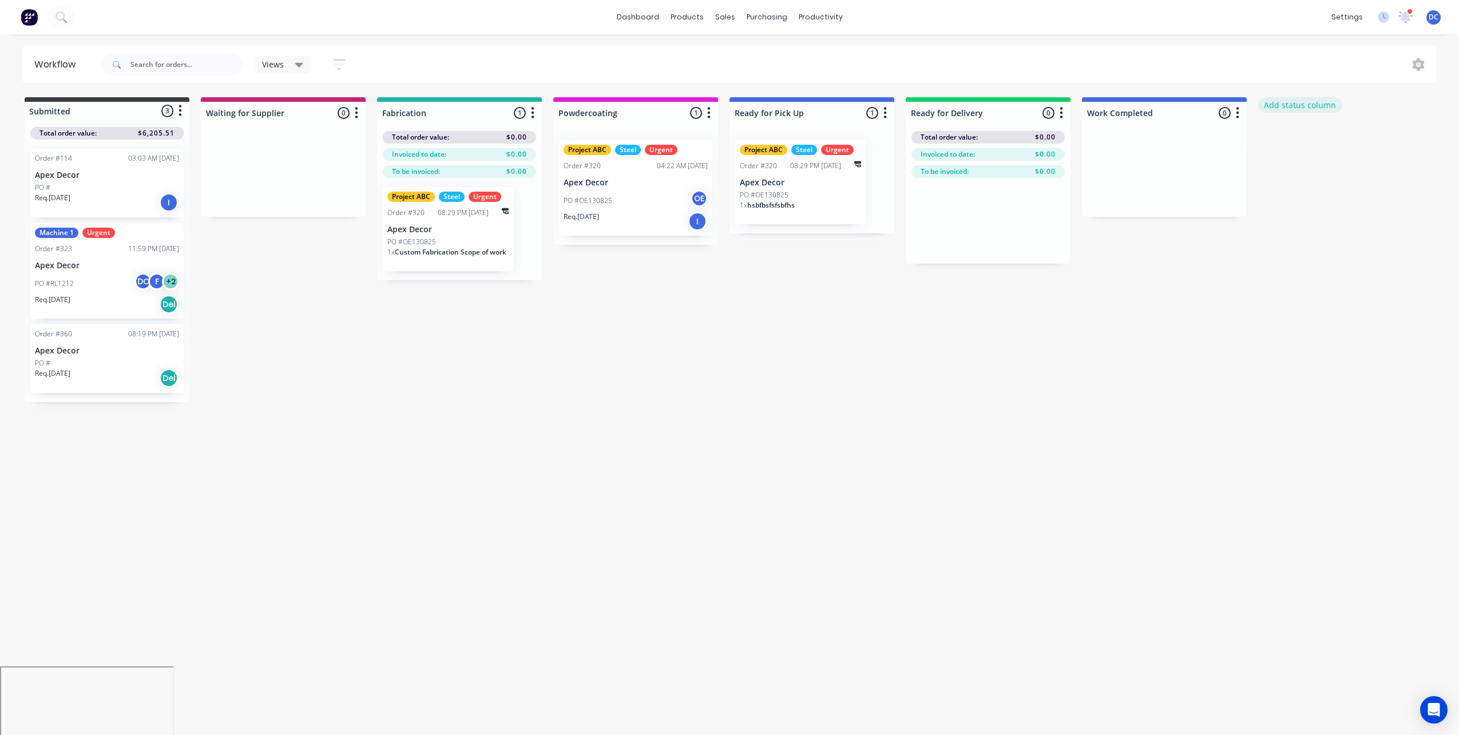
click at [1296, 102] on button "Add status column" at bounding box center [1300, 104] width 84 height 15
click at [1366, 139] on button "Cancel" at bounding box center [1384, 139] width 63 height 18
click at [282, 113] on div at bounding box center [283, 113] width 165 height 22
drag, startPoint x: 285, startPoint y: 118, endPoint x: 217, endPoint y: 114, distance: 68.8
click at [217, 114] on input "Waiting for Supplier" at bounding box center [262, 113] width 113 height 12
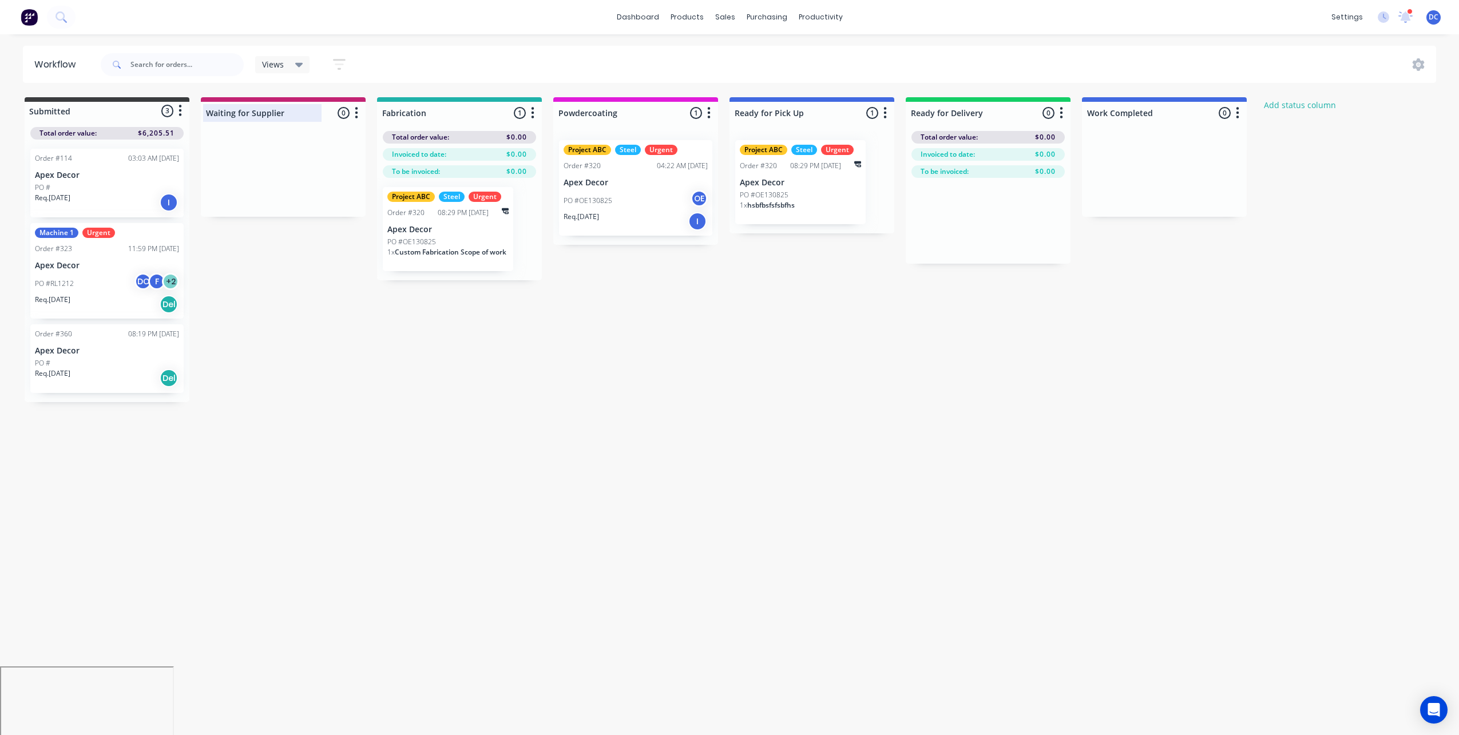
scroll to position [0, 3]
click at [244, 296] on div "Submitted 3 Status colour #3A3C3E hex #3A3C3E Save Cancel Summaries Total order…" at bounding box center [776, 249] width 1576 height 305
drag, startPoint x: 129, startPoint y: 341, endPoint x: 333, endPoint y: 161, distance: 272.3
click at [333, 161] on div "Submitted 3 Status colour #3A3C3E hex #3A3C3E Save Cancel Summaries Total order…" at bounding box center [779, 249] width 1576 height 305
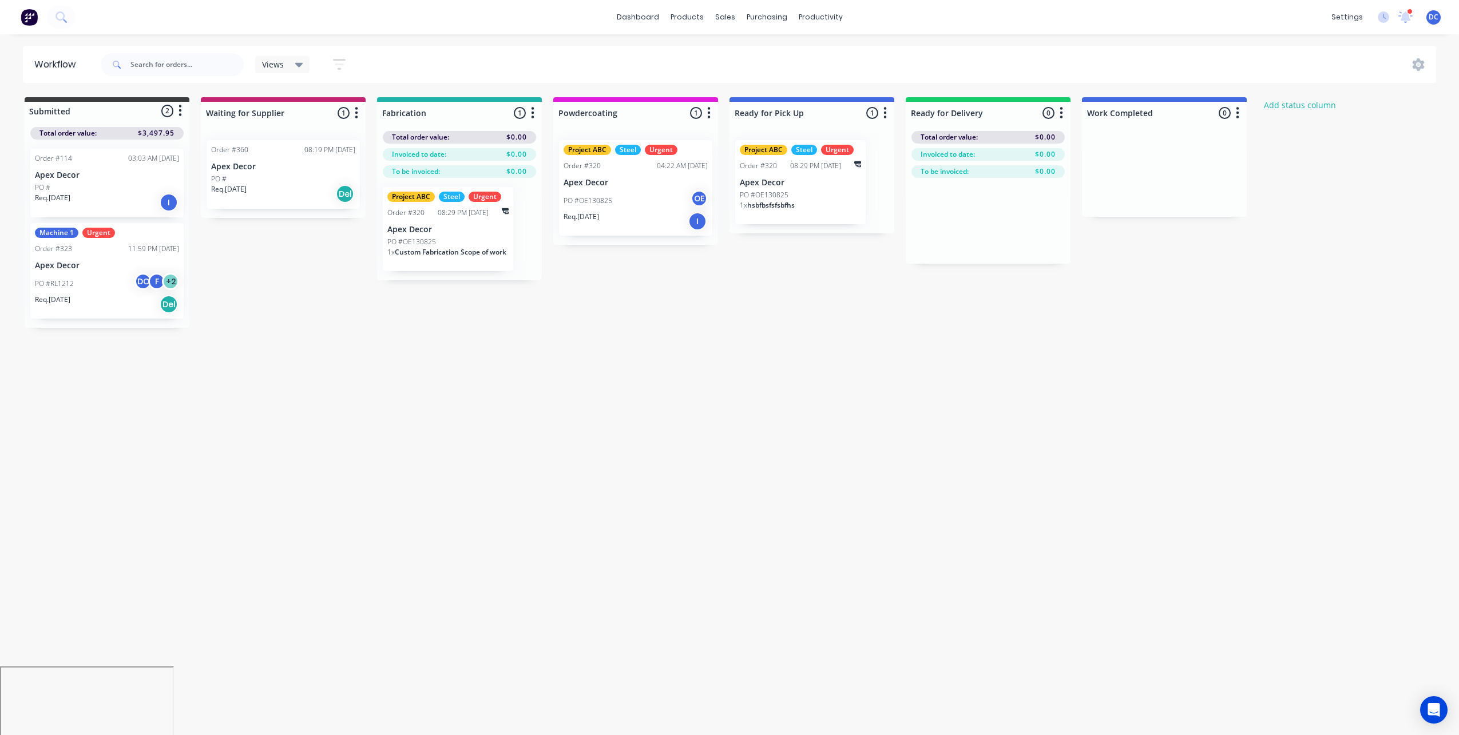
click at [356, 113] on icon "button" at bounding box center [356, 112] width 3 height 11
click at [333, 279] on div "Submitted 2 Status colour #3A3C3E hex #3A3C3E Save Cancel Summaries Total order…" at bounding box center [779, 212] width 1576 height 231
click at [301, 198] on div "Req. 02/09/25 Del" at bounding box center [283, 193] width 144 height 19
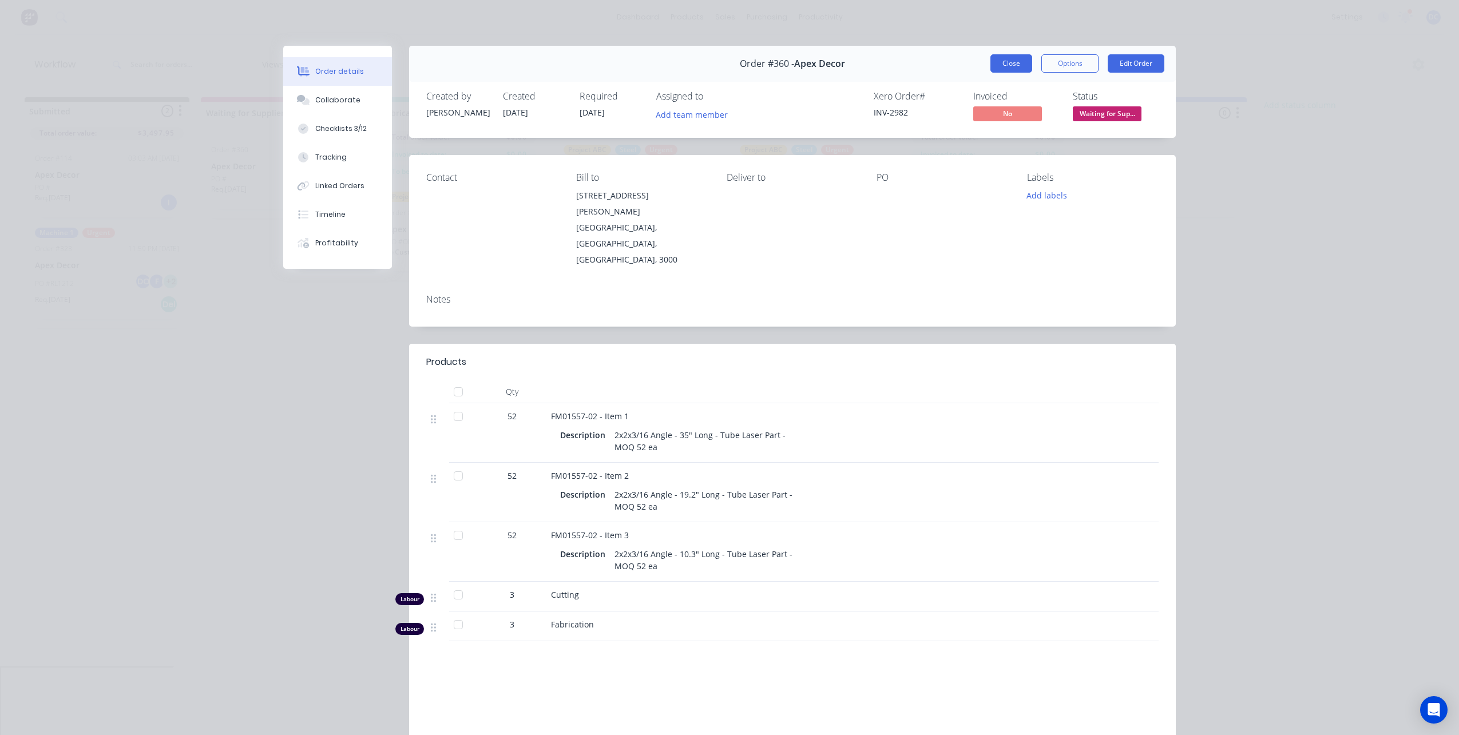
click at [1001, 62] on button "Close" at bounding box center [1011, 63] width 42 height 18
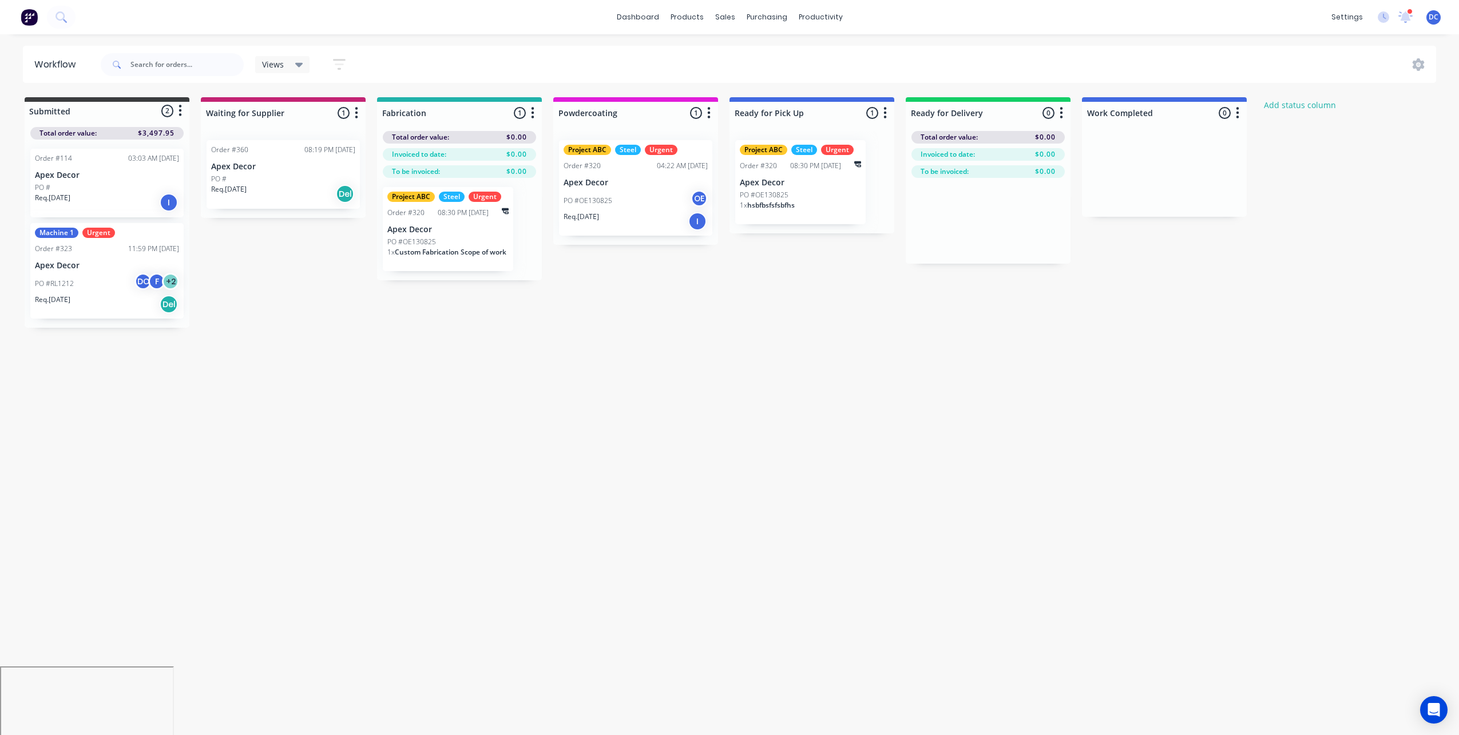
click at [311, 178] on div "PO #" at bounding box center [283, 179] width 144 height 10
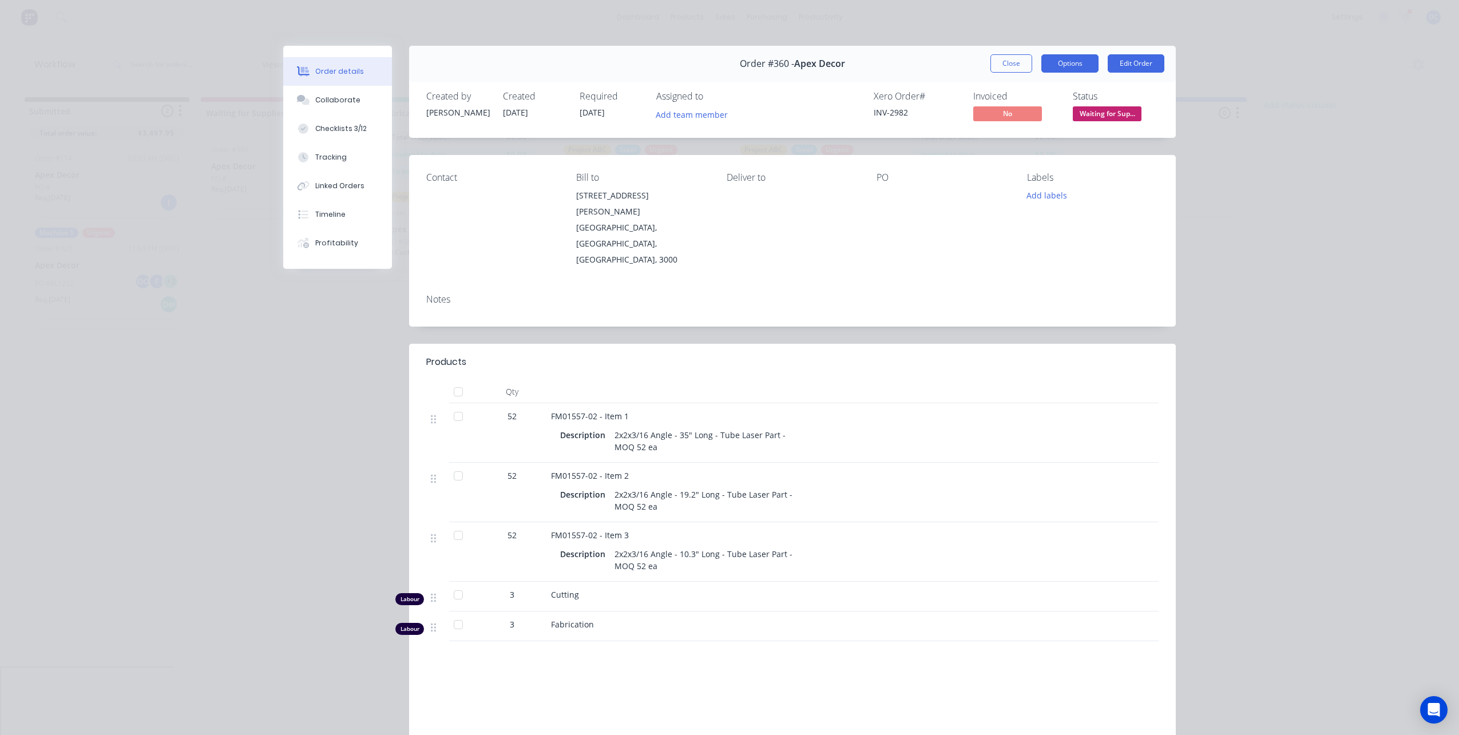
click at [1061, 69] on button "Options" at bounding box center [1069, 63] width 57 height 18
click at [1008, 65] on button "Close" at bounding box center [1011, 63] width 42 height 18
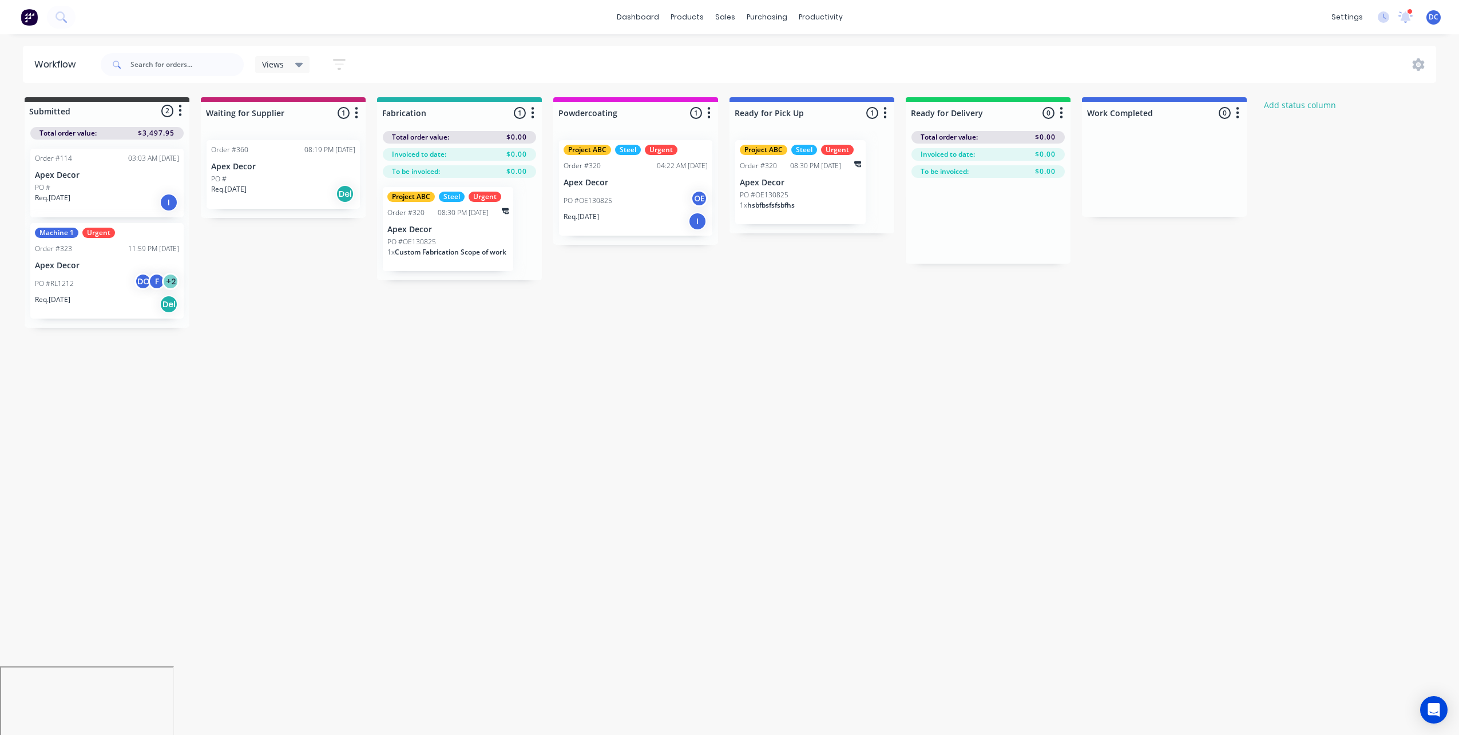
click at [645, 219] on div "Req. 20/08/25 I" at bounding box center [635, 221] width 144 height 19
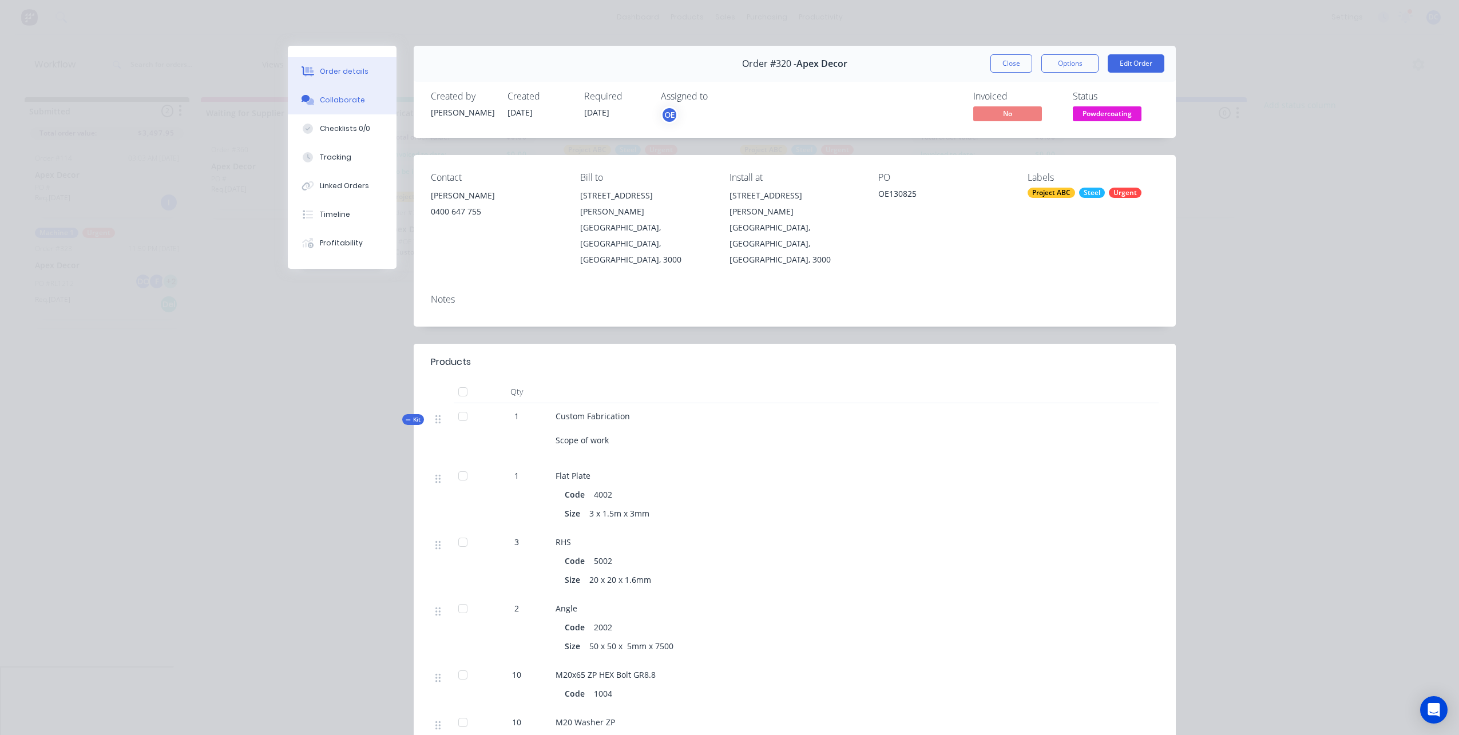
click at [335, 103] on div "Collaborate" at bounding box center [342, 100] width 45 height 10
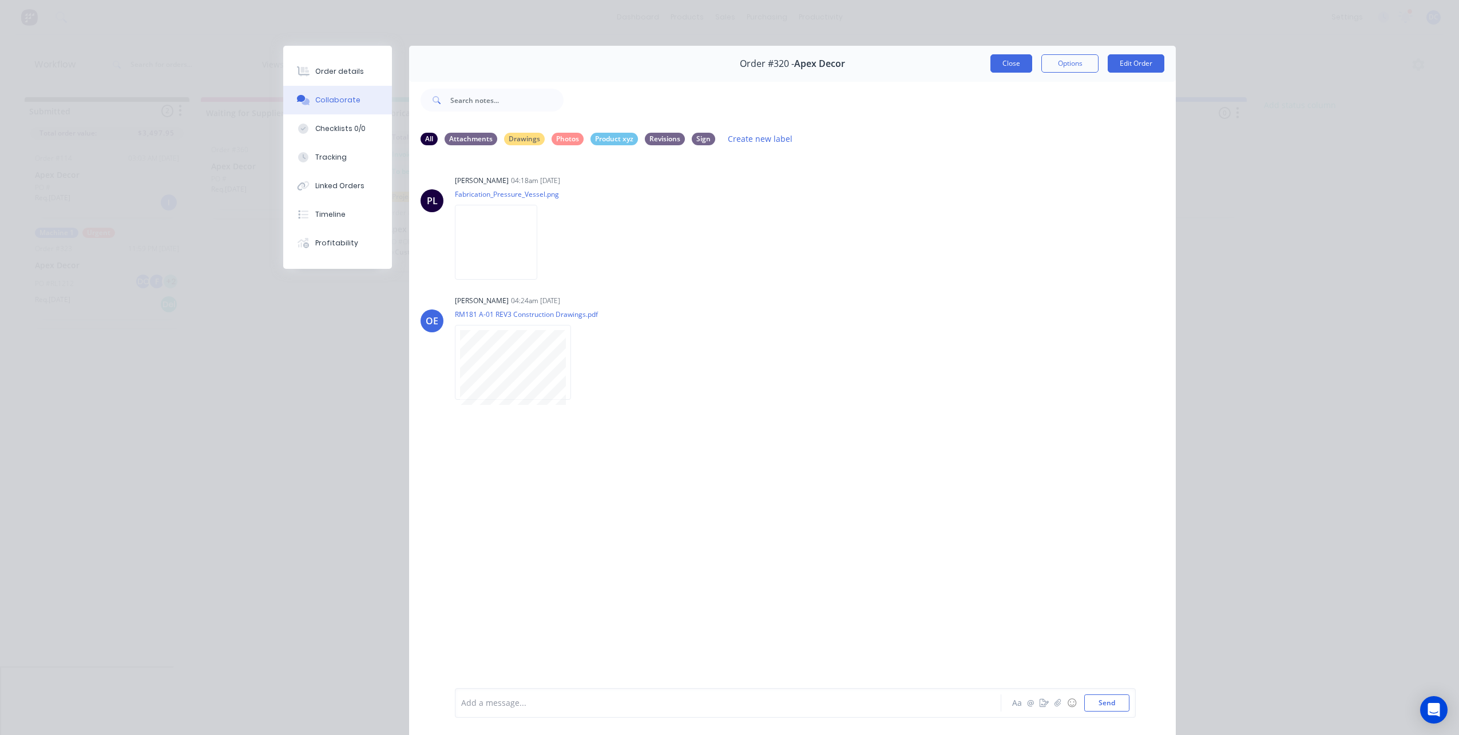
click at [1001, 69] on button "Close" at bounding box center [1011, 63] width 42 height 18
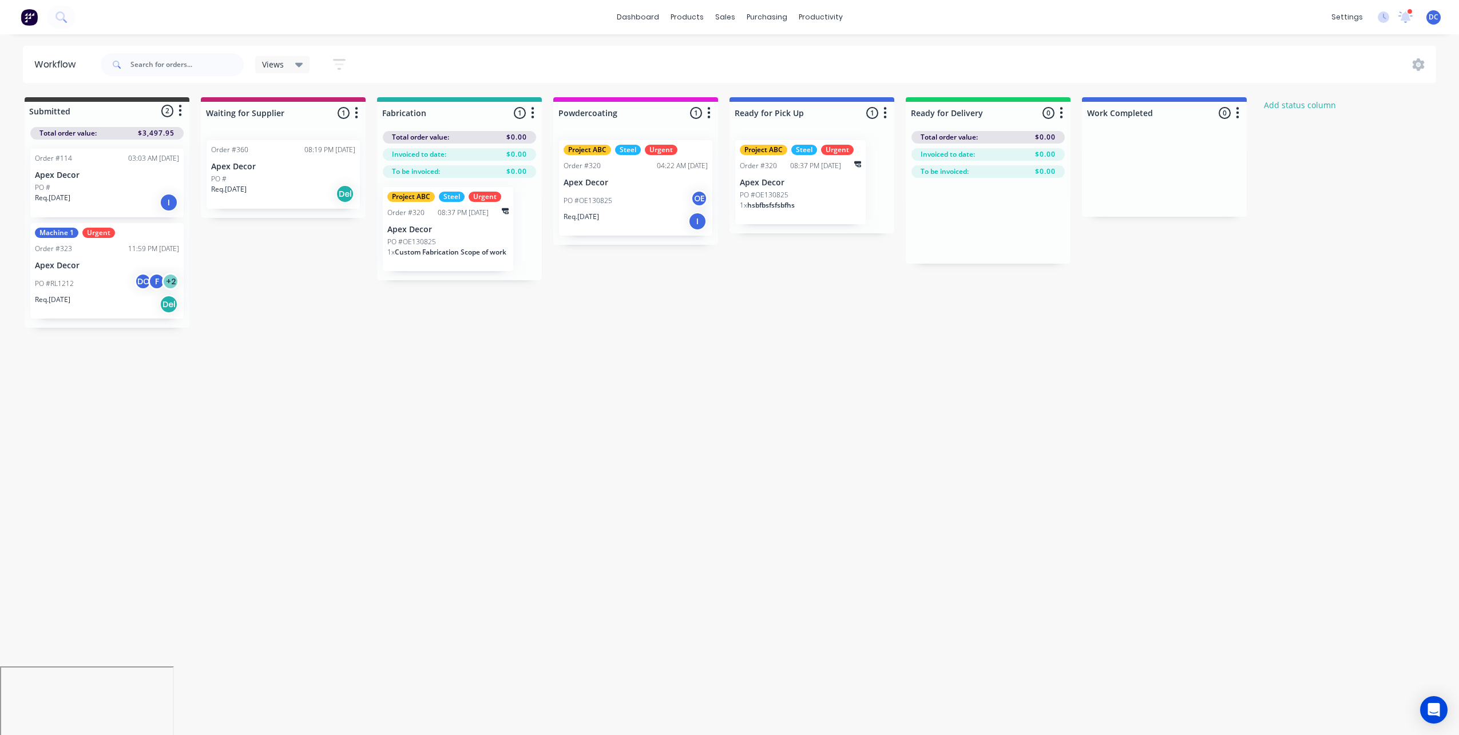
click at [647, 209] on div "PO #OE130825 OE" at bounding box center [635, 201] width 144 height 22
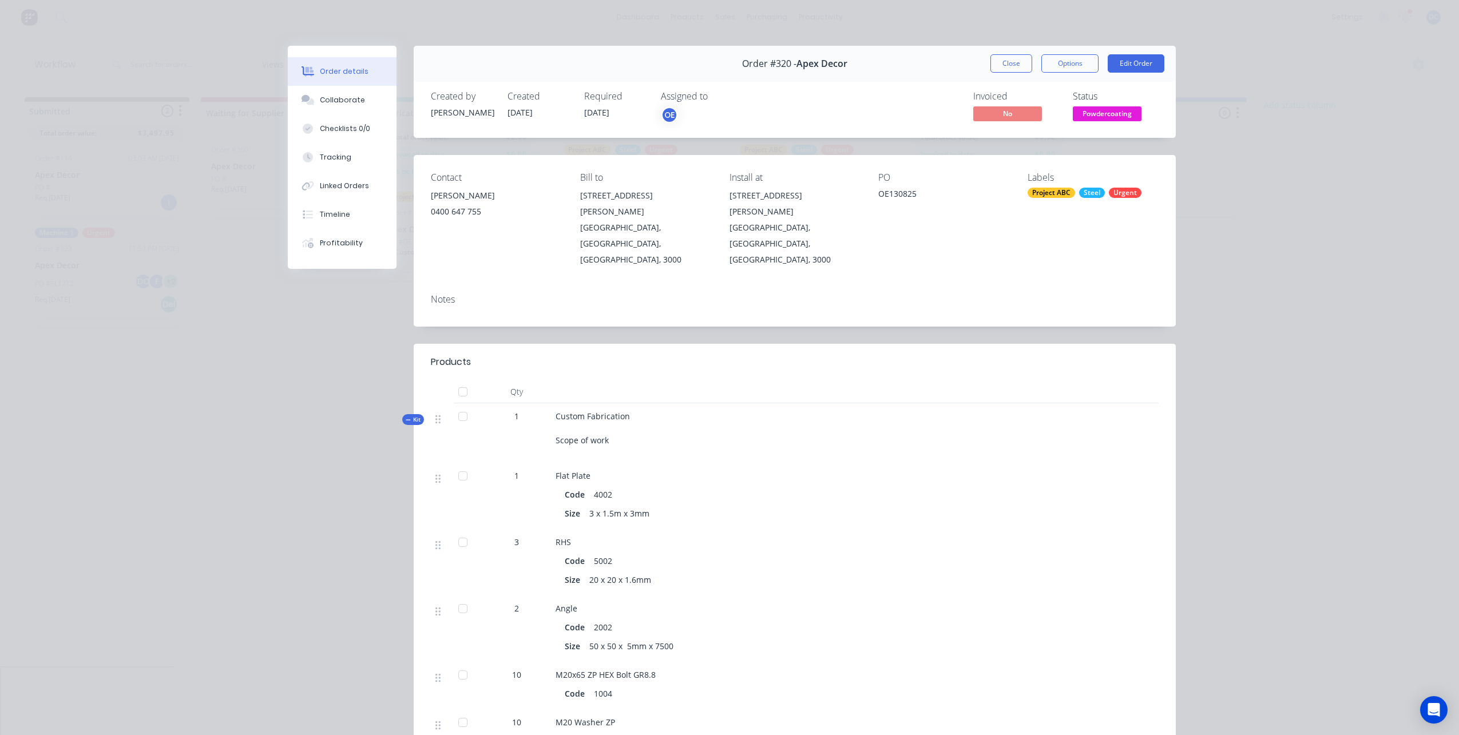
click at [463, 405] on div at bounding box center [462, 416] width 23 height 23
click at [463, 380] on div at bounding box center [462, 391] width 23 height 23
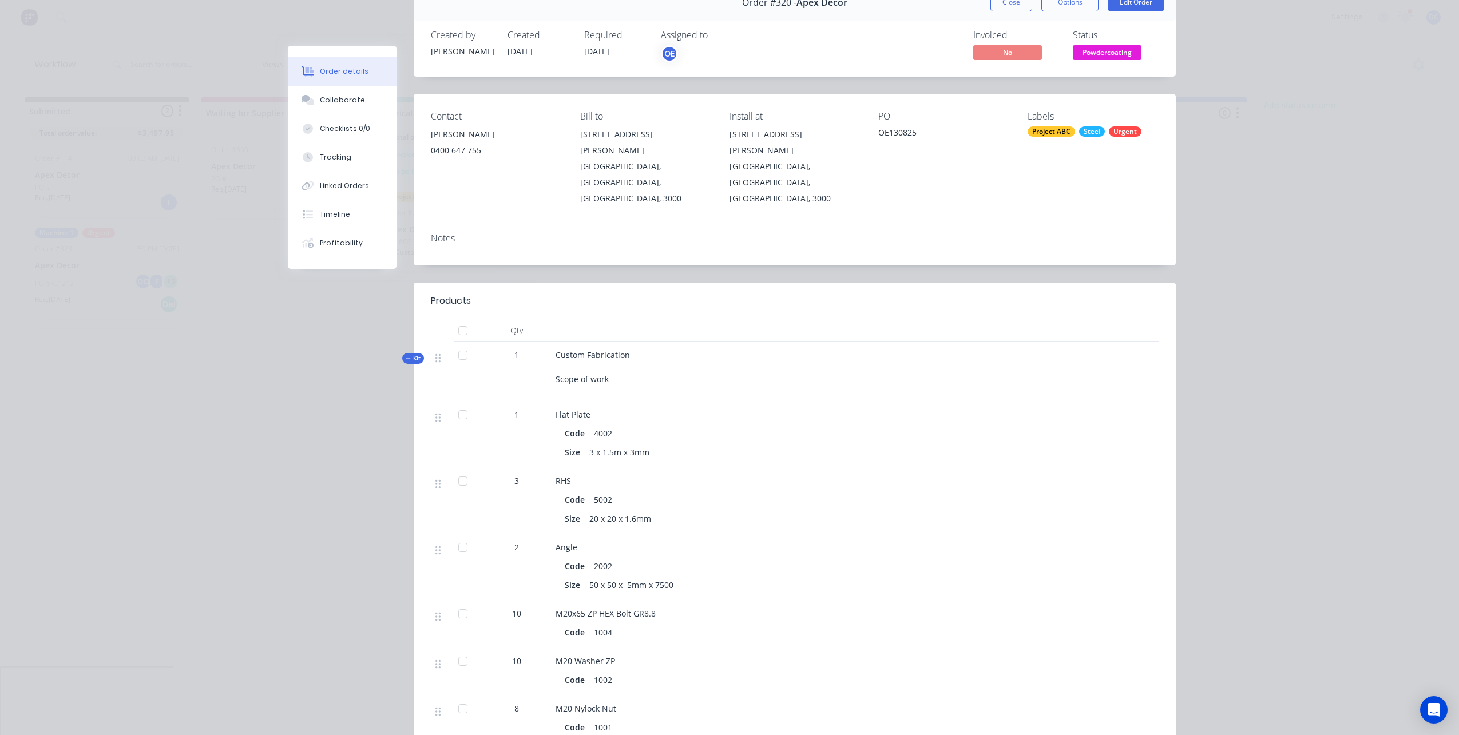
scroll to position [77, 0]
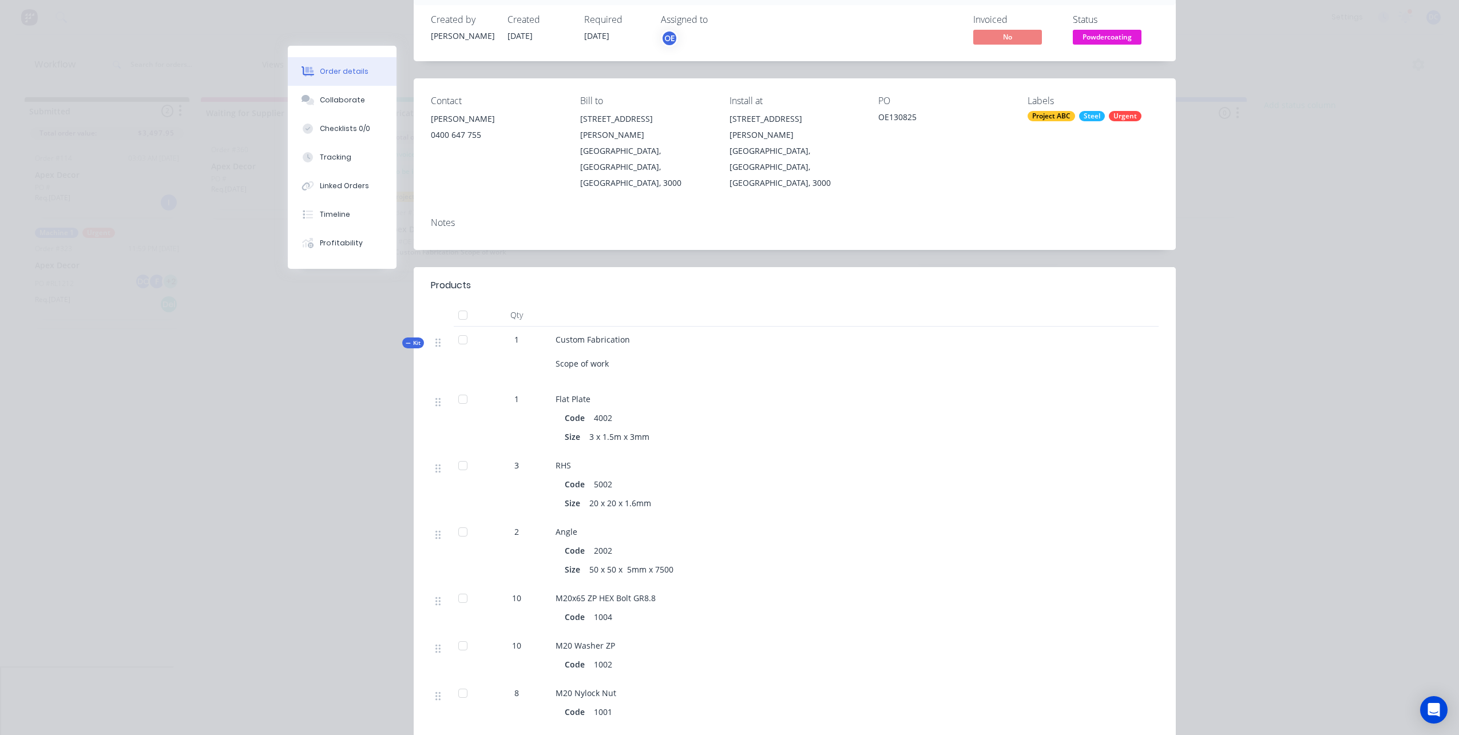
click at [464, 388] on div at bounding box center [462, 399] width 23 height 23
click at [462, 454] on div at bounding box center [462, 465] width 23 height 23
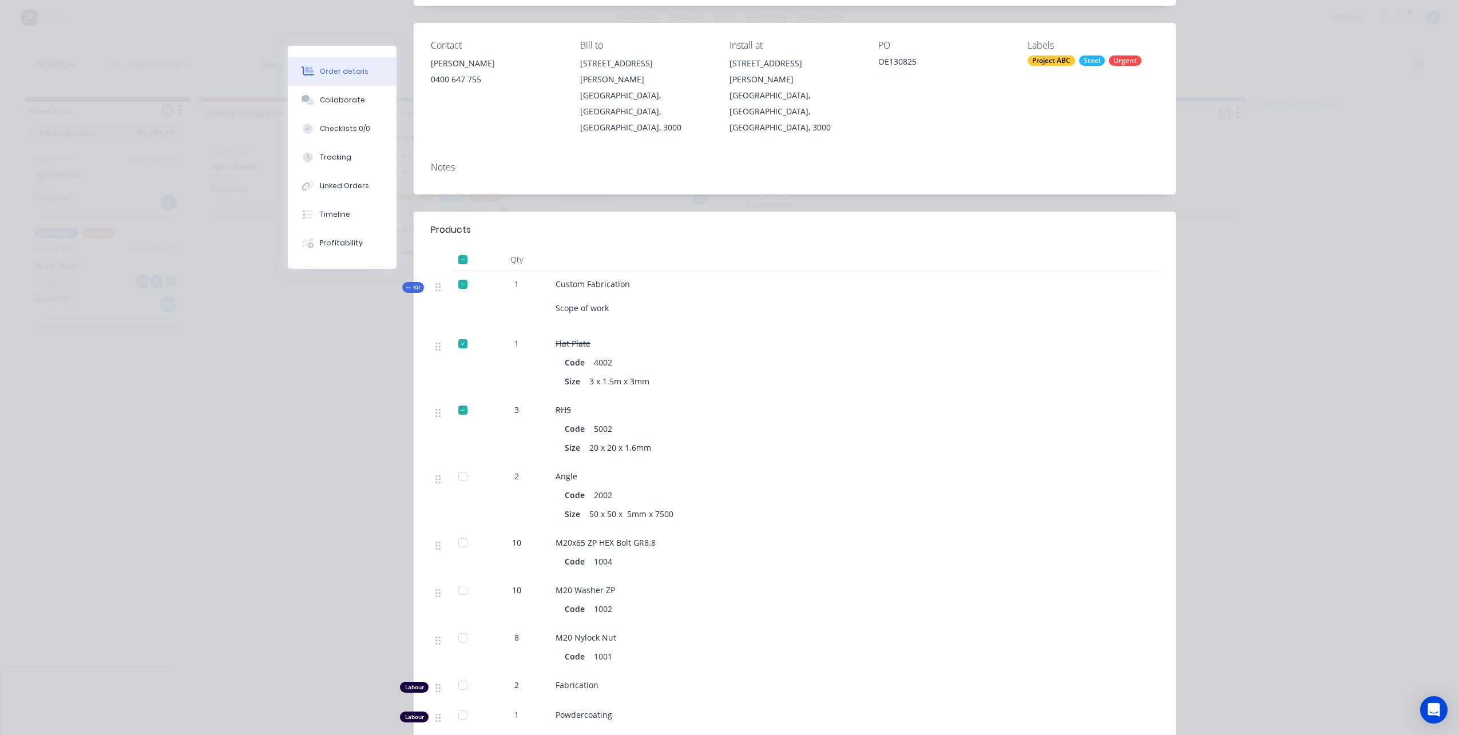
scroll to position [148, 0]
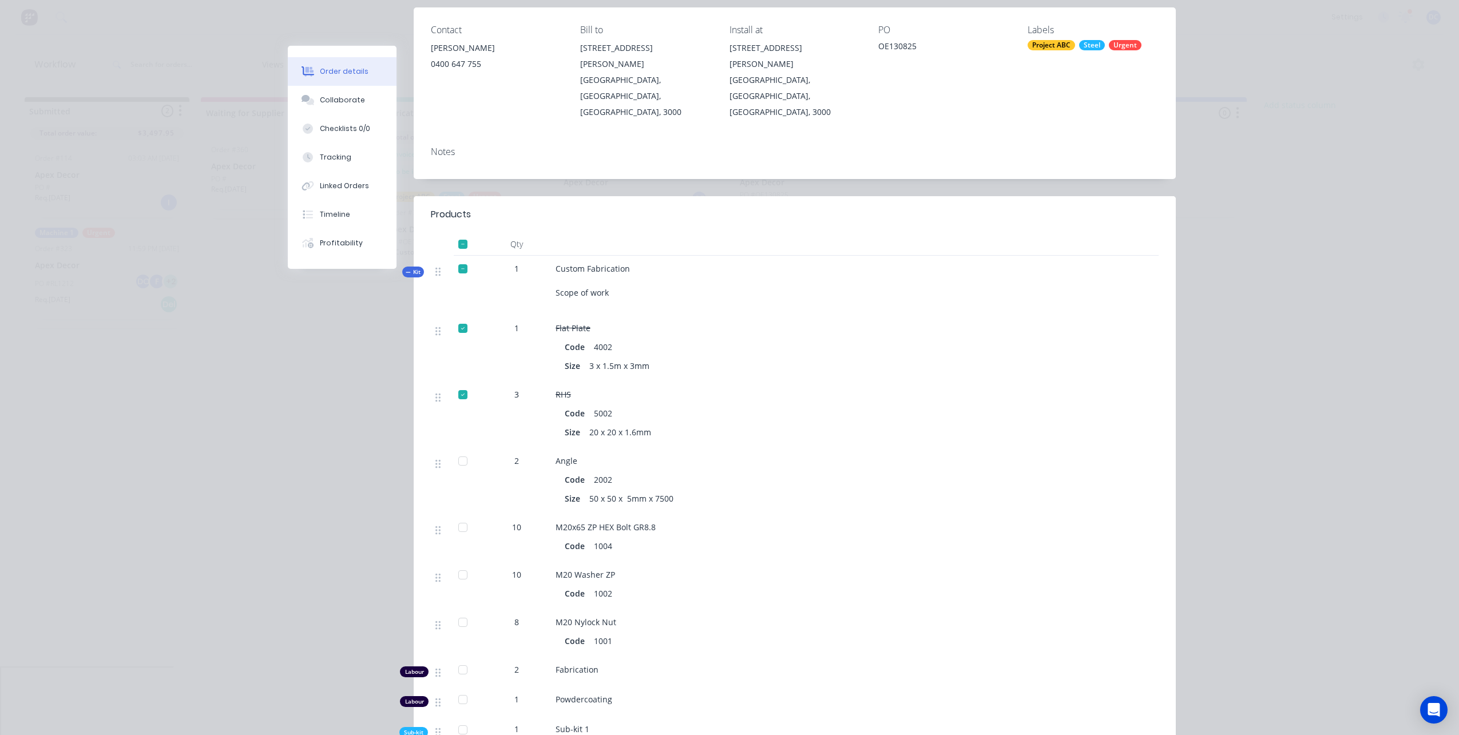
click at [465, 450] on div at bounding box center [462, 461] width 23 height 23
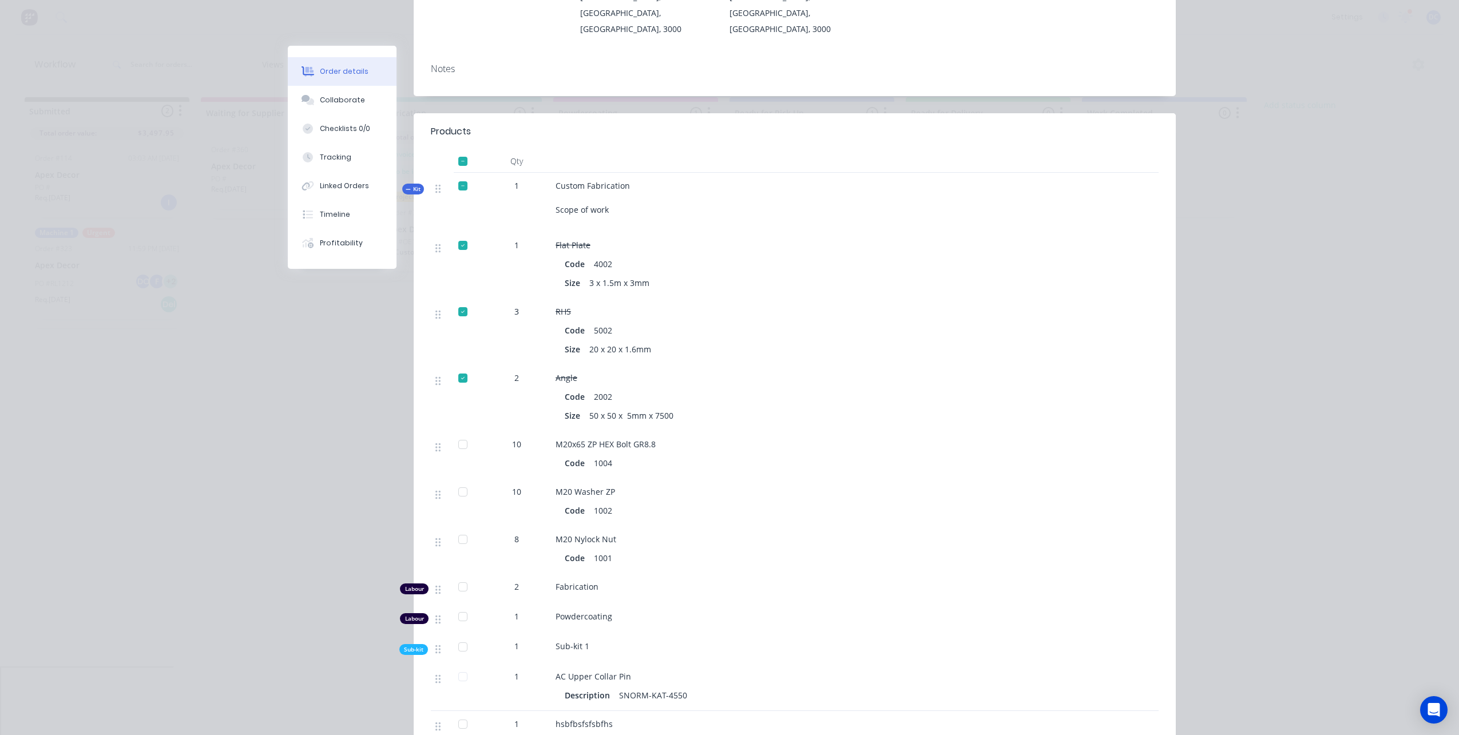
click at [466, 433] on div at bounding box center [462, 444] width 23 height 23
click at [462, 480] on div at bounding box center [462, 491] width 23 height 23
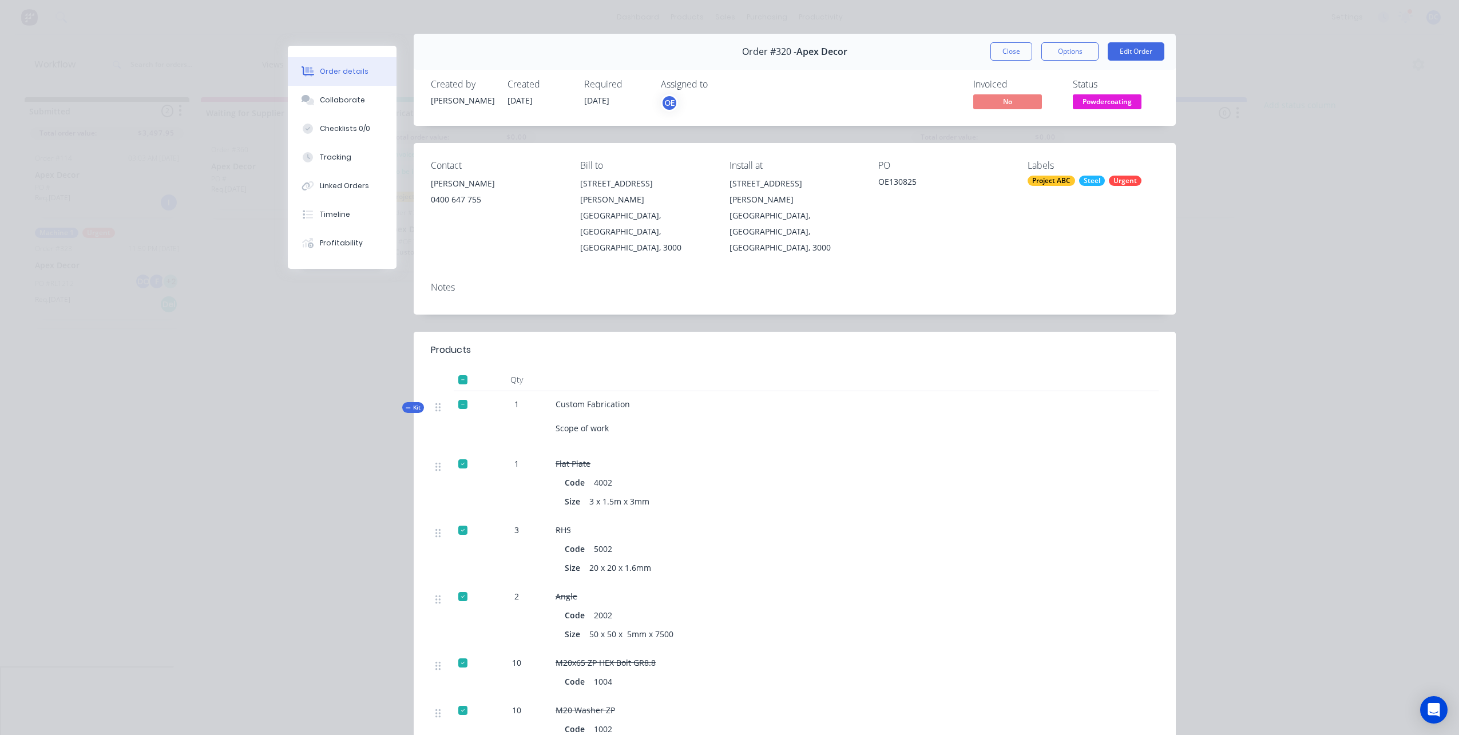
scroll to position [0, 0]
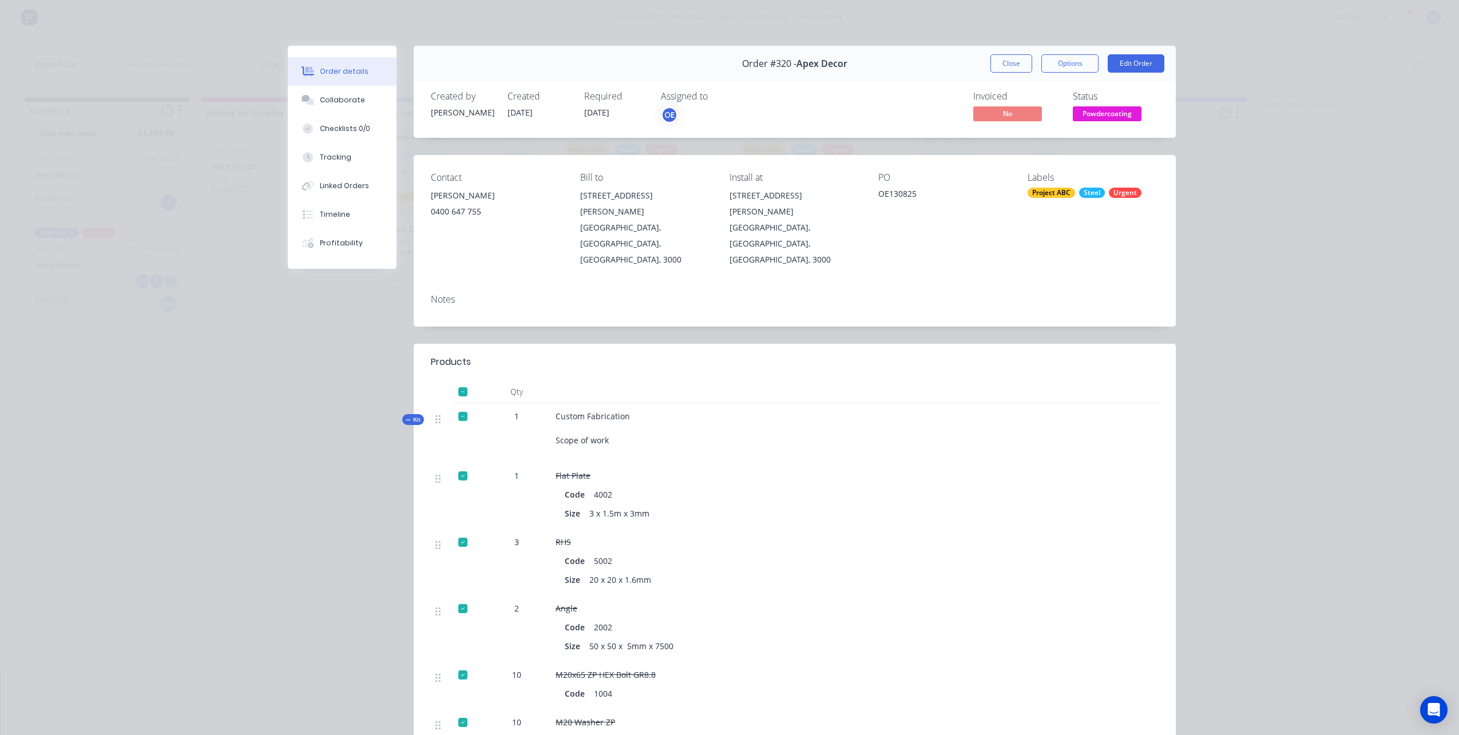
click at [407, 417] on icon at bounding box center [408, 420] width 5 height 6
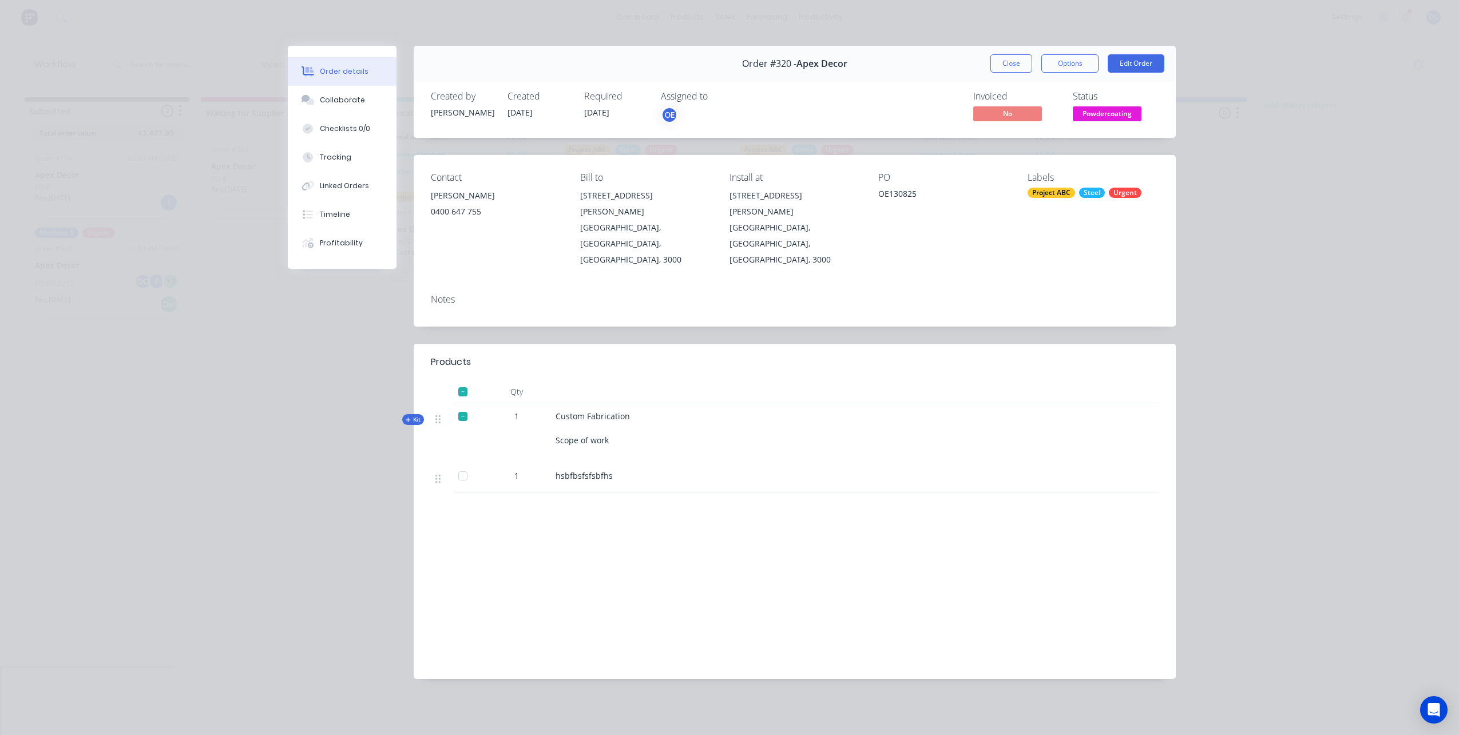
click at [461, 405] on div at bounding box center [462, 416] width 23 height 23
click at [405, 417] on icon at bounding box center [403, 420] width 5 height 6
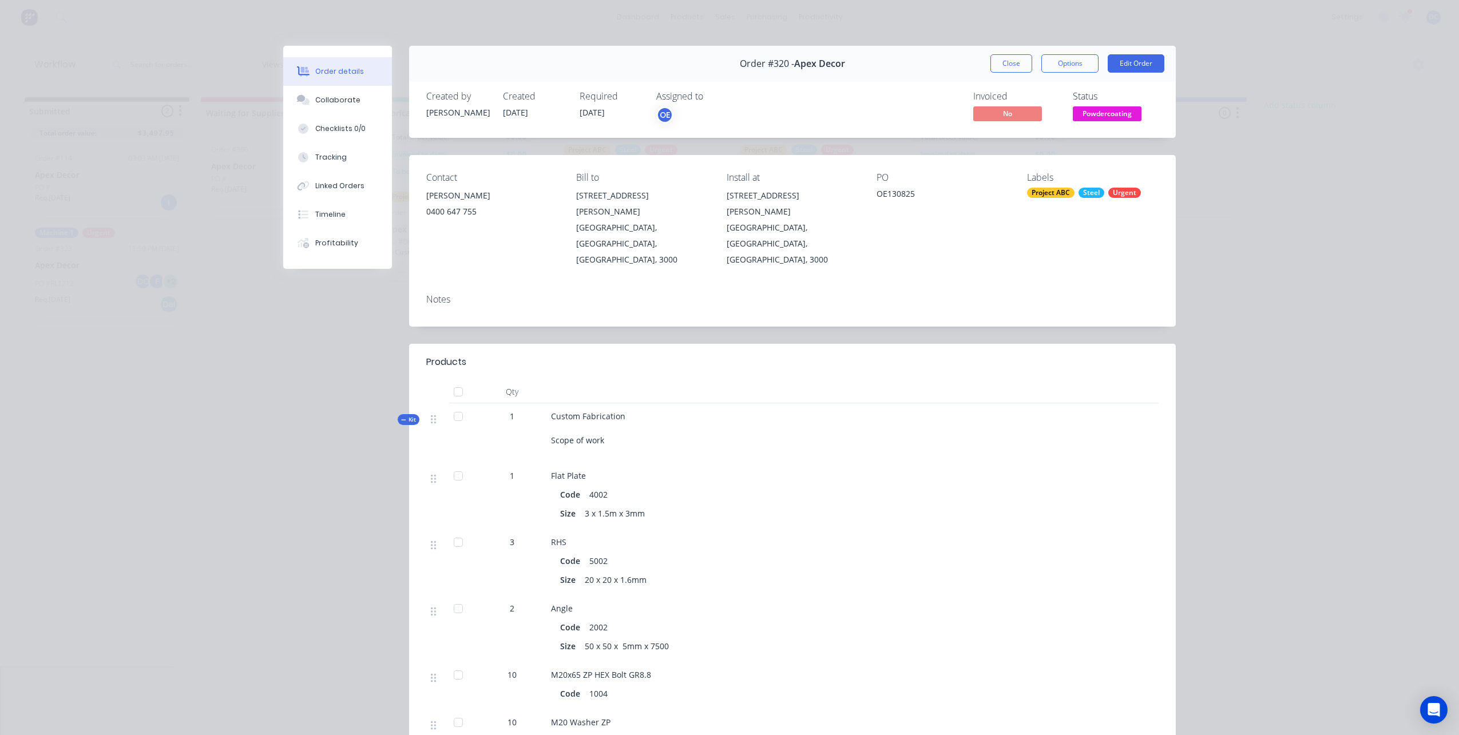
click at [404, 417] on icon at bounding box center [403, 420] width 5 height 6
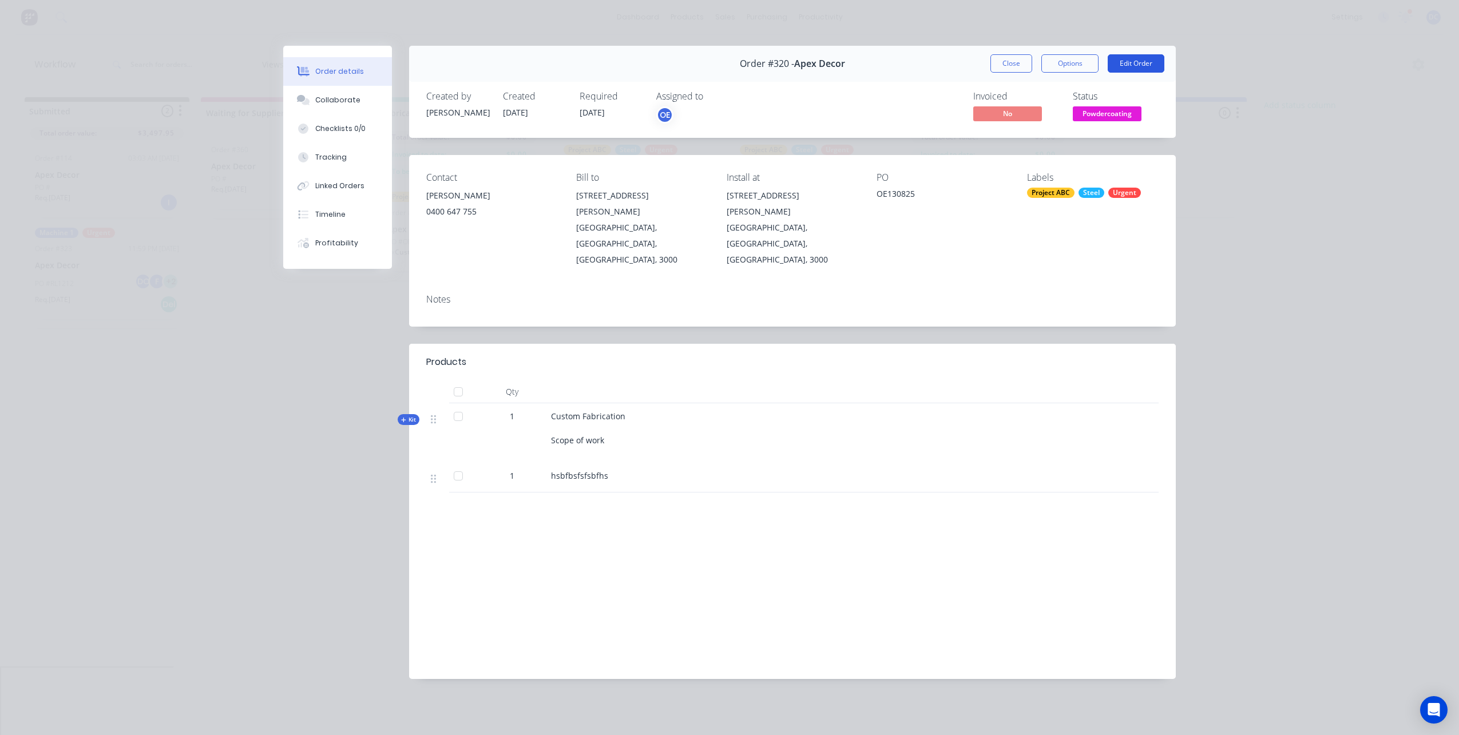
click at [1129, 67] on button "Edit Order" at bounding box center [1135, 63] width 57 height 18
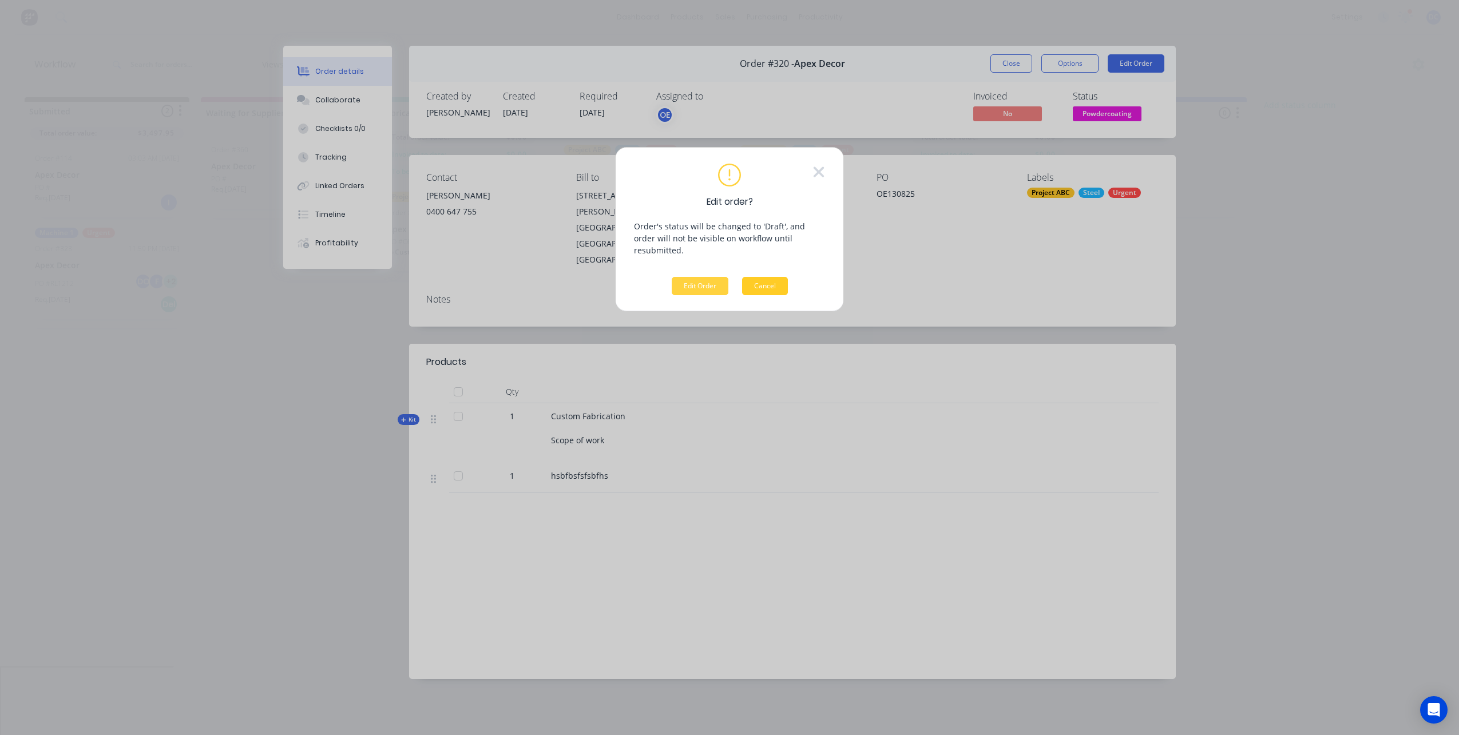
click at [782, 277] on button "Cancel" at bounding box center [765, 286] width 46 height 18
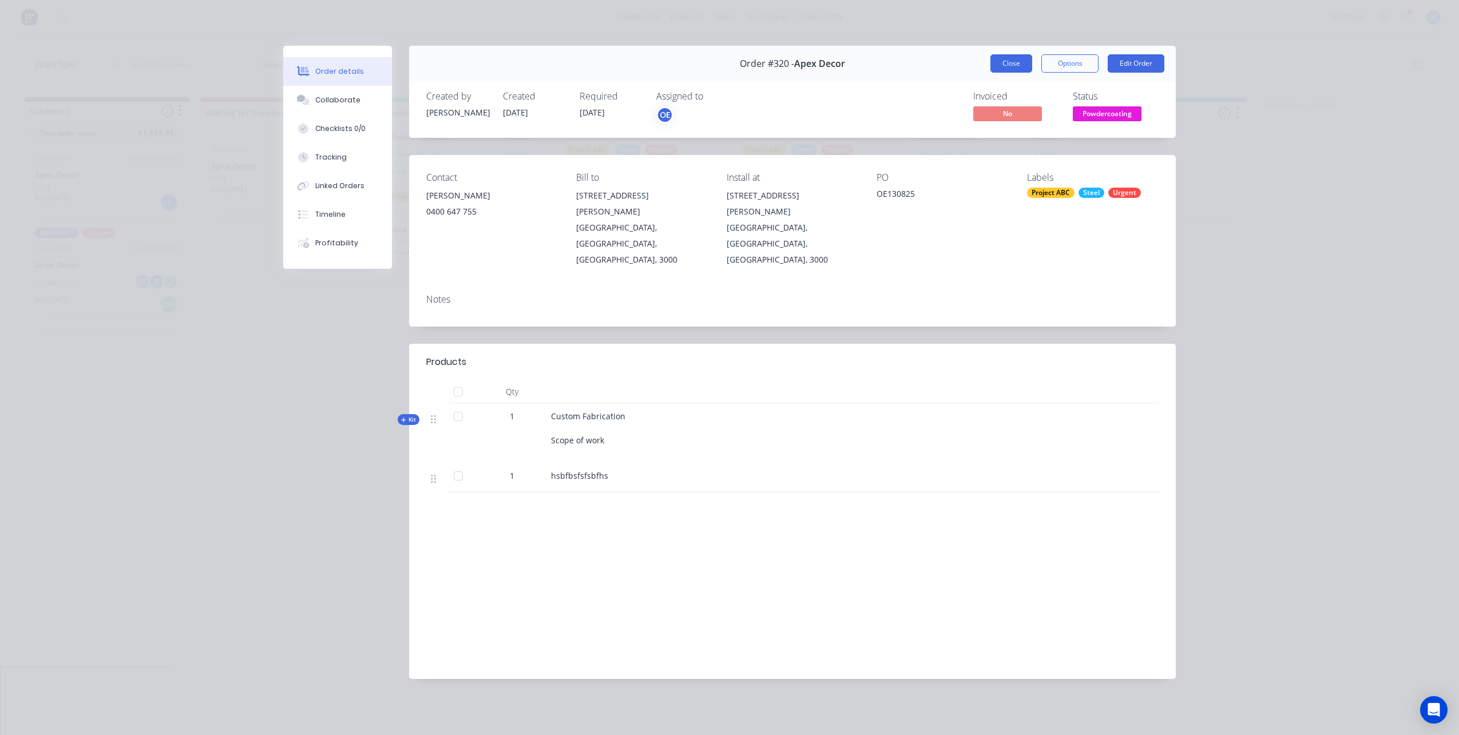
click at [1008, 57] on button "Close" at bounding box center [1011, 63] width 42 height 18
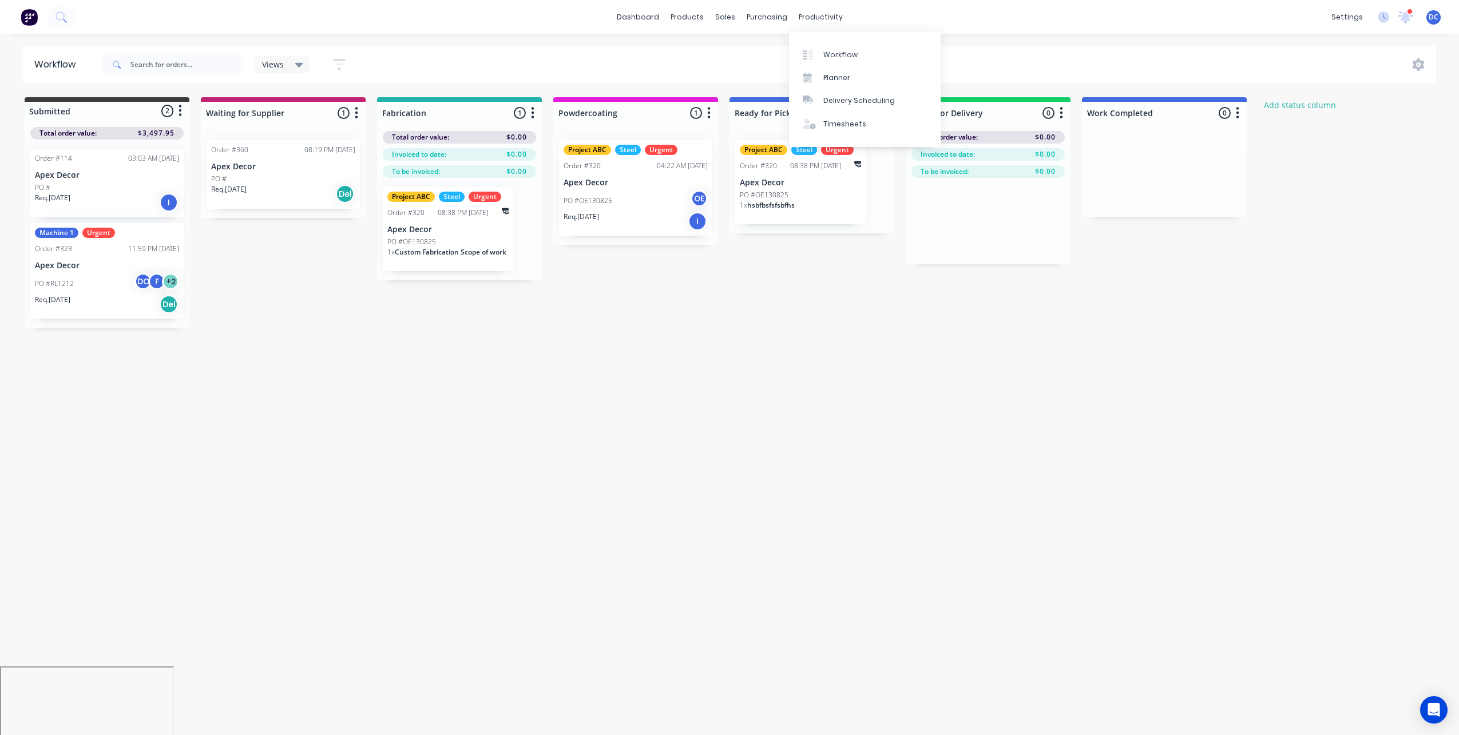
click at [714, 361] on div "Workflow Views Save new view None (Default) edit AA Steelworks edit Allannah's …" at bounding box center [729, 379] width 1459 height 666
click at [828, 76] on div "Planner" at bounding box center [836, 78] width 27 height 10
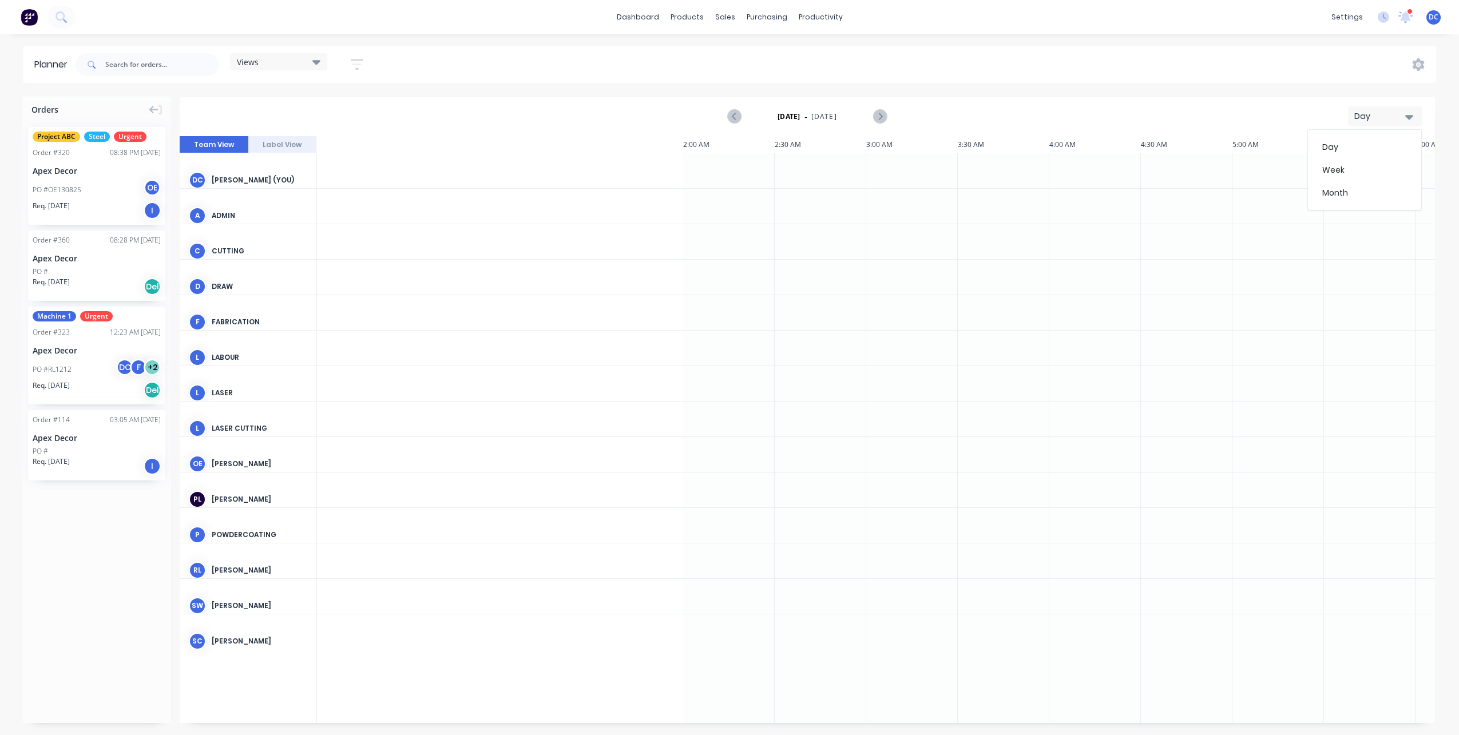
scroll to position [0, 1099]
click at [1339, 173] on div "Week" at bounding box center [1364, 169] width 113 height 23
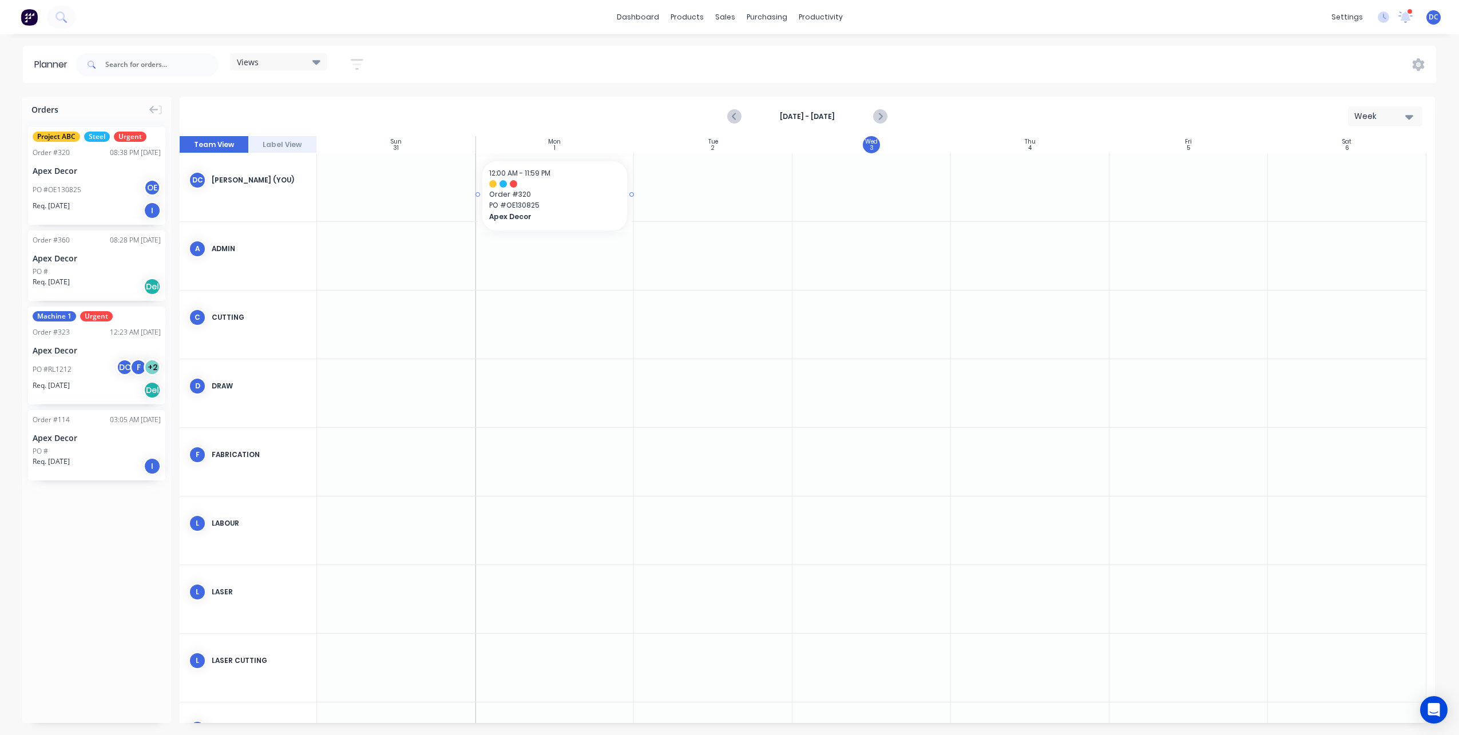
drag, startPoint x: 122, startPoint y: 190, endPoint x: 546, endPoint y: 166, distance: 424.5
click at [546, 166] on div "Orders Project ABC Steel Urgent Order # 320 08:38 PM [DATE] Apex Decor PO #OE13…" at bounding box center [729, 416] width 1459 height 638
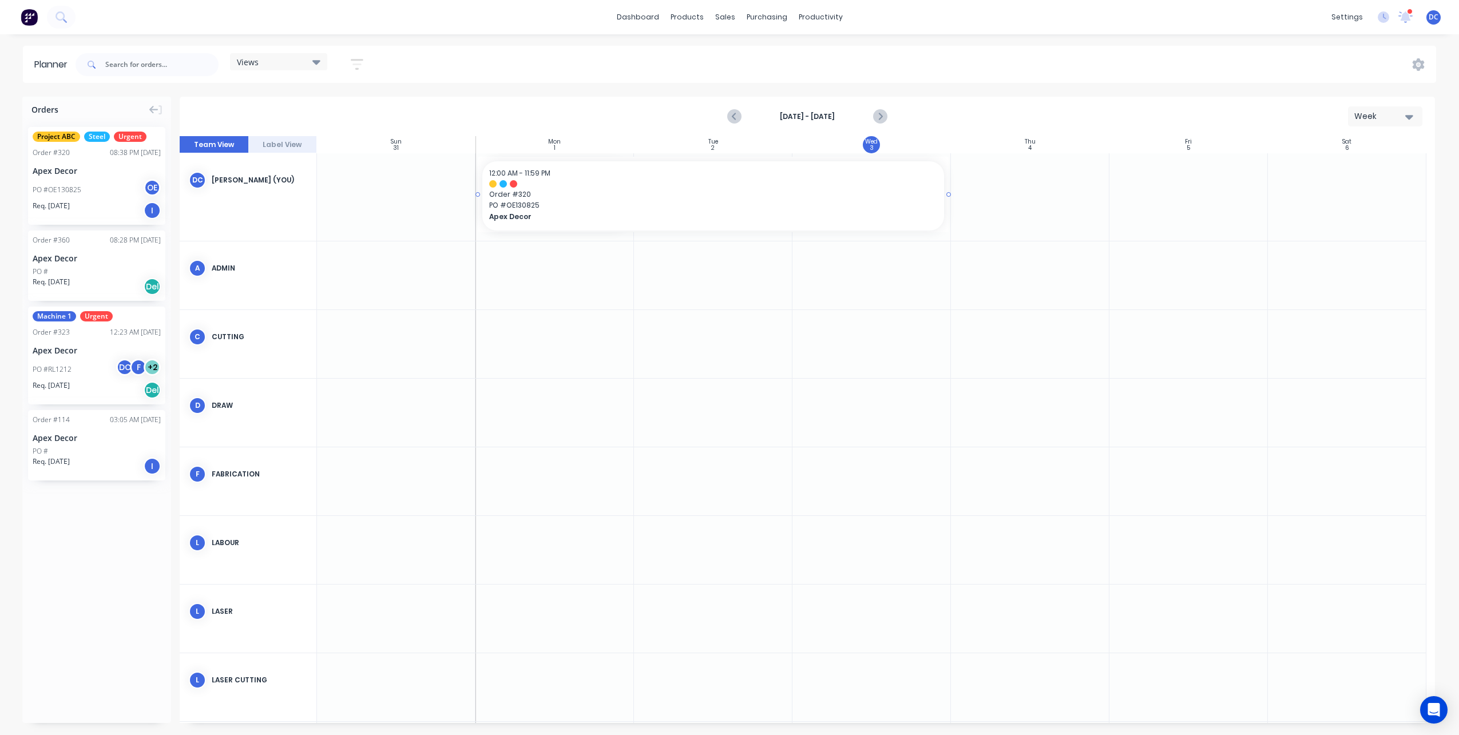
drag, startPoint x: 630, startPoint y: 195, endPoint x: 814, endPoint y: 196, distance: 184.7
drag, startPoint x: 119, startPoint y: 258, endPoint x: 601, endPoint y: 218, distance: 483.8
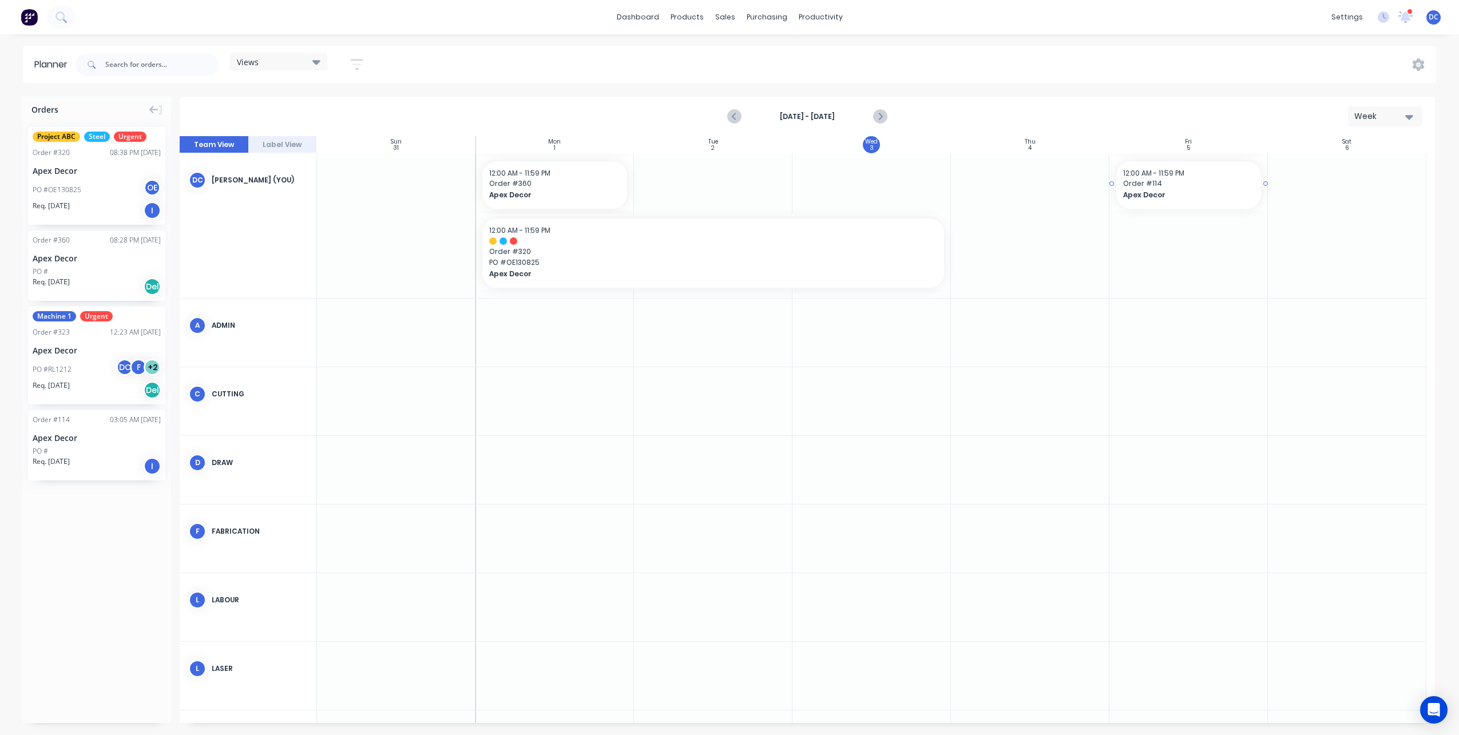
drag, startPoint x: 109, startPoint y: 434, endPoint x: 1141, endPoint y: 216, distance: 1054.6
click at [1026, 243] on div at bounding box center [1030, 225] width 158 height 145
click at [1025, 243] on div at bounding box center [1030, 225] width 158 height 145
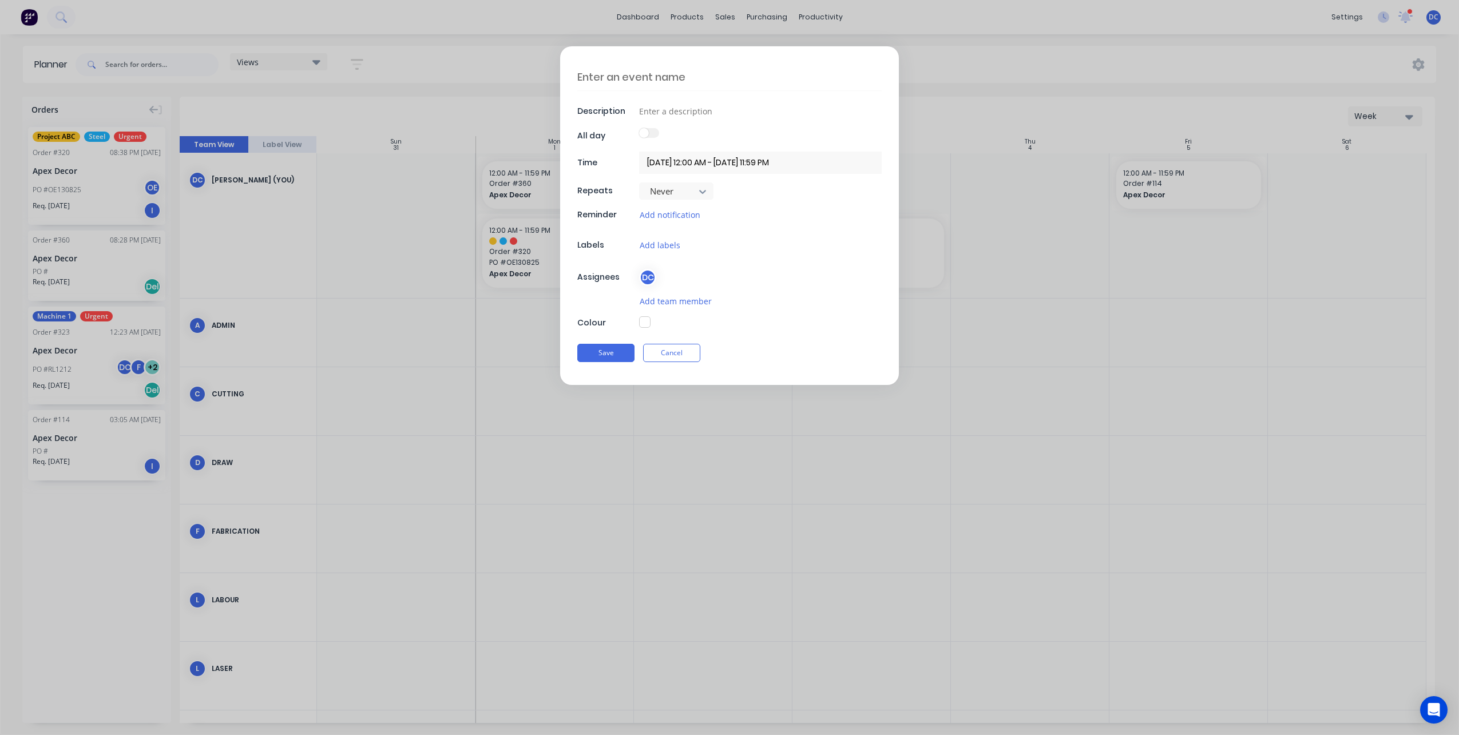
click at [649, 81] on textarea at bounding box center [729, 76] width 304 height 27
type textarea "sick day"
type input "sick day"
click at [643, 317] on button "button" at bounding box center [644, 321] width 11 height 11
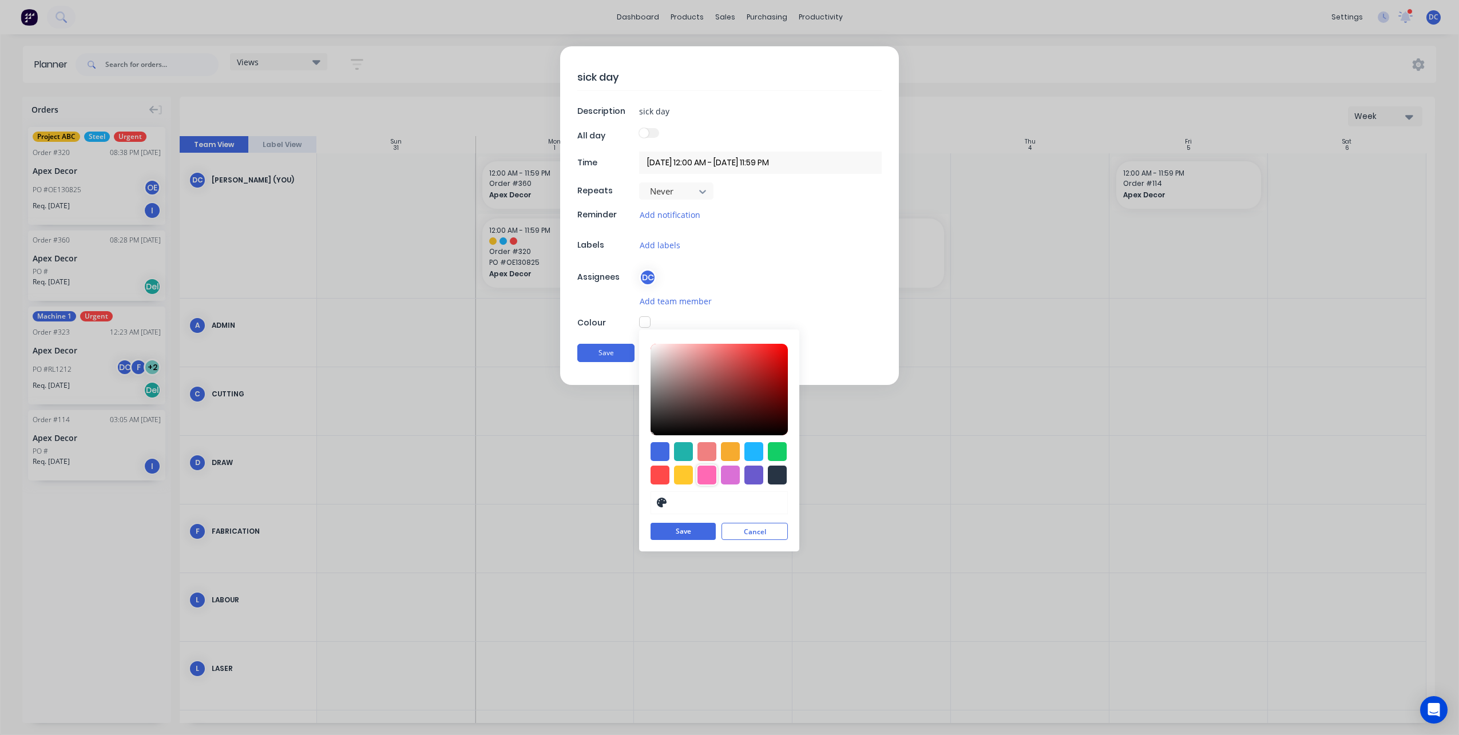
click at [704, 476] on div at bounding box center [706, 475] width 19 height 19
type input "#FF69B4"
click at [690, 535] on button "Save" at bounding box center [682, 531] width 65 height 17
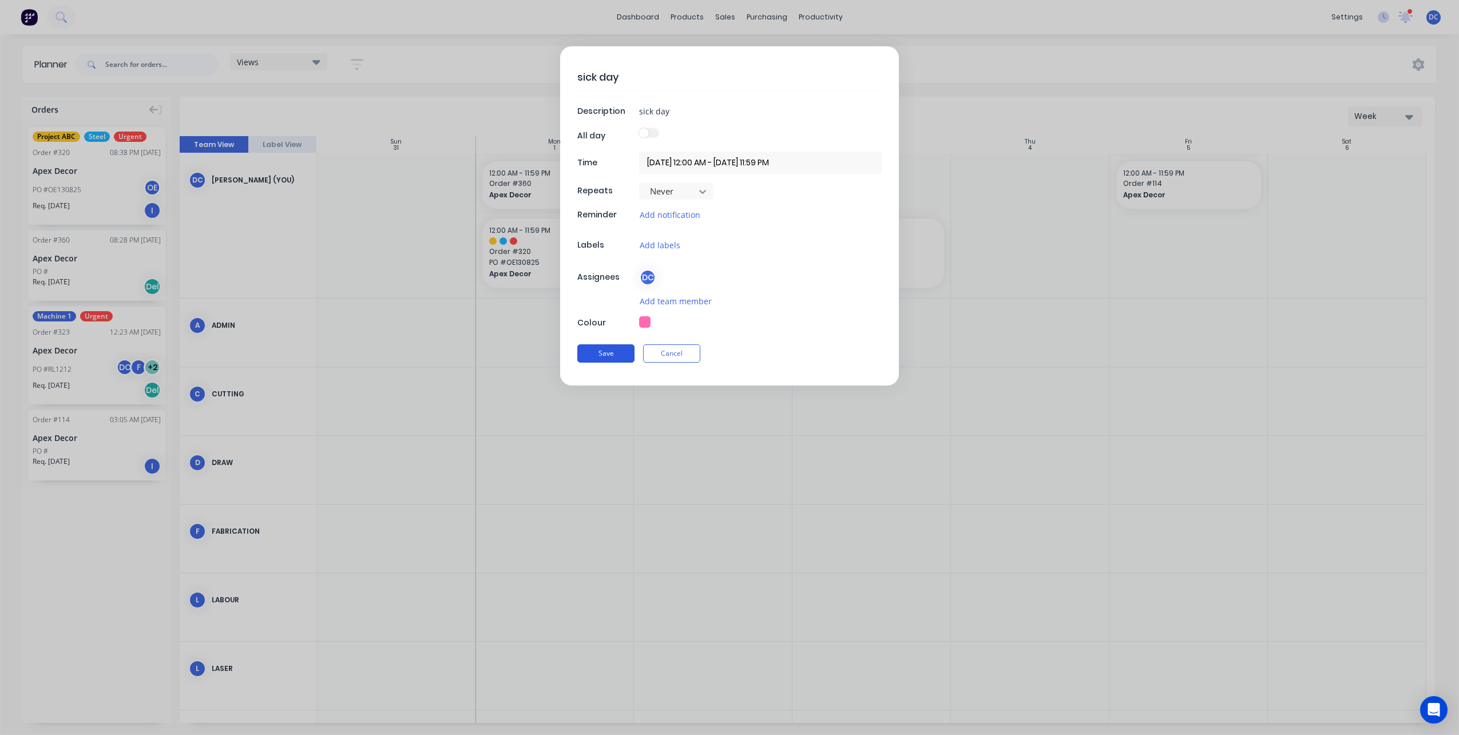
click at [621, 351] on button "Save" at bounding box center [605, 353] width 57 height 18
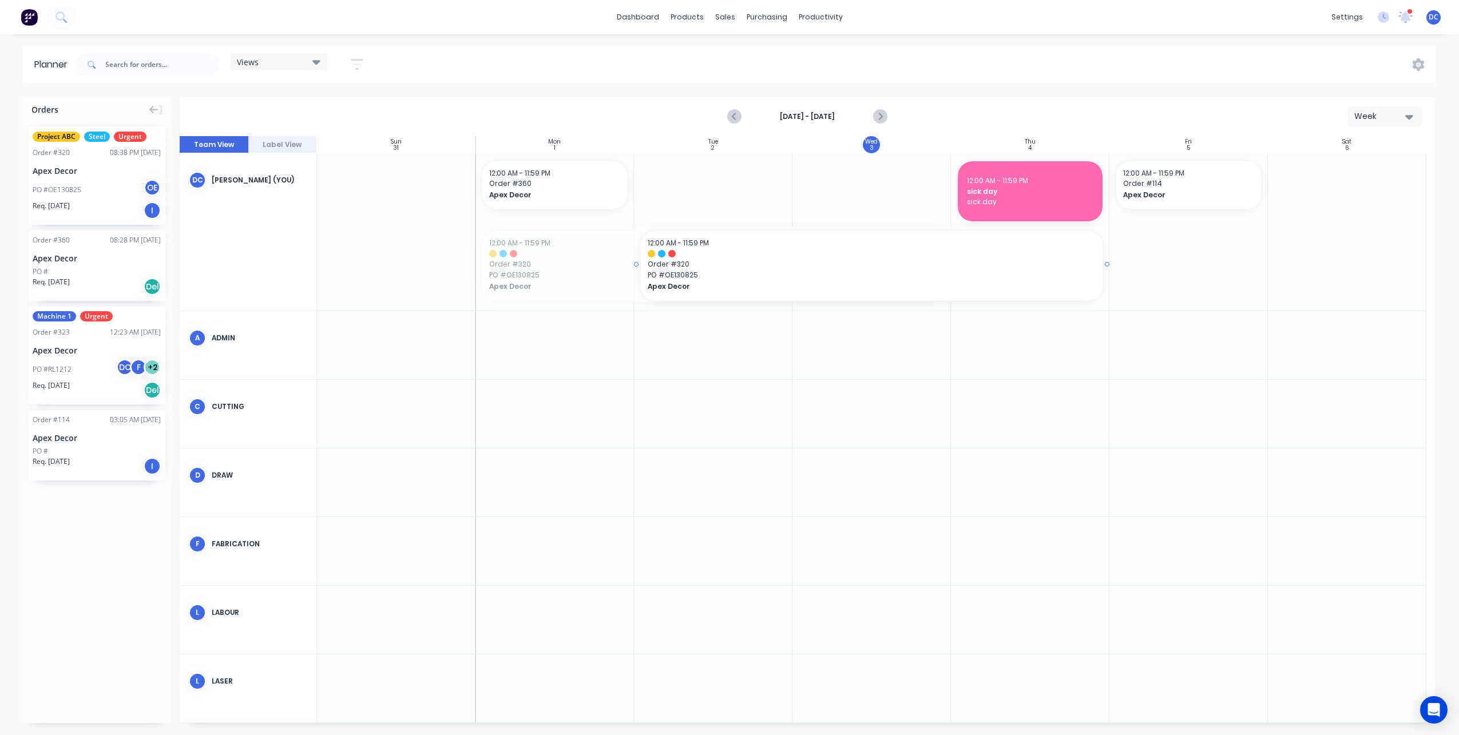
drag, startPoint x: 725, startPoint y: 261, endPoint x: 873, endPoint y: 269, distance: 148.9
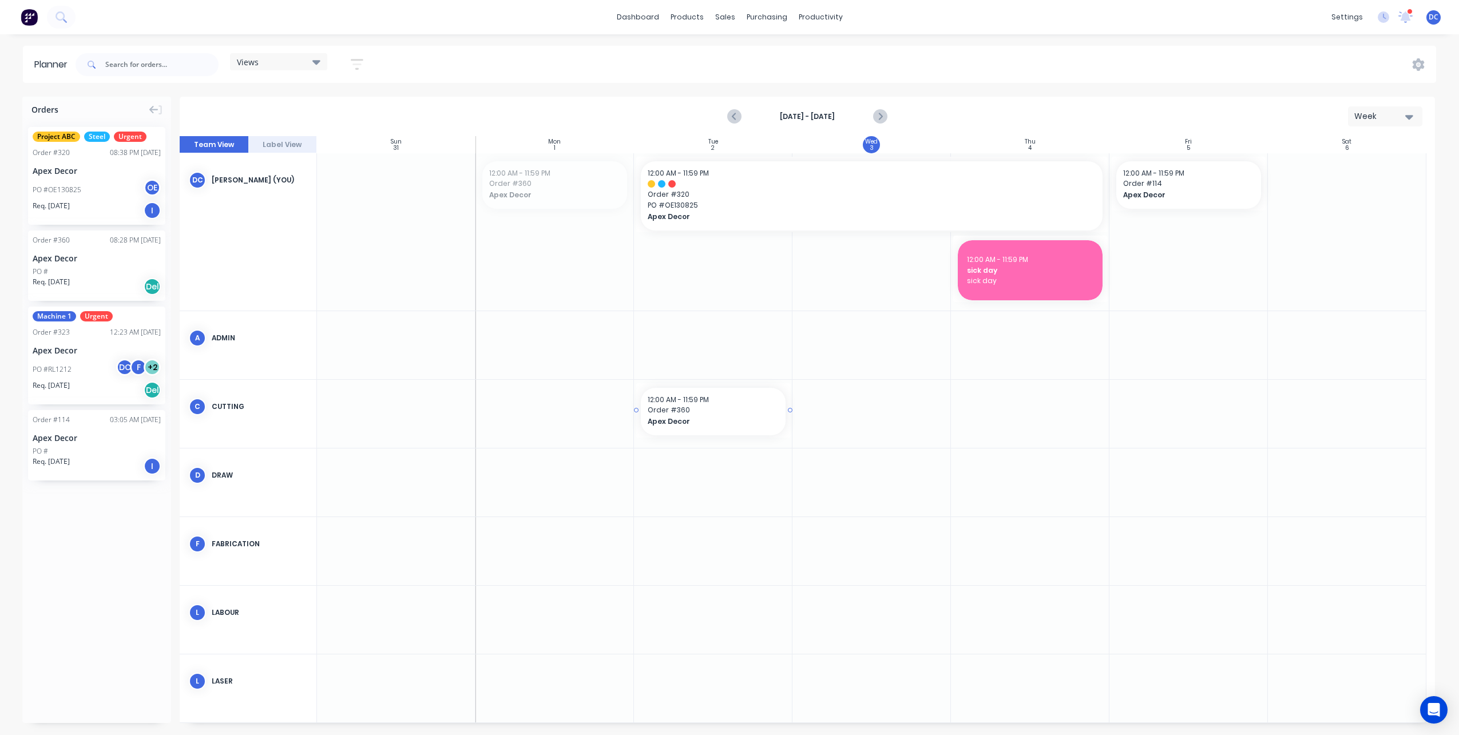
drag, startPoint x: 585, startPoint y: 193, endPoint x: 757, endPoint y: 391, distance: 263.1
drag, startPoint x: 784, startPoint y: 204, endPoint x: 684, endPoint y: 206, distance: 100.1
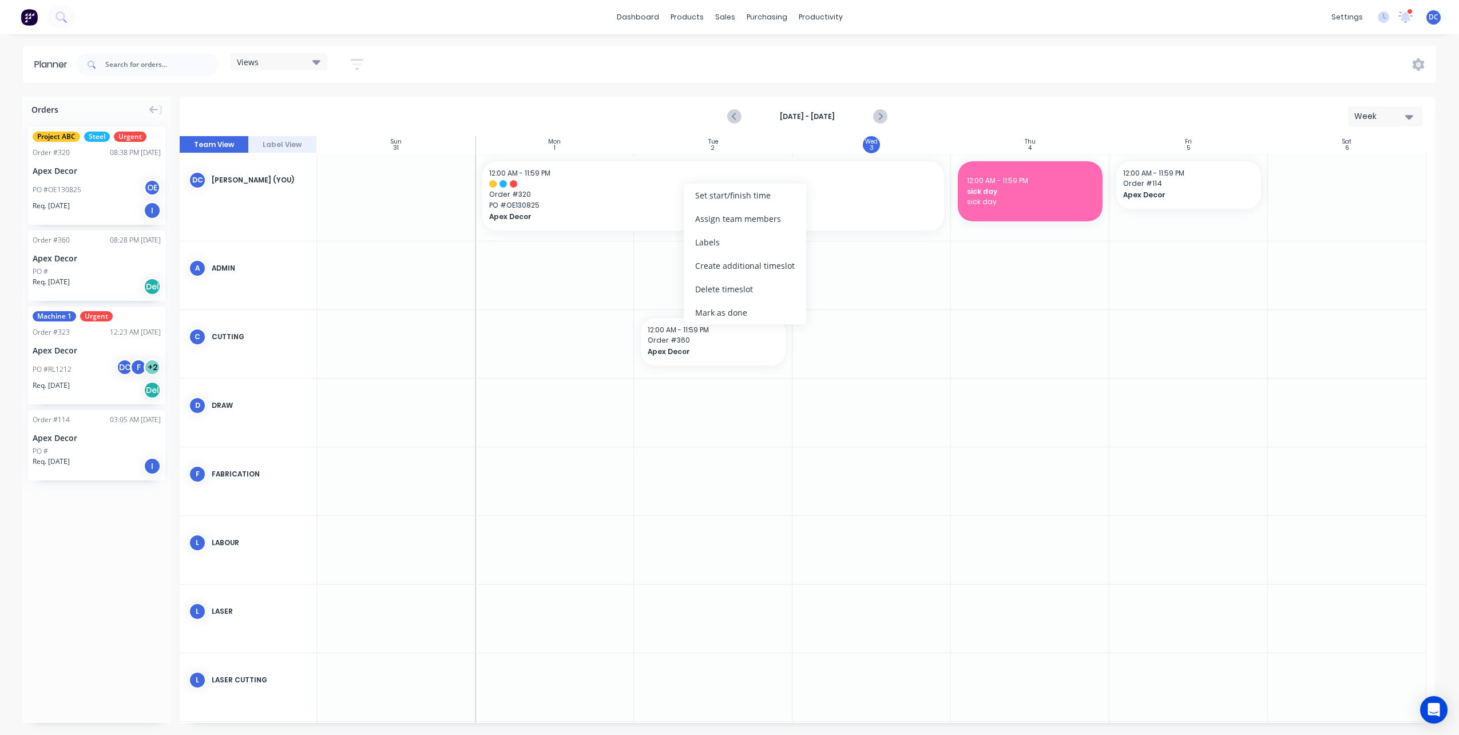
click at [1362, 118] on div "Week" at bounding box center [1380, 116] width 53 height 12
click at [1334, 196] on div "Month" at bounding box center [1364, 192] width 113 height 23
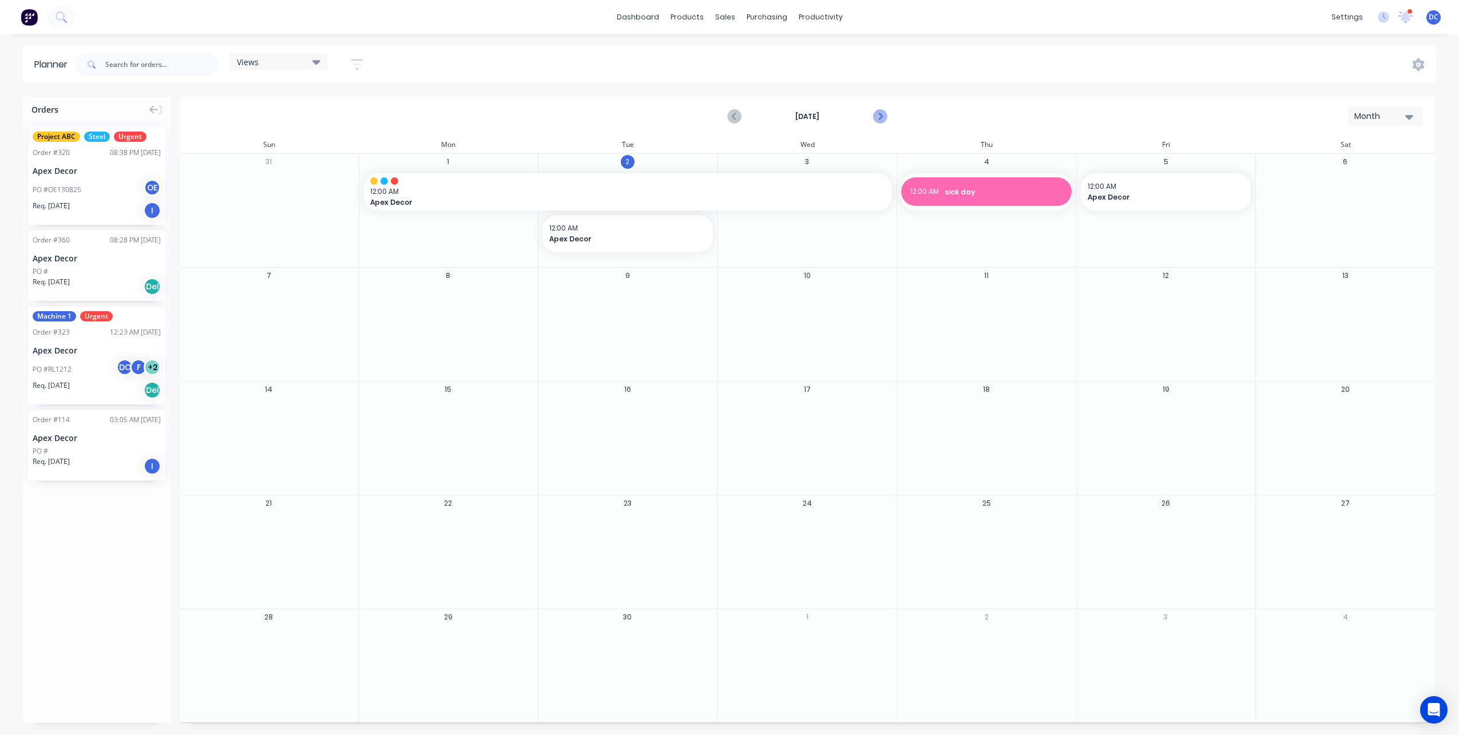
click at [876, 125] on button "Next page" at bounding box center [879, 116] width 23 height 23
click at [1386, 118] on div "Month" at bounding box center [1380, 116] width 53 height 12
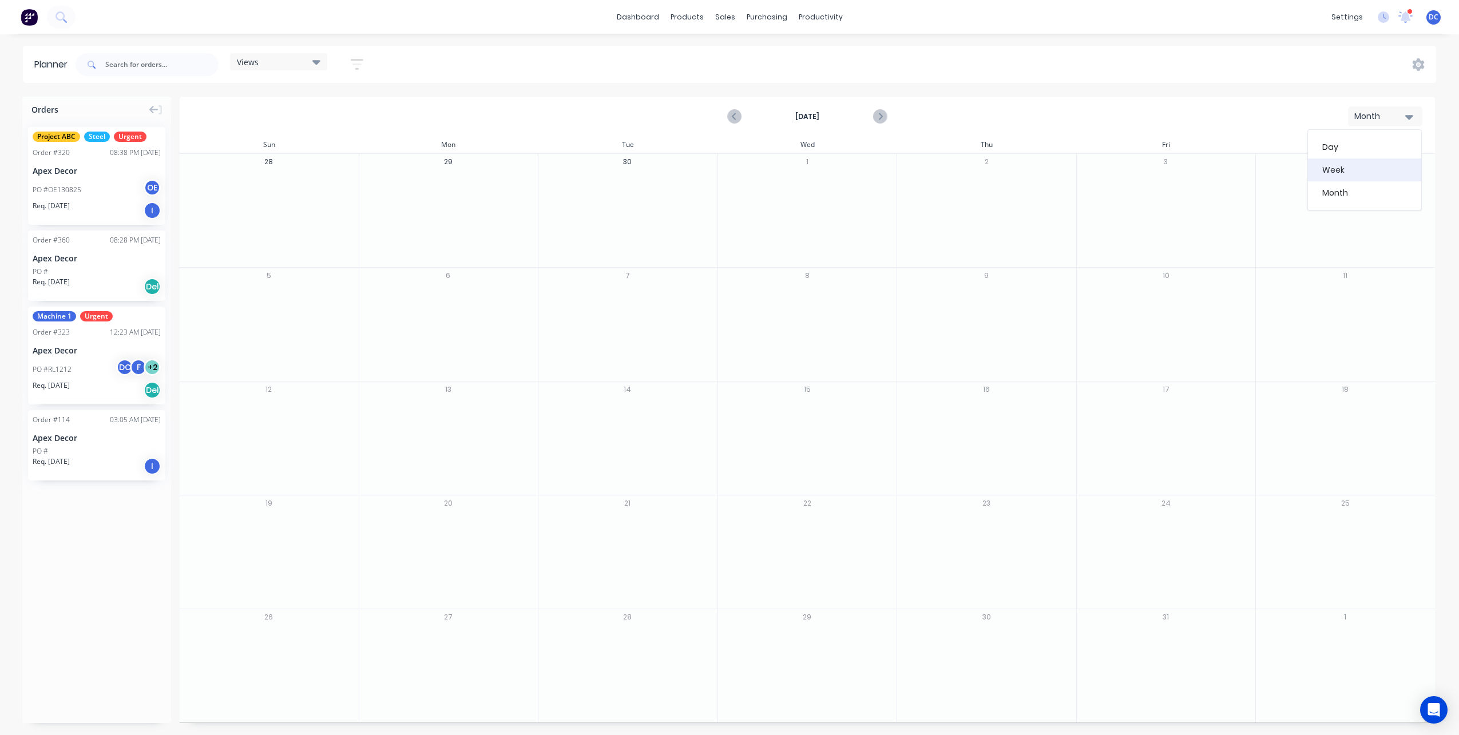
click at [1350, 159] on div "Week" at bounding box center [1364, 169] width 113 height 23
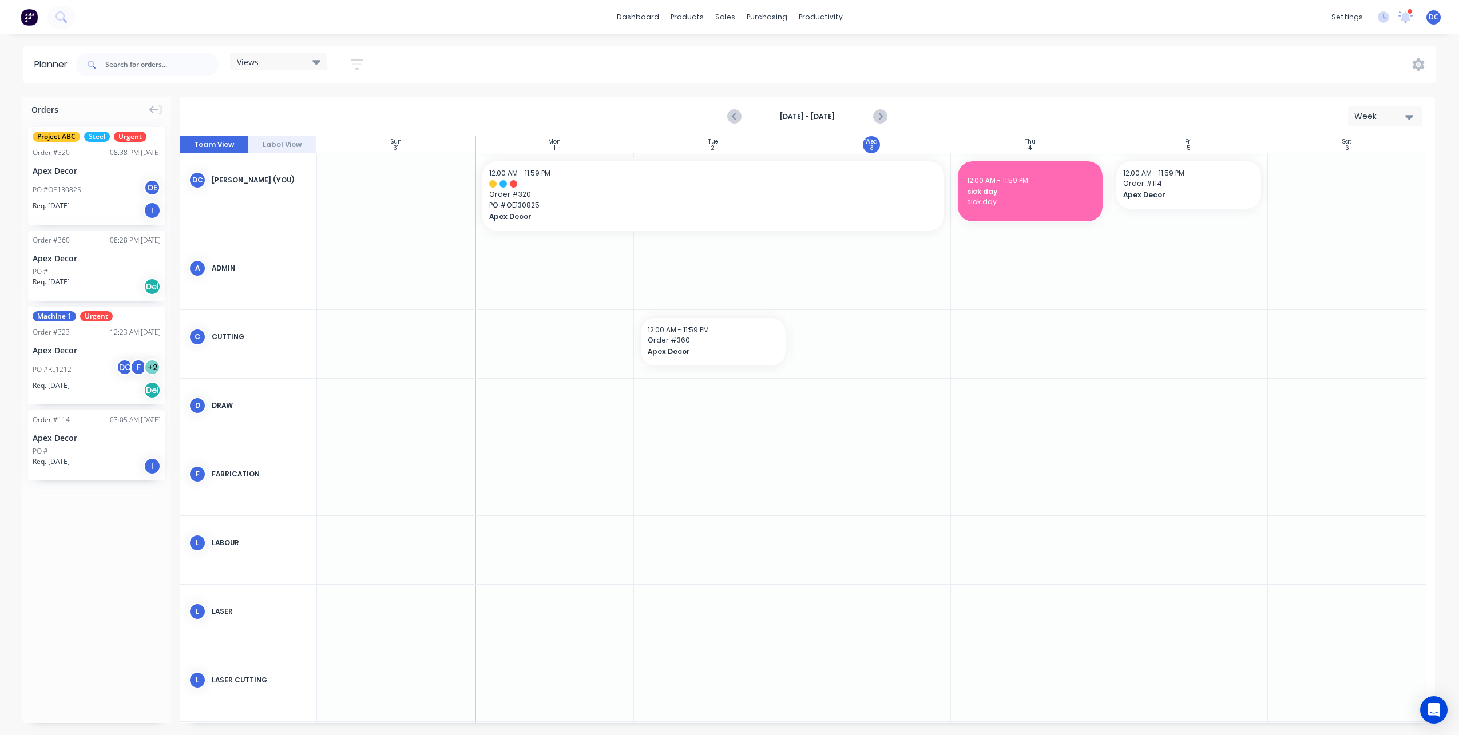
click at [357, 63] on icon "button" at bounding box center [356, 64] width 9 height 2
click at [103, 547] on div "Orders Project ABC Steel Urgent Order # 320 08:38 PM 02/09/25 Apex Decor PO #OE…" at bounding box center [96, 410] width 149 height 626
click at [825, 58] on div "Workflow" at bounding box center [840, 55] width 34 height 10
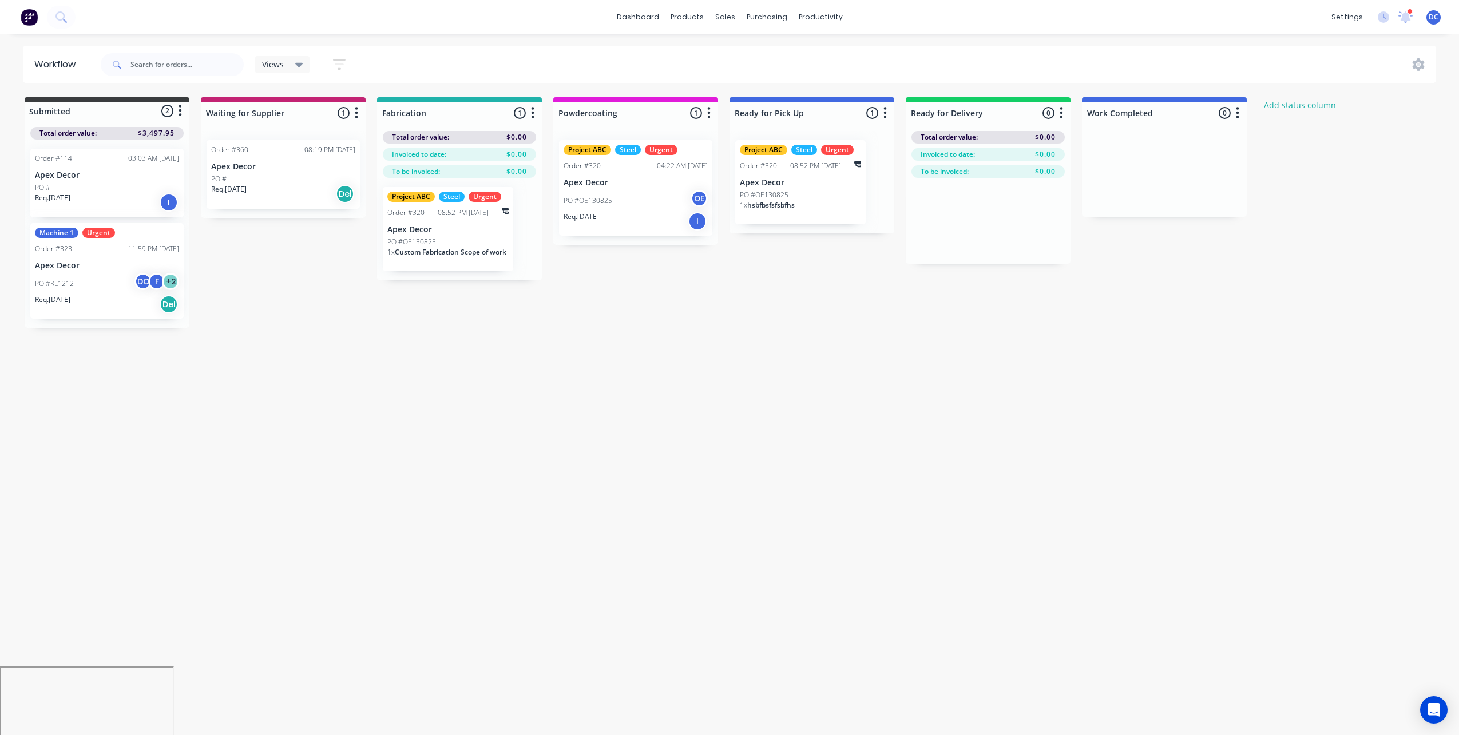
click at [353, 114] on button "button" at bounding box center [356, 113] width 14 height 14
click at [303, 156] on button "Notifications" at bounding box center [306, 156] width 114 height 19
click at [649, 201] on div "PO #OE130825 OE" at bounding box center [635, 201] width 144 height 22
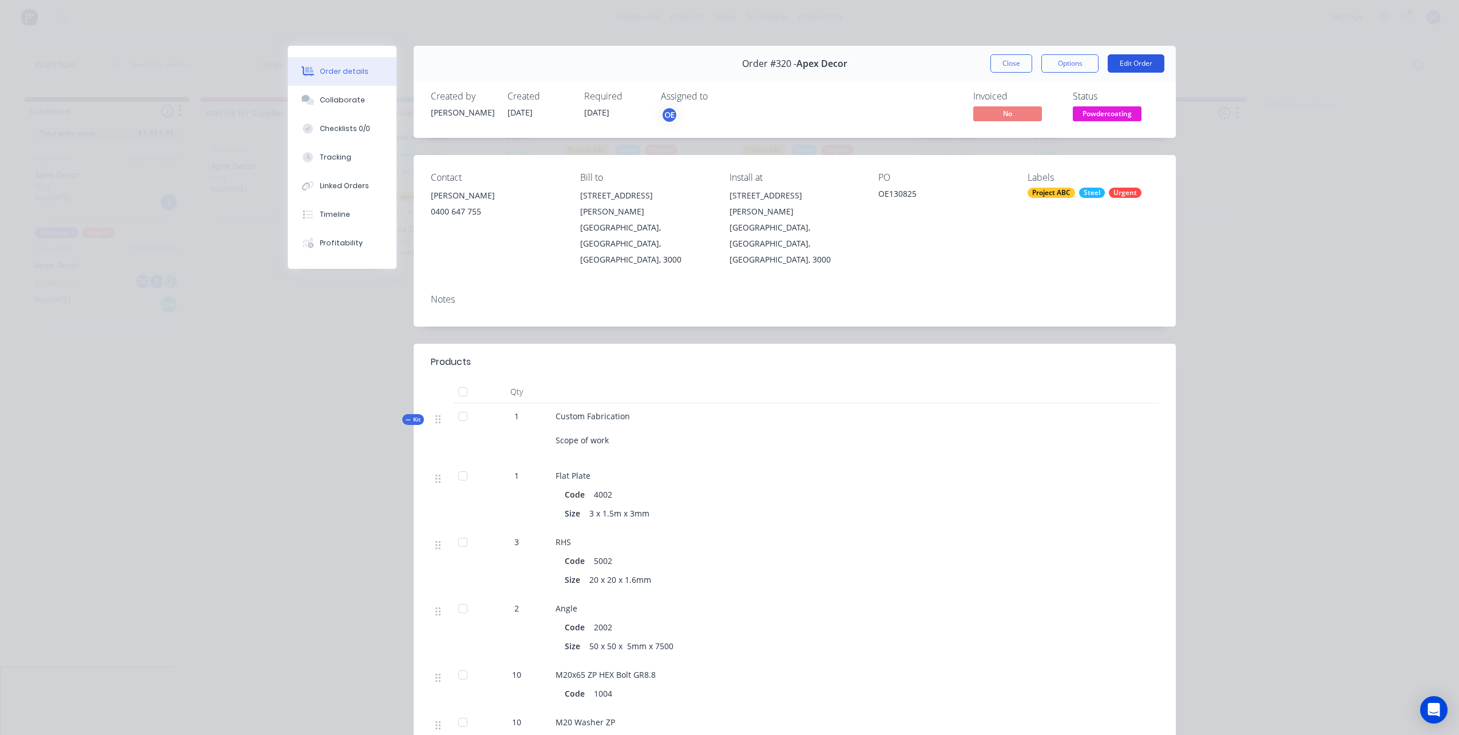
click at [1127, 64] on button "Edit Order" at bounding box center [1135, 63] width 57 height 18
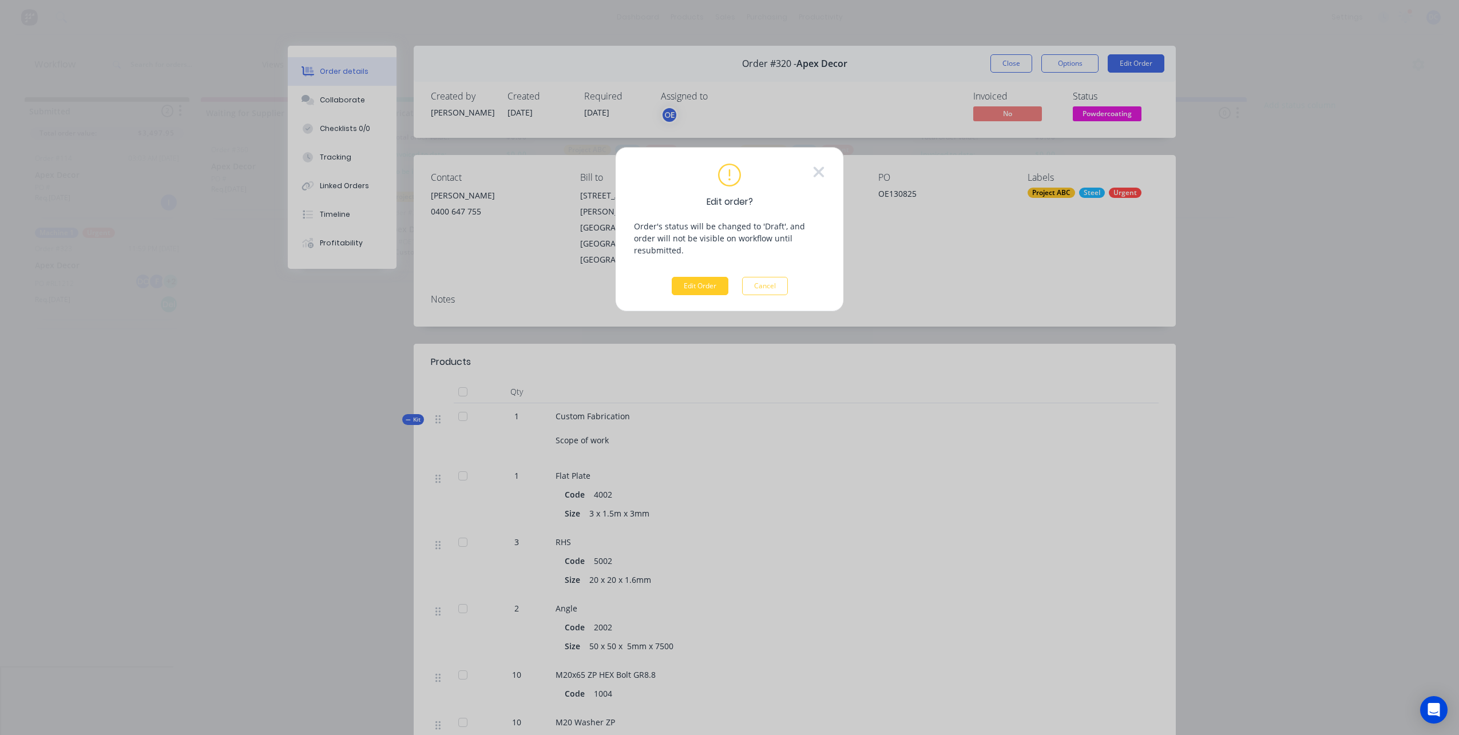
click at [701, 281] on button "Edit Order" at bounding box center [699, 286] width 57 height 18
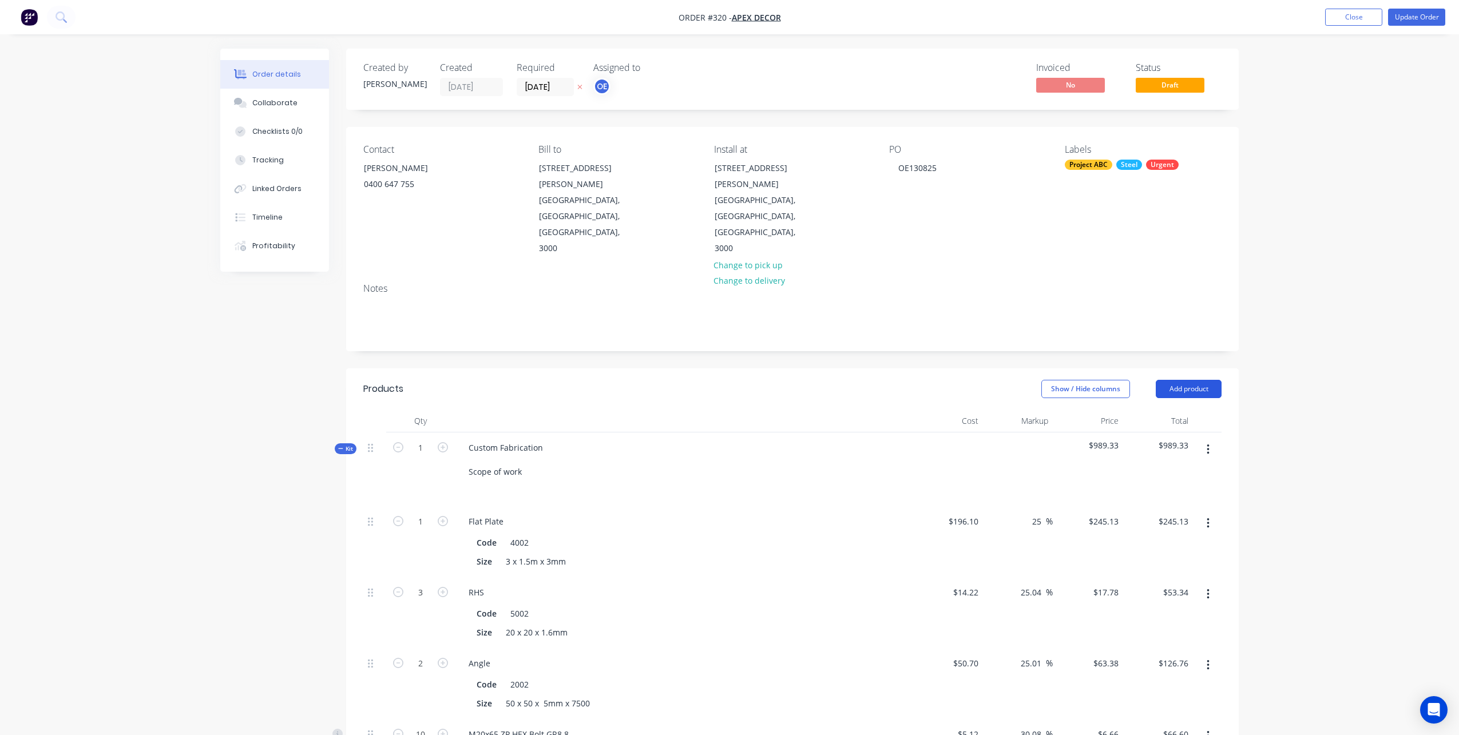
click at [1177, 380] on button "Add product" at bounding box center [1188, 389] width 66 height 18
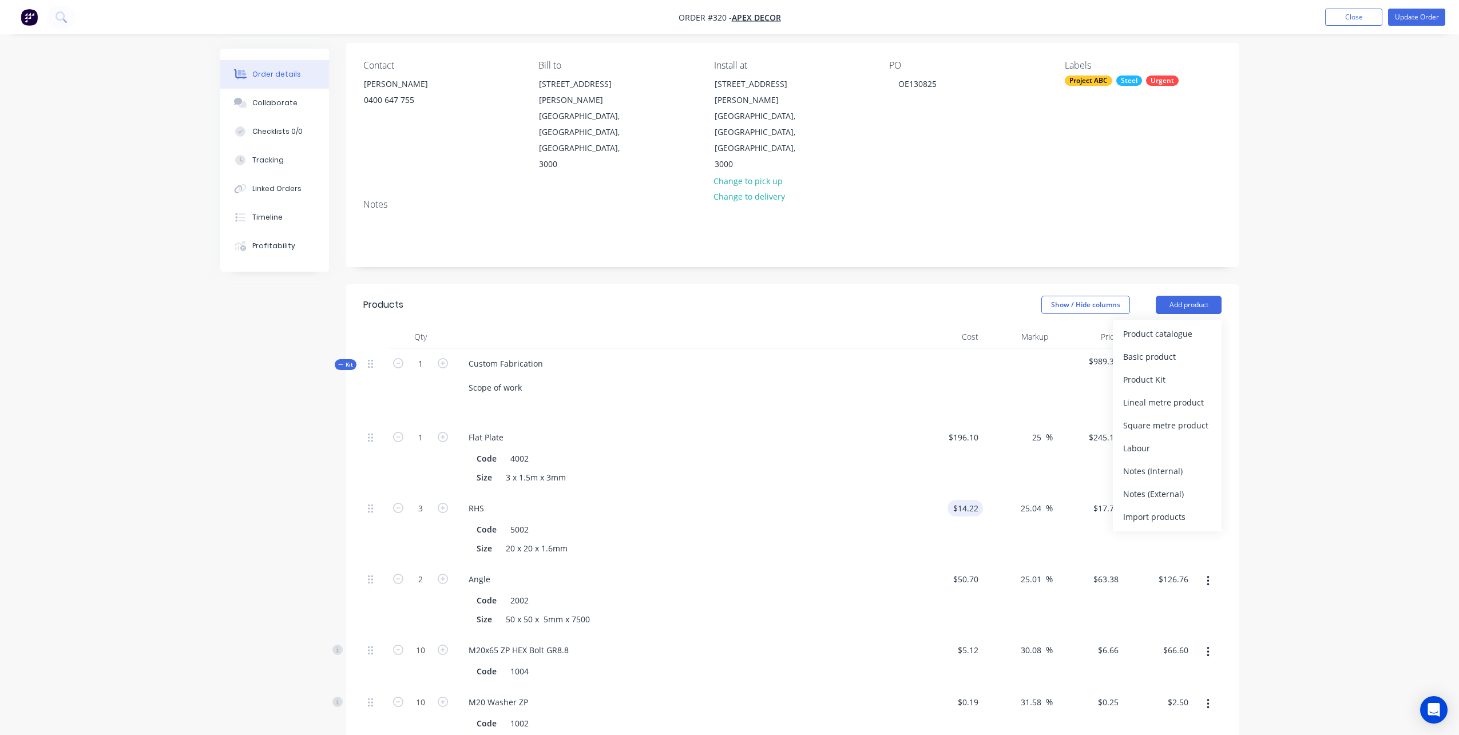
scroll to position [107, 0]
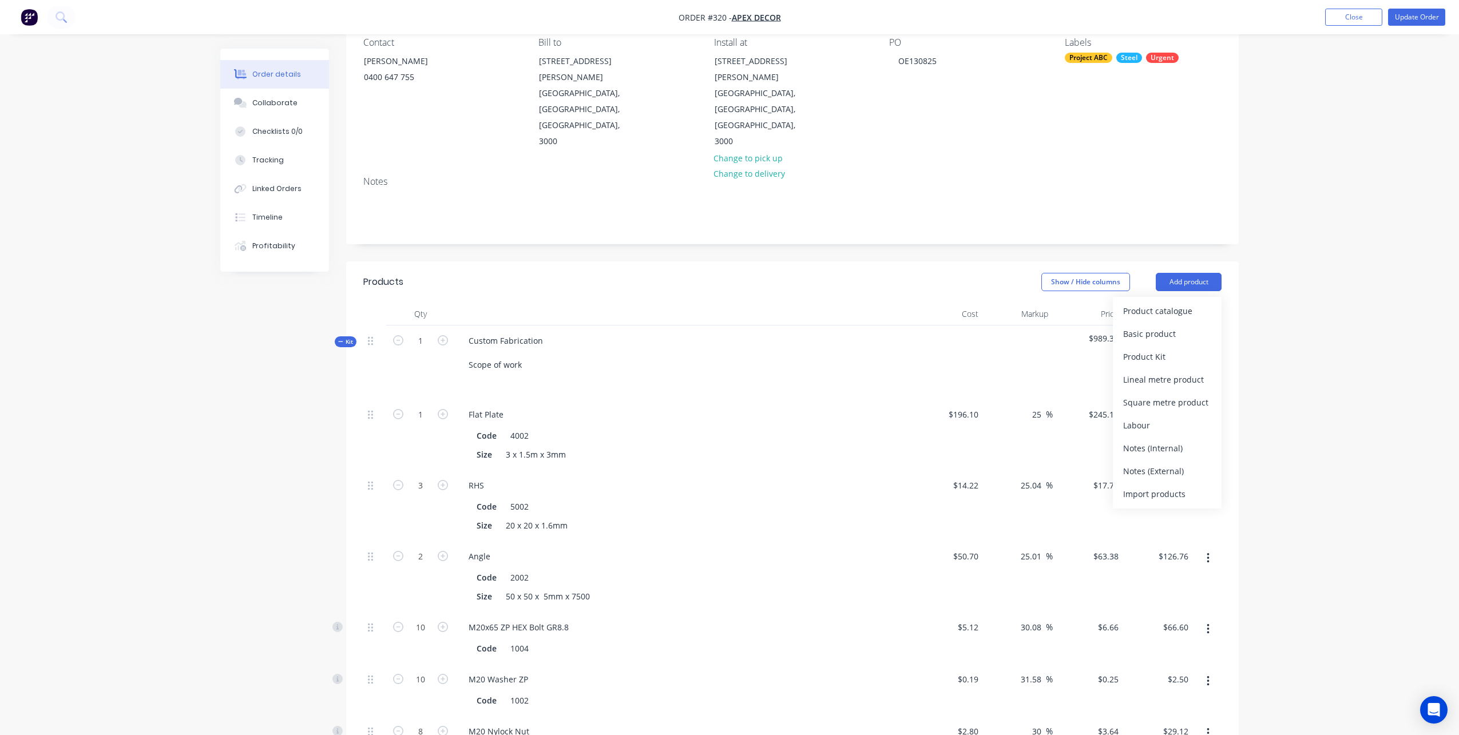
click at [1267, 245] on div "Order details Collaborate Checklists 0/0 Tracking Linked Orders Timeline Profit…" at bounding box center [729, 622] width 1459 height 1458
click at [1344, 10] on button "Close" at bounding box center [1353, 17] width 57 height 17
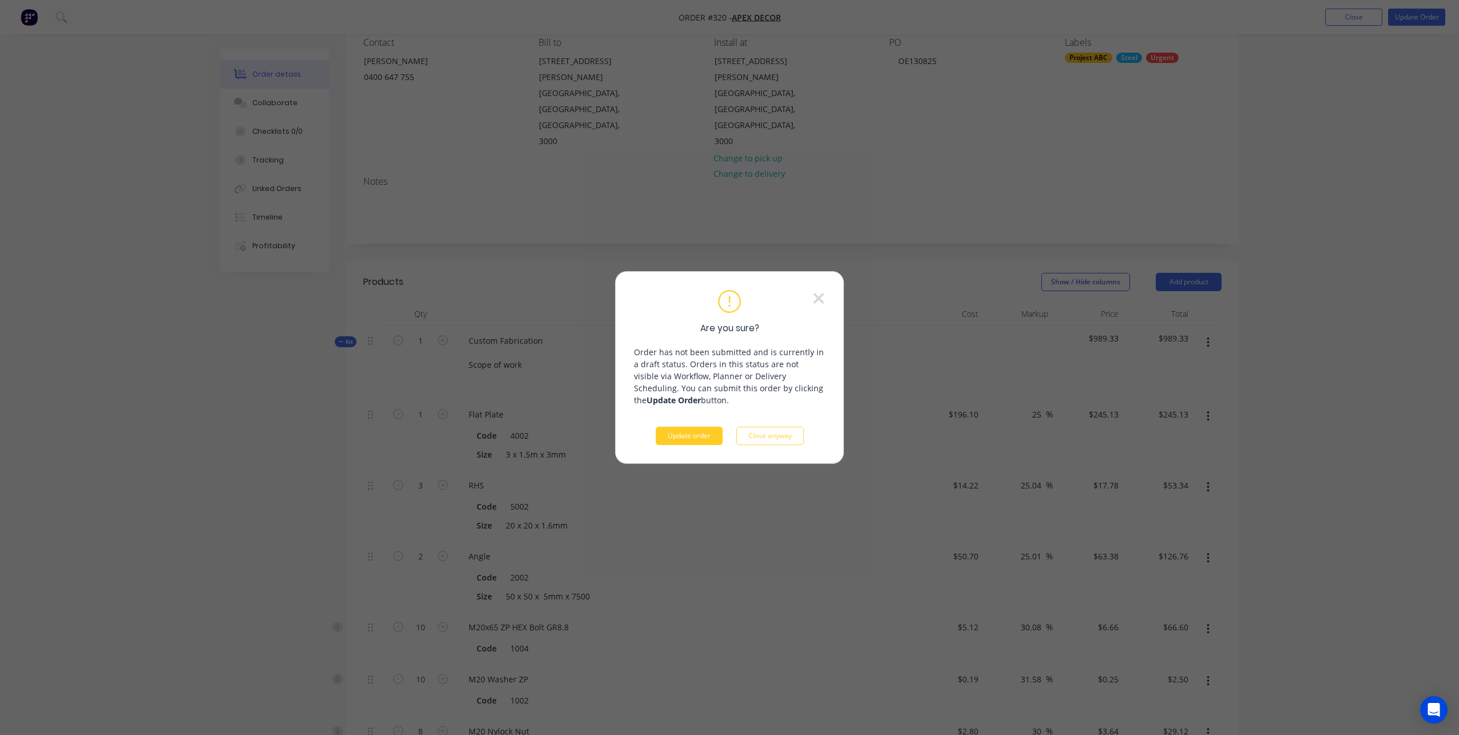
click at [695, 440] on button "Update order" at bounding box center [688, 436] width 67 height 18
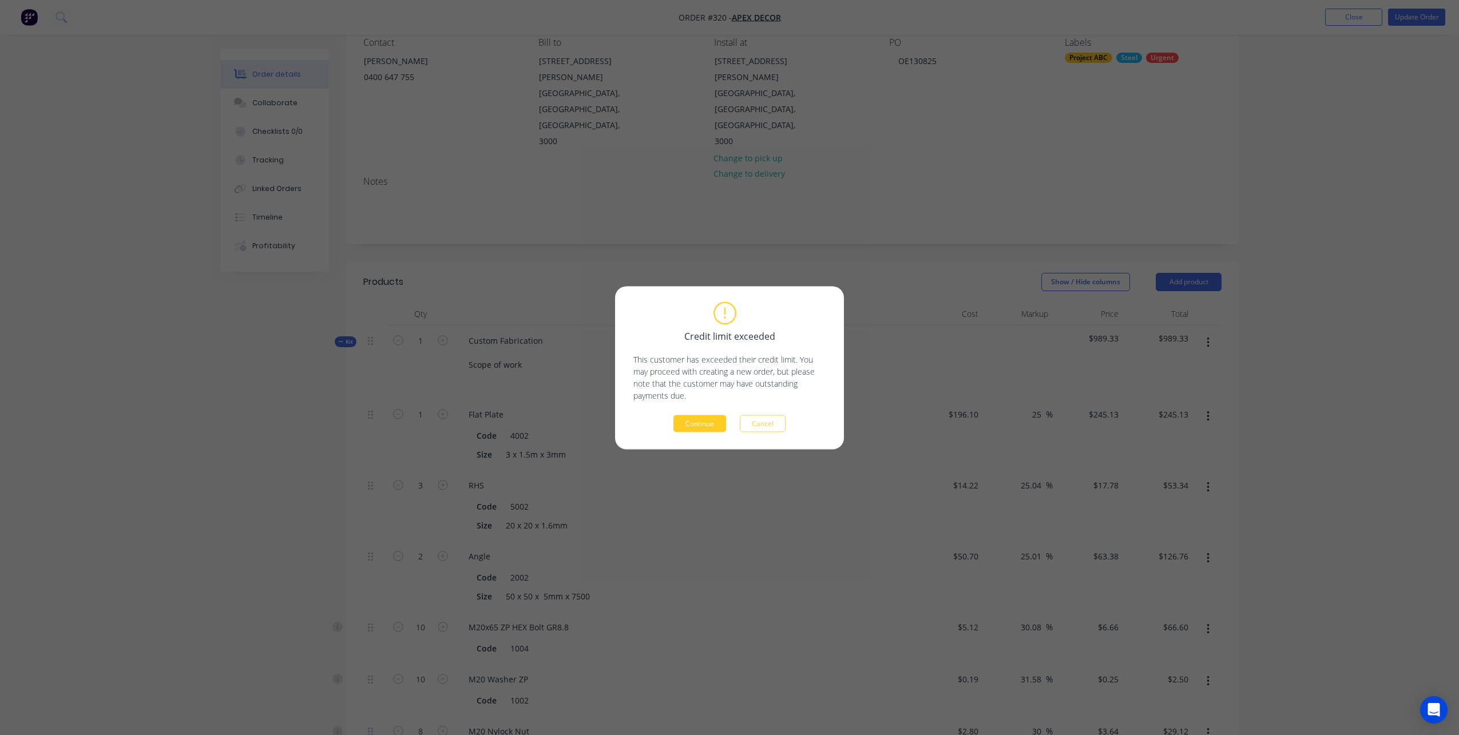
click at [698, 423] on button "Continue" at bounding box center [699, 423] width 53 height 17
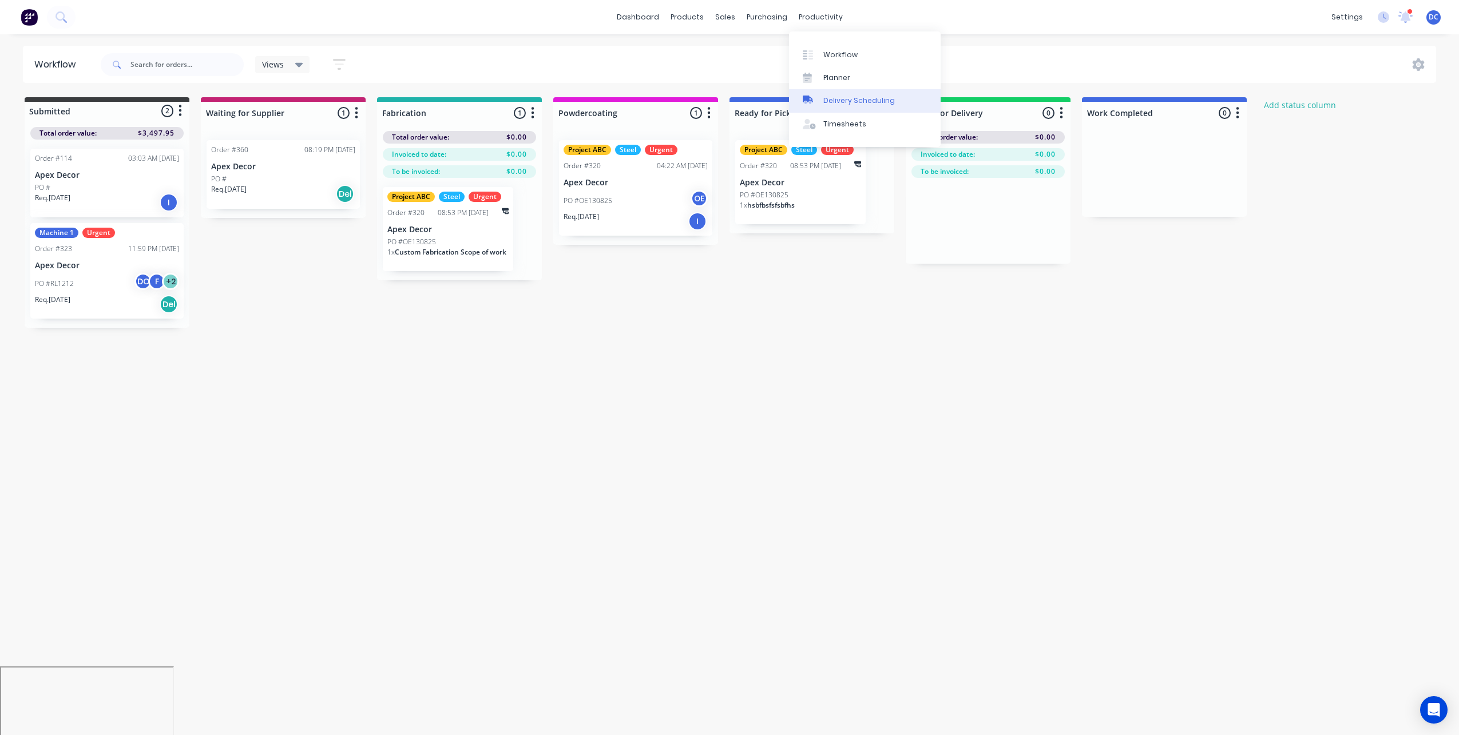
click at [863, 98] on div "Delivery Scheduling" at bounding box center [858, 101] width 71 height 10
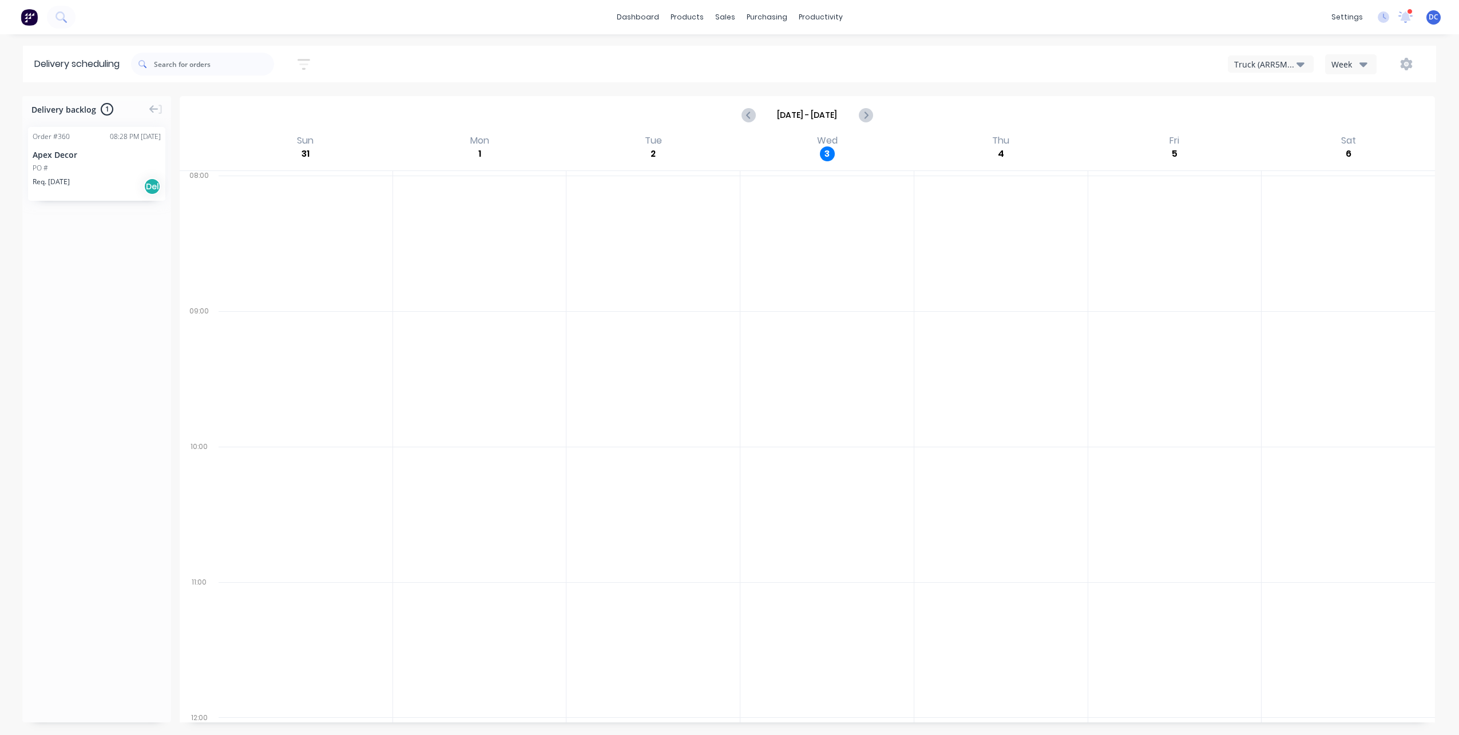
click at [1344, 58] on div "Week" at bounding box center [1347, 64] width 33 height 12
click at [1353, 117] on div "Vehicle" at bounding box center [1381, 117] width 113 height 23
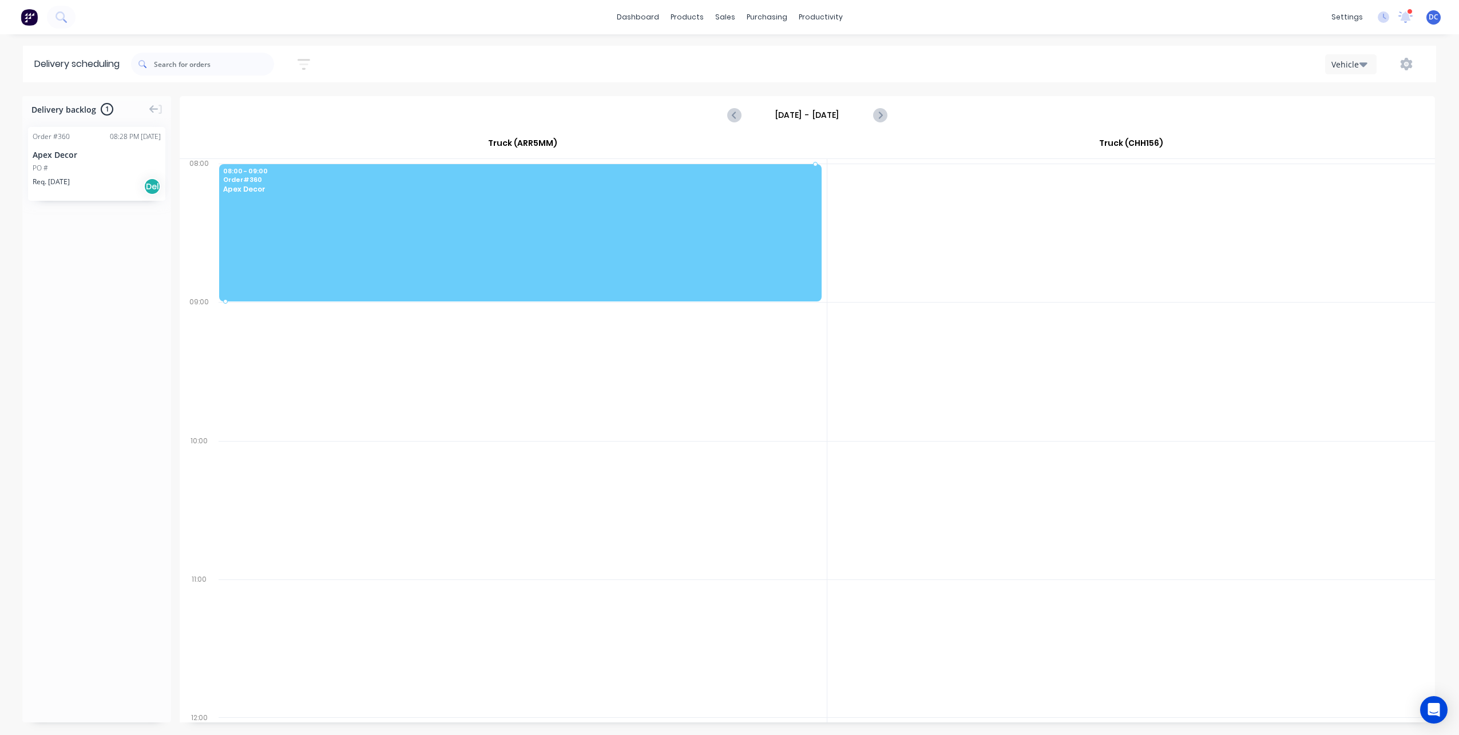
drag, startPoint x: 89, startPoint y: 178, endPoint x: 346, endPoint y: 201, distance: 257.8
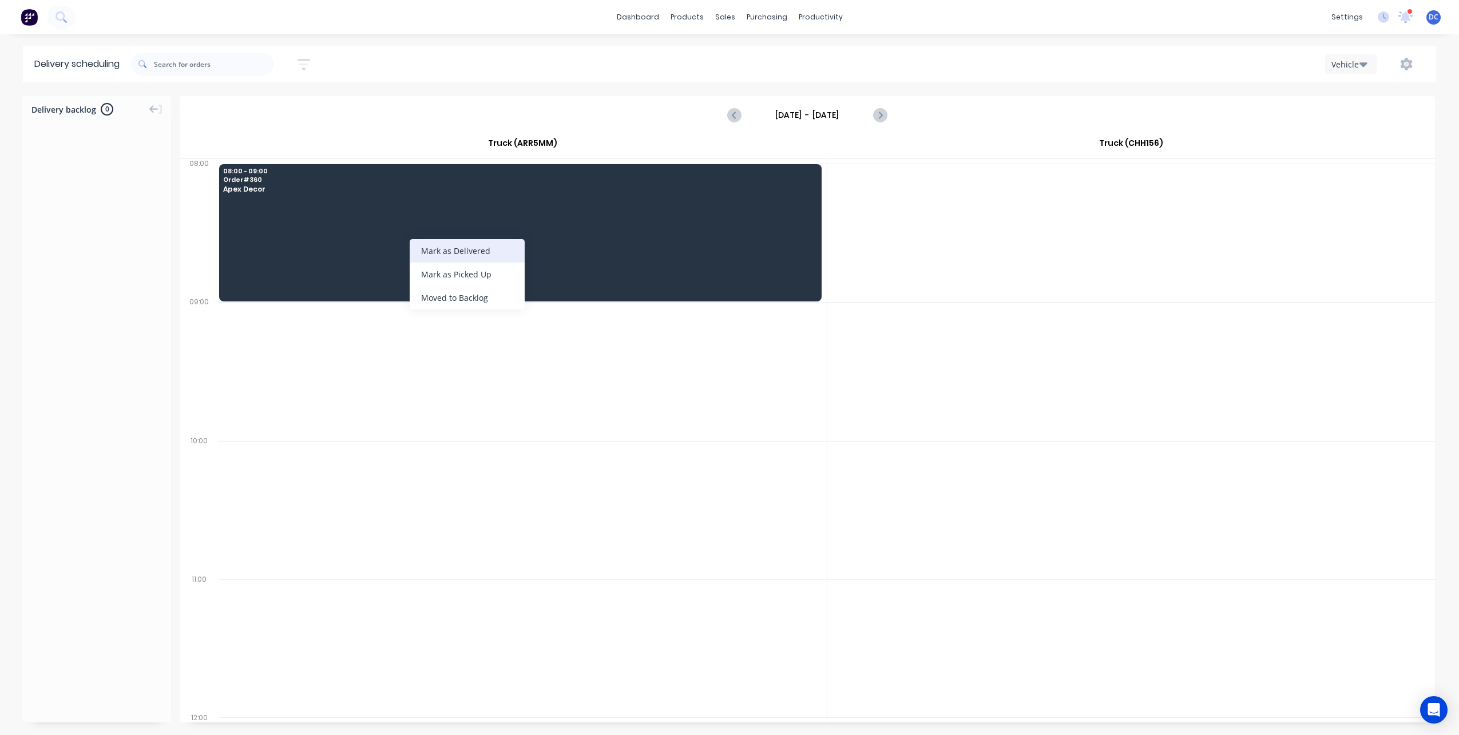
click at [442, 245] on div "Mark as Delivered" at bounding box center [467, 250] width 115 height 23
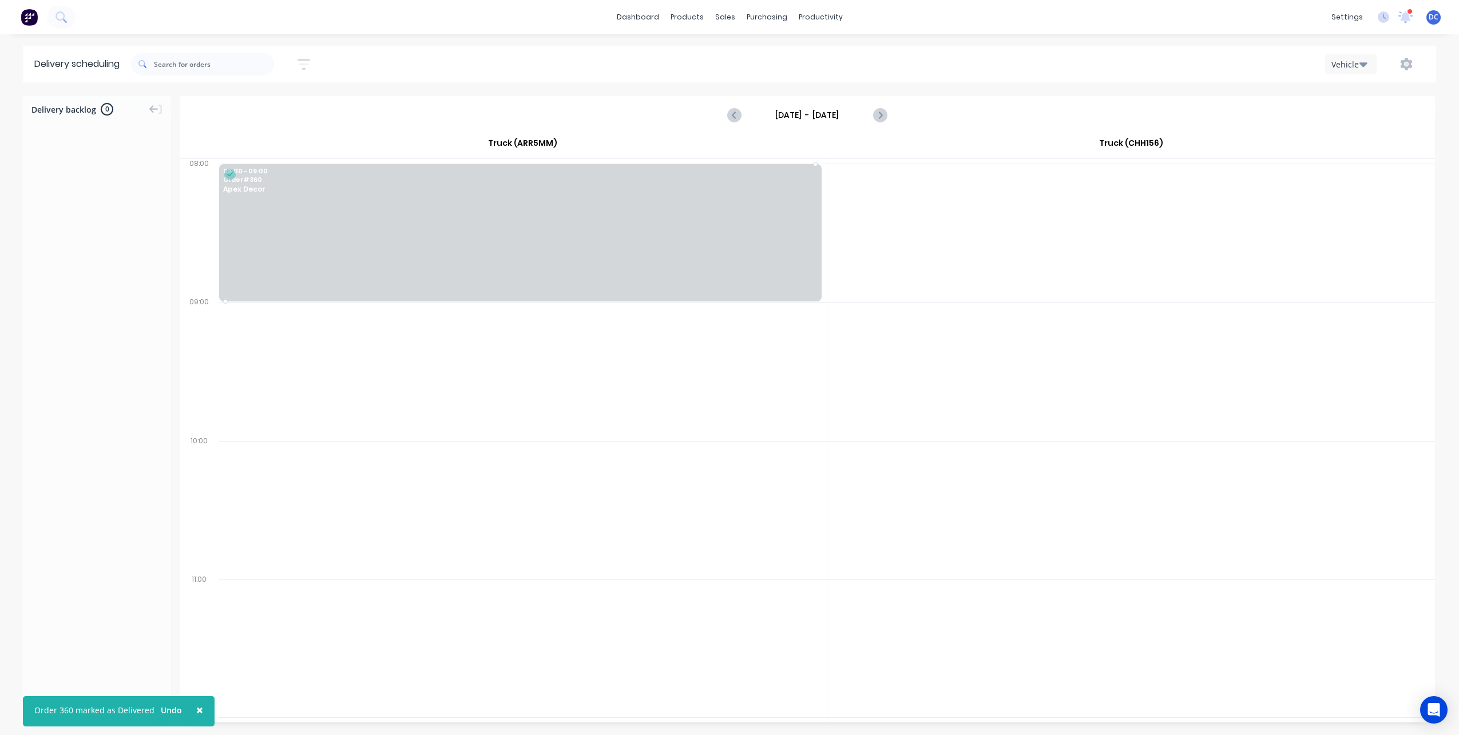
click at [442, 245] on div at bounding box center [520, 232] width 602 height 137
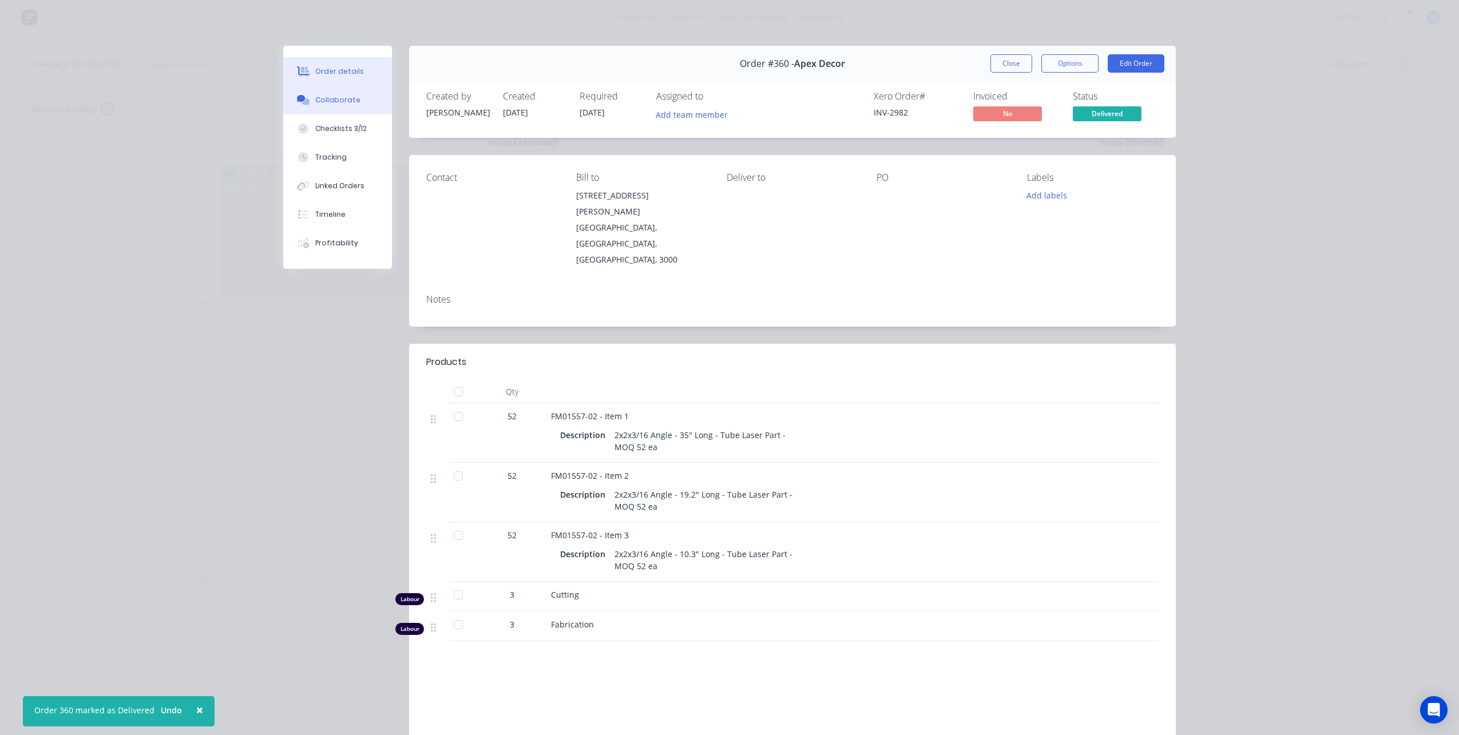
click at [318, 100] on div "Collaborate" at bounding box center [337, 100] width 45 height 10
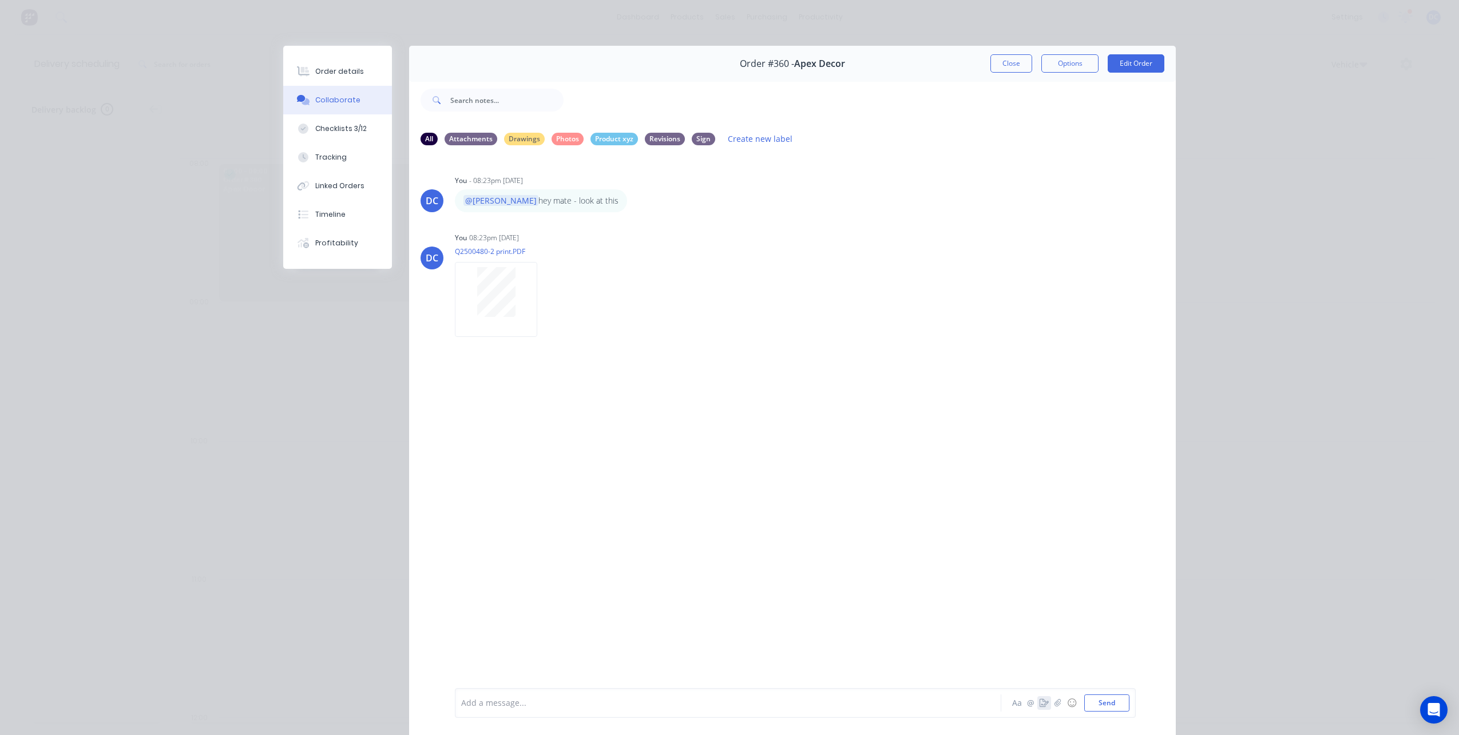
click at [1044, 703] on icon "button" at bounding box center [1043, 703] width 9 height 8
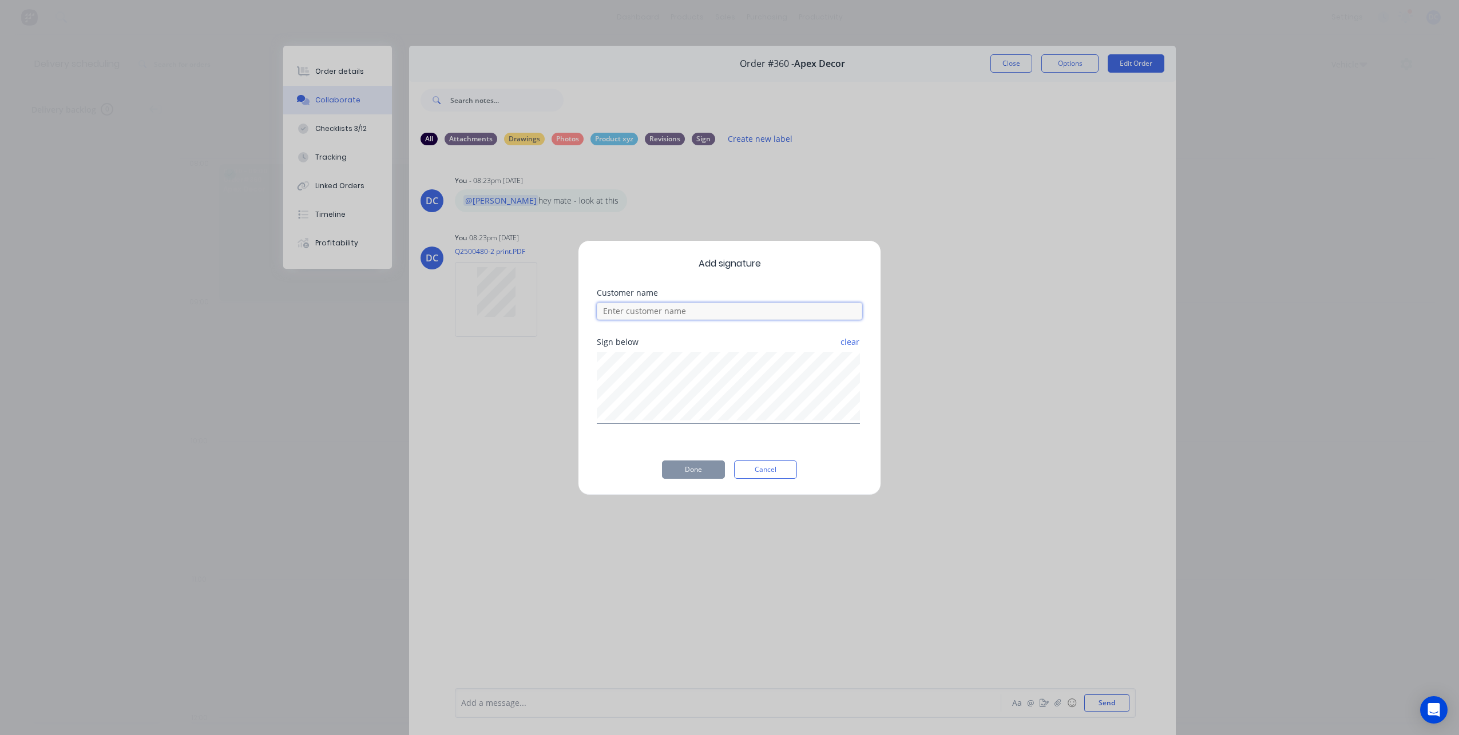
click at [682, 314] on input at bounding box center [729, 311] width 265 height 17
type input "[PERSON_NAME]"
click at [697, 473] on button "Done" at bounding box center [693, 469] width 63 height 18
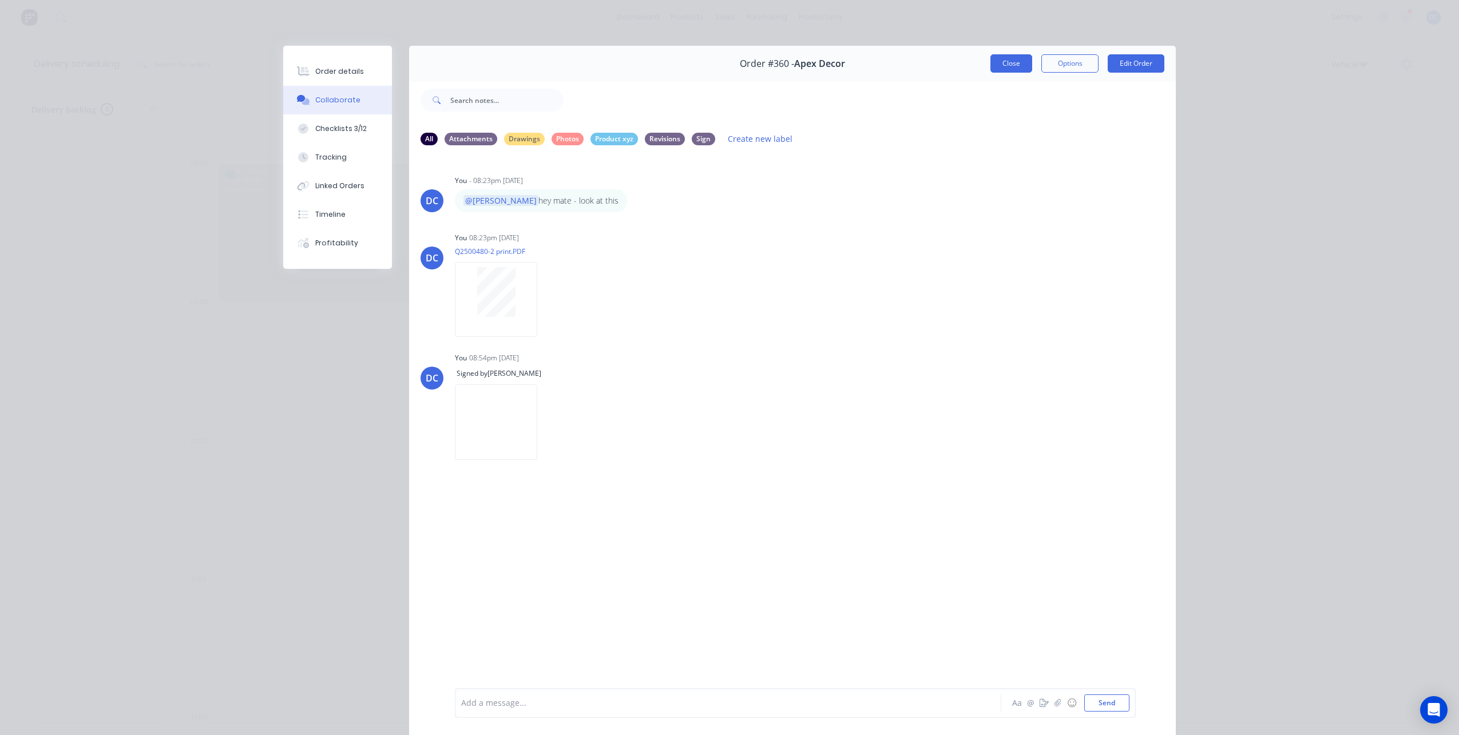
click at [1020, 65] on button "Close" at bounding box center [1011, 63] width 42 height 18
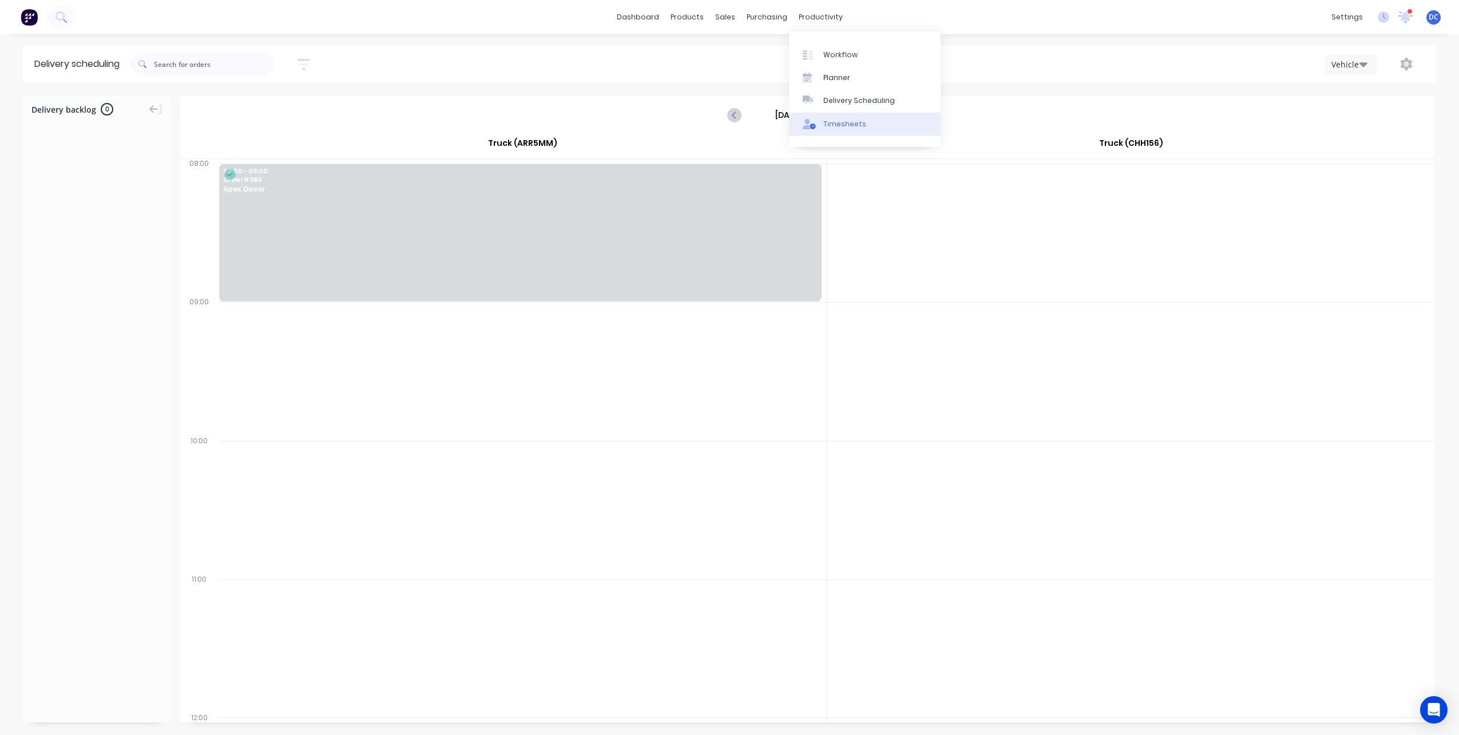
click at [839, 117] on link "Timesheets" at bounding box center [865, 124] width 152 height 23
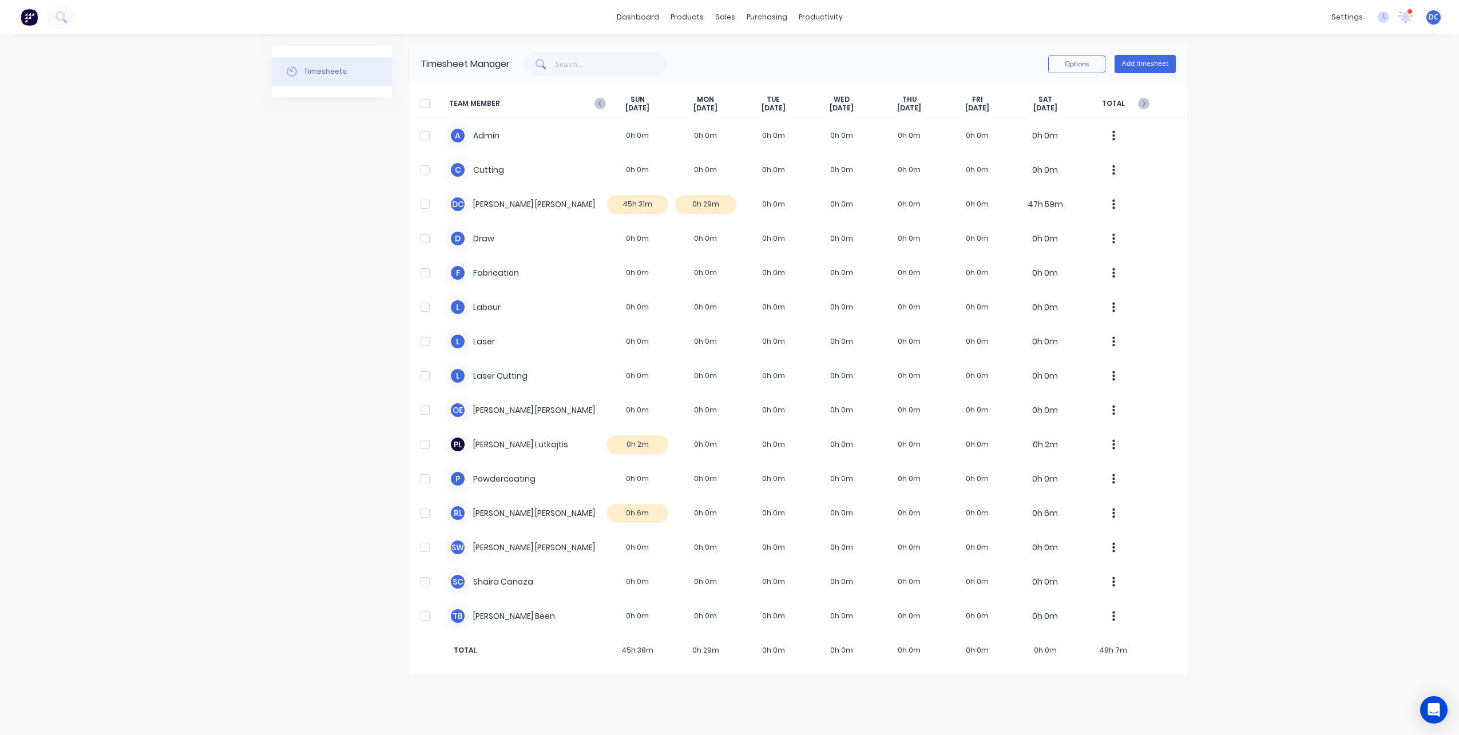
click at [420, 105] on div at bounding box center [425, 103] width 23 height 23
click at [1071, 71] on button "Options" at bounding box center [1076, 64] width 57 height 18
click at [96, 294] on div "dashboard products sales purchasing productivity dashboard products Product Cat…" at bounding box center [729, 367] width 1459 height 735
click at [30, 17] on img at bounding box center [29, 17] width 17 height 17
